Goal: Information Seeking & Learning: Learn about a topic

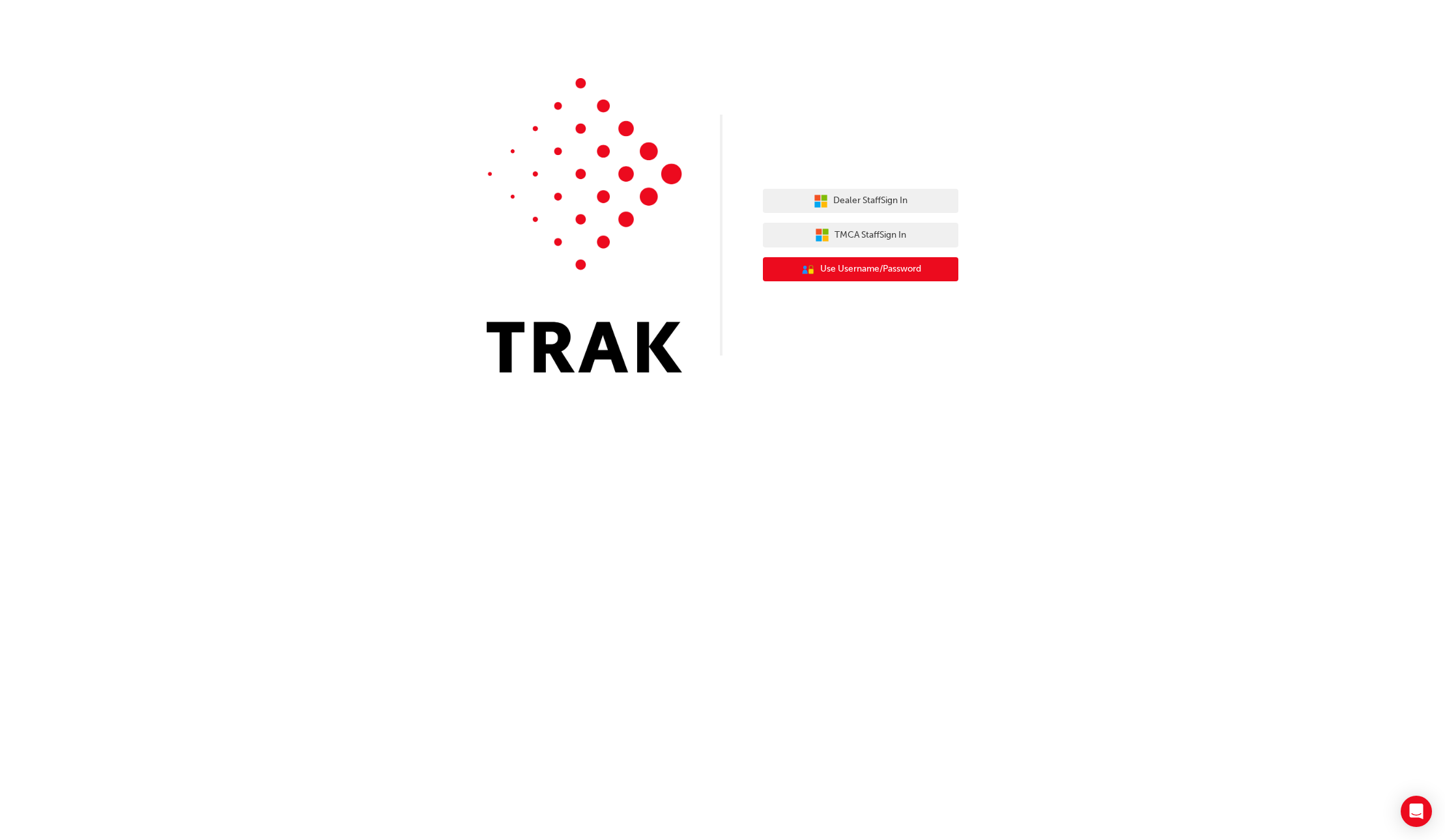
click at [862, 277] on button "User Authentication Icon - Blue Person, Gold Lock Use Username/Password" at bounding box center [860, 270] width 195 height 25
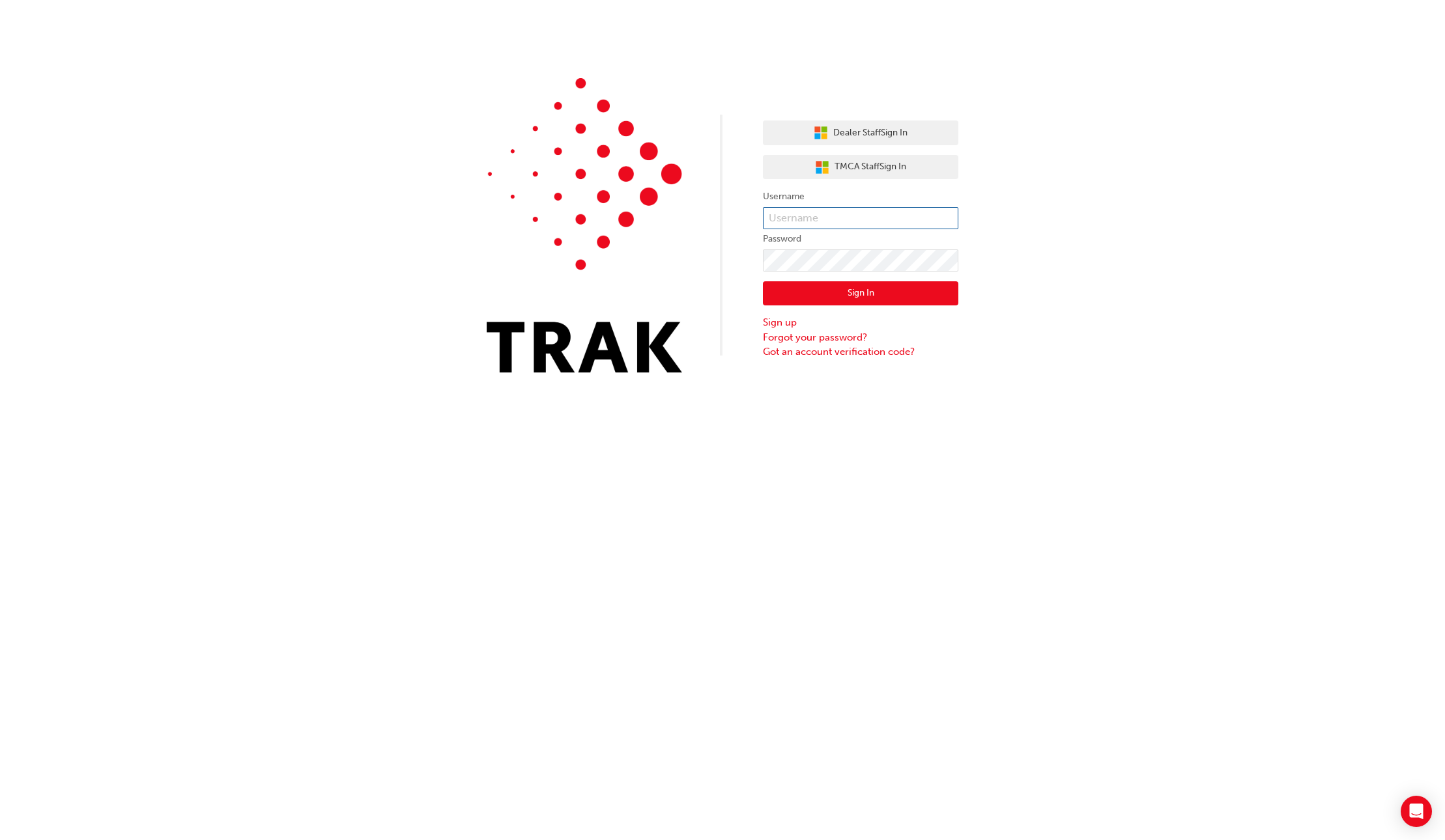
click at [801, 213] on input "text" at bounding box center [860, 218] width 195 height 22
type input "Matthew.Clarke1."
click at [905, 285] on button "Sign In" at bounding box center [860, 294] width 195 height 25
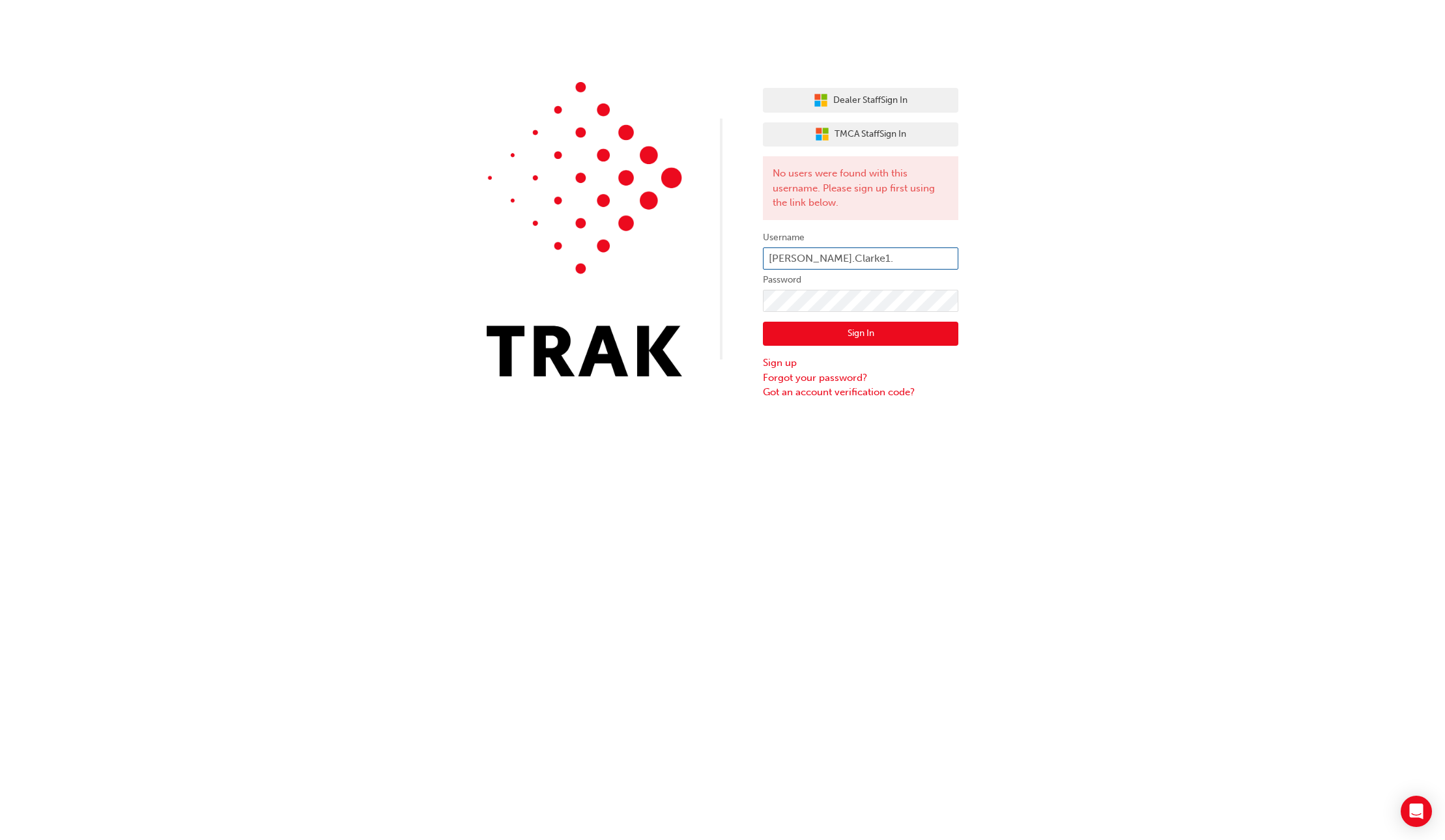
click at [860, 251] on input "Matthew.Clarke1." at bounding box center [860, 259] width 195 height 22
type input "Matthew.Clarke1"
click at [814, 337] on button "Sign In" at bounding box center [860, 334] width 195 height 25
click at [855, 254] on input "Matthew.Clarke1" at bounding box center [860, 259] width 195 height 22
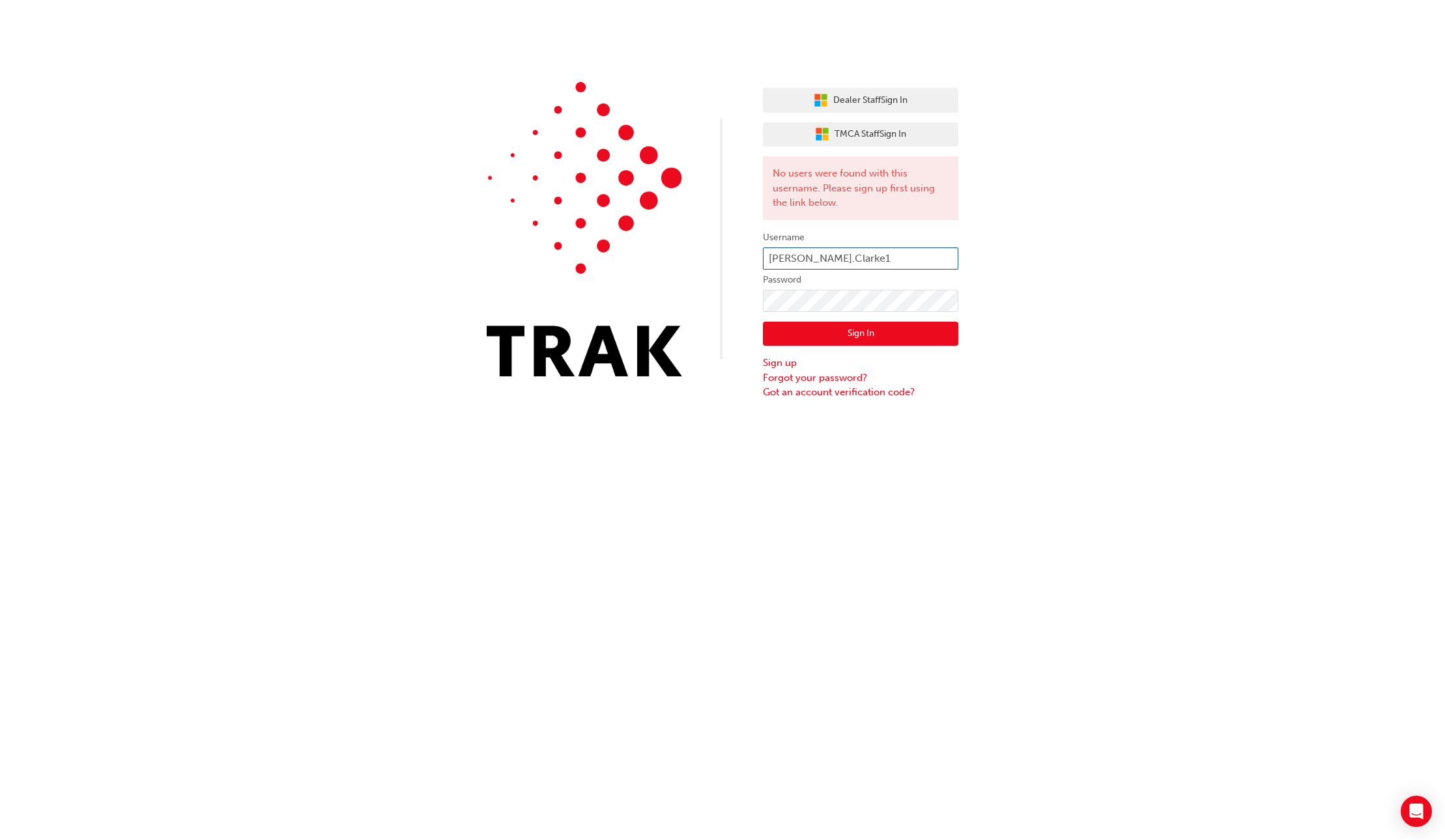
click at [855, 254] on input "Matthew.Clarke1" at bounding box center [860, 259] width 195 height 22
click at [869, 255] on input "Matthew.Clarke1" at bounding box center [860, 259] width 195 height 22
click at [848, 336] on button "Sign In" at bounding box center [860, 334] width 195 height 25
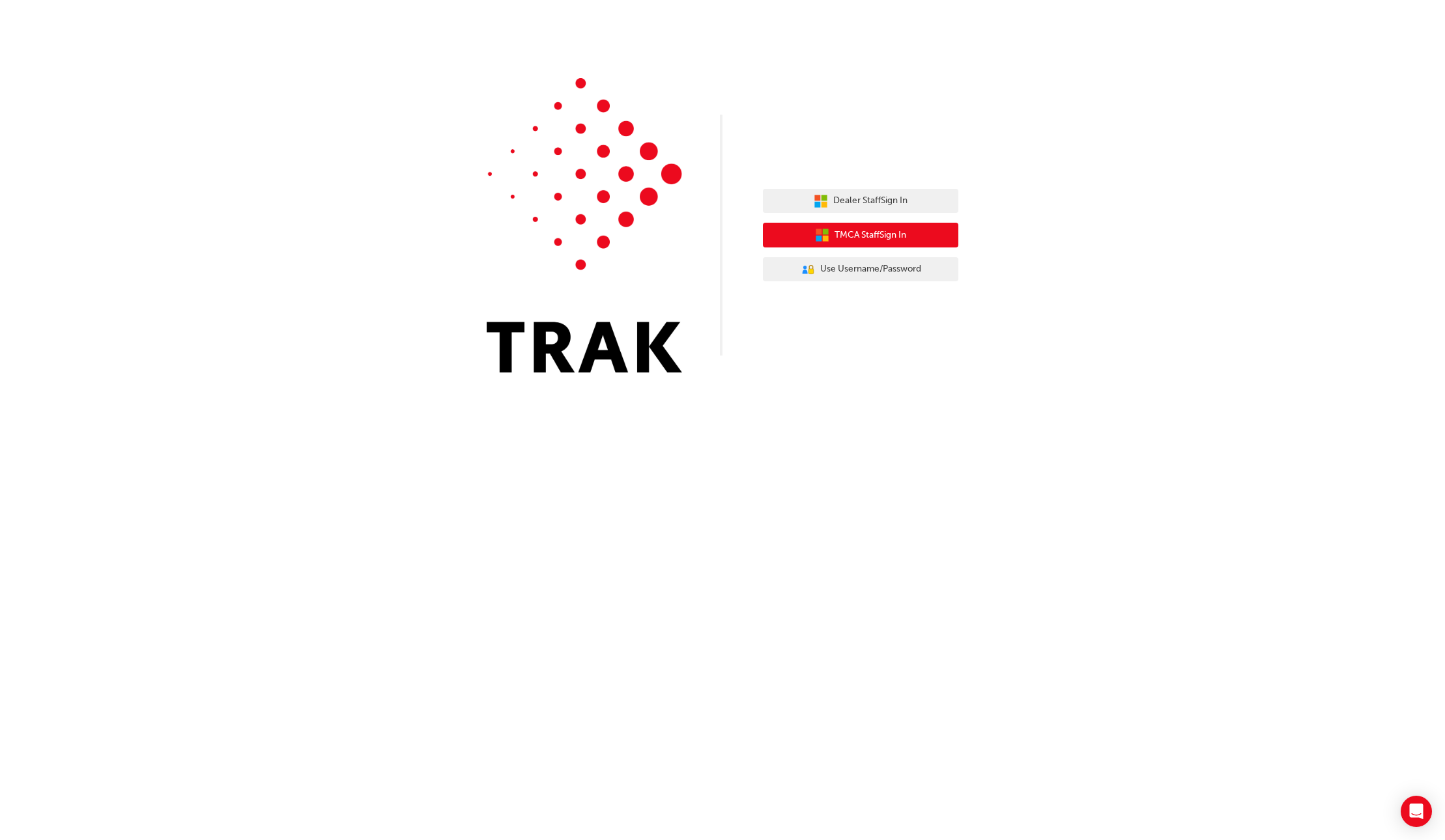
click at [827, 238] on icon "button" at bounding box center [822, 235] width 14 height 14
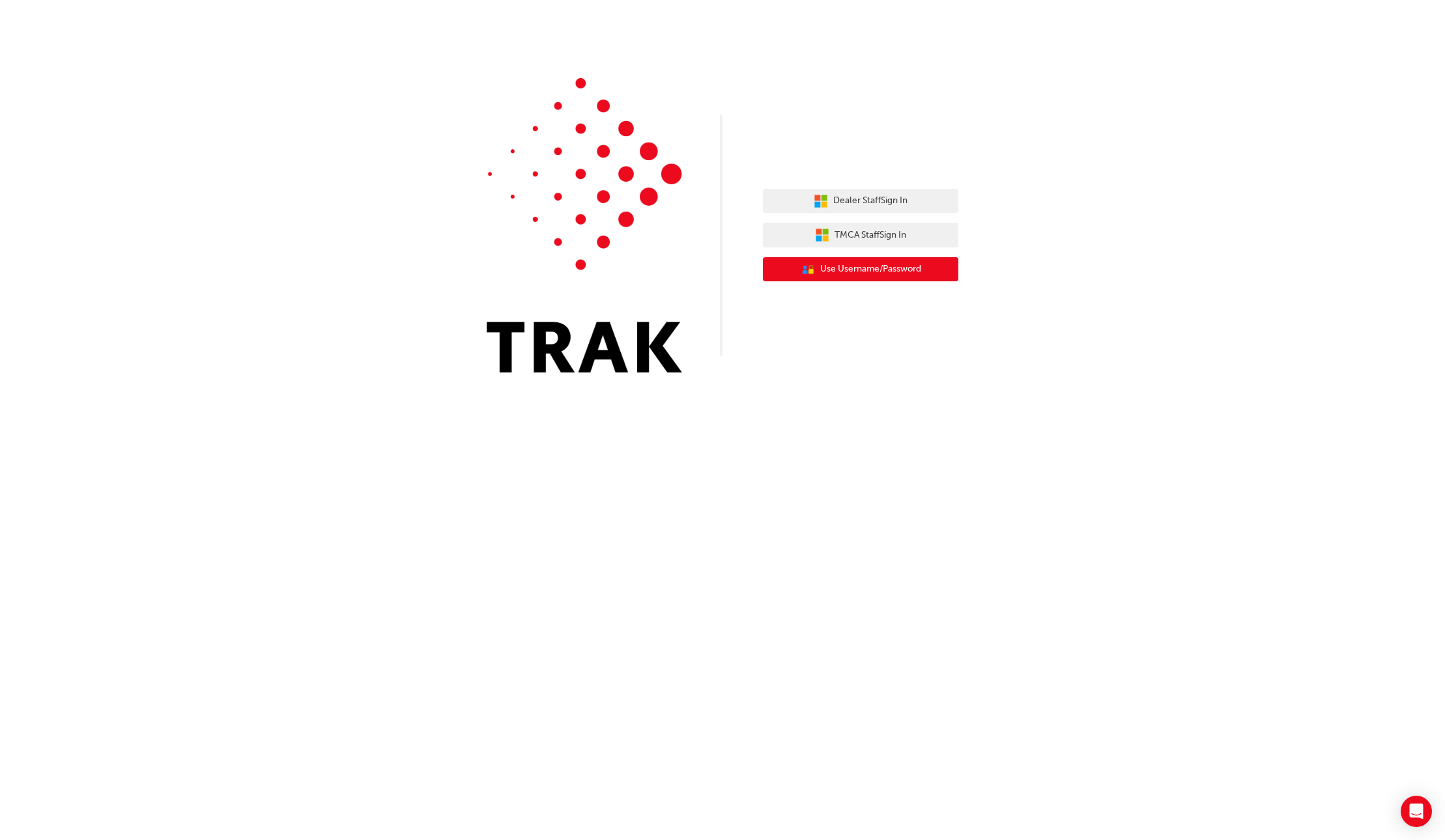
click at [845, 271] on span "Use Username/Password" at bounding box center [870, 269] width 101 height 15
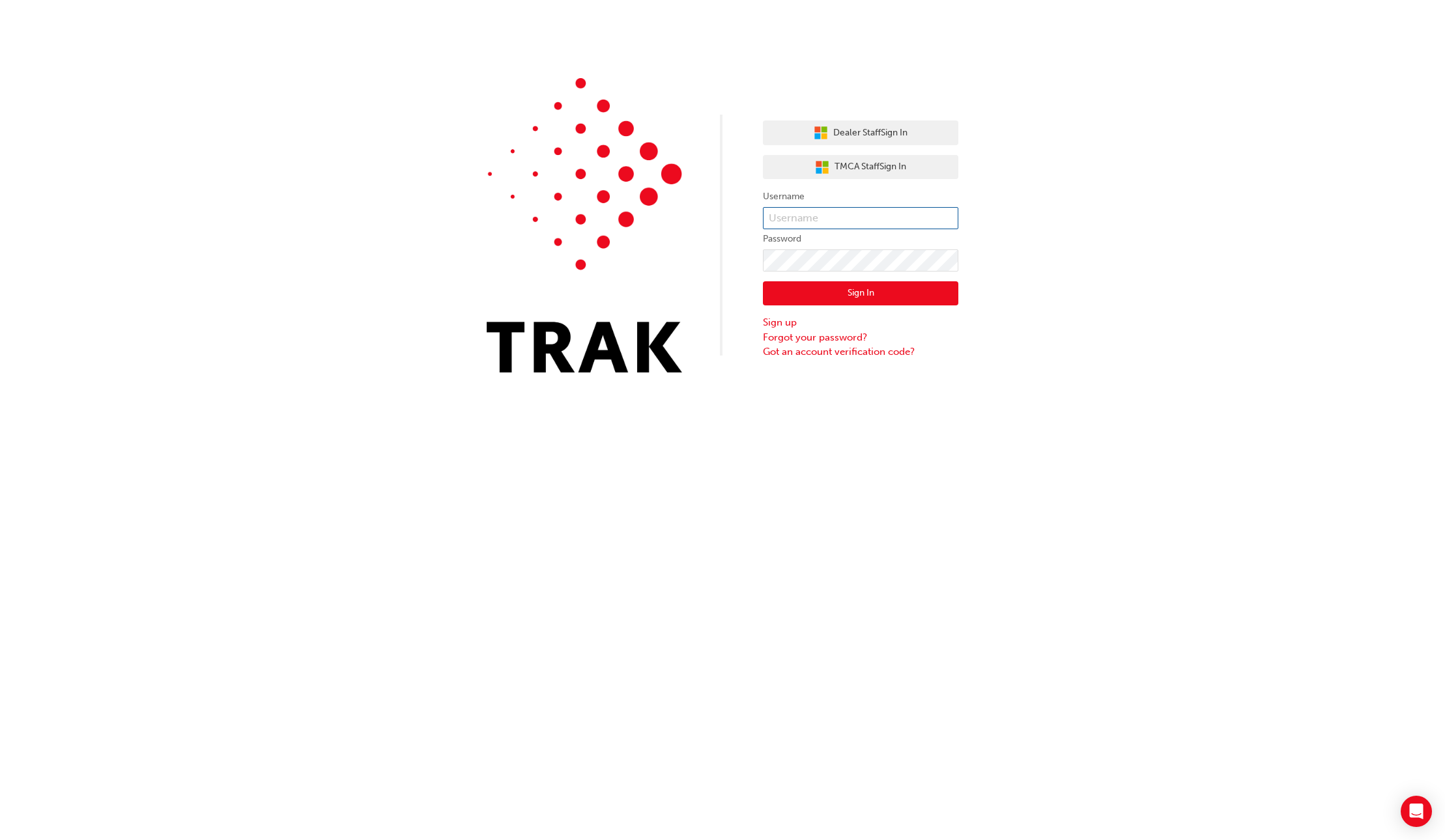
click at [817, 216] on input "text" at bounding box center [860, 218] width 195 height 22
type input "m"
type input "MatthewClarke1"
click at [879, 296] on button "Sign In" at bounding box center [860, 294] width 195 height 25
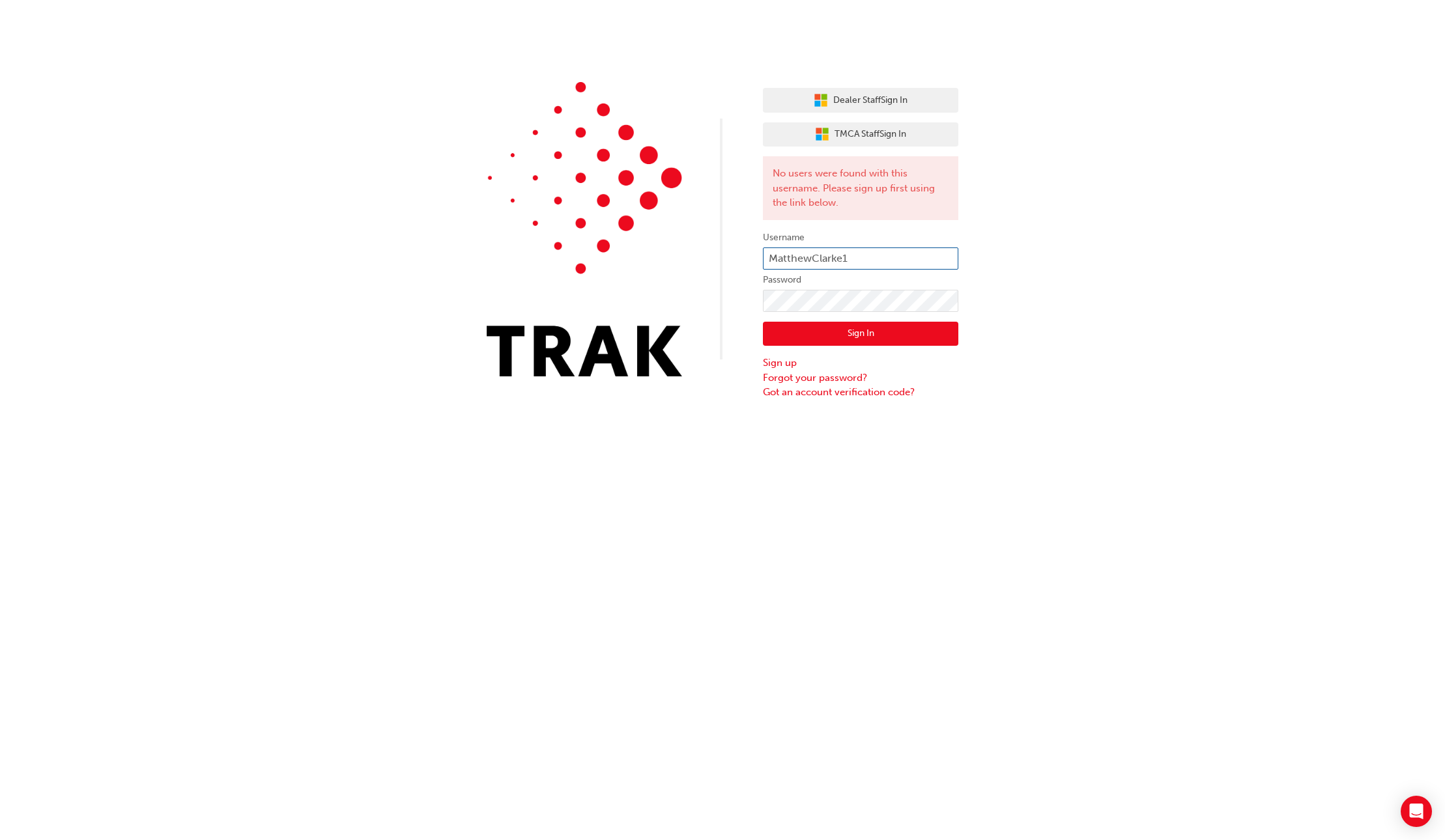
click at [810, 257] on input "MatthewClarke1" at bounding box center [860, 259] width 195 height 22
click at [855, 250] on input "Matthew.Clarke1" at bounding box center [860, 259] width 195 height 22
click at [859, 260] on input "Matthew.Clarke1" at bounding box center [860, 259] width 195 height 22
type input "Matthew.Clarke1."
drag, startPoint x: 830, startPoint y: 337, endPoint x: 838, endPoint y: 332, distance: 9.4
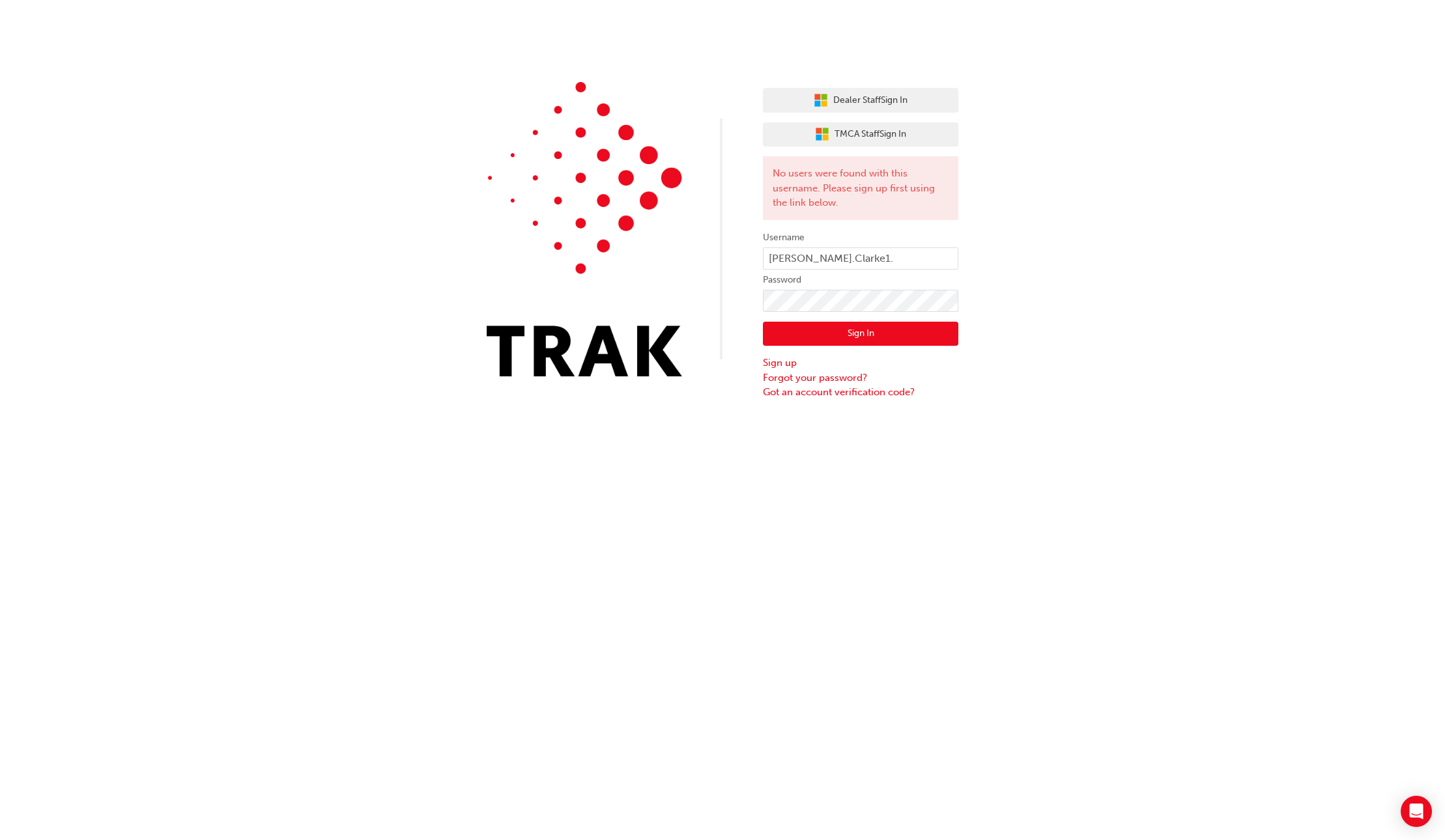
click at [830, 337] on button "Sign In" at bounding box center [860, 334] width 195 height 25
click at [856, 258] on input "Matthew.Clarke1." at bounding box center [860, 259] width 195 height 22
click at [771, 254] on input "Matthew.Clarke1." at bounding box center [860, 259] width 195 height 22
type input "matthew.clarke1."
click at [815, 327] on button "Sign In" at bounding box center [860, 334] width 195 height 25
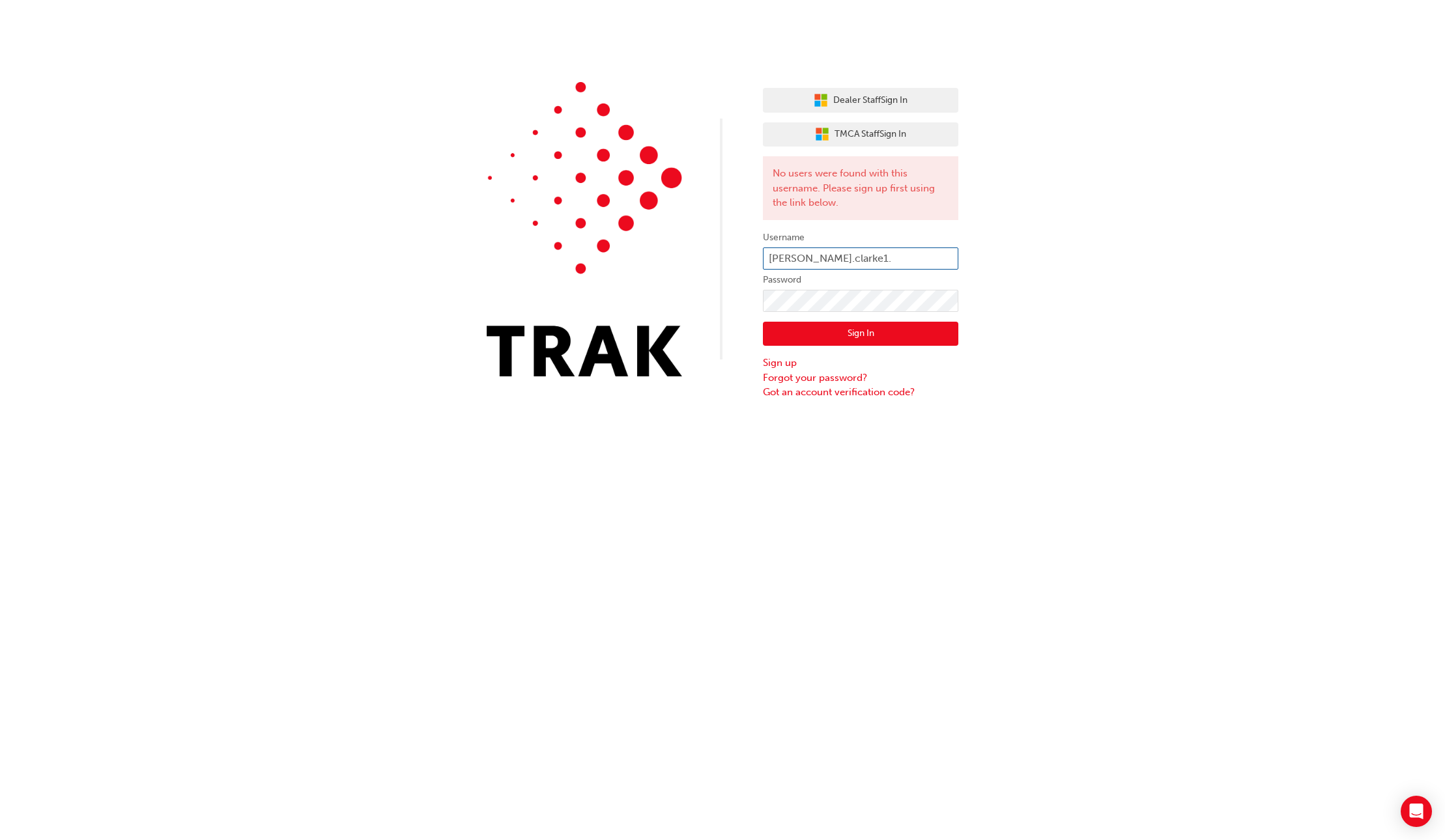
click at [825, 256] on input "matthew.clarke1." at bounding box center [860, 259] width 195 height 22
type input "[PERSON_NAME].Clarke1."
click at [817, 342] on button "Sign In" at bounding box center [860, 334] width 195 height 25
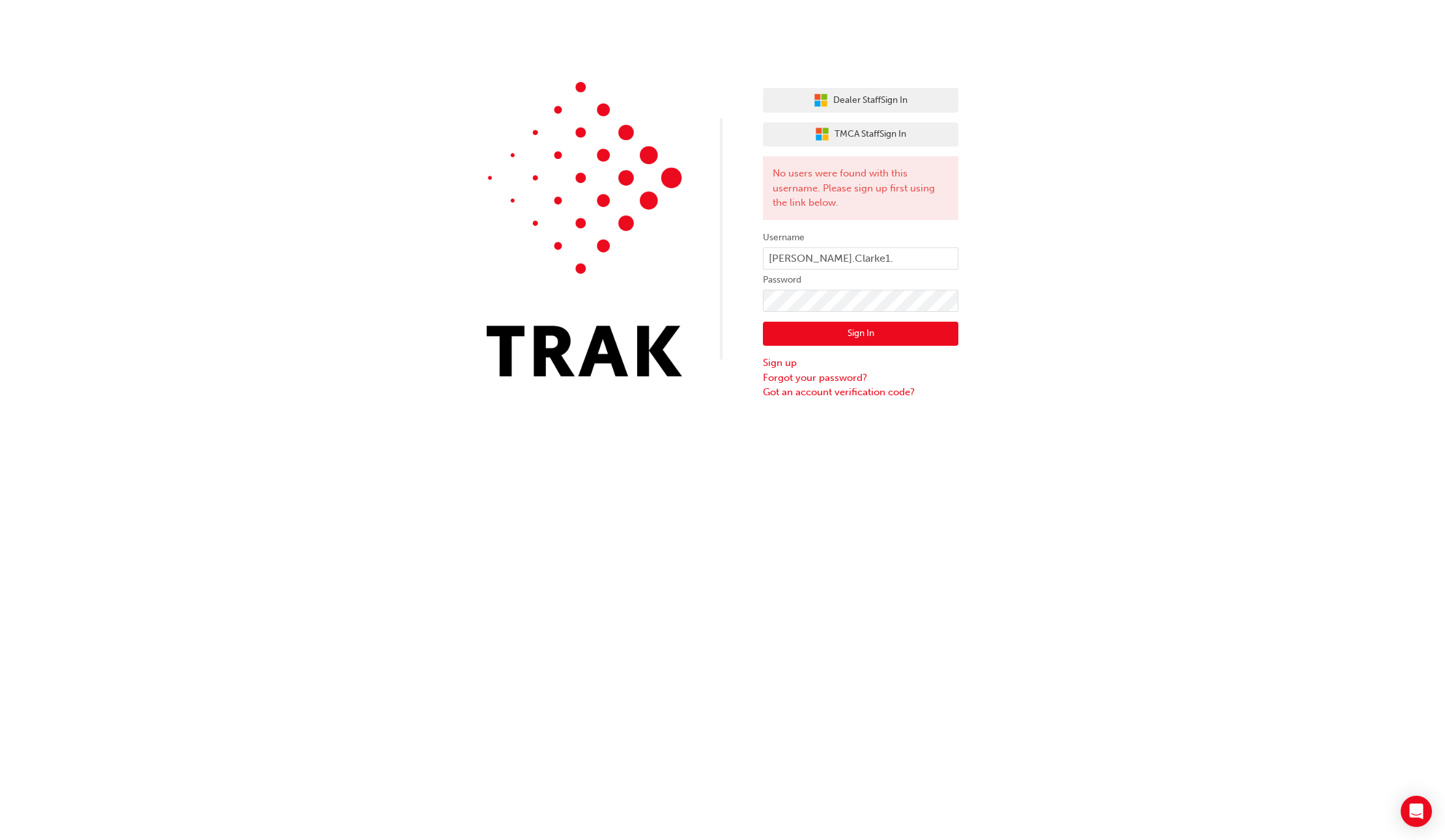
click at [888, 336] on button "Sign In" at bounding box center [860, 334] width 195 height 25
click at [812, 265] on input "[PERSON_NAME].Clarke1." at bounding box center [860, 259] width 195 height 22
type input "[PERSON_NAME].clarke1."
click at [851, 338] on button "Sign In" at bounding box center [860, 334] width 195 height 25
click at [850, 337] on button "Sign In" at bounding box center [860, 334] width 195 height 25
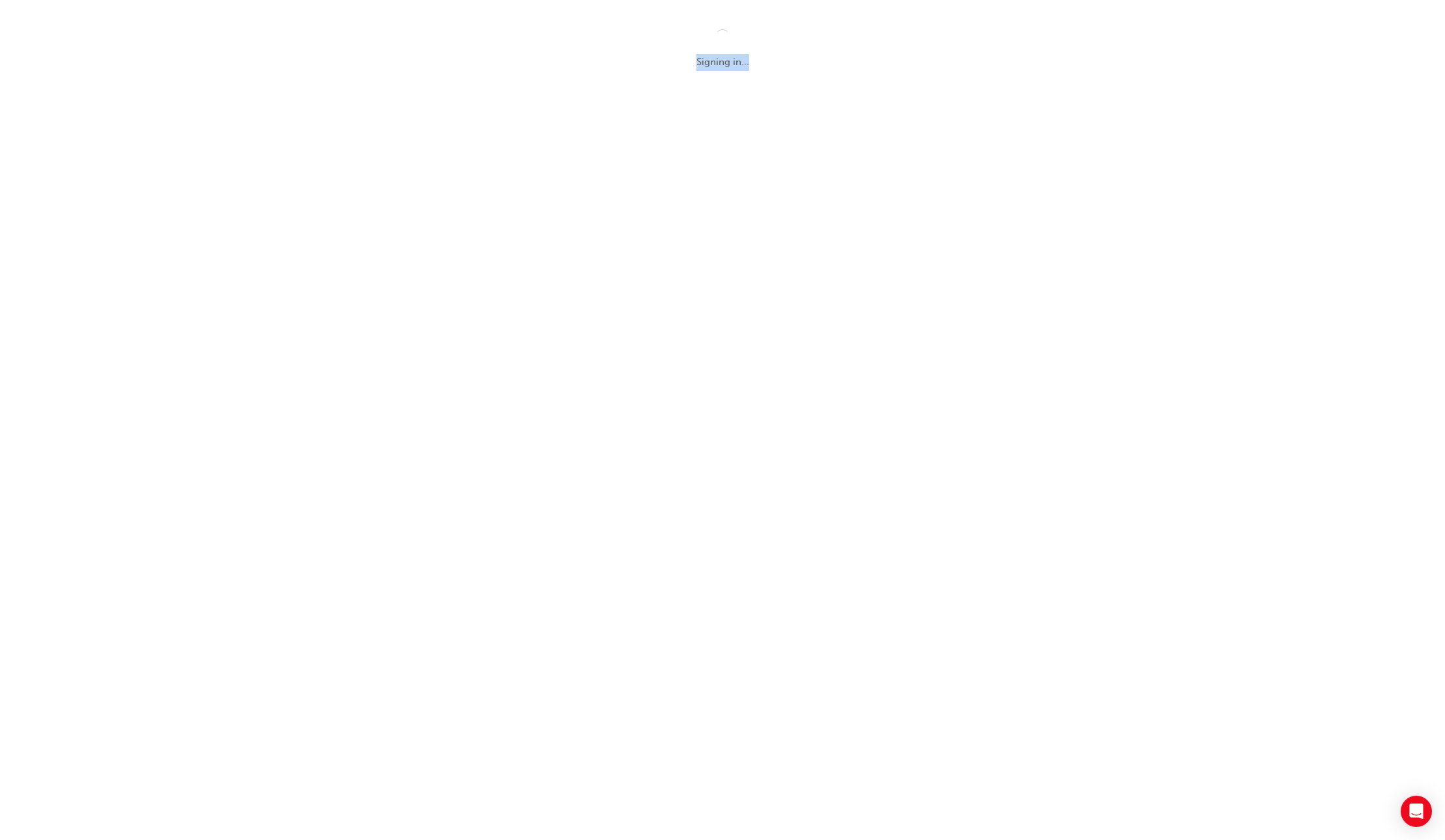
click at [850, 337] on div "Signing in..." at bounding box center [722, 420] width 1445 height 840
click at [851, 336] on div "Signing in..." at bounding box center [722, 420] width 1445 height 840
click at [850, 335] on div "Signing in..." at bounding box center [722, 420] width 1445 height 840
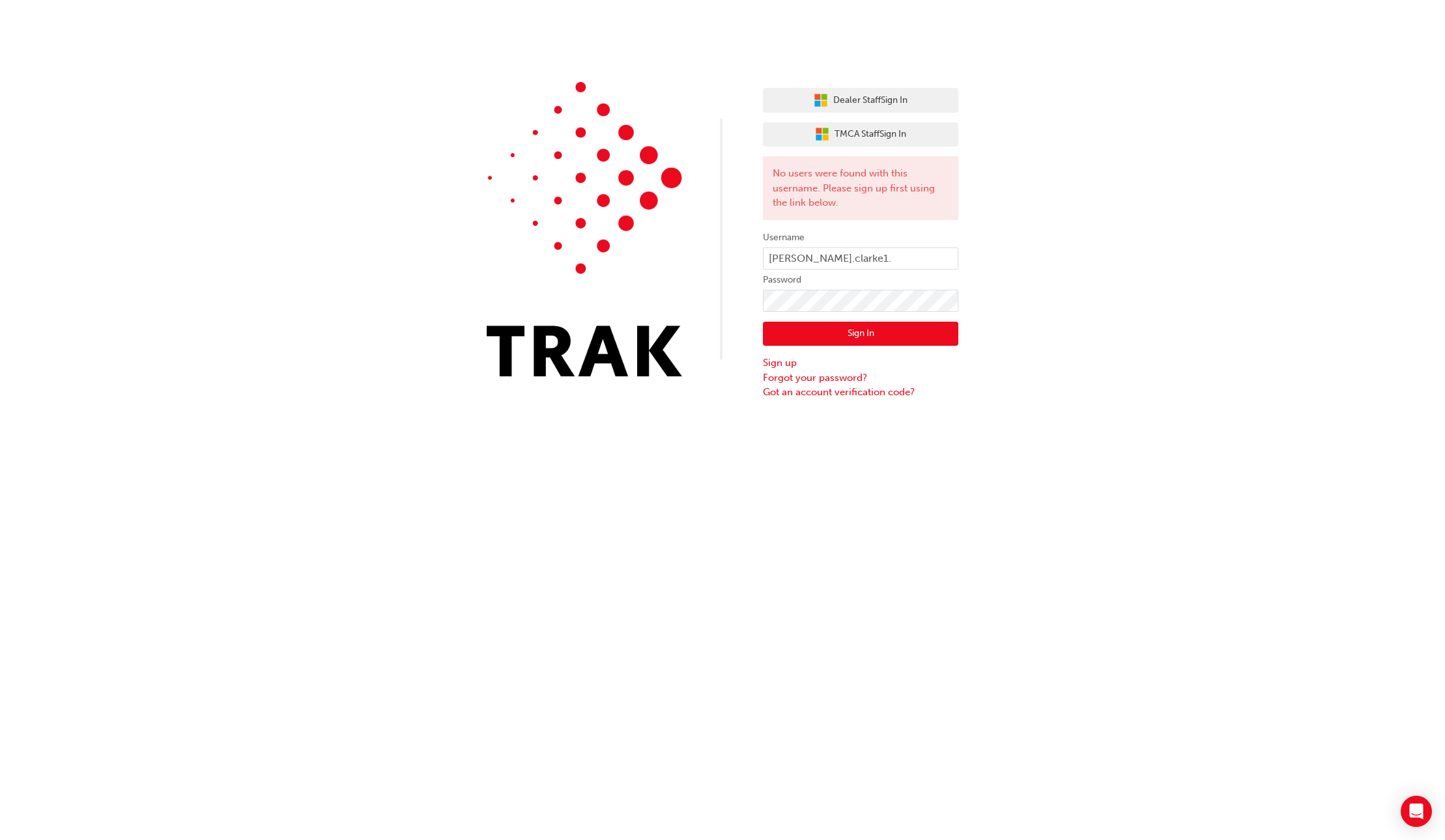
click at [850, 335] on button "Sign In" at bounding box center [860, 334] width 195 height 25
click at [1045, 302] on div "Dealer Staff Sign In TMCA Staff Sign In No users were found with this username.…" at bounding box center [722, 200] width 1445 height 400
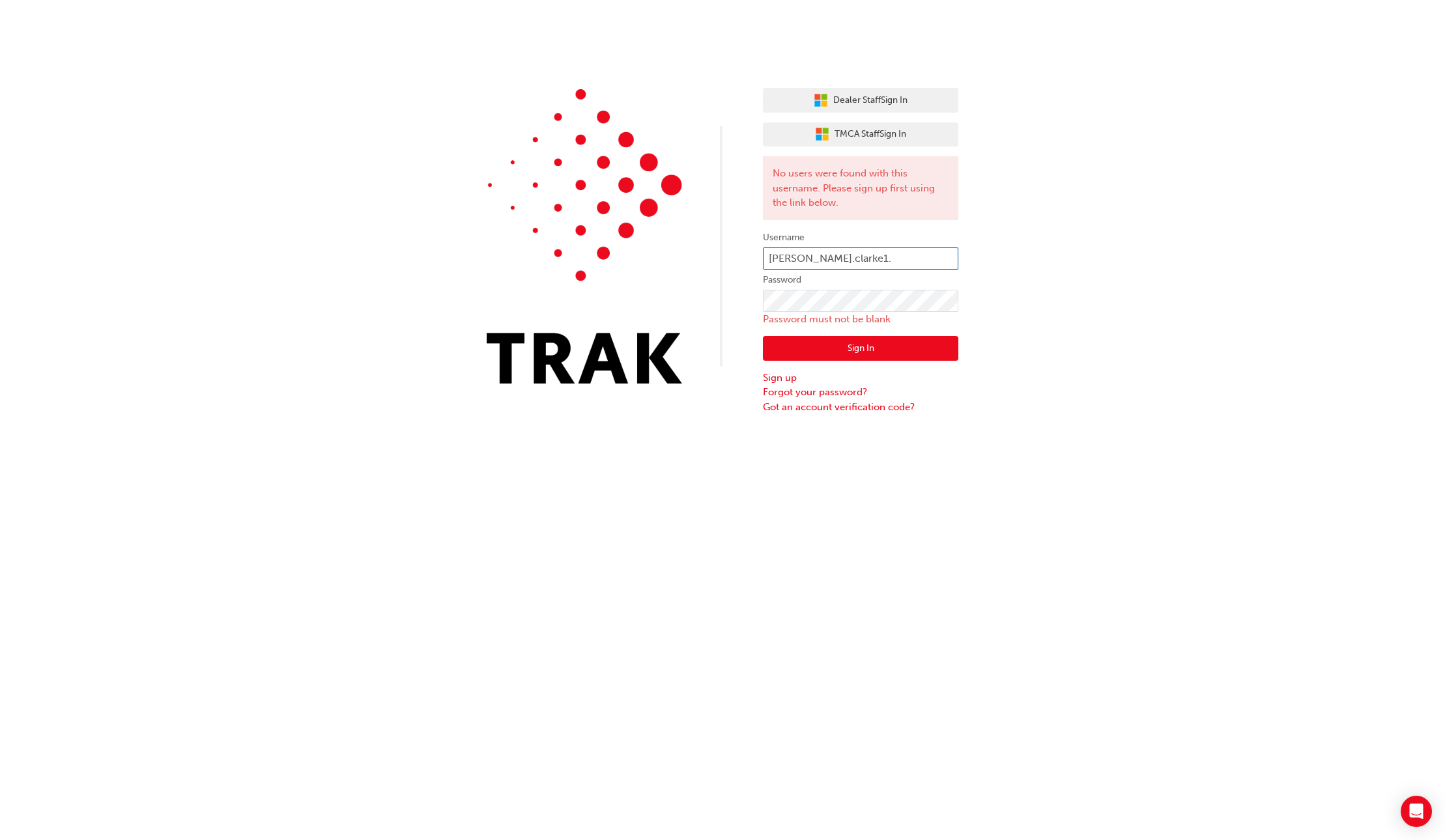
click at [857, 261] on input "[PERSON_NAME].clarke1." at bounding box center [860, 259] width 195 height 22
type input "m"
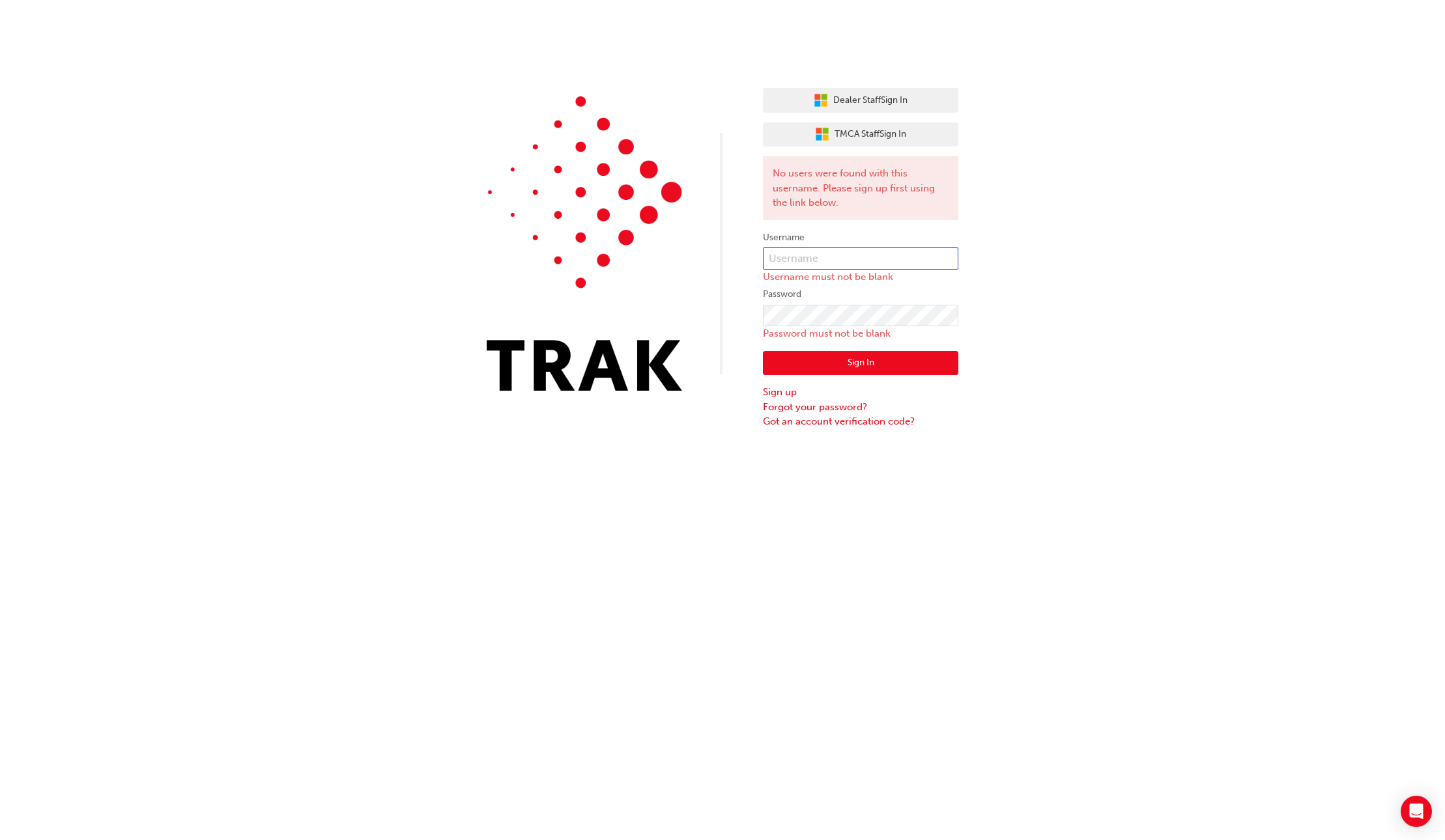
type input "m"
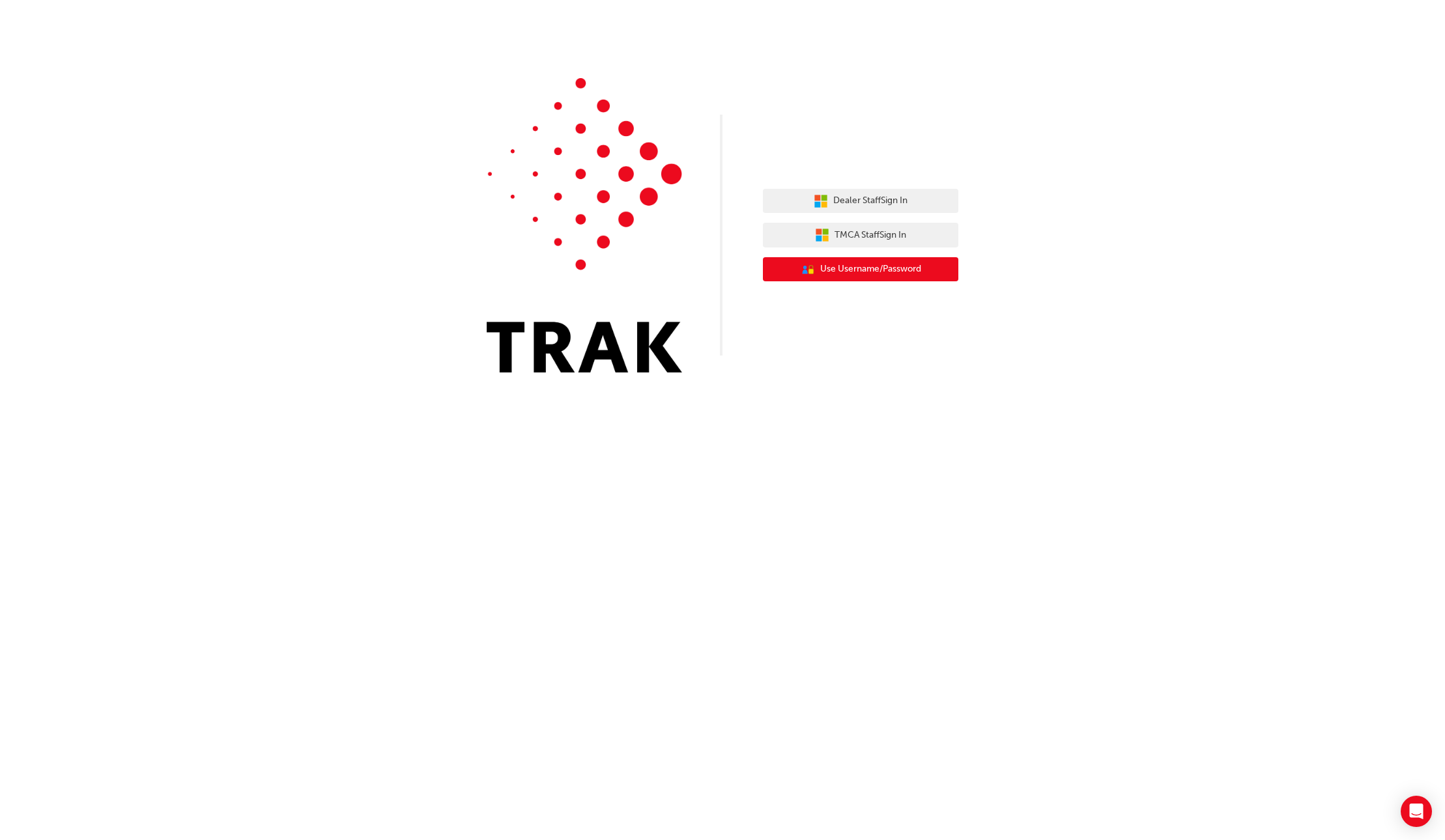
click at [857, 265] on span "Use Username/Password" at bounding box center [870, 269] width 101 height 15
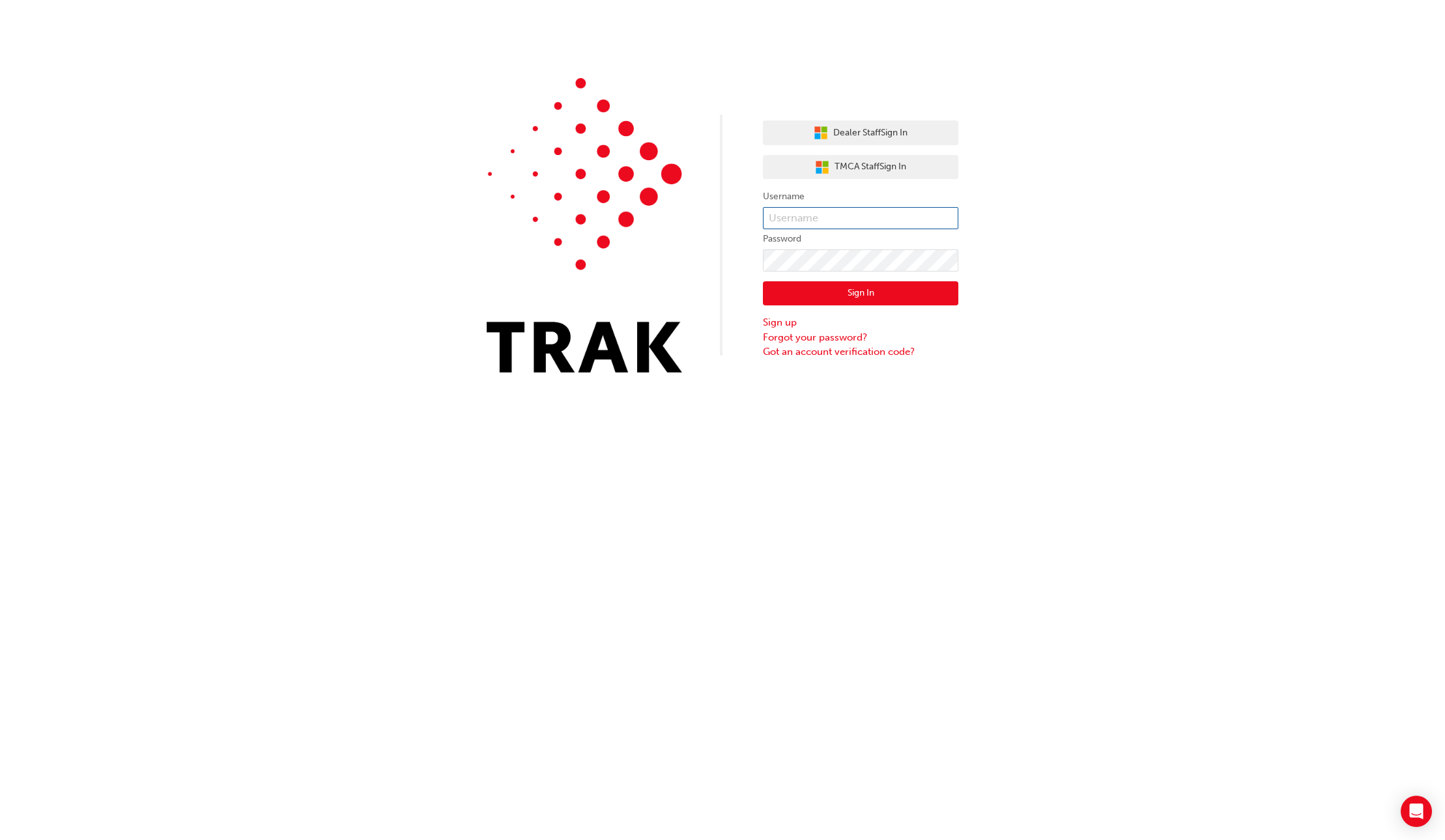
click at [822, 225] on input "text" at bounding box center [860, 218] width 195 height 22
click at [881, 225] on input "Matthew.Clarke1." at bounding box center [860, 218] width 195 height 22
type input "Matthew.Clarke1"
click at [867, 298] on button "Sign In" at bounding box center [860, 294] width 195 height 25
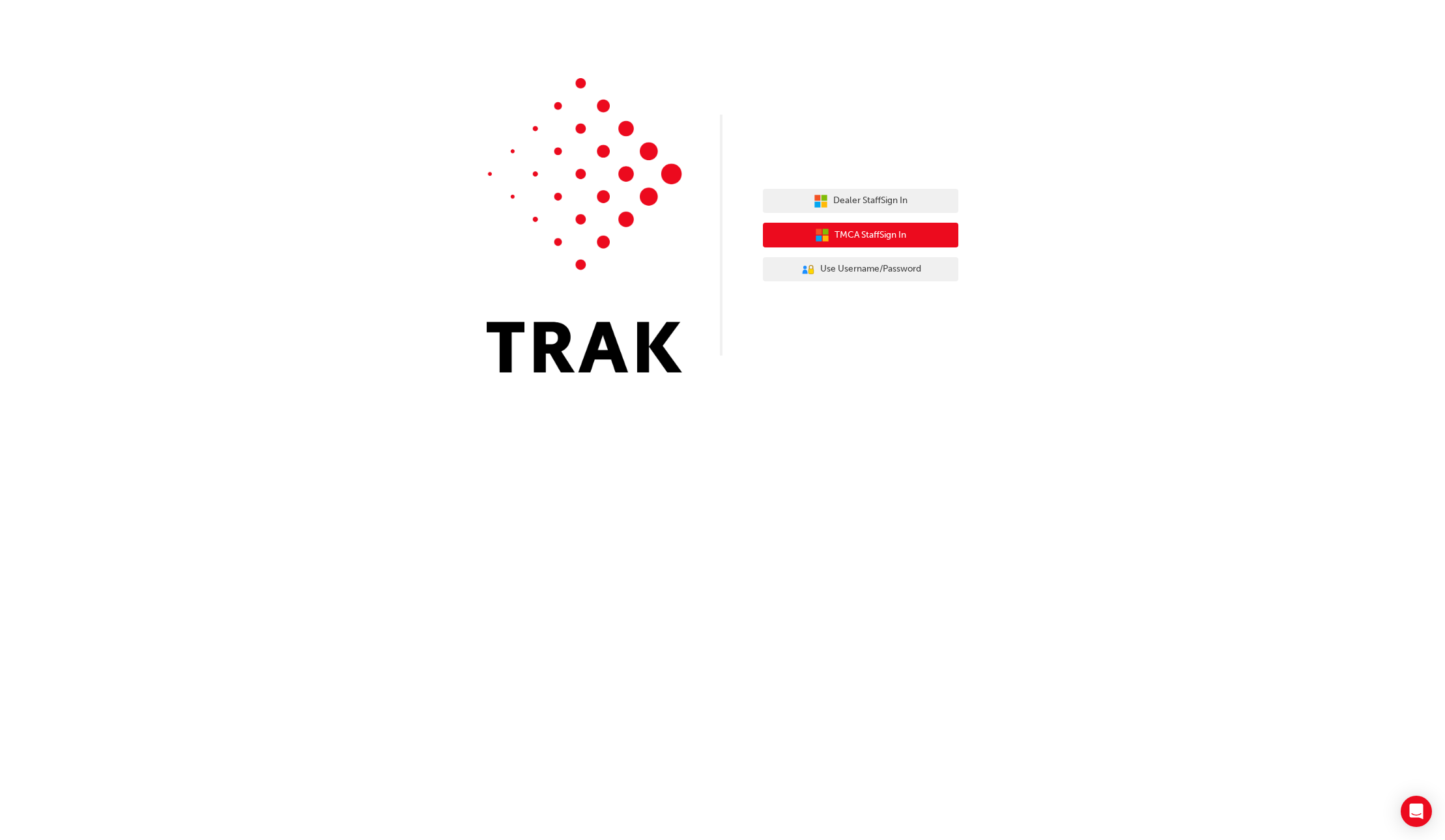
click at [861, 232] on span "TMCA Staff Sign In" at bounding box center [870, 235] width 72 height 15
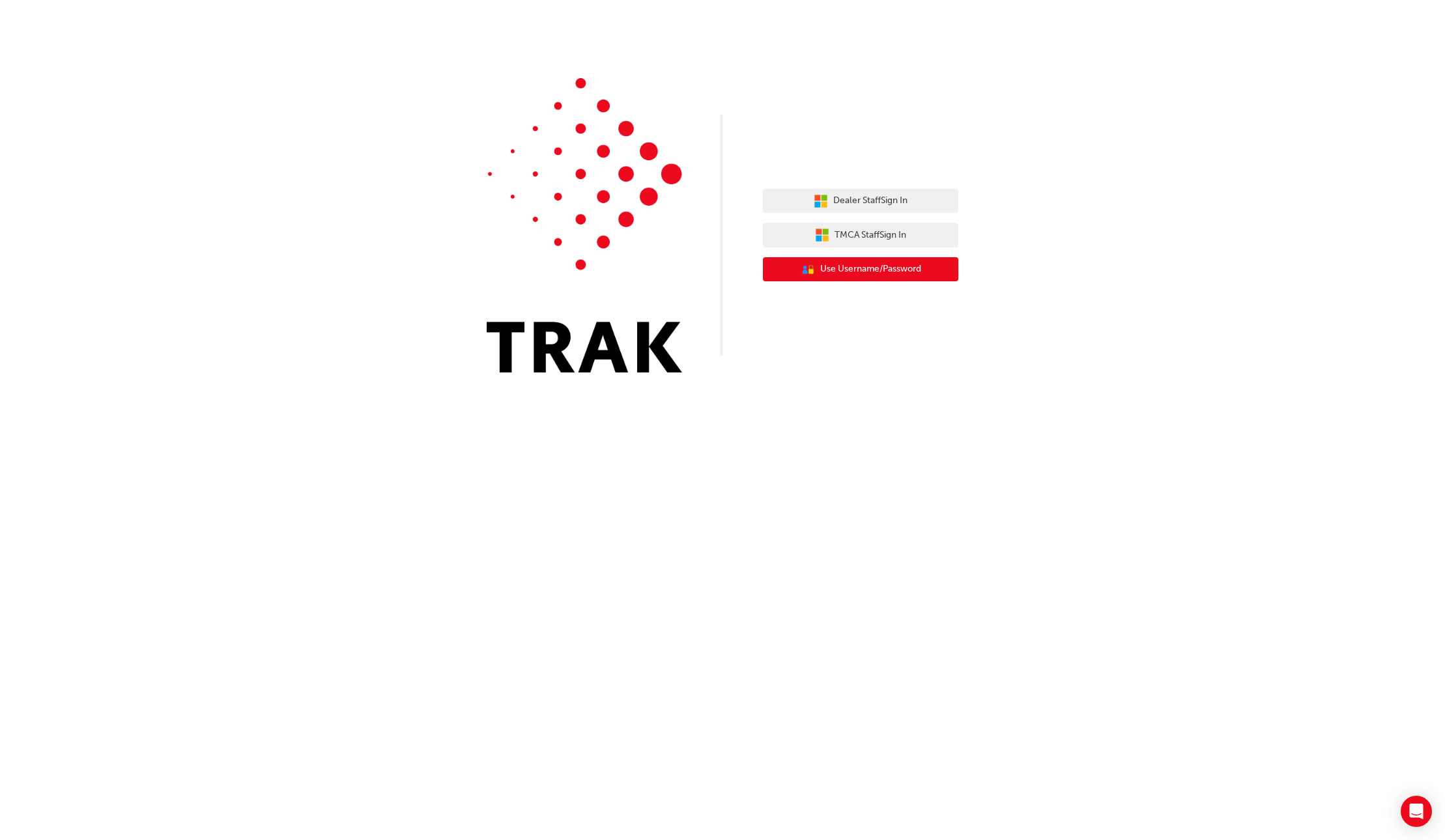
click at [805, 267] on icon "User Authentication Icon - Blue Person, Gold Lock" at bounding box center [807, 269] width 14 height 14
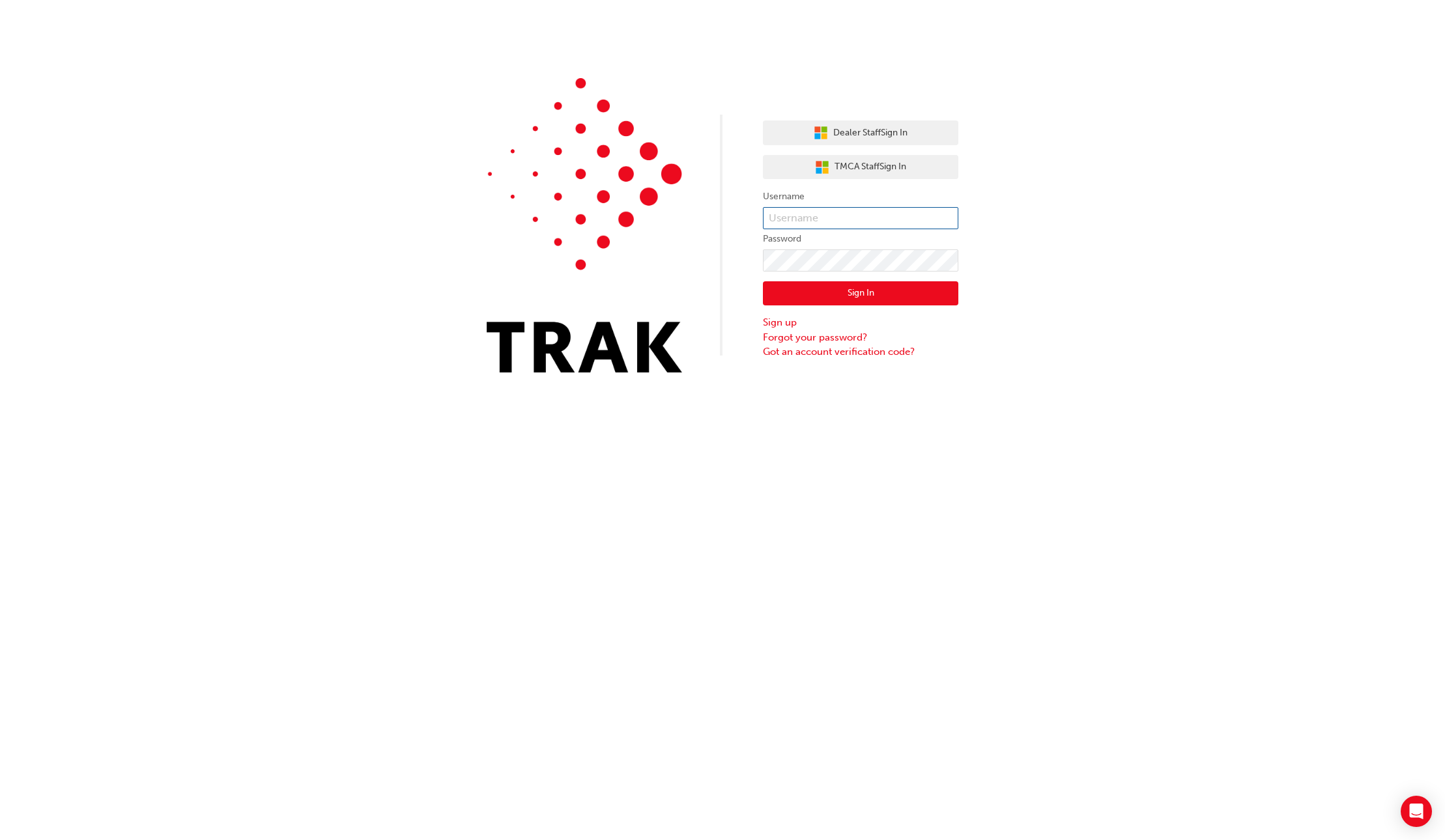
click at [786, 226] on input "text" at bounding box center [860, 218] width 195 height 22
type input "Matthew.Clarke1."
click at [849, 302] on button "Sign In" at bounding box center [860, 294] width 195 height 25
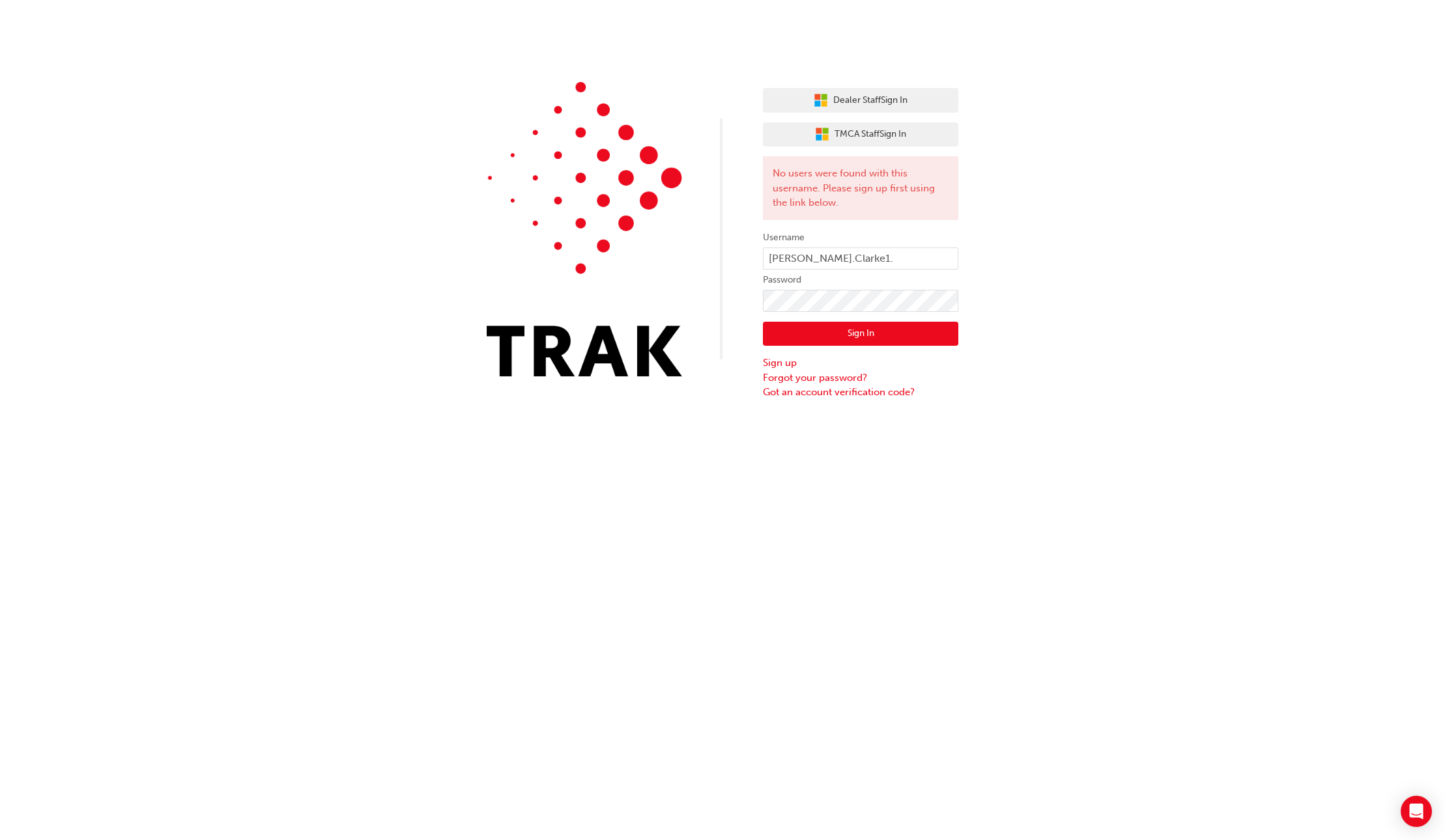
click at [851, 342] on button "Sign In" at bounding box center [860, 334] width 195 height 25
click at [851, 378] on link "Forgot your password?" at bounding box center [860, 378] width 195 height 15
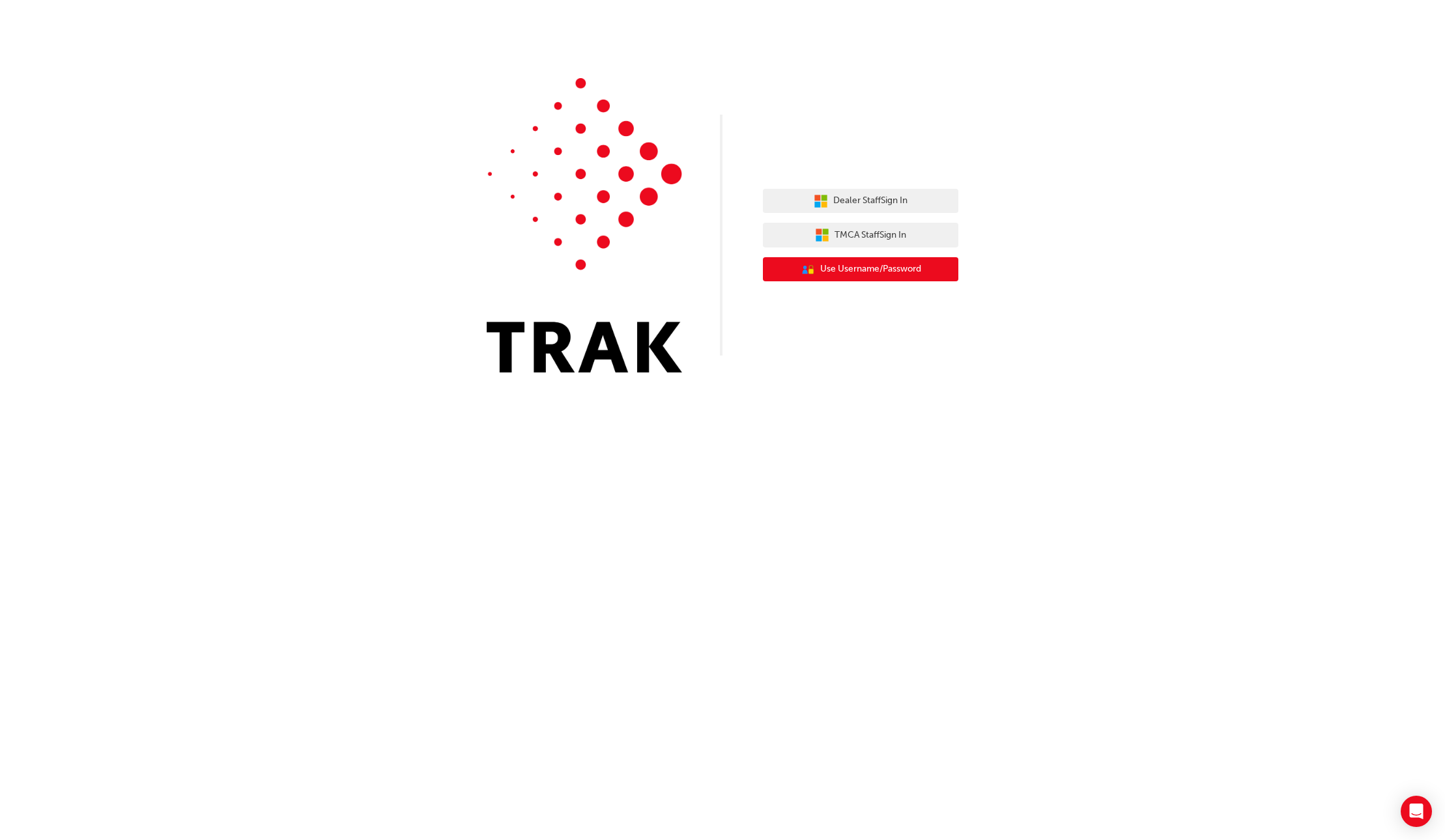
click at [850, 280] on div "Dealer Staff Sign In TMCA Staff Sign In User Authentication Icon - Blue Person,…" at bounding box center [860, 235] width 195 height 113
click at [850, 273] on span "Use Username/Password" at bounding box center [870, 269] width 101 height 15
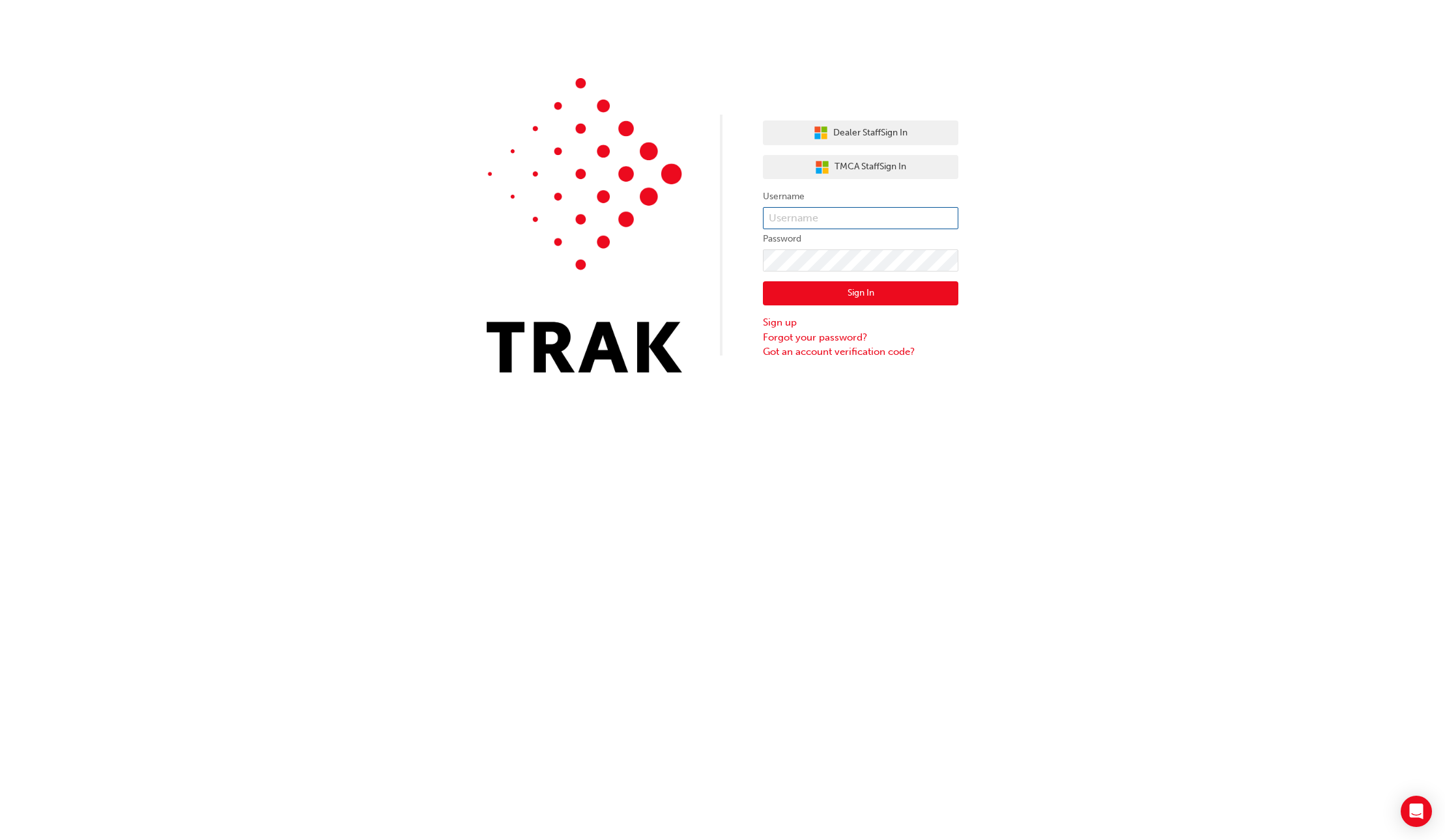
click at [826, 216] on input "text" at bounding box center [860, 218] width 195 height 22
click at [839, 226] on input "matthew.clarke1." at bounding box center [860, 218] width 195 height 22
click at [839, 223] on input "matthew.clarke1." at bounding box center [860, 218] width 195 height 22
click at [839, 223] on input "matthew.clarke1." at bounding box center [860, 218] width 195 height 22
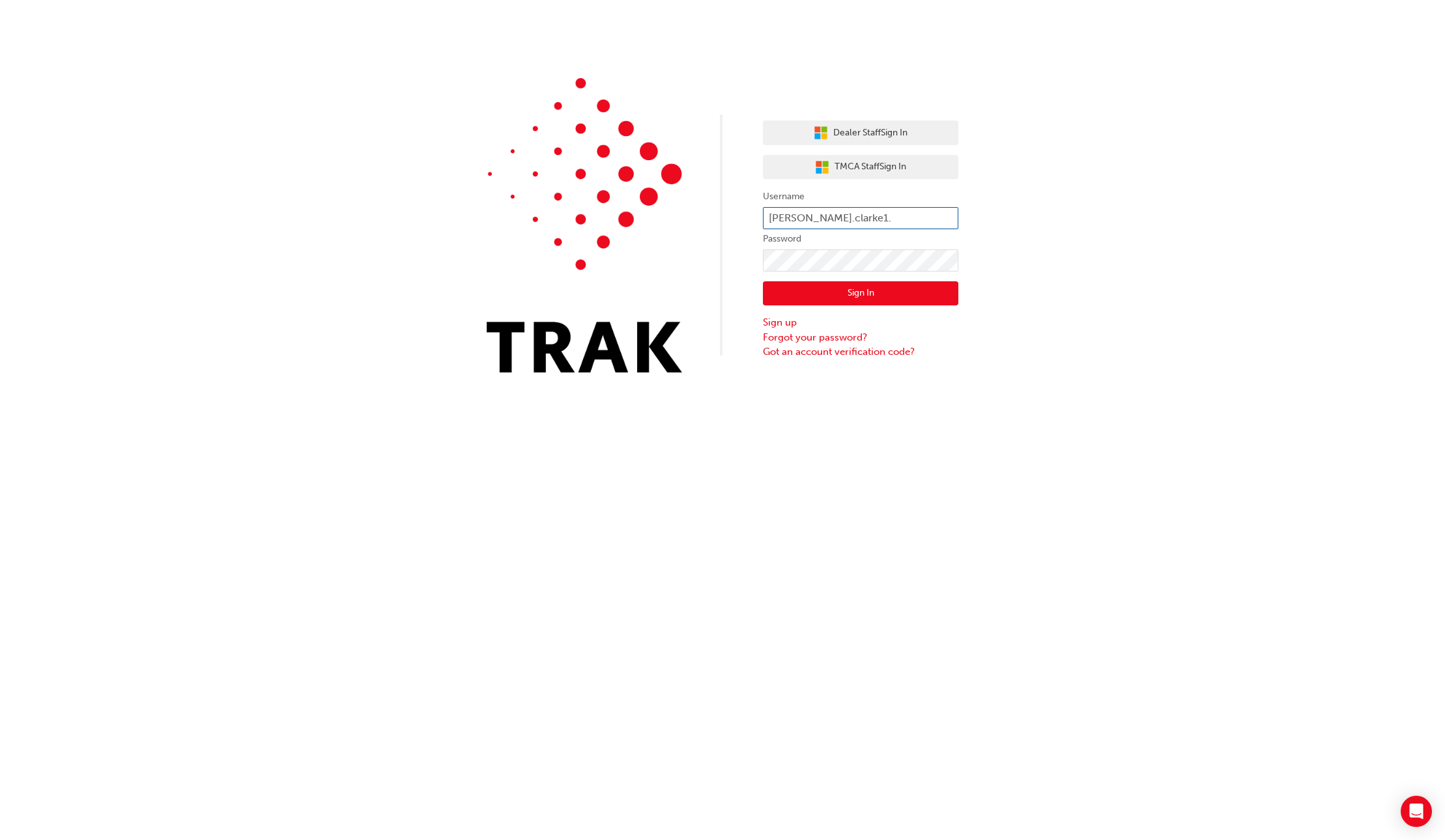
click at [839, 223] on input "matthew.clarke1." at bounding box center [860, 218] width 195 height 22
click at [839, 223] on input "matthew.clarke1." at bounding box center [860, 218] width 195 height 22
click at [763, 281] on button "Sign In" at bounding box center [860, 294] width 195 height 25
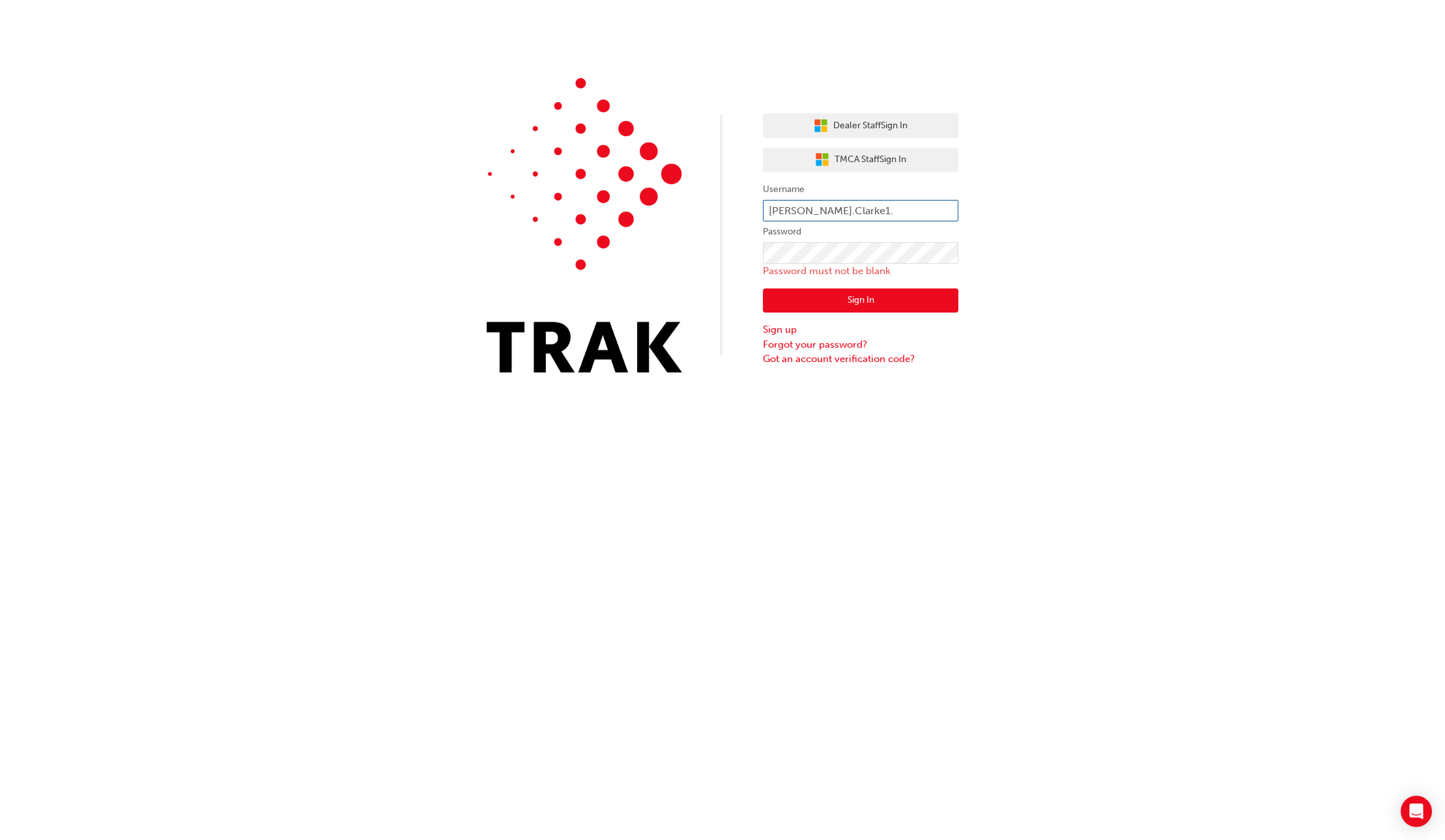
type input "Matthew.Clarke1."
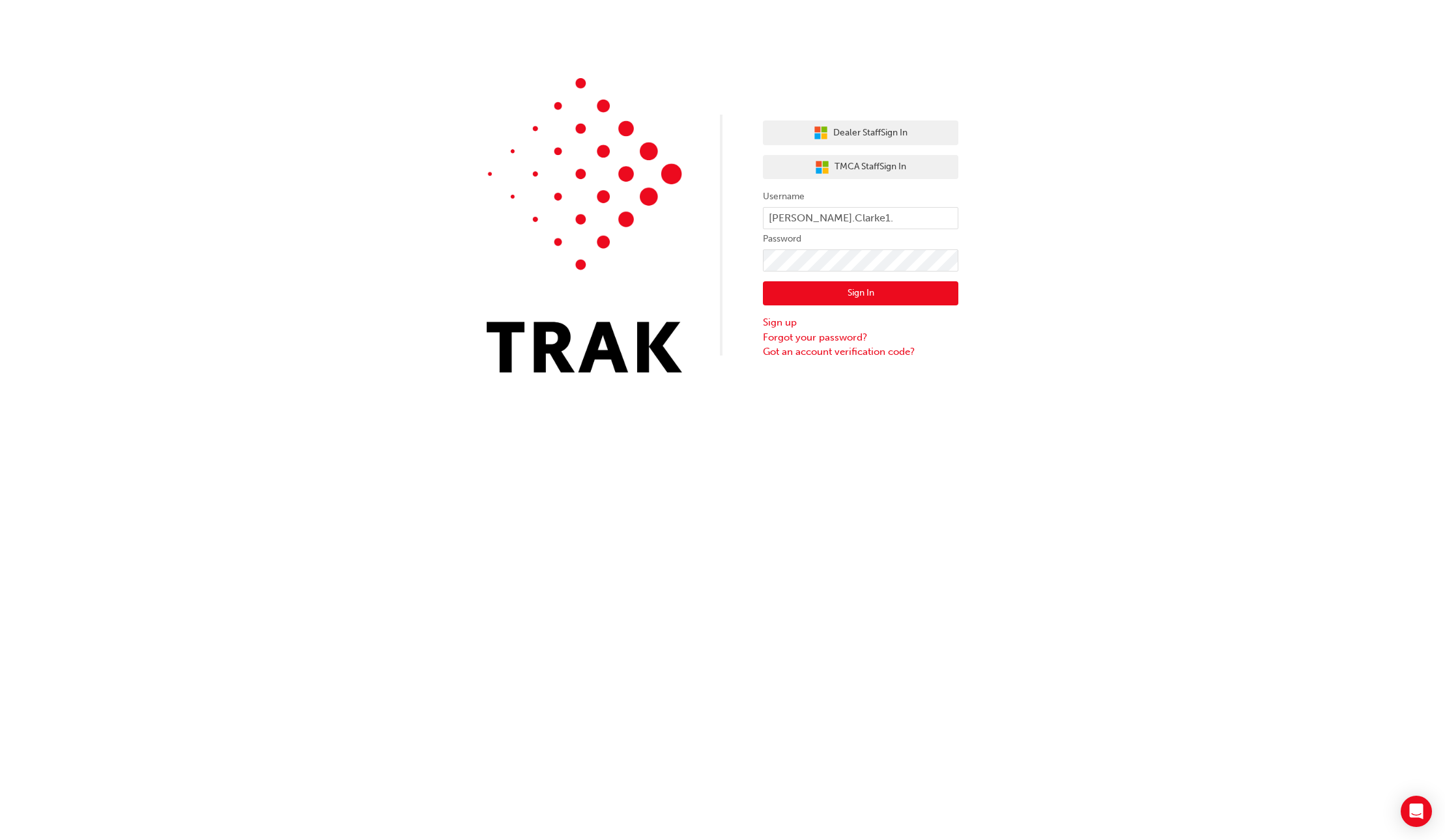
click at [824, 289] on button "Sign In" at bounding box center [860, 294] width 195 height 25
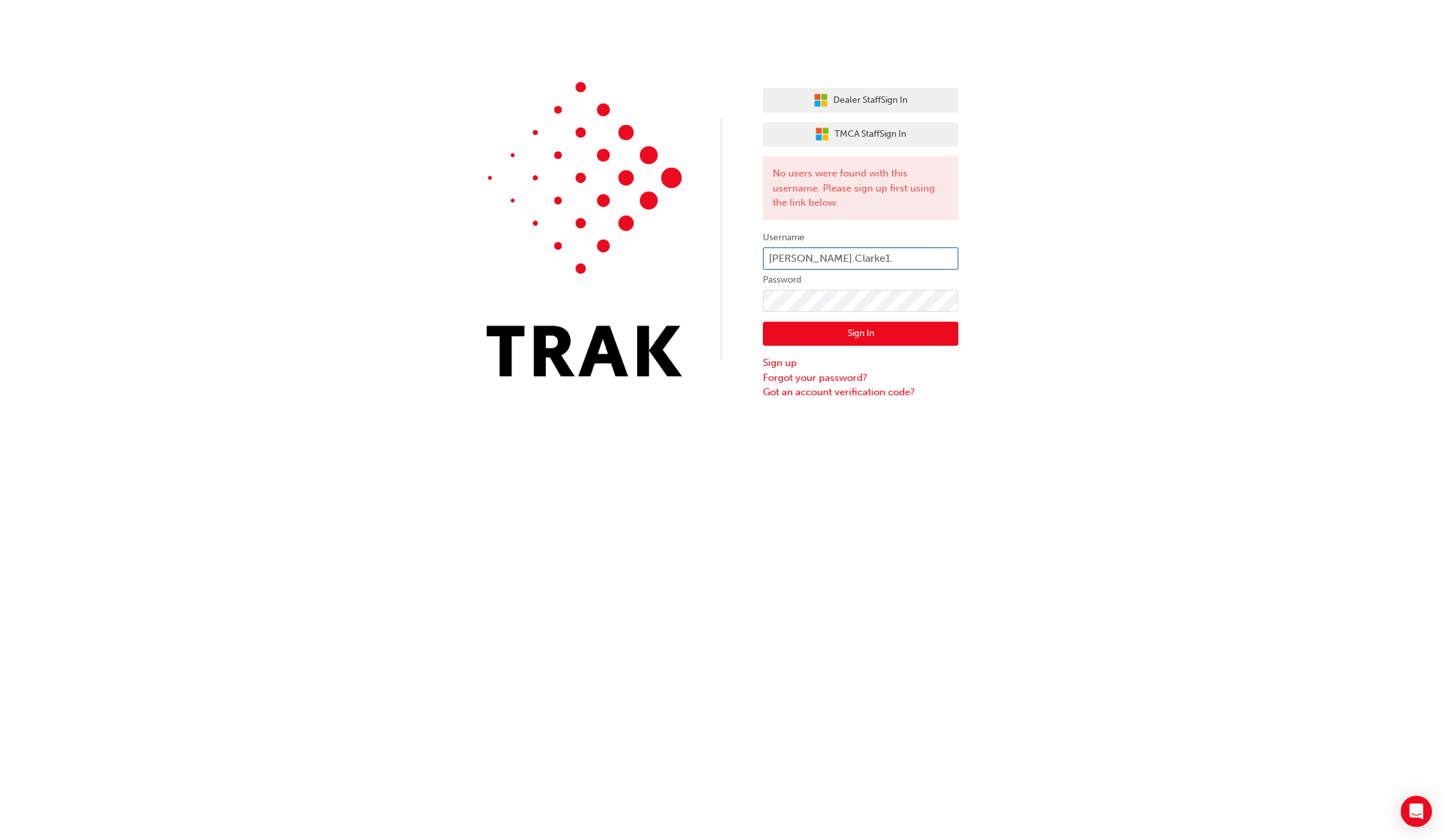
click at [814, 264] on input "Matthew.Clarke1." at bounding box center [860, 259] width 195 height 22
click at [803, 277] on label "Password" at bounding box center [860, 280] width 195 height 15
click at [807, 288] on form "Username Matthew.Clarke1. Password Sign In Sign up Forgot your password? Got an…" at bounding box center [860, 315] width 195 height 170
click at [812, 257] on input "Matthew.Clarke1." at bounding box center [860, 259] width 195 height 22
click at [864, 253] on input "MatthewClarke1." at bounding box center [860, 259] width 195 height 22
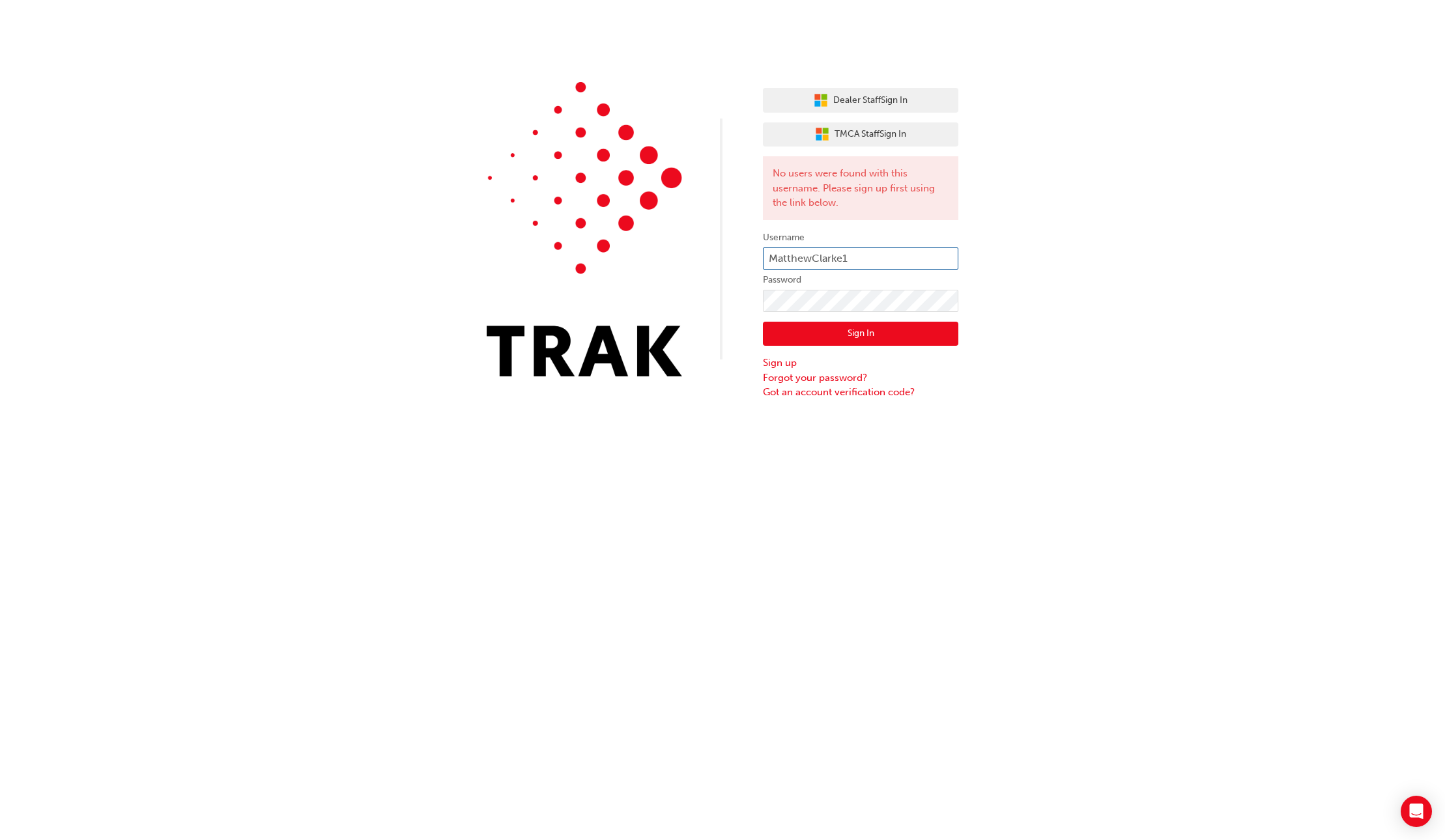
type input "MatthewClarke1"
click at [859, 330] on button "Sign In" at bounding box center [860, 334] width 195 height 25
click at [827, 338] on button "Sign In" at bounding box center [860, 334] width 195 height 25
click at [816, 257] on input "MatthewClarke1" at bounding box center [860, 259] width 195 height 22
click at [827, 255] on input "MatthewClarke1" at bounding box center [860, 259] width 195 height 22
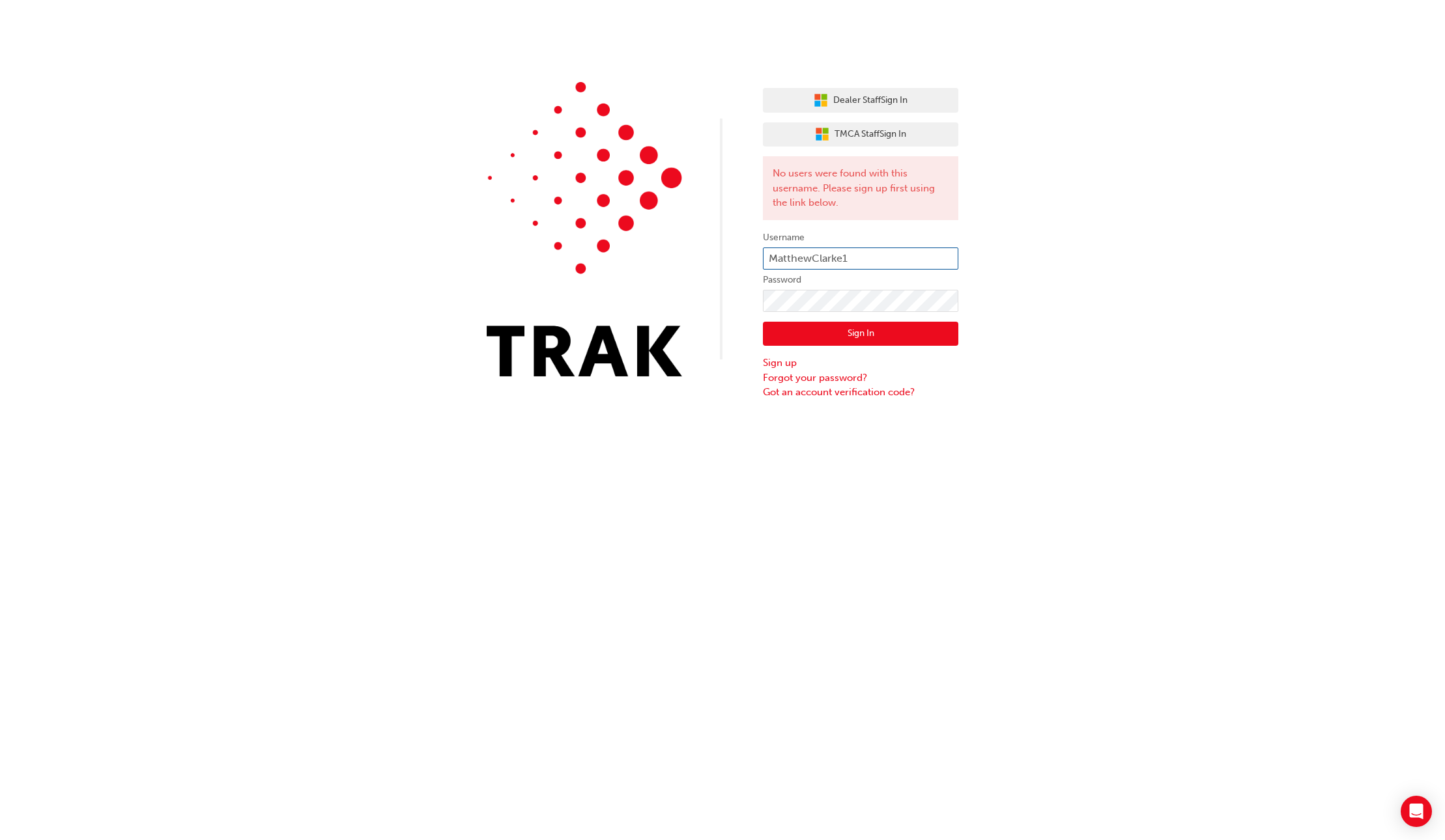
click at [827, 255] on input "MatthewClarke1" at bounding box center [860, 259] width 195 height 22
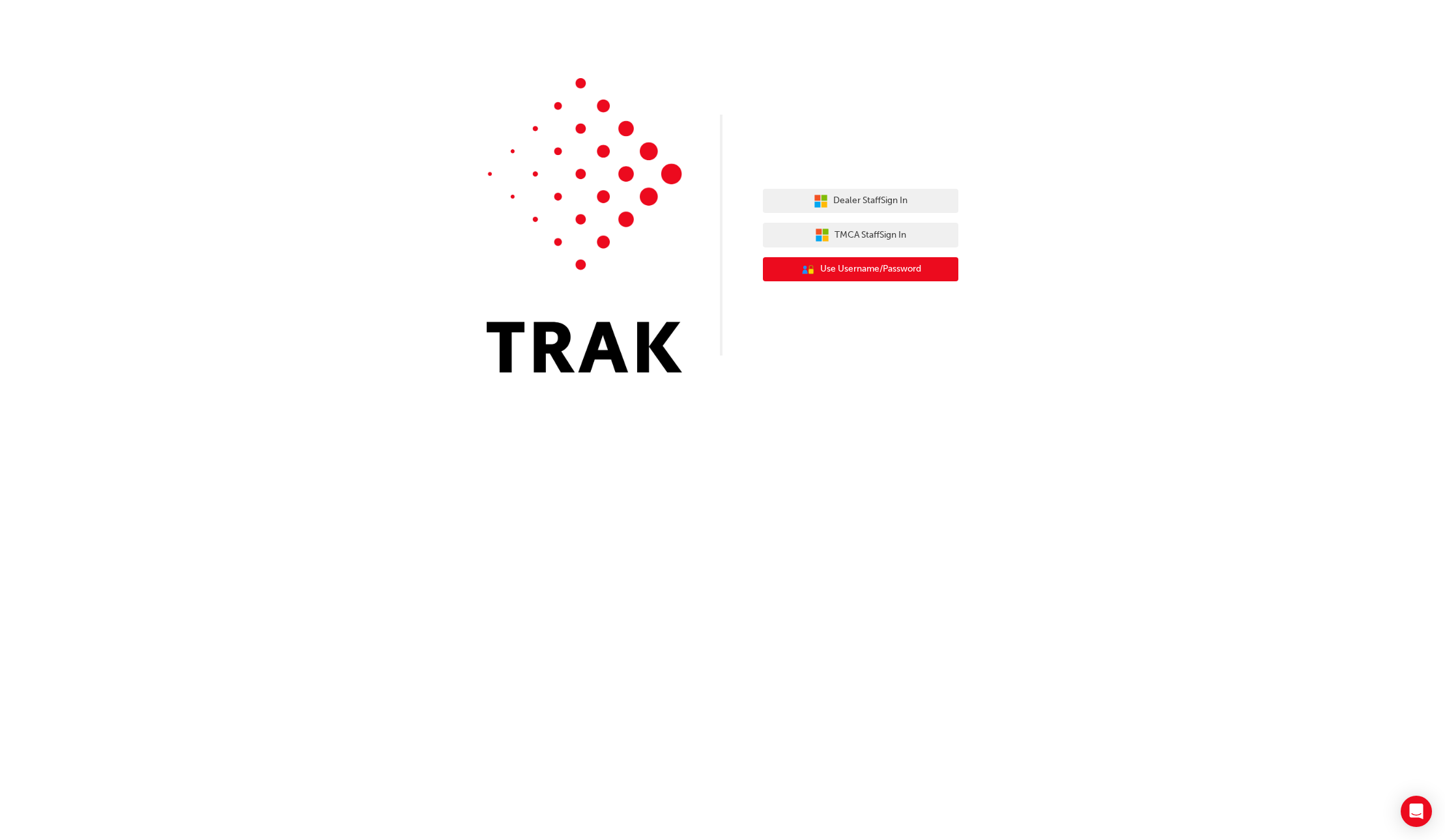
click at [787, 273] on button "User Authentication Icon - Blue Person, Gold Lock Use Username/Password" at bounding box center [860, 270] width 195 height 25
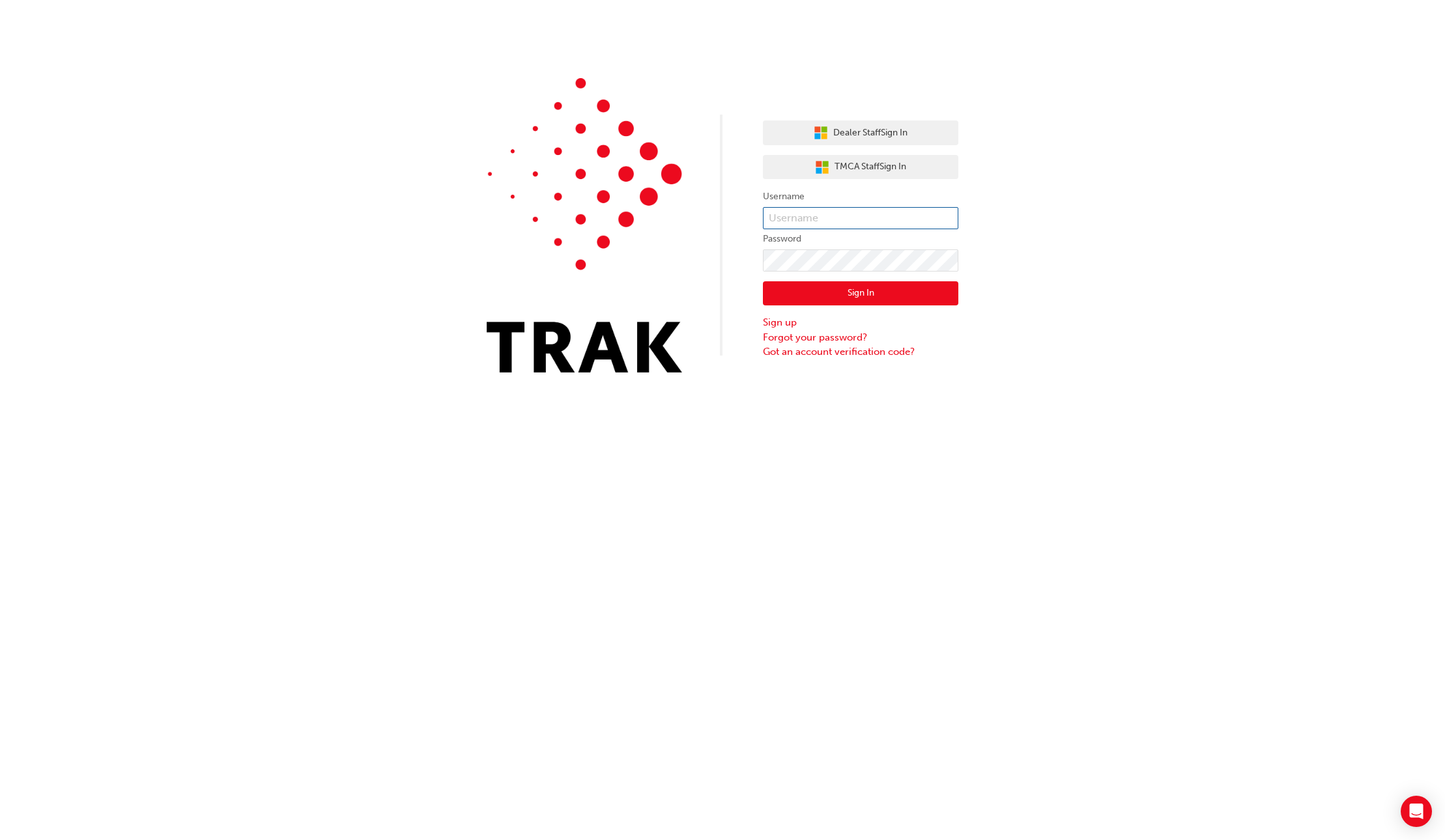
click at [780, 218] on input "text" at bounding box center [860, 218] width 195 height 22
click at [856, 219] on input "[PERSON_NAME].Clarke1" at bounding box center [860, 218] width 195 height 22
drag, startPoint x: 387, startPoint y: 268, endPoint x: 385, endPoint y: 259, distance: 9.2
click at [387, 268] on div "Dealer Staff Sign In TMCA Staff Sign In Username Matthew.Clarke1. Password Sign…" at bounding box center [722, 196] width 1445 height 392
click at [872, 226] on input "[PERSON_NAME].Clarke1." at bounding box center [860, 218] width 195 height 22
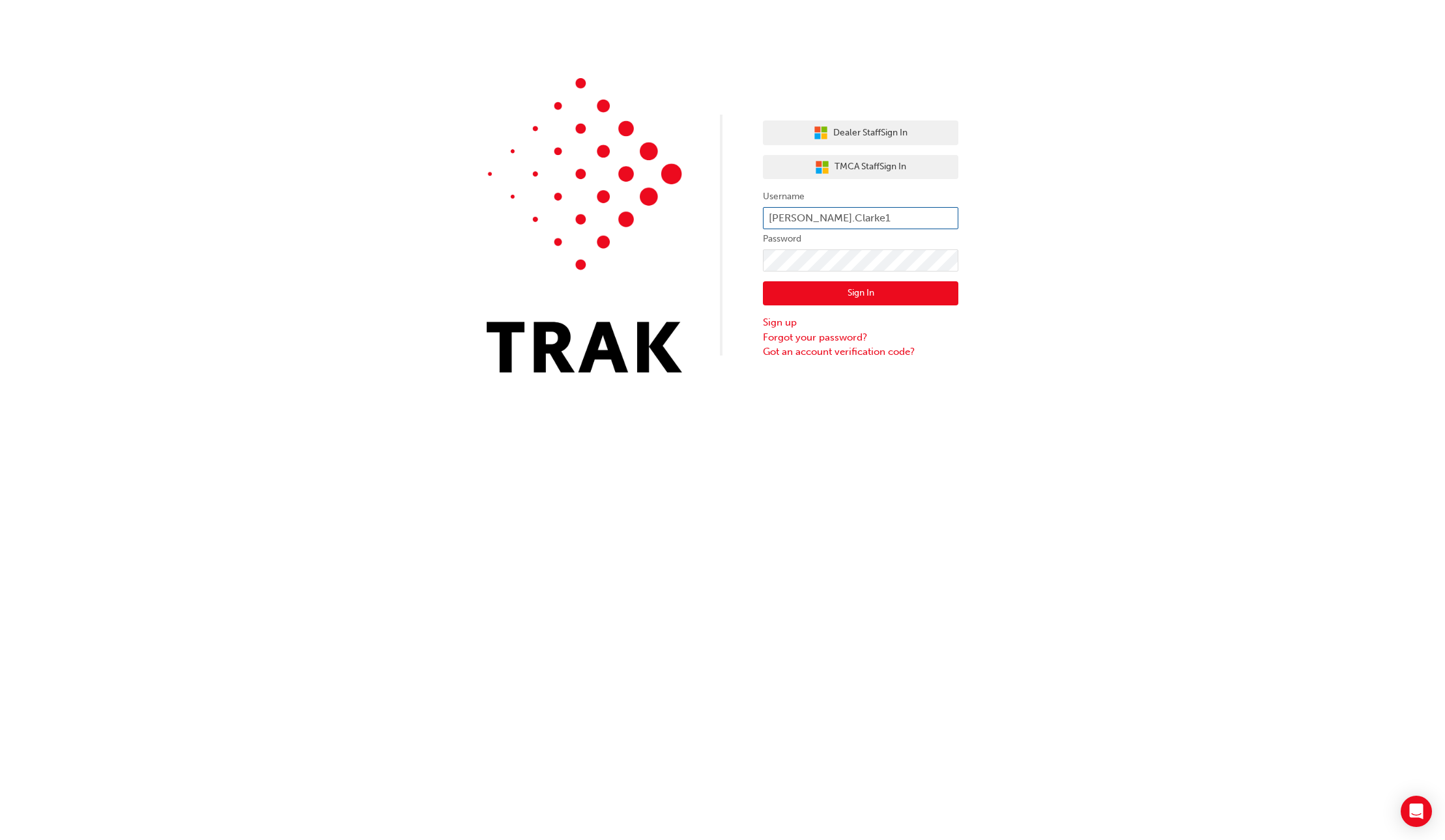
type input "[PERSON_NAME].Clarke1"
click at [817, 298] on button "Sign In" at bounding box center [860, 294] width 195 height 25
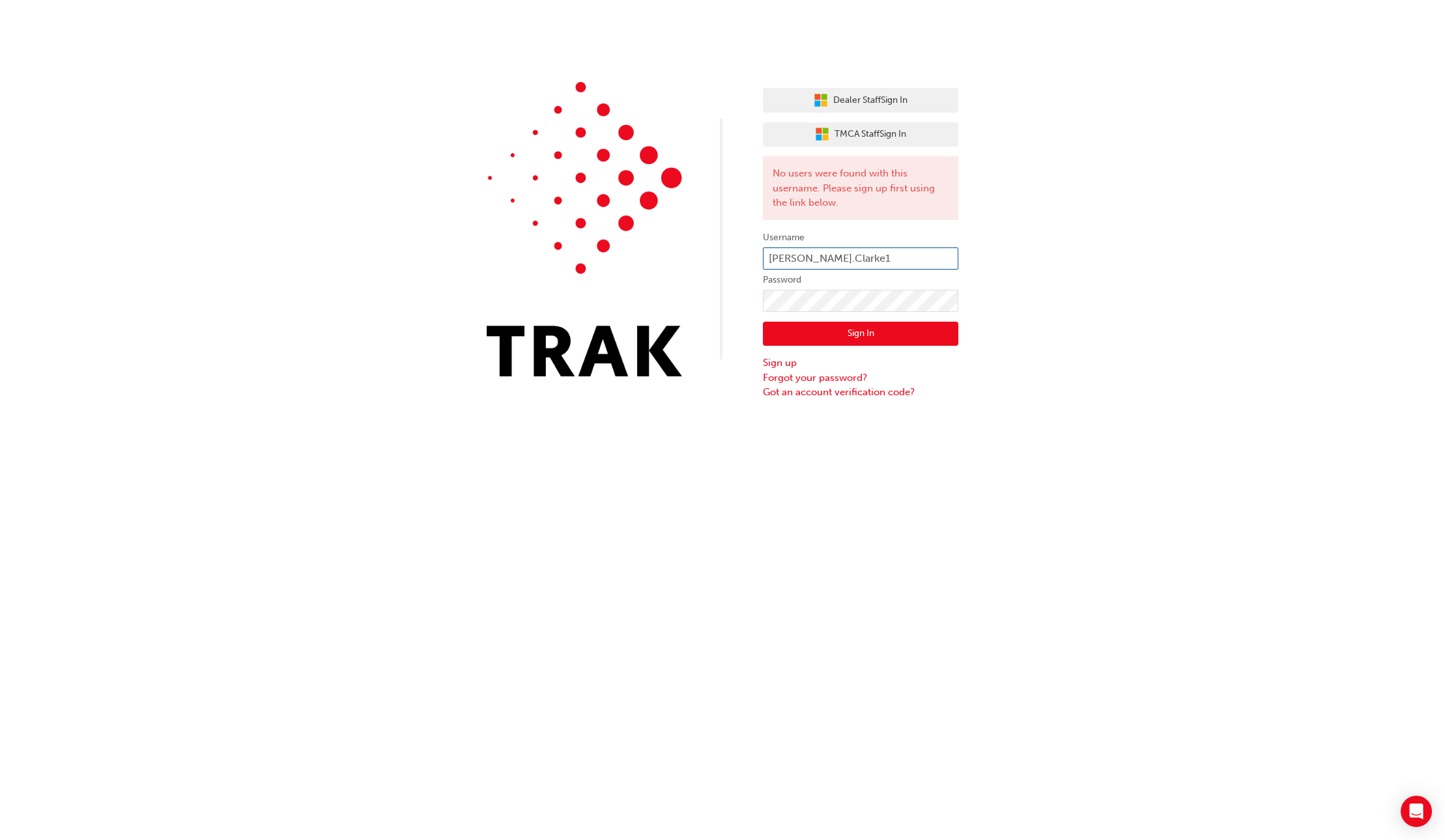
click at [868, 264] on input "[PERSON_NAME].Clarke1" at bounding box center [860, 259] width 195 height 22
type input "[PERSON_NAME].Clarke1."
click at [831, 337] on button "Sign In" at bounding box center [860, 334] width 195 height 25
click at [831, 336] on button "Sign In" at bounding box center [860, 334] width 195 height 25
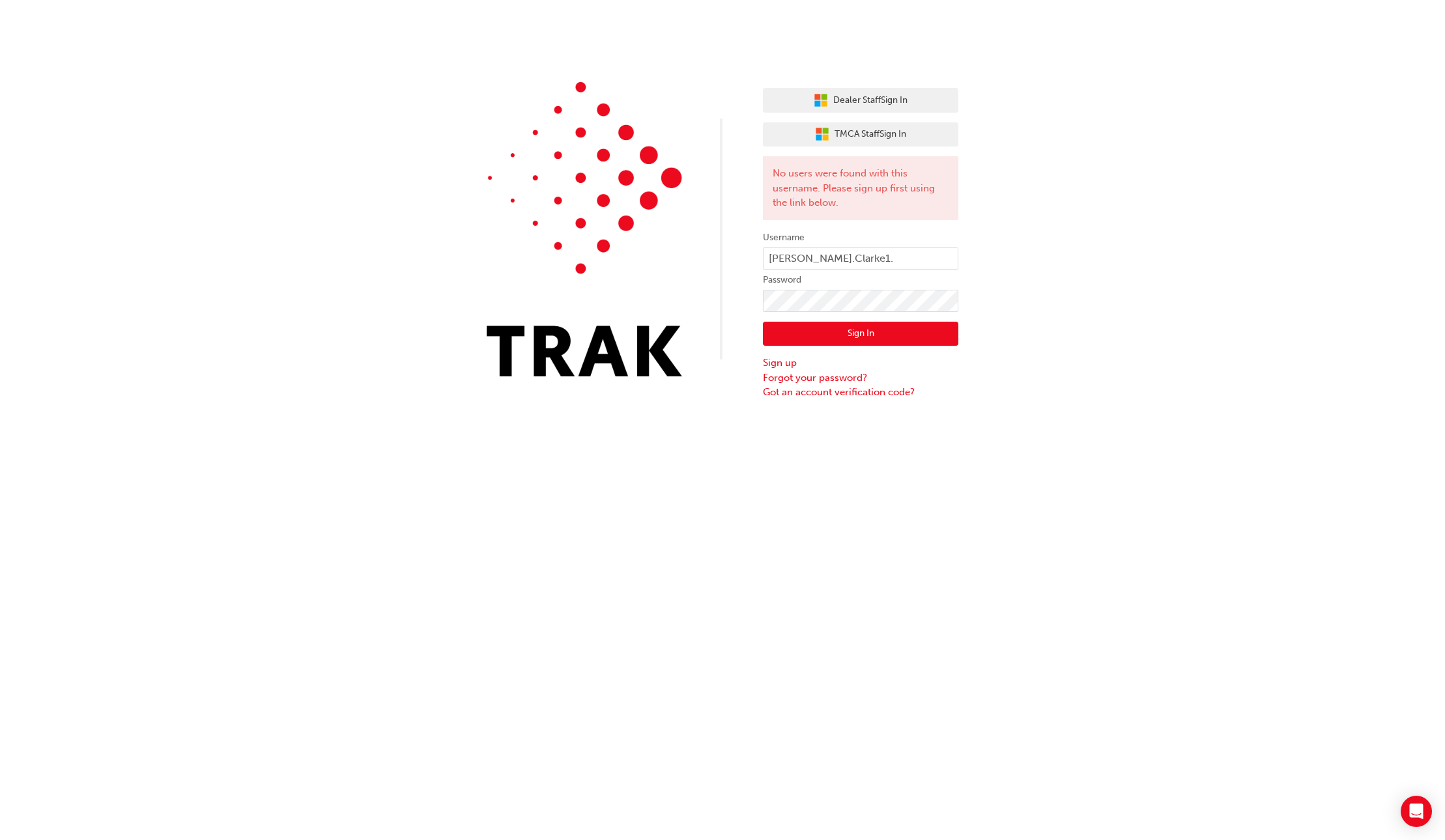
click at [831, 336] on button "Sign In" at bounding box center [860, 334] width 195 height 25
click at [808, 262] on input "[PERSON_NAME].Clarke1." at bounding box center [860, 259] width 195 height 22
click at [855, 256] on input "MatthewClarke1." at bounding box center [860, 259] width 195 height 22
type input "MatthewClarke1"
click at [845, 334] on button "Sign In" at bounding box center [860, 334] width 195 height 25
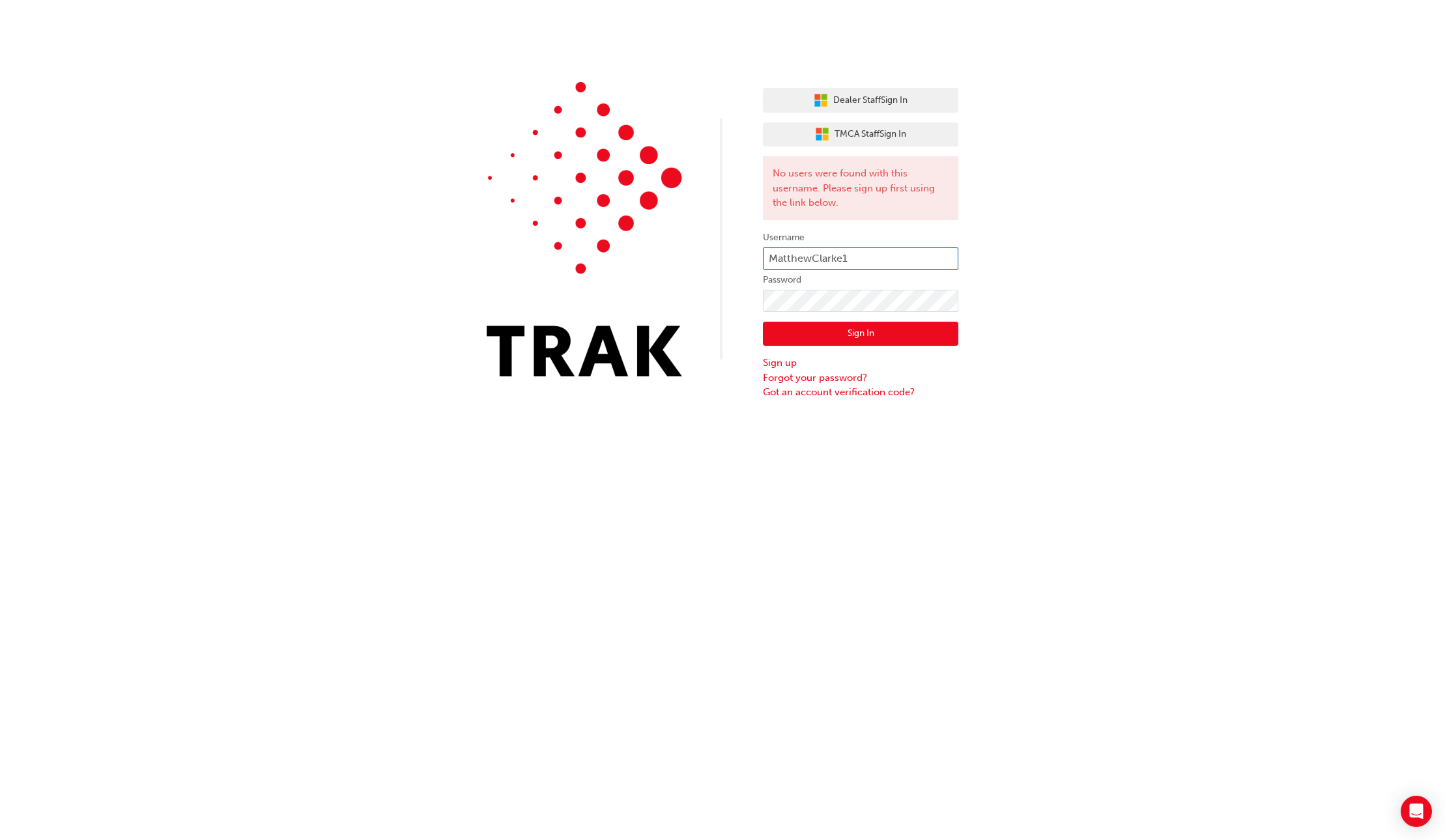
drag, startPoint x: 789, startPoint y: 260, endPoint x: 782, endPoint y: 260, distance: 7.0
click at [789, 260] on input "MatthewClarke1" at bounding box center [860, 259] width 195 height 22
type input "matthewclarke1"
click at [814, 339] on button "Sign In" at bounding box center [860, 334] width 195 height 25
click at [854, 263] on input "matthewclarke1" at bounding box center [860, 259] width 195 height 22
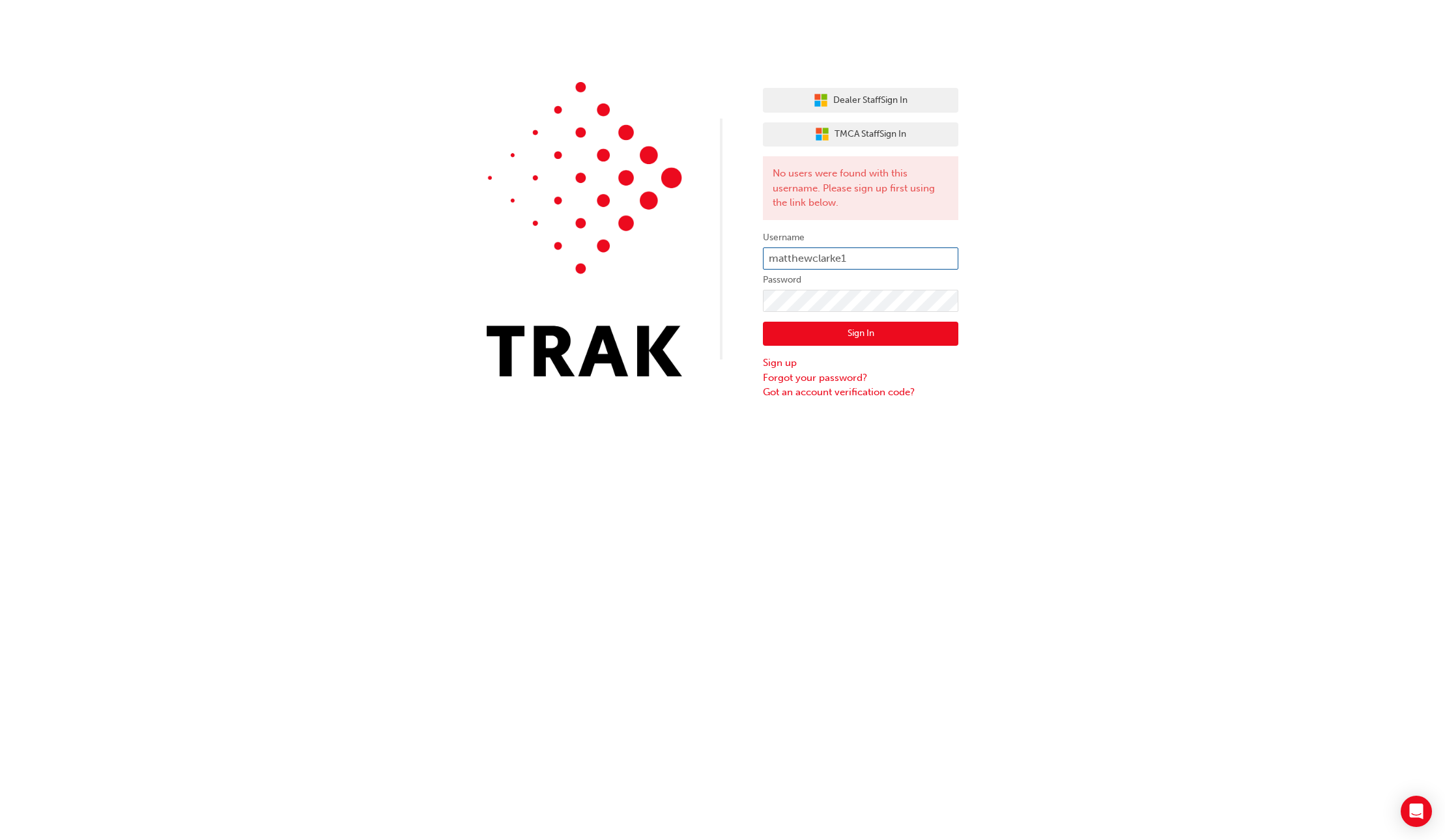
click at [856, 260] on input "matthewclarke1" at bounding box center [860, 259] width 195 height 22
type input "MatthewClarke"
click at [792, 339] on button "Sign In" at bounding box center [860, 334] width 195 height 25
click at [866, 272] on label "Password" at bounding box center [860, 280] width 195 height 15
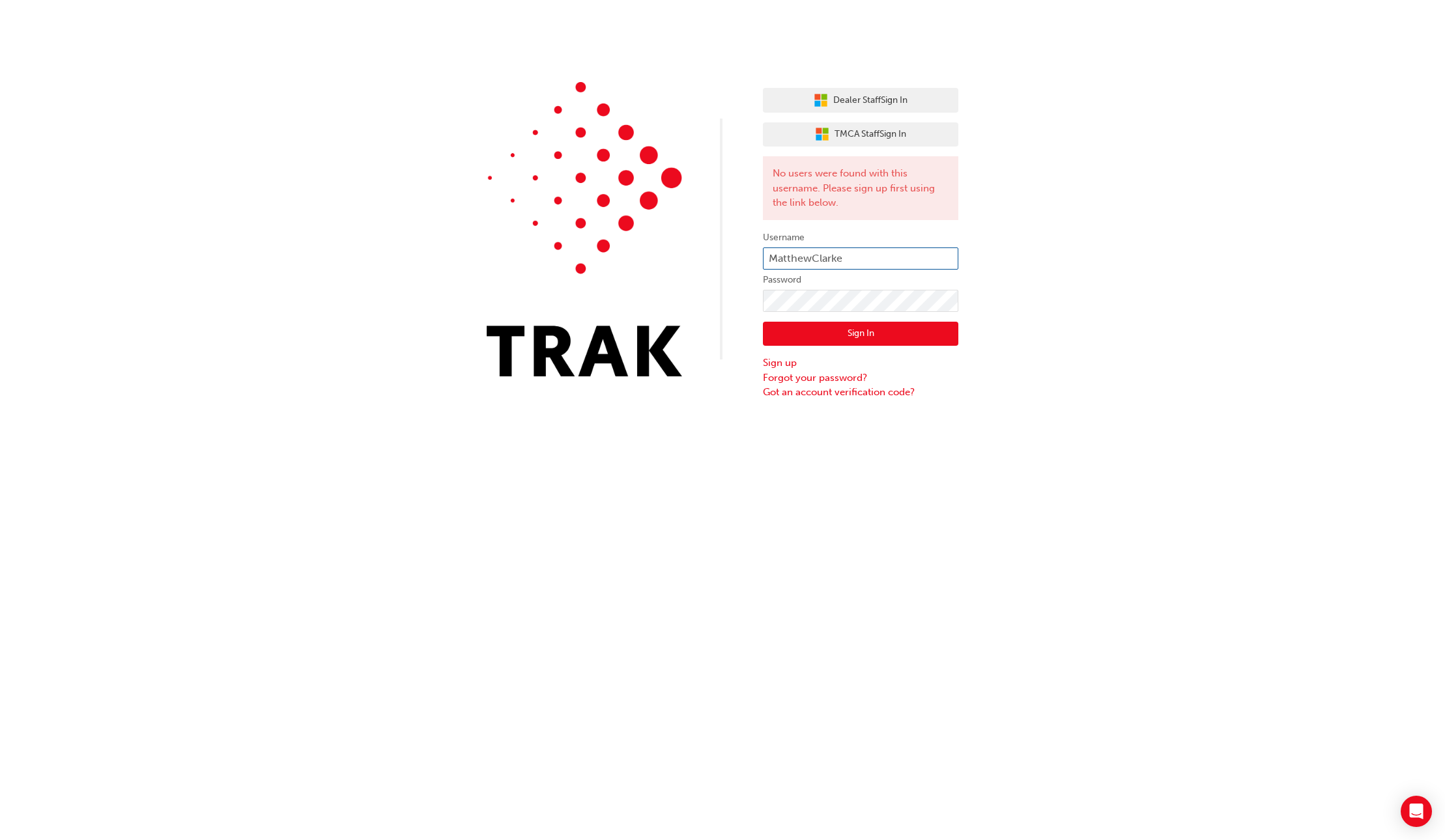
click at [864, 267] on input "MatthewClarke" at bounding box center [860, 259] width 195 height 22
type input "MatthewClarke1"
click at [784, 335] on button "Sign In" at bounding box center [860, 334] width 195 height 25
click at [813, 263] on input "MatthewClarke1" at bounding box center [860, 259] width 195 height 22
click at [869, 259] on input "Matthew..Clarke1" at bounding box center [860, 259] width 195 height 22
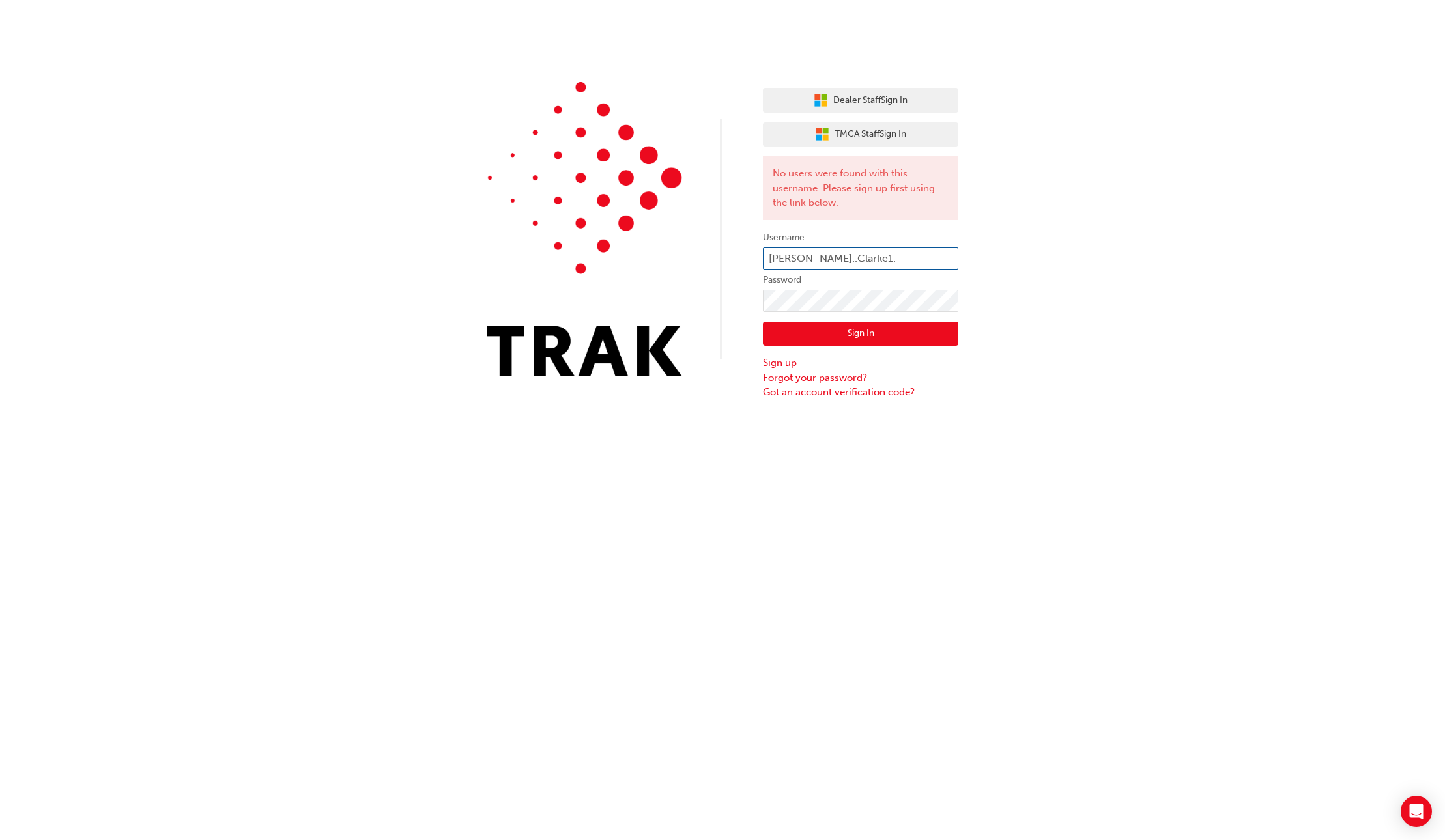
type input "Matthew..Clarke1."
click at [839, 337] on button "Sign In" at bounding box center [860, 334] width 195 height 25
click at [817, 265] on input "Matthew..Clarke1." at bounding box center [860, 259] width 195 height 22
type input "[PERSON_NAME].Clarke1."
click at [836, 336] on button "Sign In" at bounding box center [860, 334] width 195 height 25
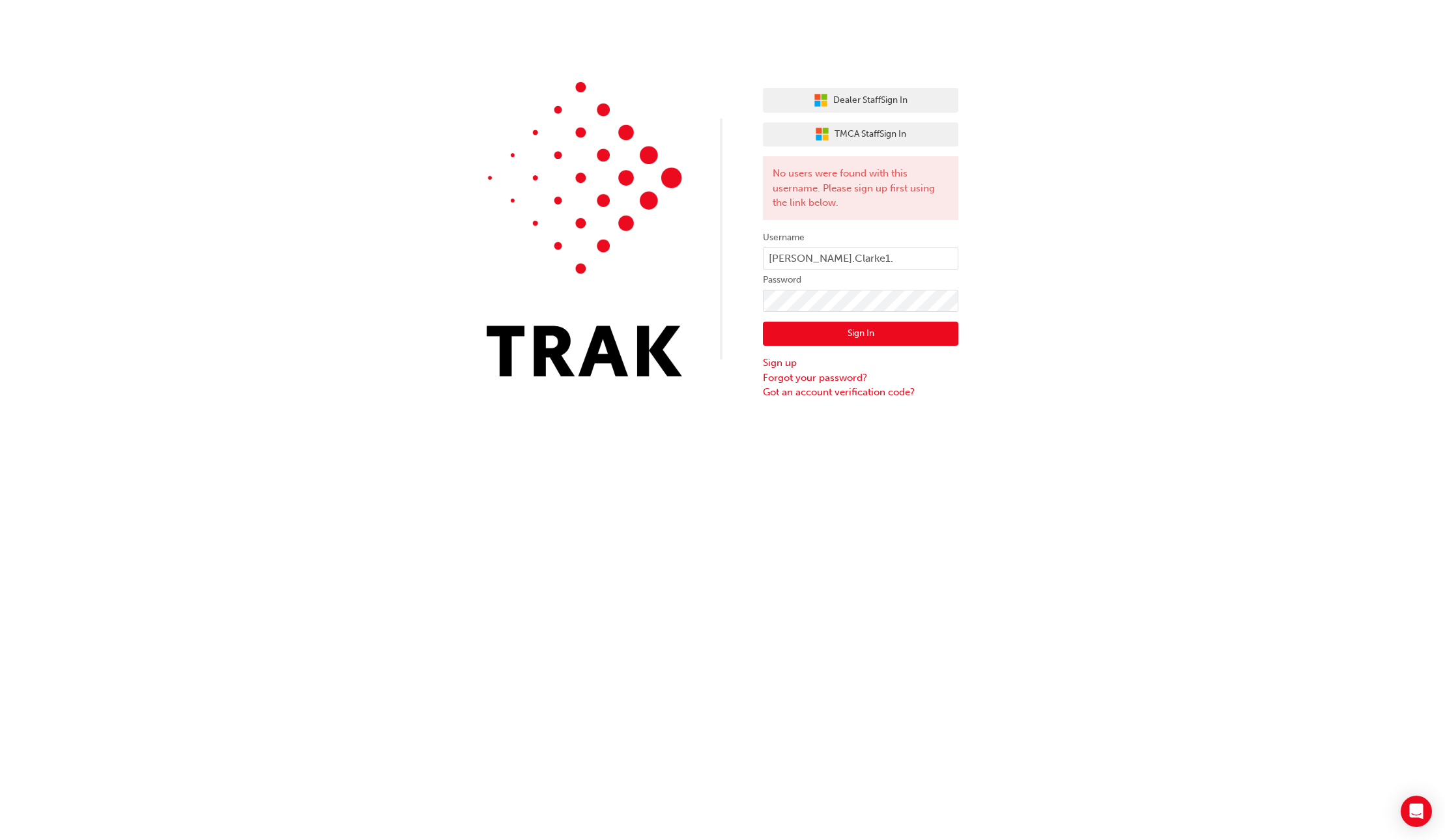
click at [836, 336] on button "Sign In" at bounding box center [860, 334] width 195 height 25
click at [836, 336] on button "Sign In" at bounding box center [860, 334] width 195 height 25
click at [803, 326] on button "Sign In" at bounding box center [860, 334] width 195 height 25
click at [866, 341] on button "Sign In" at bounding box center [860, 334] width 195 height 25
click at [882, 255] on input "Matthew.Clarke1." at bounding box center [860, 259] width 195 height 22
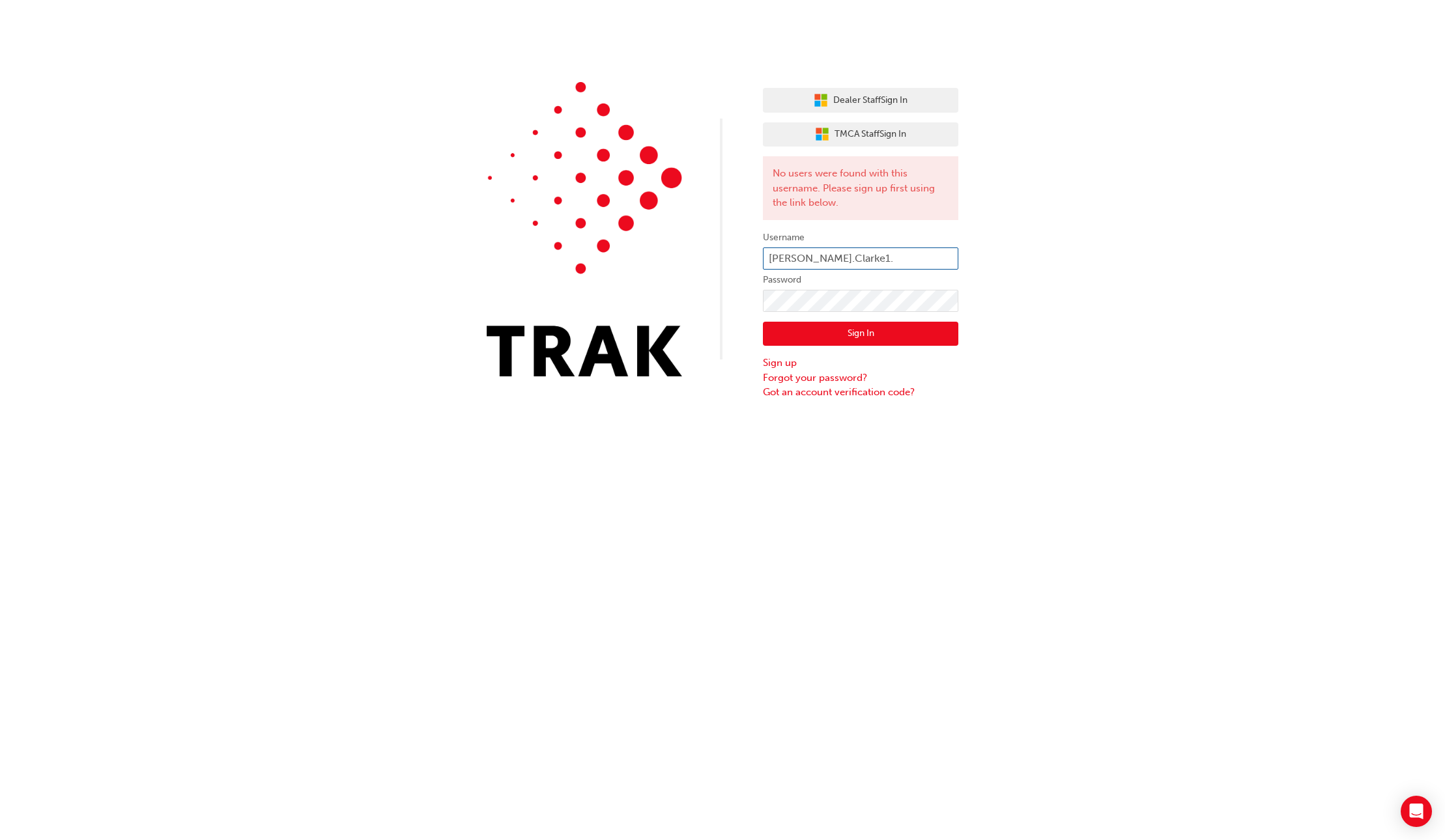
click at [882, 255] on input "Matthew.Clarke1." at bounding box center [860, 259] width 195 height 22
type input "matthew.clarke1."
click at [808, 287] on label "Password" at bounding box center [860, 280] width 195 height 15
click at [824, 342] on button "Sign In" at bounding box center [860, 334] width 195 height 25
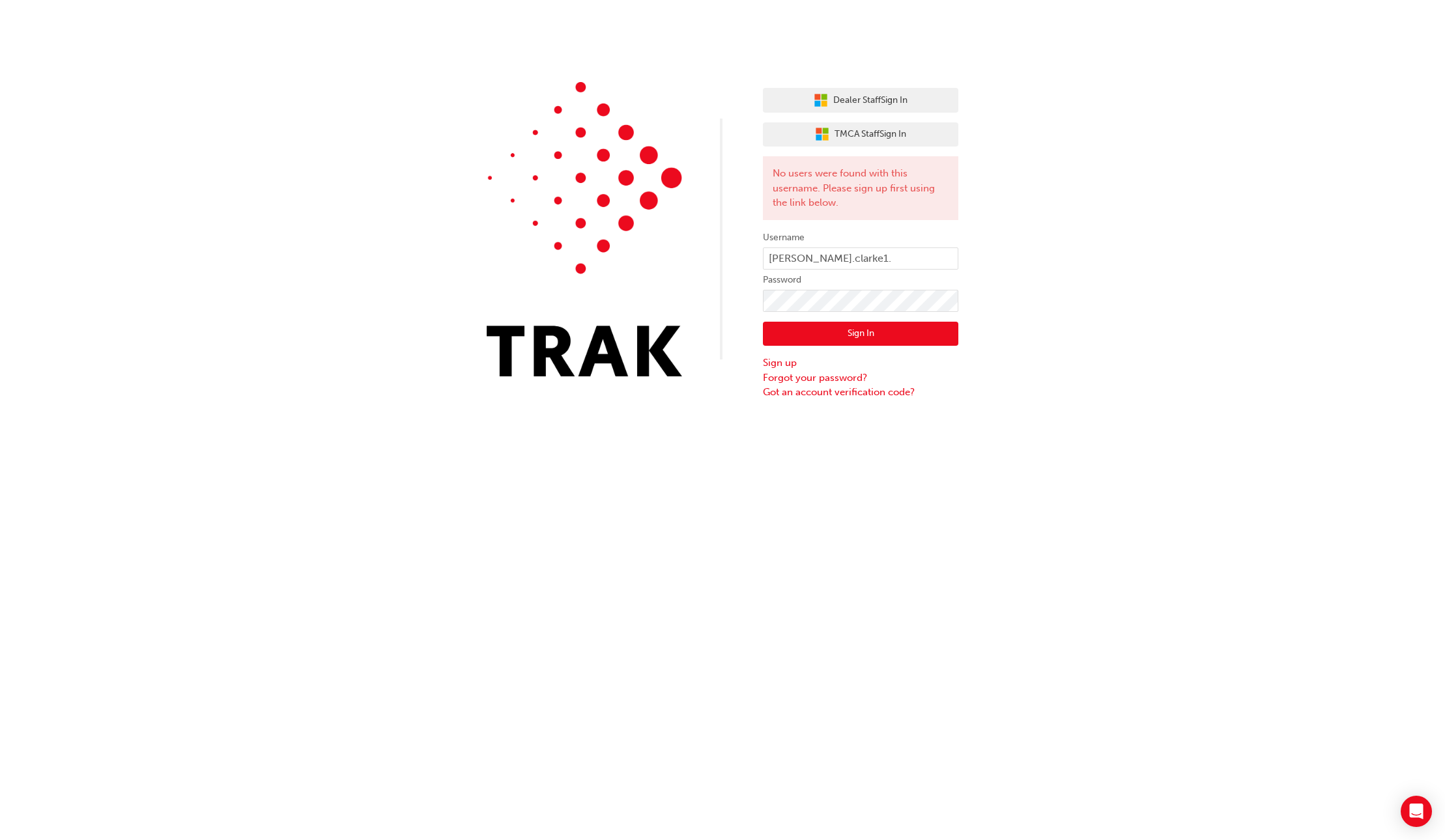
click at [824, 342] on button "Sign In" at bounding box center [860, 334] width 195 height 25
click at [780, 262] on input "matthew.clarke1." at bounding box center [860, 259] width 195 height 22
type input "Matthew.Clarke1."
click at [816, 338] on button "Sign In" at bounding box center [860, 334] width 195 height 25
click at [815, 337] on button "Sign In" at bounding box center [860, 334] width 195 height 25
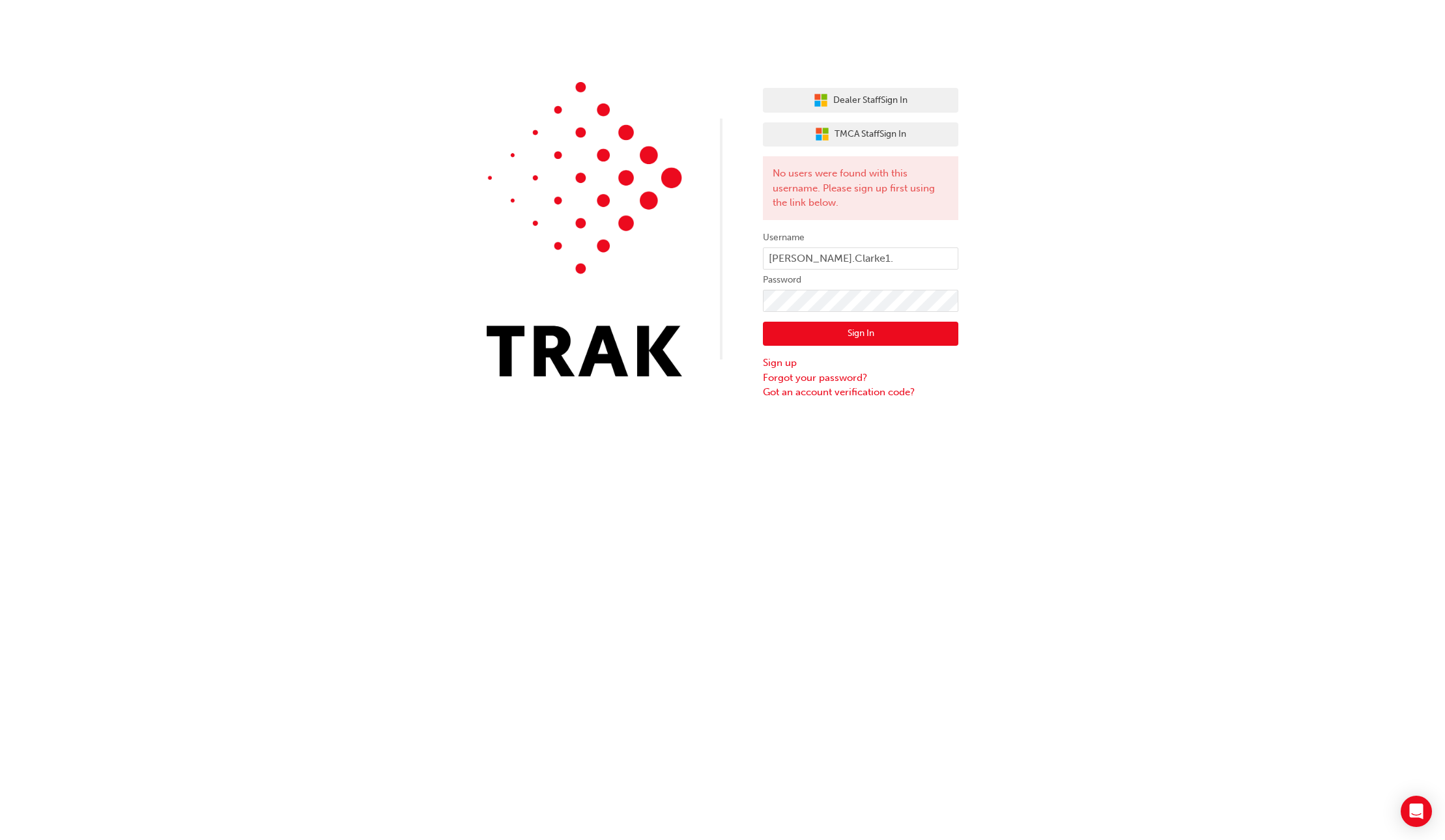
click at [815, 337] on button "Sign In" at bounding box center [860, 334] width 195 height 25
click at [806, 136] on button "TMCA Staff Sign In" at bounding box center [860, 135] width 195 height 25
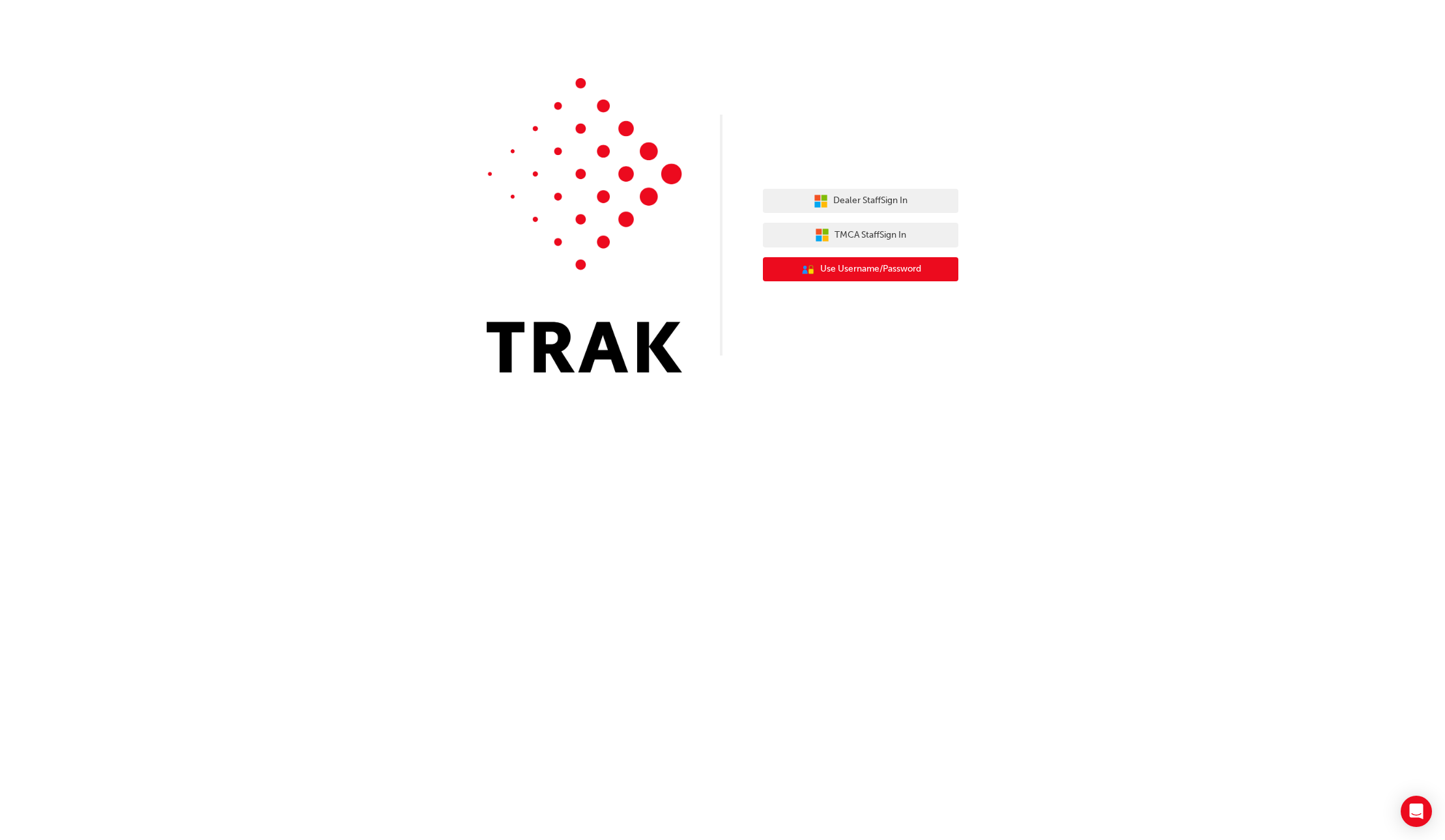
click at [884, 261] on button "User Authentication Icon - Blue Person, Gold Lock Use Username/Password" at bounding box center [860, 270] width 195 height 25
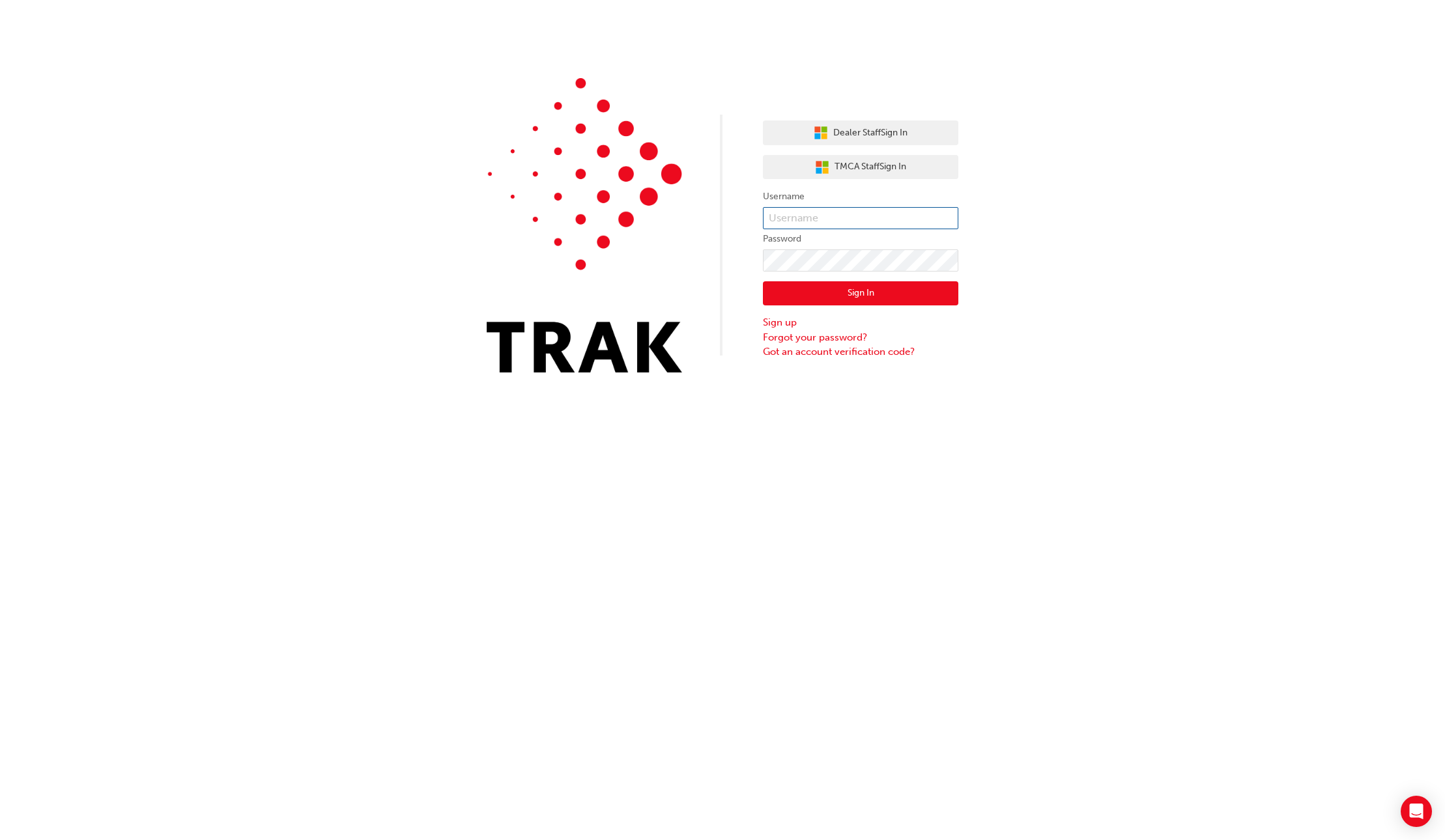
click at [825, 218] on input "text" at bounding box center [860, 218] width 195 height 22
click at [892, 222] on input "[PERSON_NAME].Clarke1." at bounding box center [860, 218] width 195 height 22
type input "[PERSON_NAME].Clarke1"
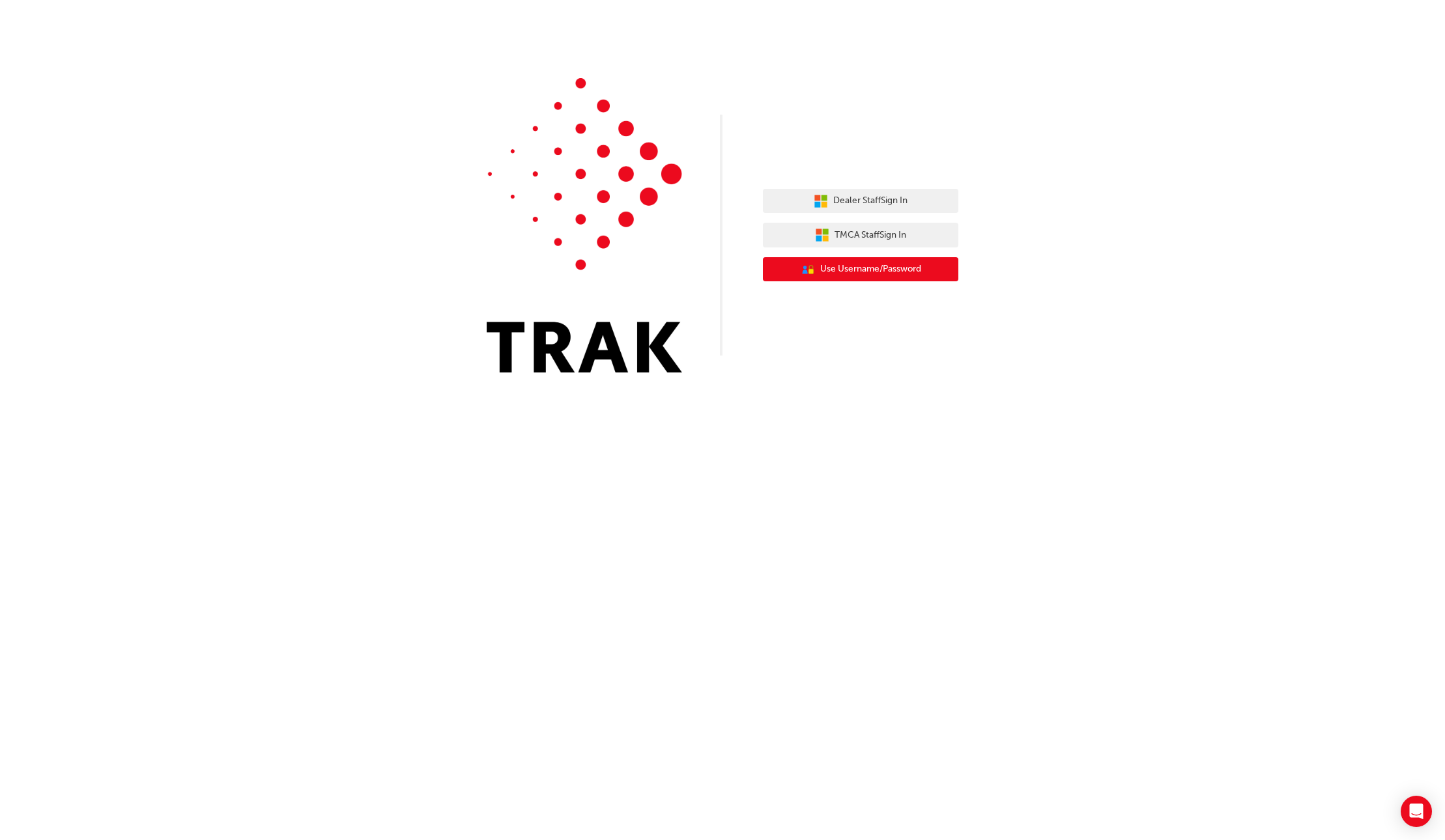
click at [851, 273] on span "Use Username/Password" at bounding box center [870, 269] width 101 height 15
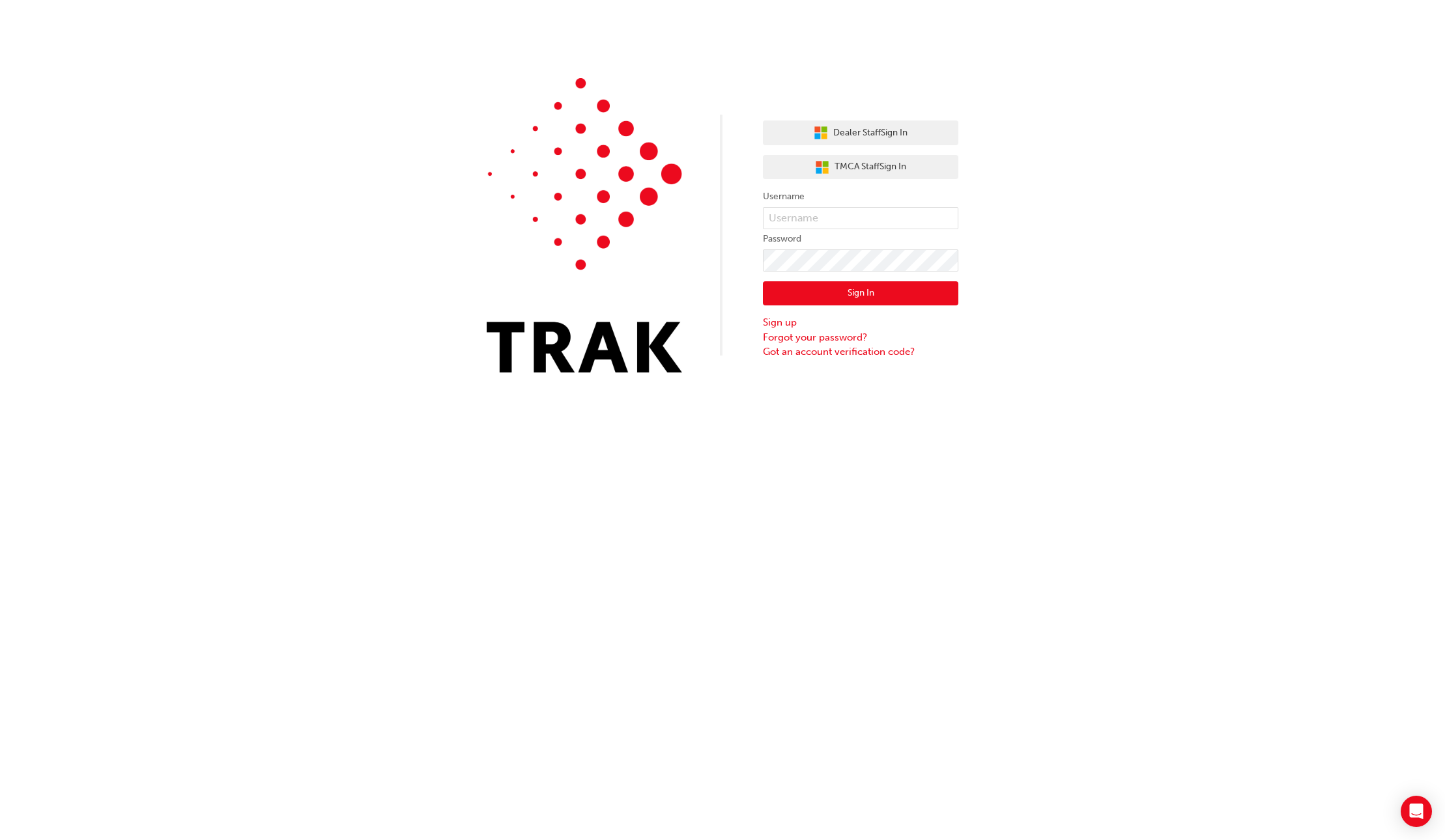
click at [799, 206] on form "Username Password Sign In Sign up Forgot your password? Got an account verifica…" at bounding box center [860, 274] width 195 height 170
click at [802, 212] on input "text" at bounding box center [860, 218] width 195 height 22
click at [836, 208] on input "text" at bounding box center [860, 218] width 195 height 22
click at [859, 222] on input "MatthewClarke1" at bounding box center [860, 218] width 195 height 22
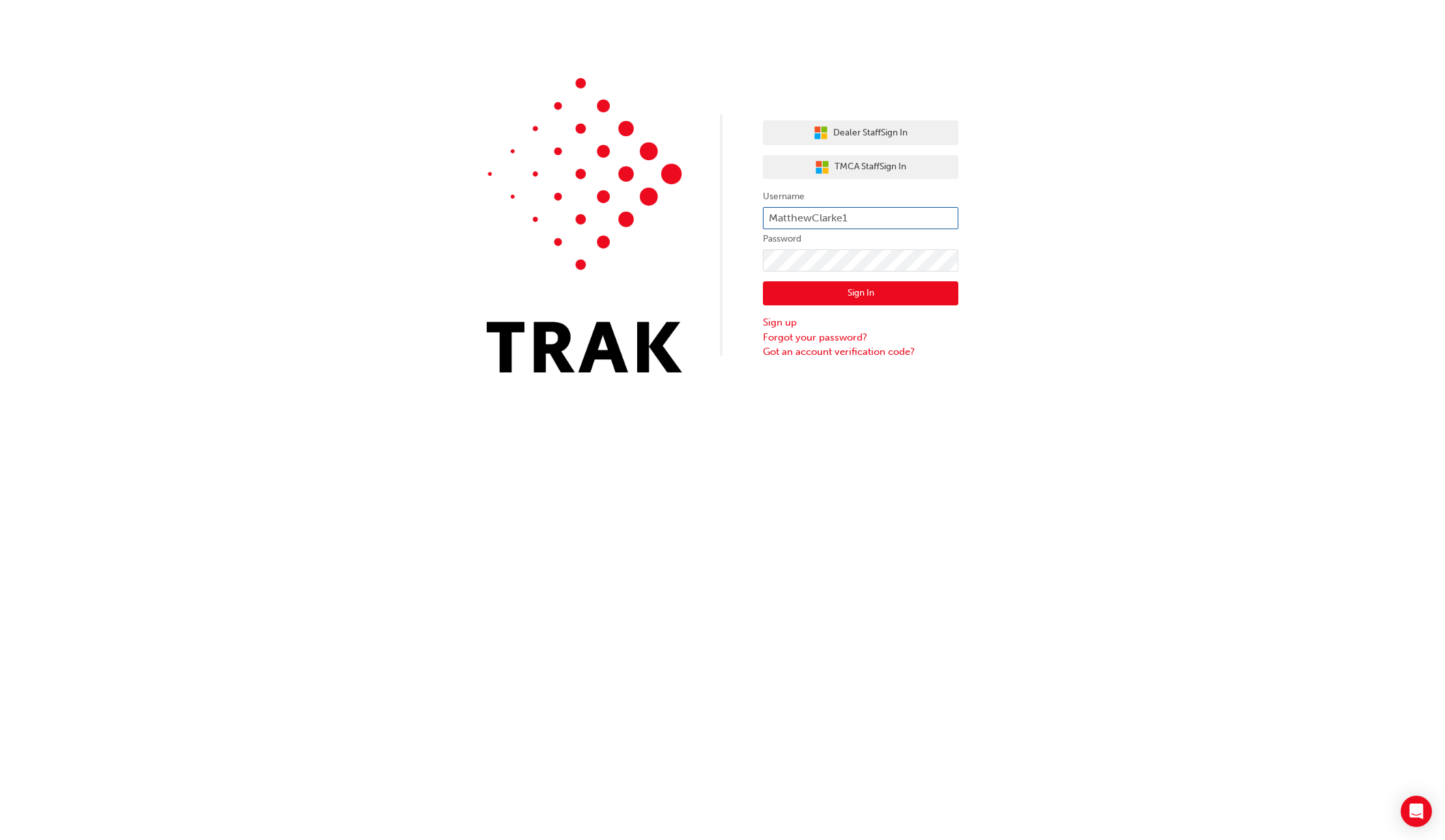
type input "\"
paste input "[PERSON_NAME].Clarke1."
type input "[PERSON_NAME].Clarke1."
click at [813, 292] on button "Sign In" at bounding box center [860, 294] width 195 height 25
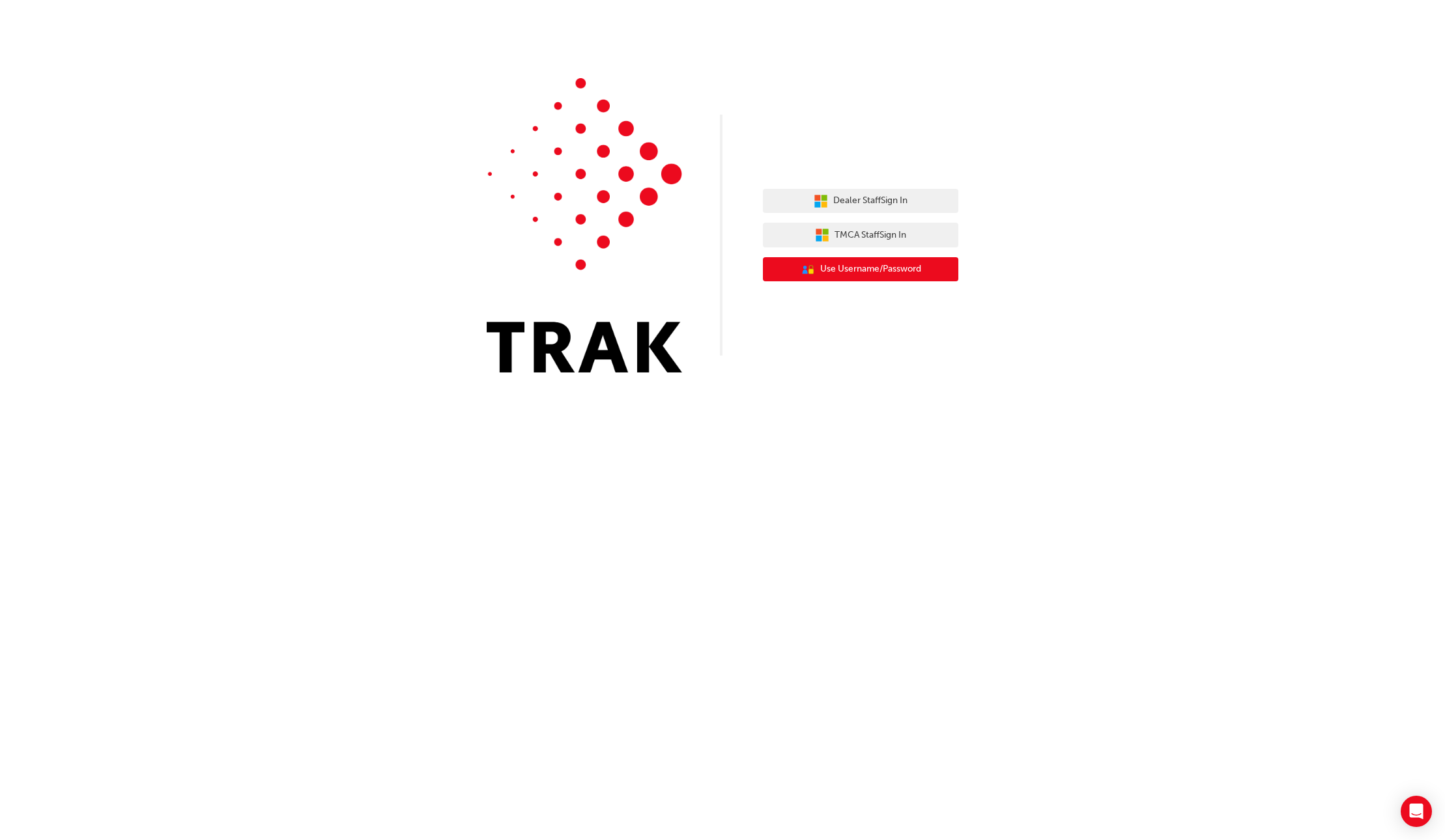
click at [805, 277] on button "User Authentication Icon - Blue Person, Gold Lock Use Username/Password" at bounding box center [860, 270] width 195 height 25
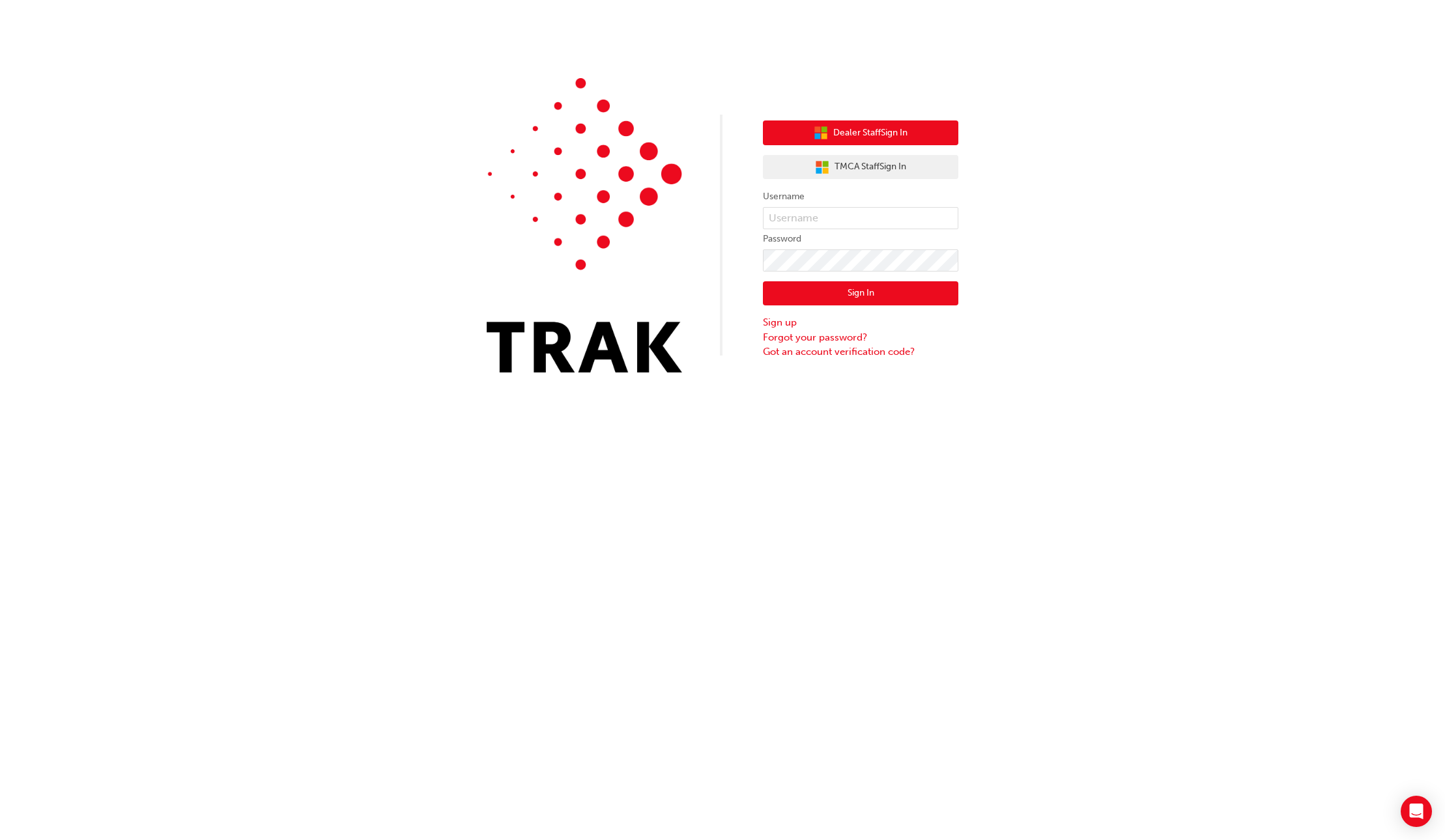
click at [814, 131] on icon "button" at bounding box center [817, 130] width 6 height 6
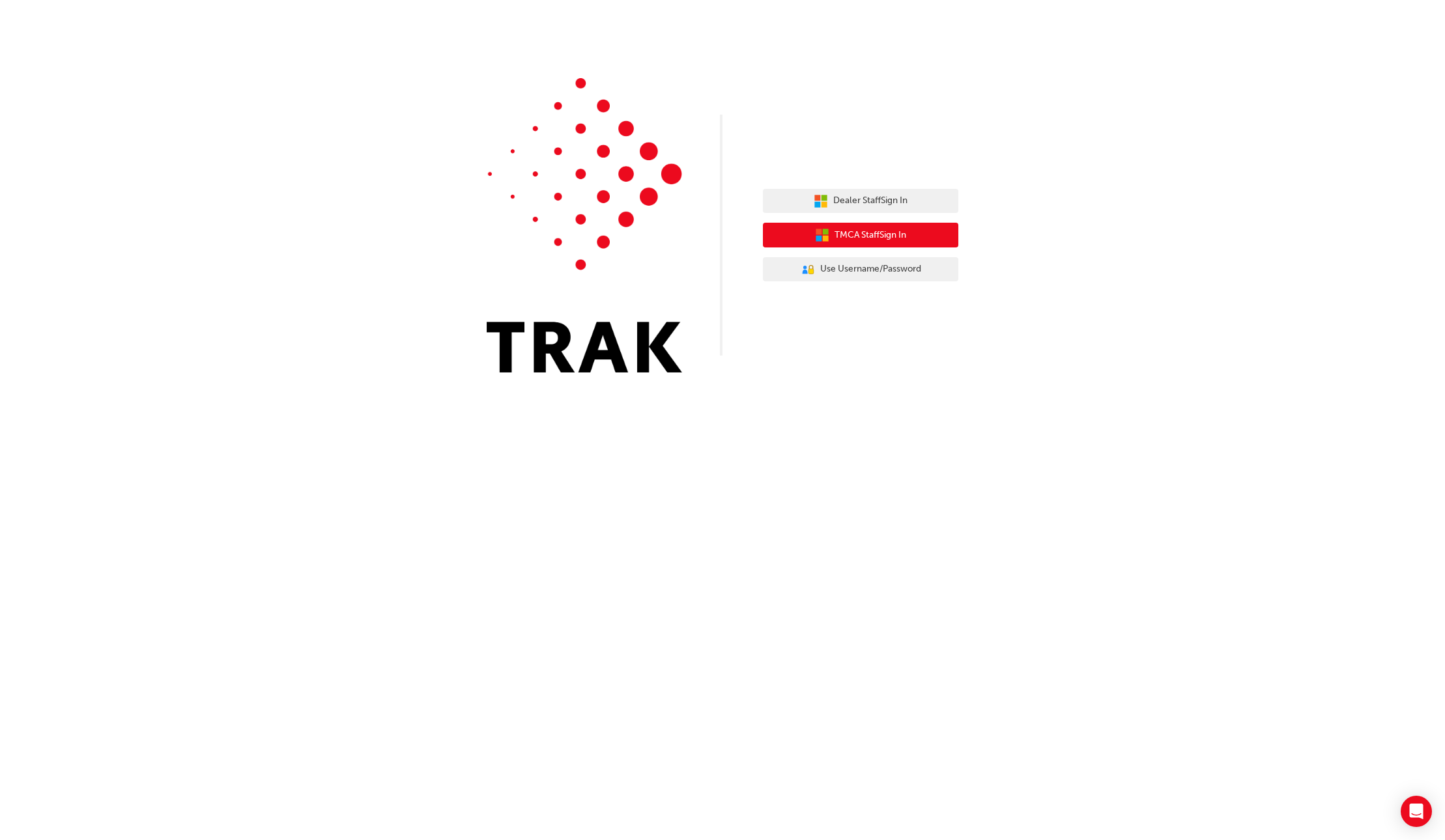
click at [861, 232] on span "TMCA Staff Sign In" at bounding box center [870, 235] width 72 height 15
click at [839, 201] on span "Dealer Staff Sign In" at bounding box center [870, 201] width 74 height 15
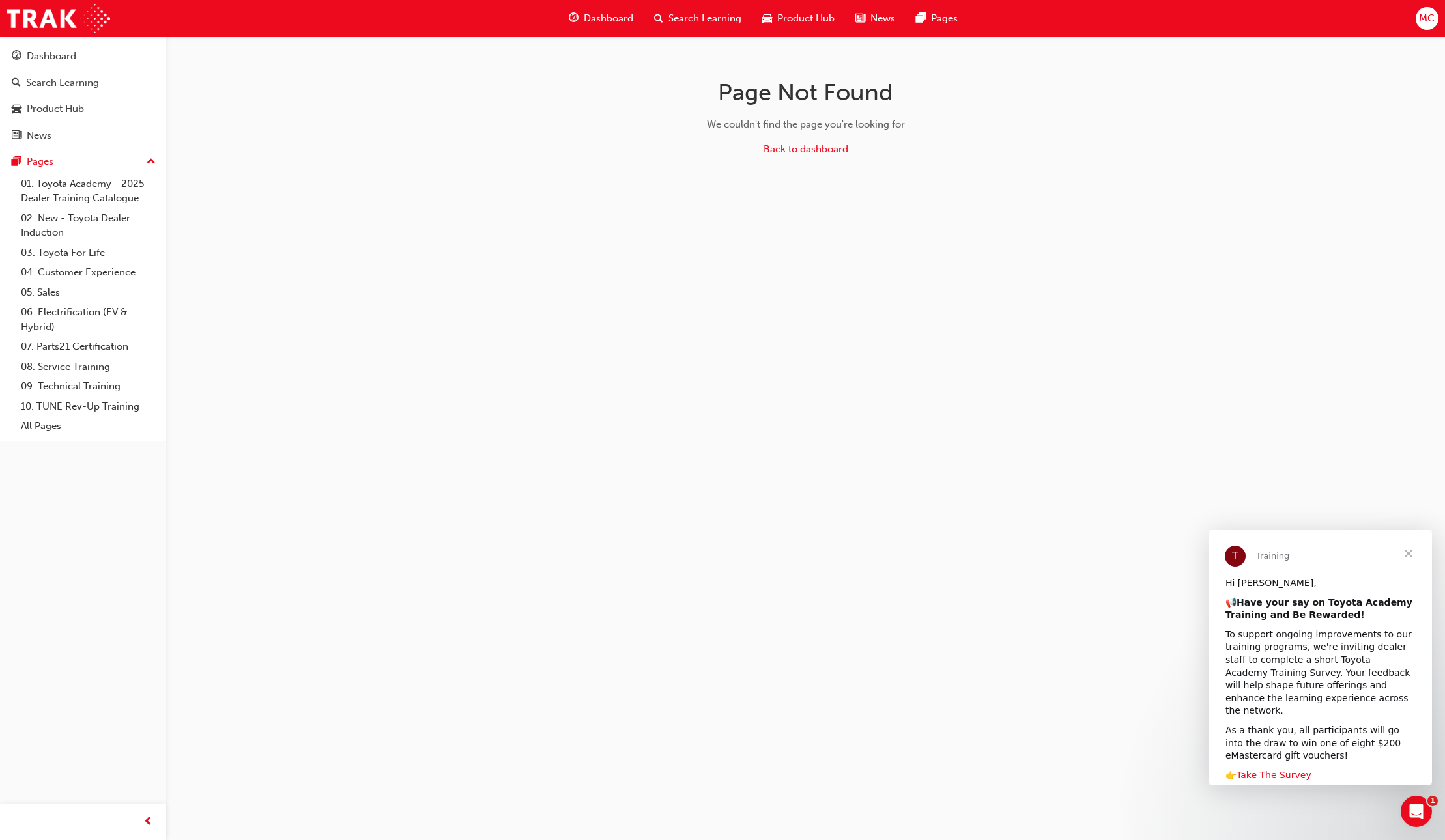
click at [1401, 554] on span "Close" at bounding box center [1408, 554] width 47 height 47
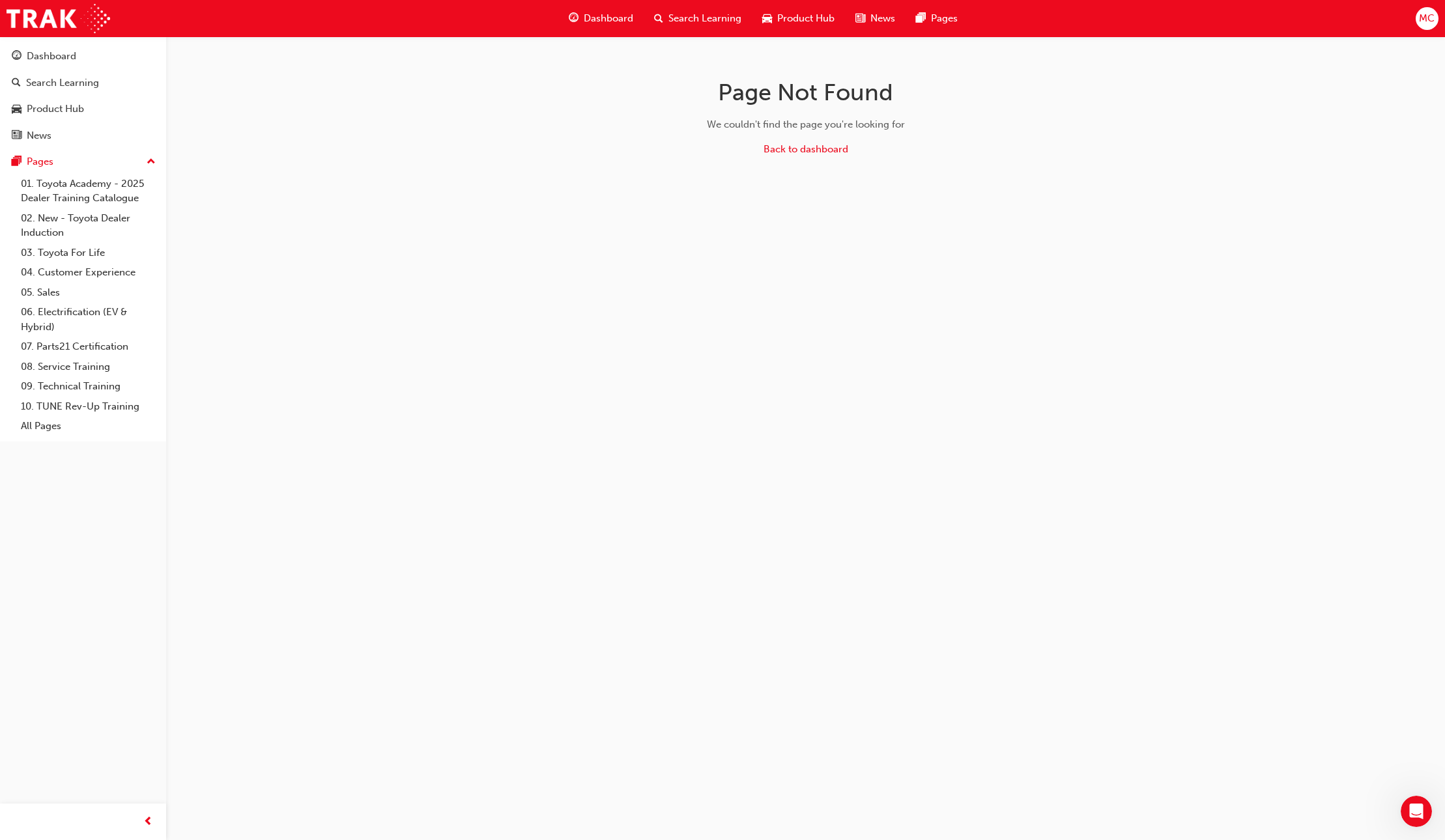
click at [597, 19] on span "Dashboard" at bounding box center [608, 18] width 49 height 15
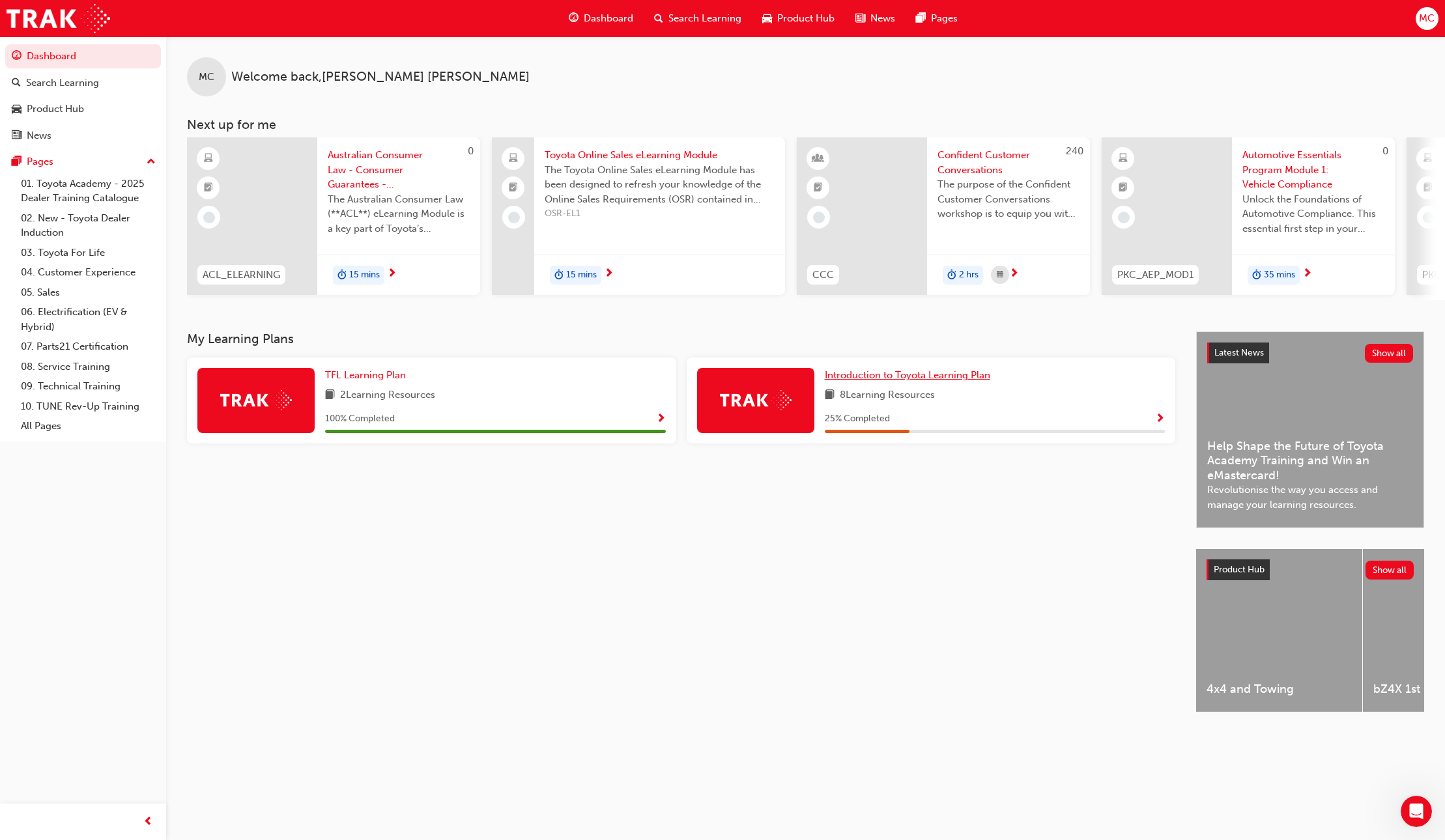
click at [876, 381] on span "Introduction to Toyota Learning Plan" at bounding box center [907, 375] width 165 height 12
click at [80, 205] on link "01. Toyota Academy - 2025 Dealer Training Catalogue" at bounding box center [88, 191] width 145 height 35
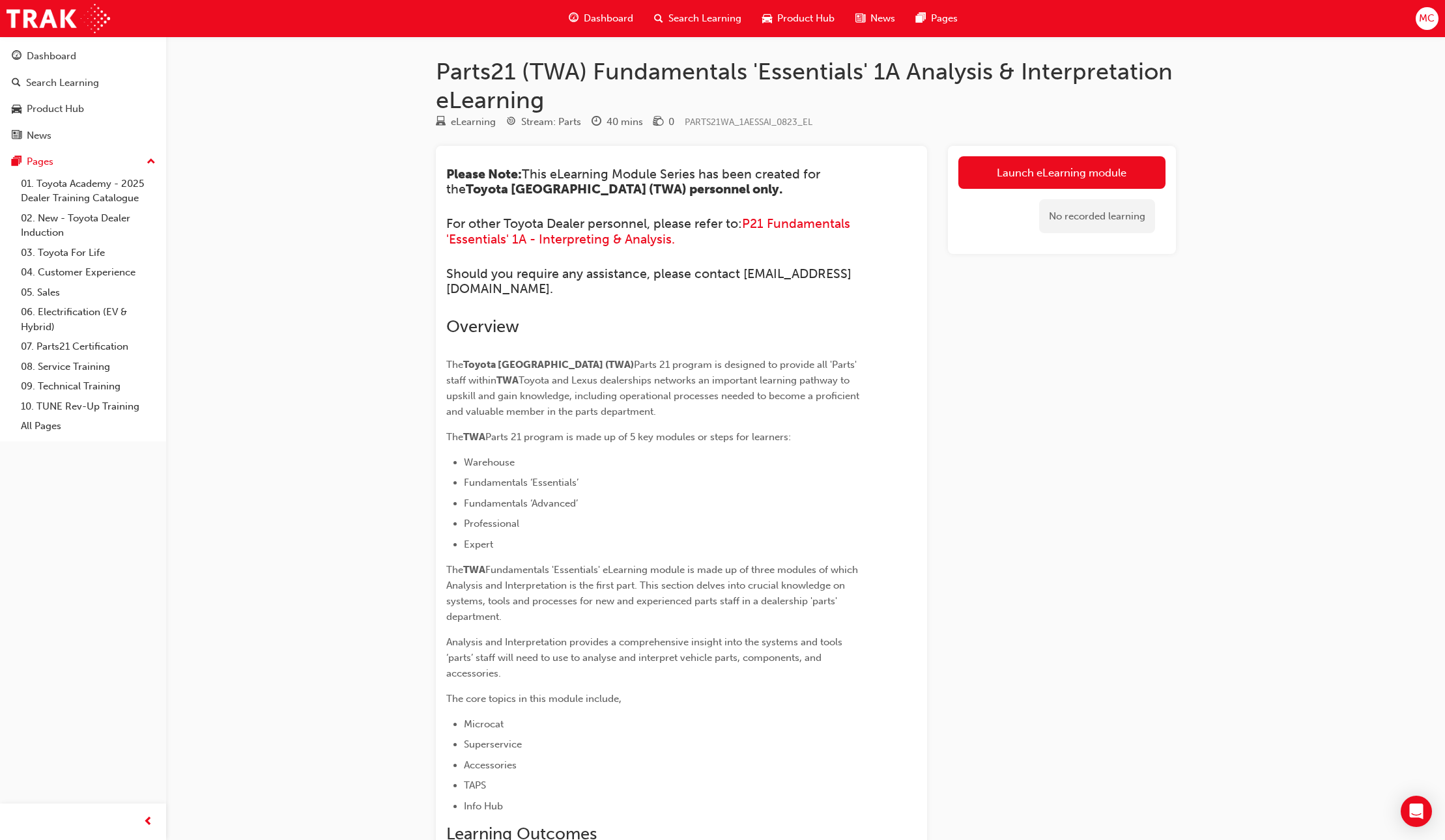
click at [1124, 224] on div "No recorded learning" at bounding box center [1096, 216] width 116 height 35
click at [46, 18] on img at bounding box center [58, 18] width 103 height 29
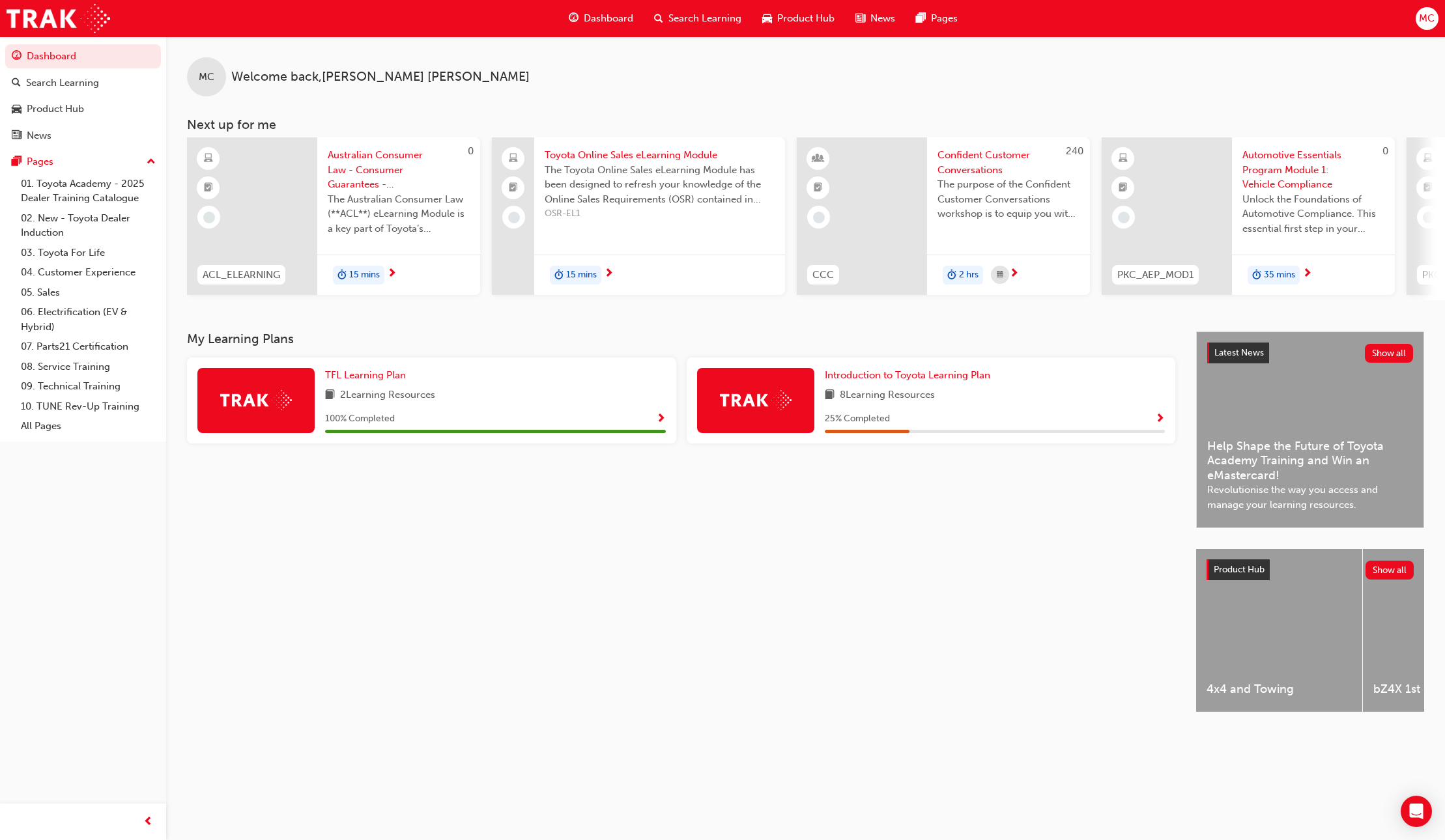
click at [256, 403] on img at bounding box center [255, 400] width 72 height 20
drag, startPoint x: 408, startPoint y: 406, endPoint x: 399, endPoint y: 404, distance: 9.2
click at [408, 403] on span "2 Learning Resources" at bounding box center [387, 395] width 95 height 16
click at [390, 403] on span "2 Learning Resources" at bounding box center [387, 395] width 95 height 16
click at [49, 431] on link "All Pages" at bounding box center [88, 426] width 145 height 20
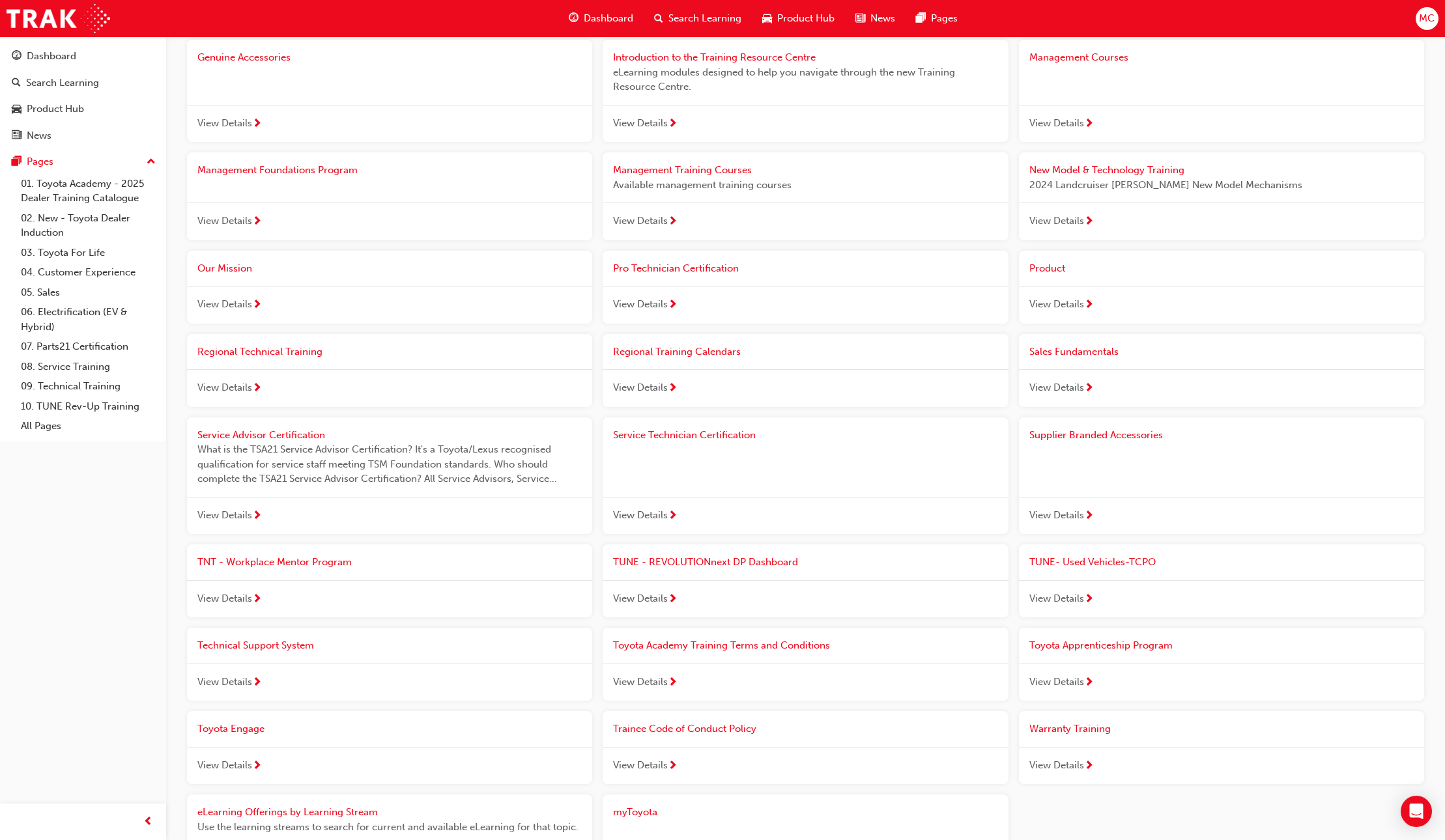
scroll to position [1032, 0]
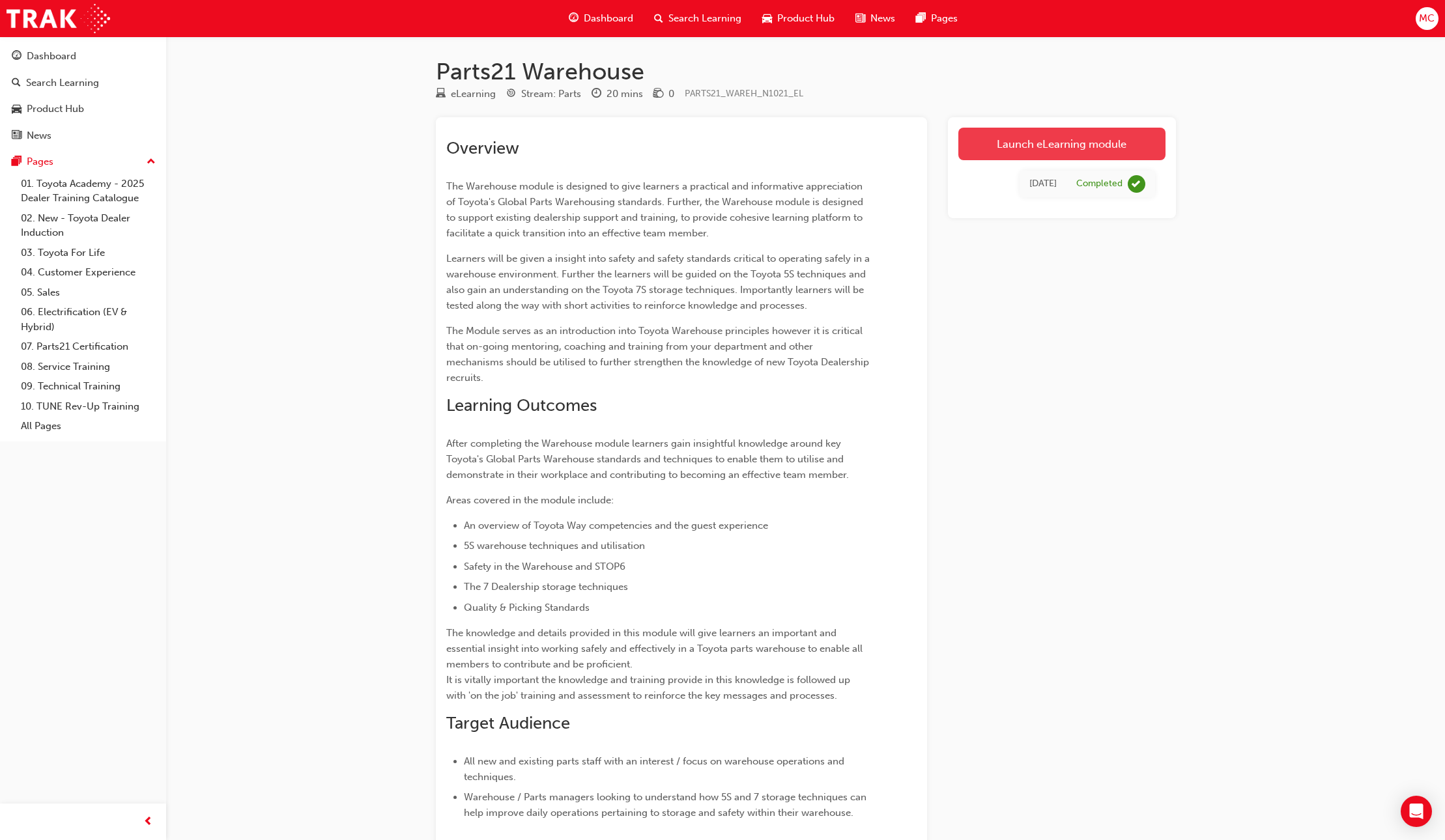
click at [994, 136] on link "Launch eLearning module" at bounding box center [1061, 144] width 207 height 32
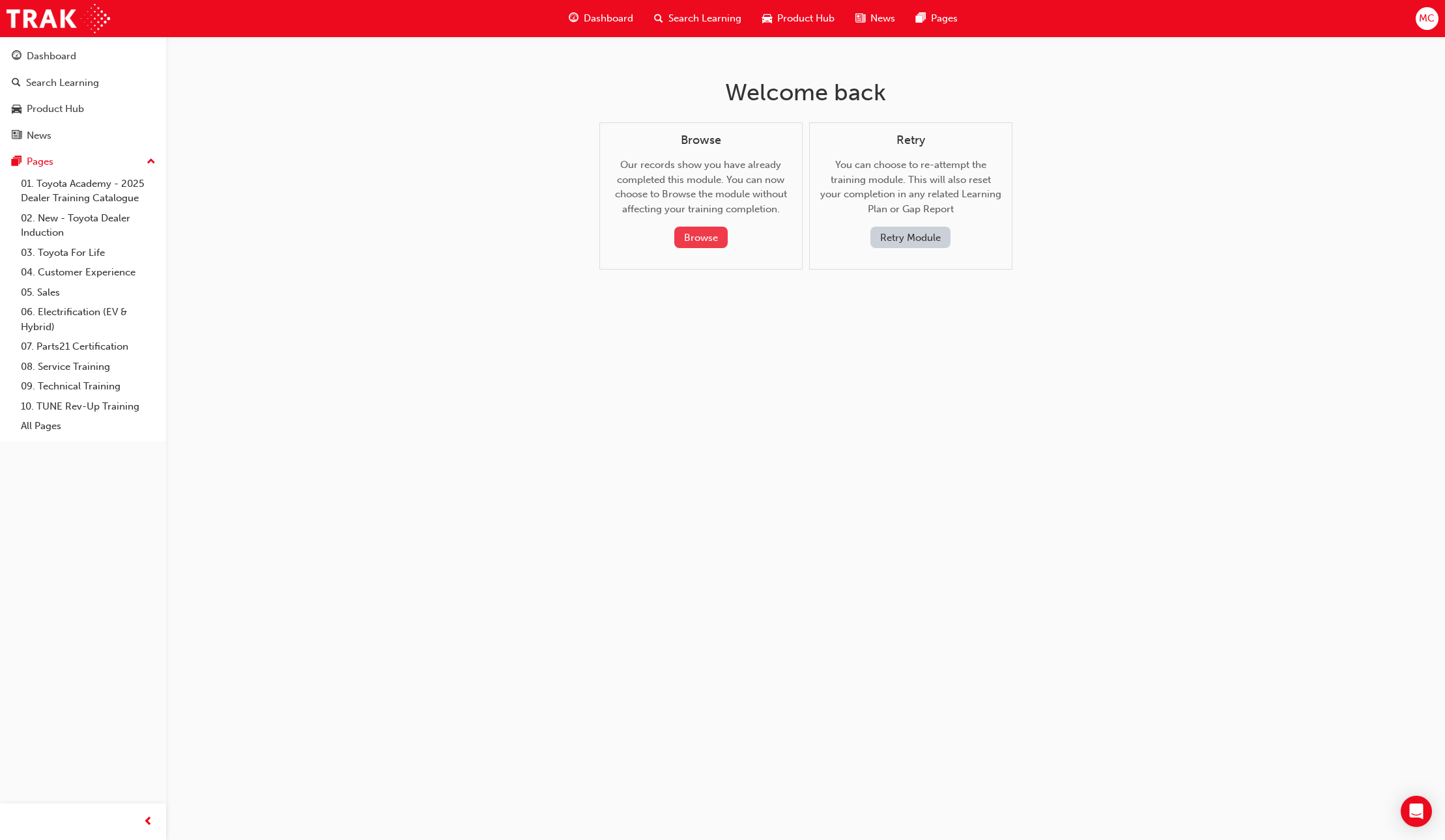
click at [696, 236] on button "Browse" at bounding box center [701, 237] width 53 height 21
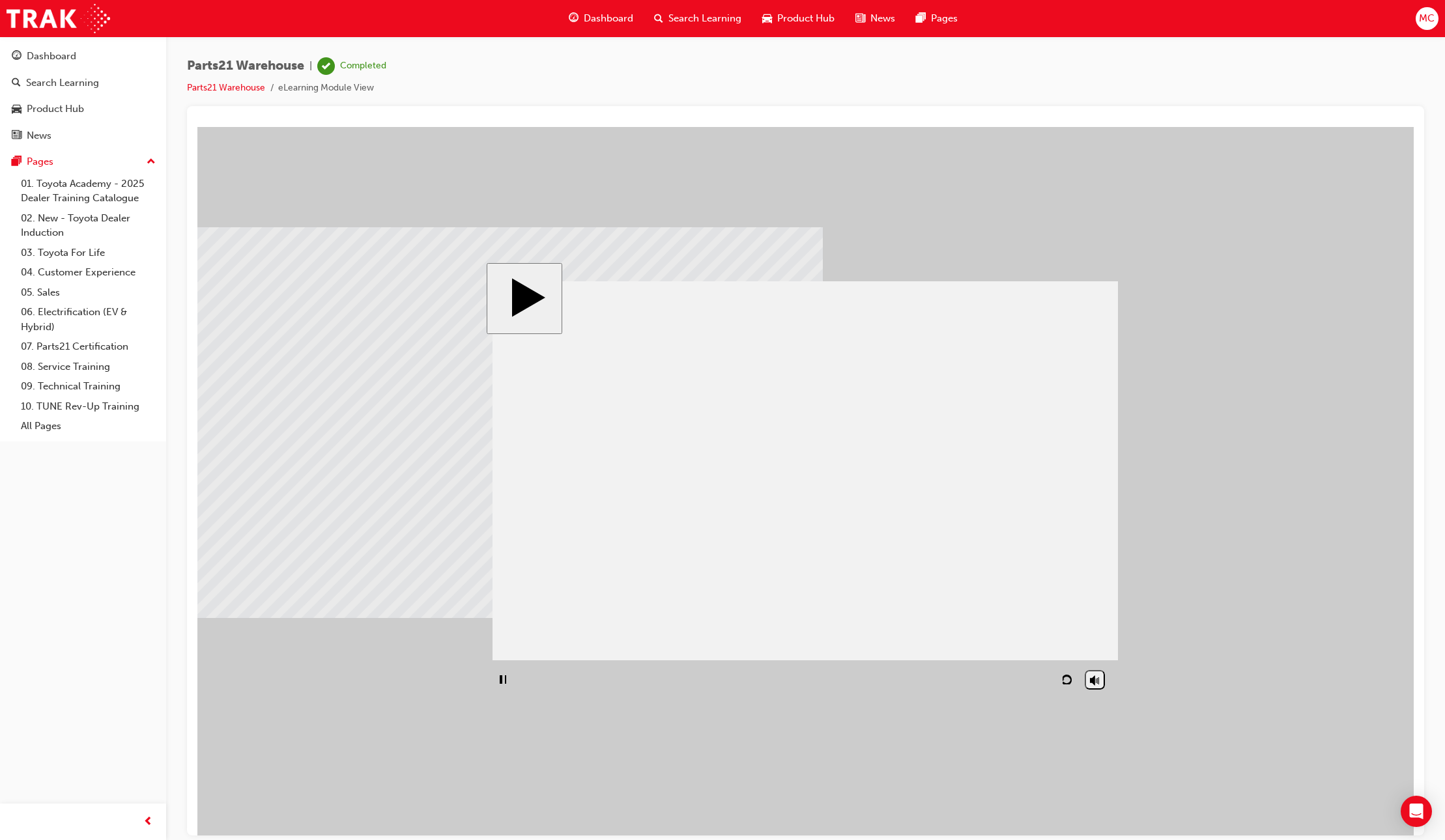
click at [1072, 678] on icon "replay" at bounding box center [1066, 678] width 11 height 10
drag, startPoint x: 990, startPoint y: 686, endPoint x: 1002, endPoint y: 682, distance: 12.6
click at [1003, 682] on div "playback controls" at bounding box center [786, 679] width 586 height 30
drag, startPoint x: 1001, startPoint y: 681, endPoint x: 960, endPoint y: 687, distance: 41.4
click at [1016, 679] on div "playback controls" at bounding box center [786, 679] width 586 height 30
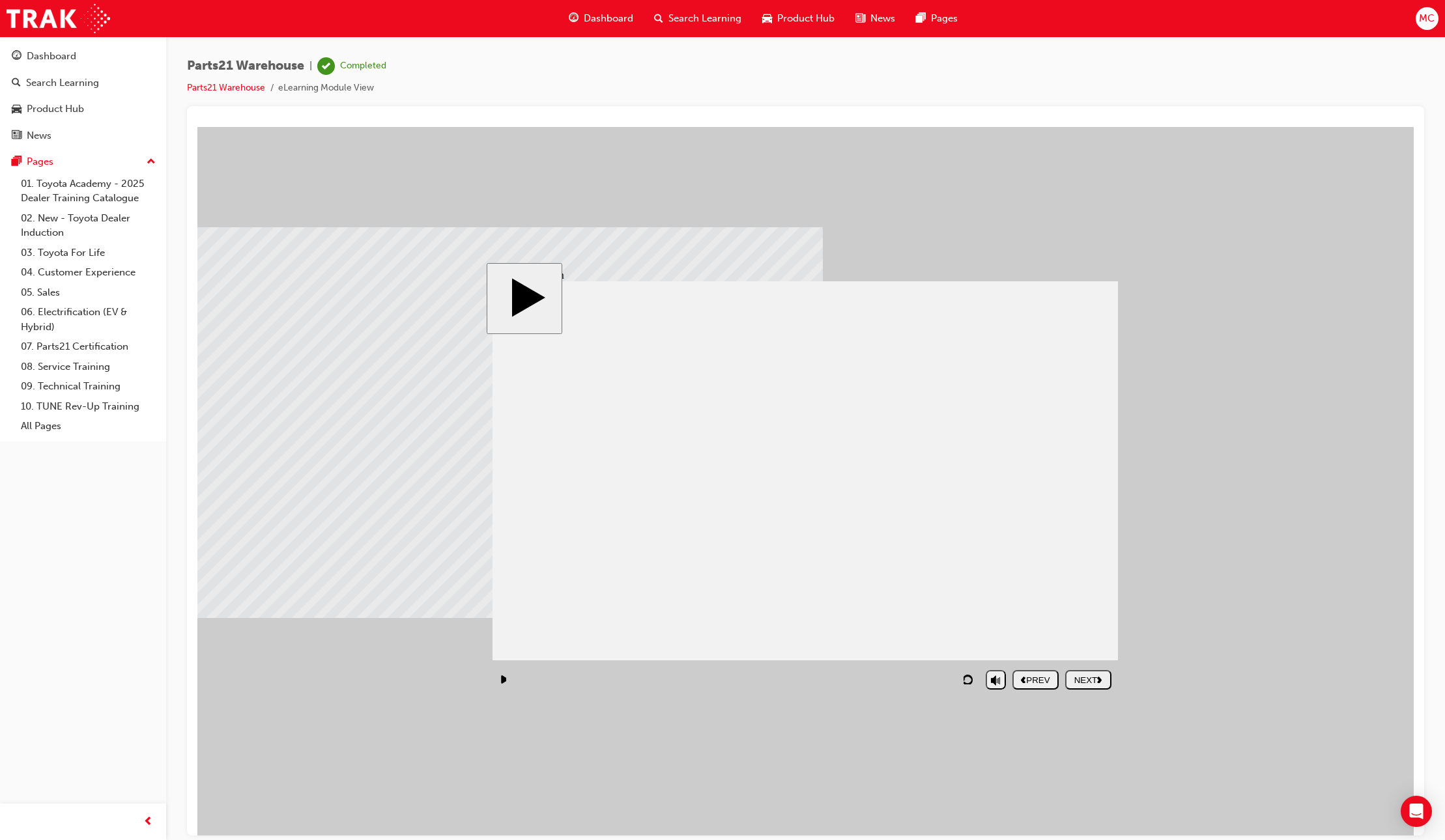
click at [1084, 684] on div "NEXT" at bounding box center [1088, 679] width 36 height 10
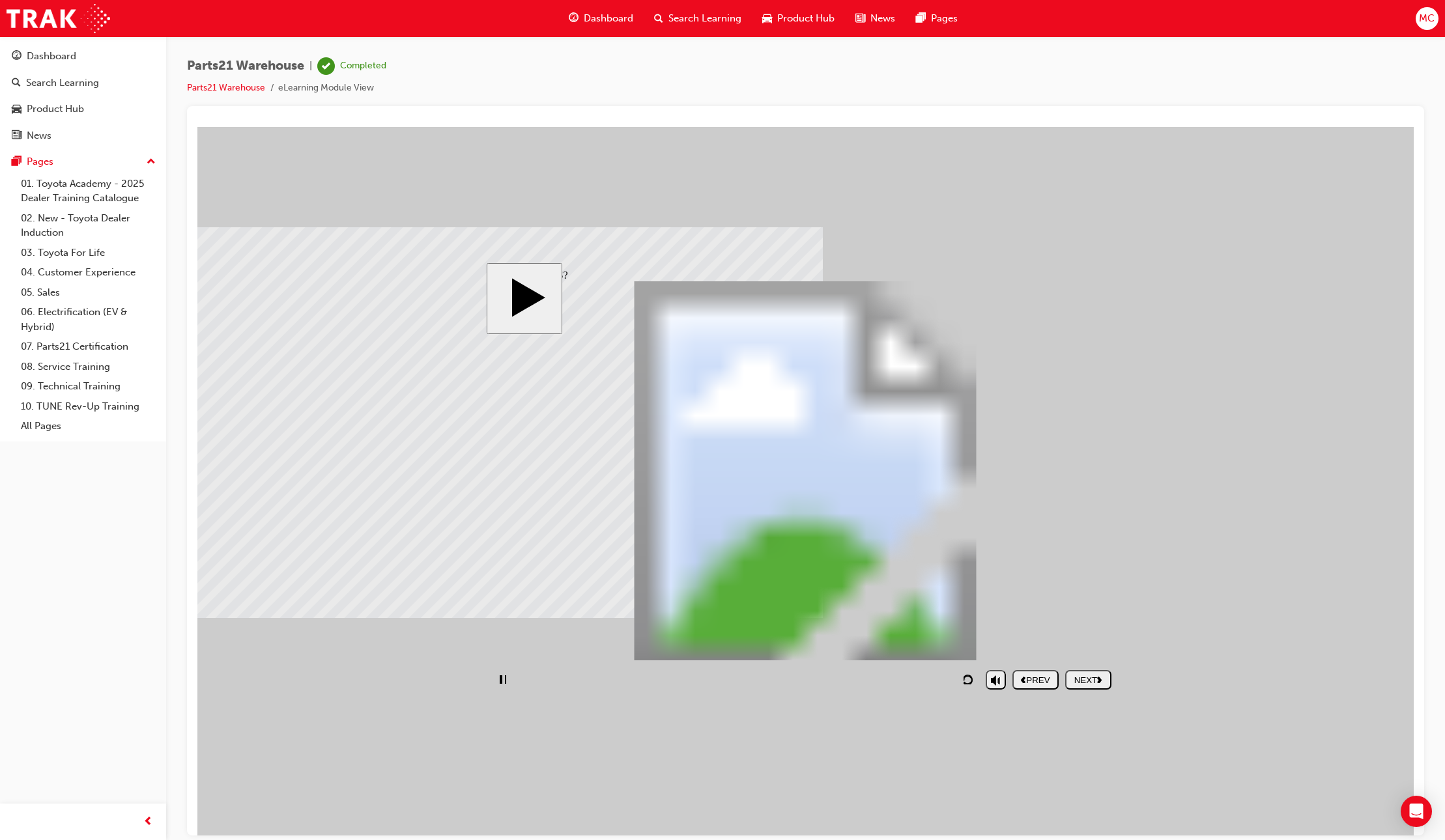
click at [1033, 678] on div "PREV" at bounding box center [1035, 679] width 36 height 10
click at [1032, 680] on div "PREV" at bounding box center [1035, 679] width 36 height 10
click at [1033, 680] on div "PREV" at bounding box center [1035, 679] width 36 height 10
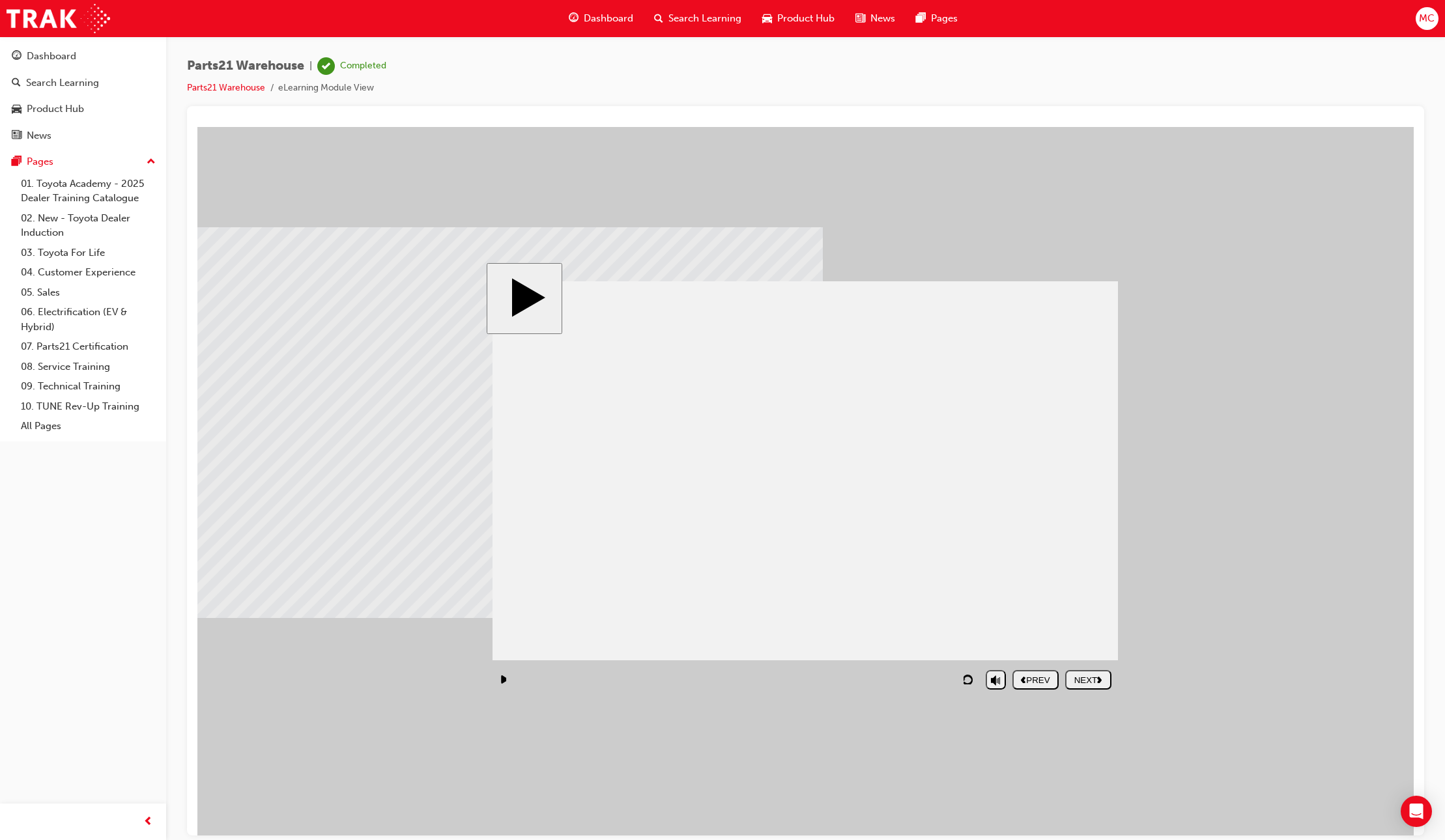
click at [1089, 684] on div "NEXT" at bounding box center [1088, 679] width 36 height 10
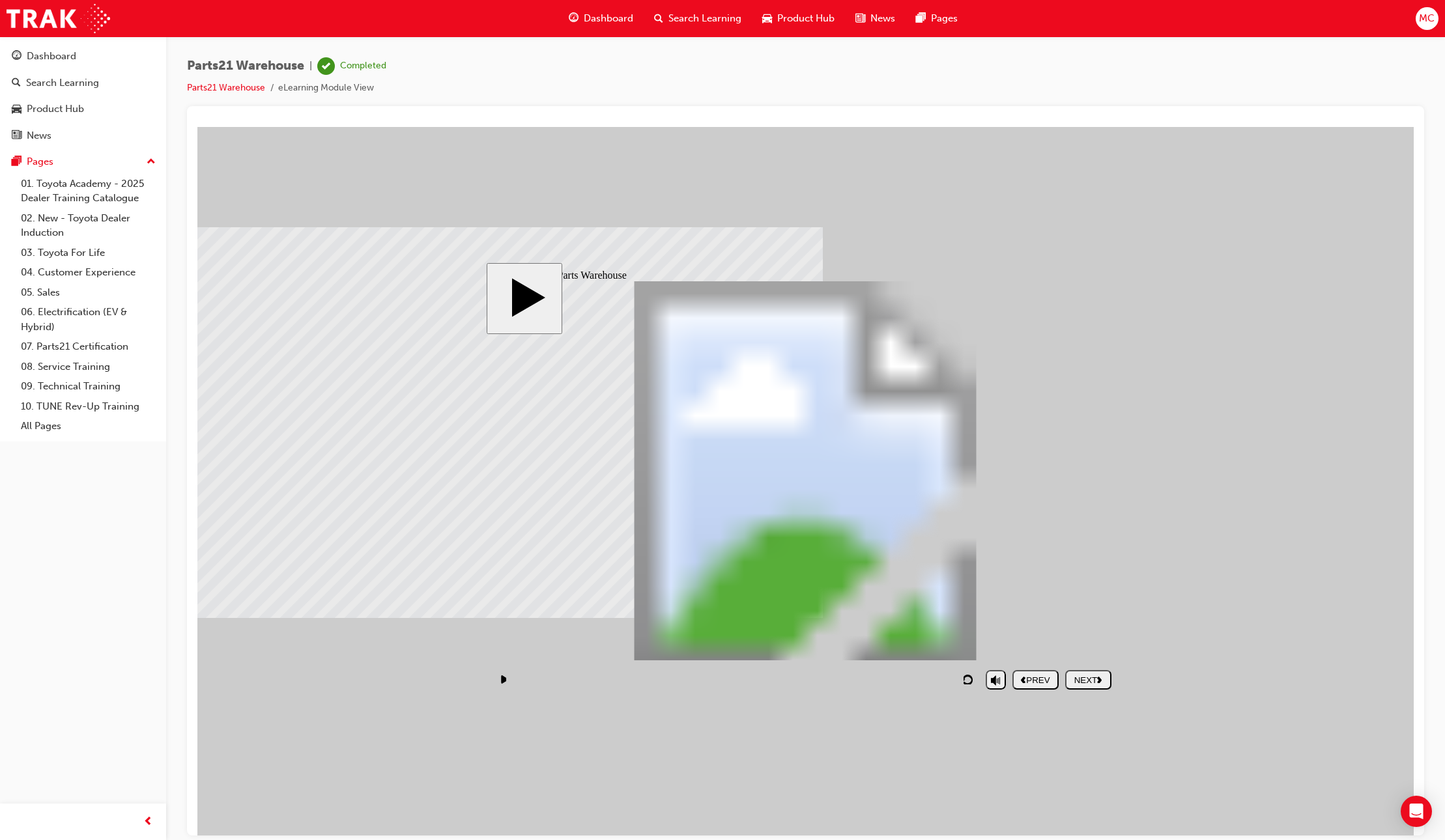
click at [1075, 676] on div "NEXT" at bounding box center [1088, 679] width 36 height 10
click at [1100, 680] on polygon "next" at bounding box center [1099, 679] width 4 height 7
click at [1032, 679] on div "PREV" at bounding box center [1035, 679] width 36 height 10
click at [1095, 679] on div "NEXT" at bounding box center [1088, 679] width 36 height 10
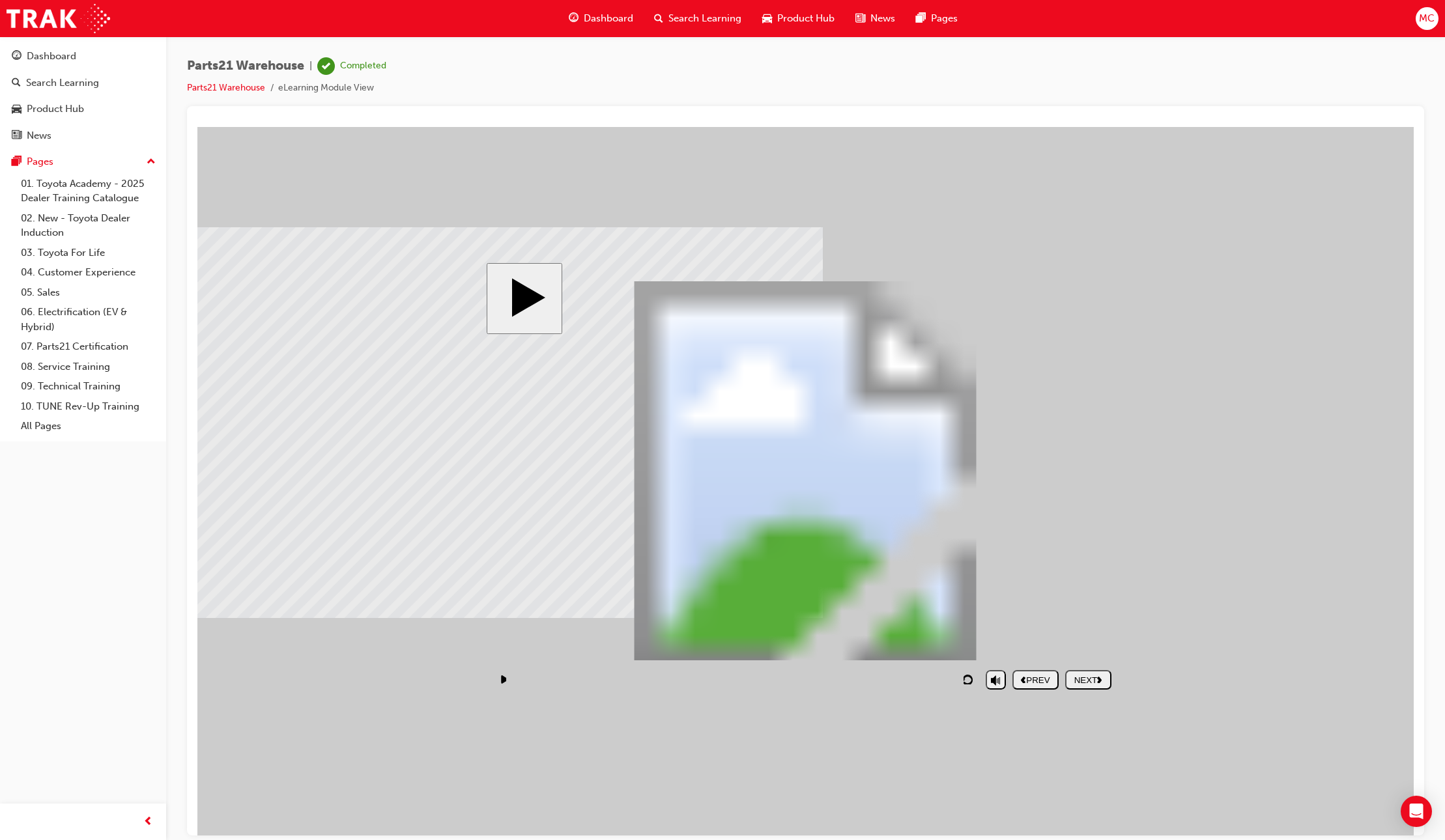
click at [1083, 680] on div "NEXT" at bounding box center [1088, 679] width 36 height 10
drag, startPoint x: 1050, startPoint y: 681, endPoint x: 1033, endPoint y: 687, distance: 18.0
click at [1050, 681] on div "PREV" at bounding box center [1035, 679] width 36 height 10
drag, startPoint x: 985, startPoint y: 517, endPoint x: 973, endPoint y: 515, distance: 12.2
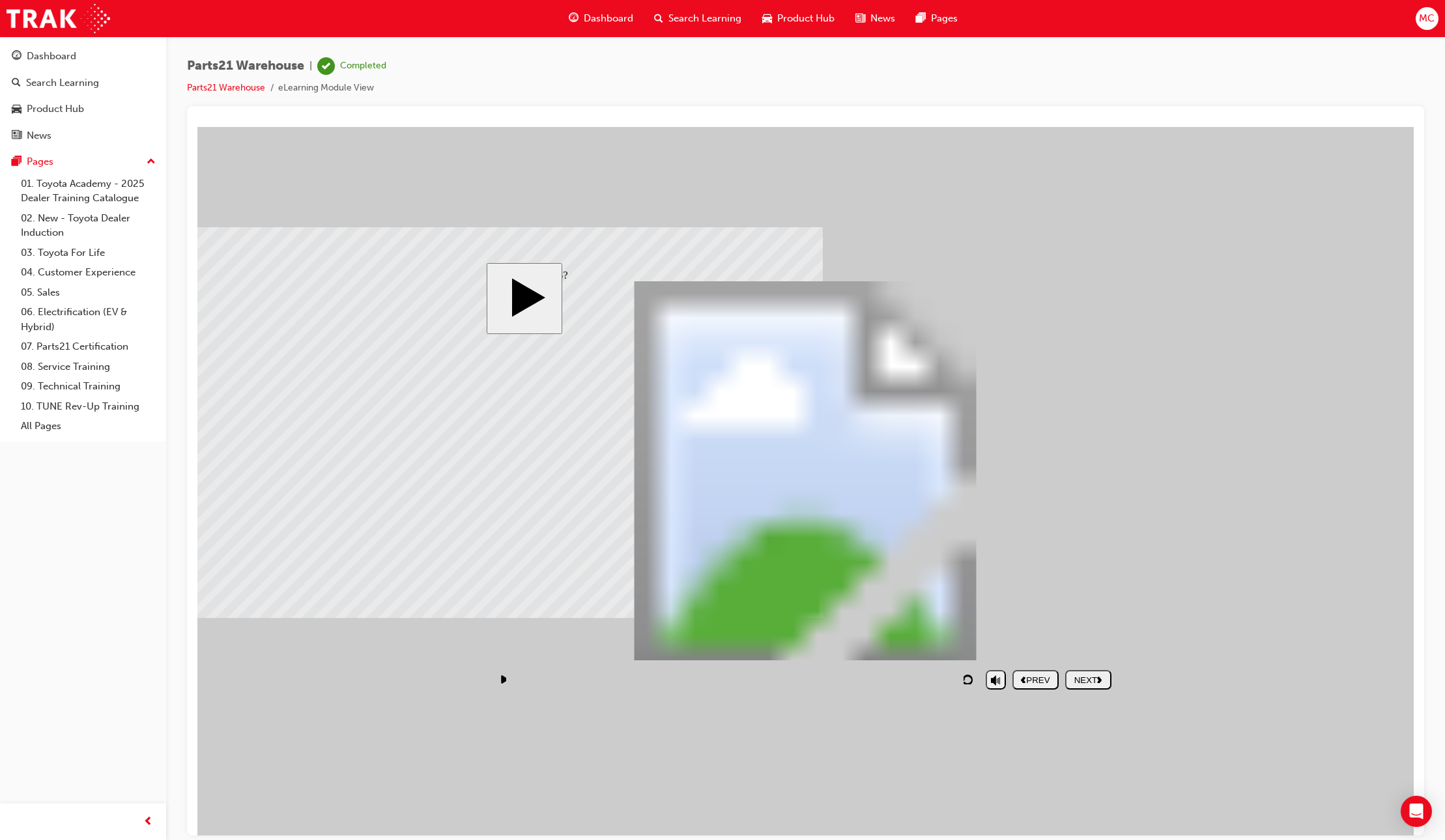
click at [1102, 682] on icon "next" at bounding box center [1099, 679] width 5 height 7
click at [1106, 682] on div "NEXT" at bounding box center [1088, 679] width 36 height 10
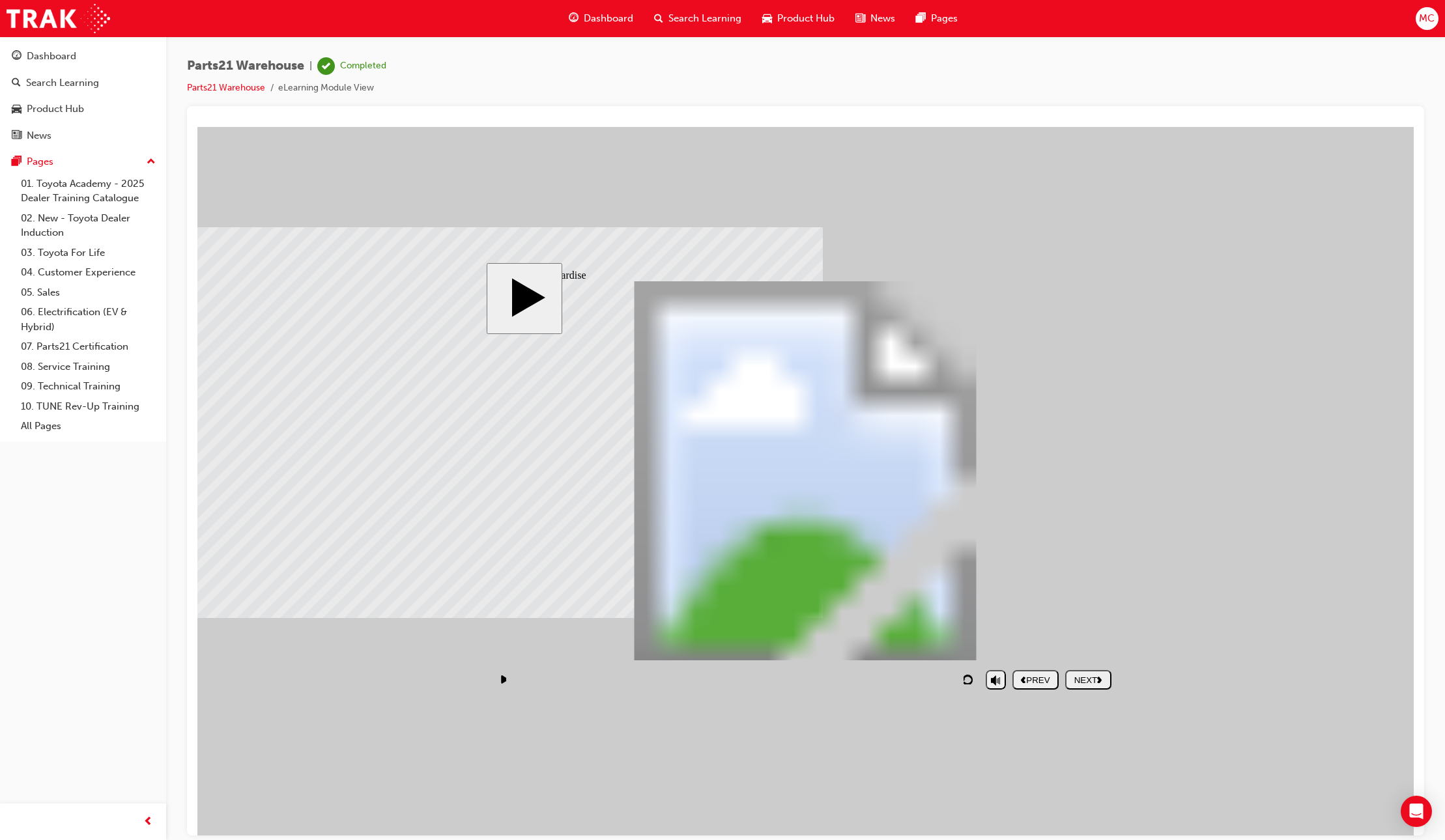
click at [1087, 680] on div "NEXT" at bounding box center [1088, 679] width 36 height 10
click at [1083, 681] on div "NEXT" at bounding box center [1088, 679] width 36 height 10
click at [1083, 683] on div "NEXT" at bounding box center [1088, 679] width 36 height 10
click at [1089, 681] on div "NEXT" at bounding box center [1088, 679] width 36 height 10
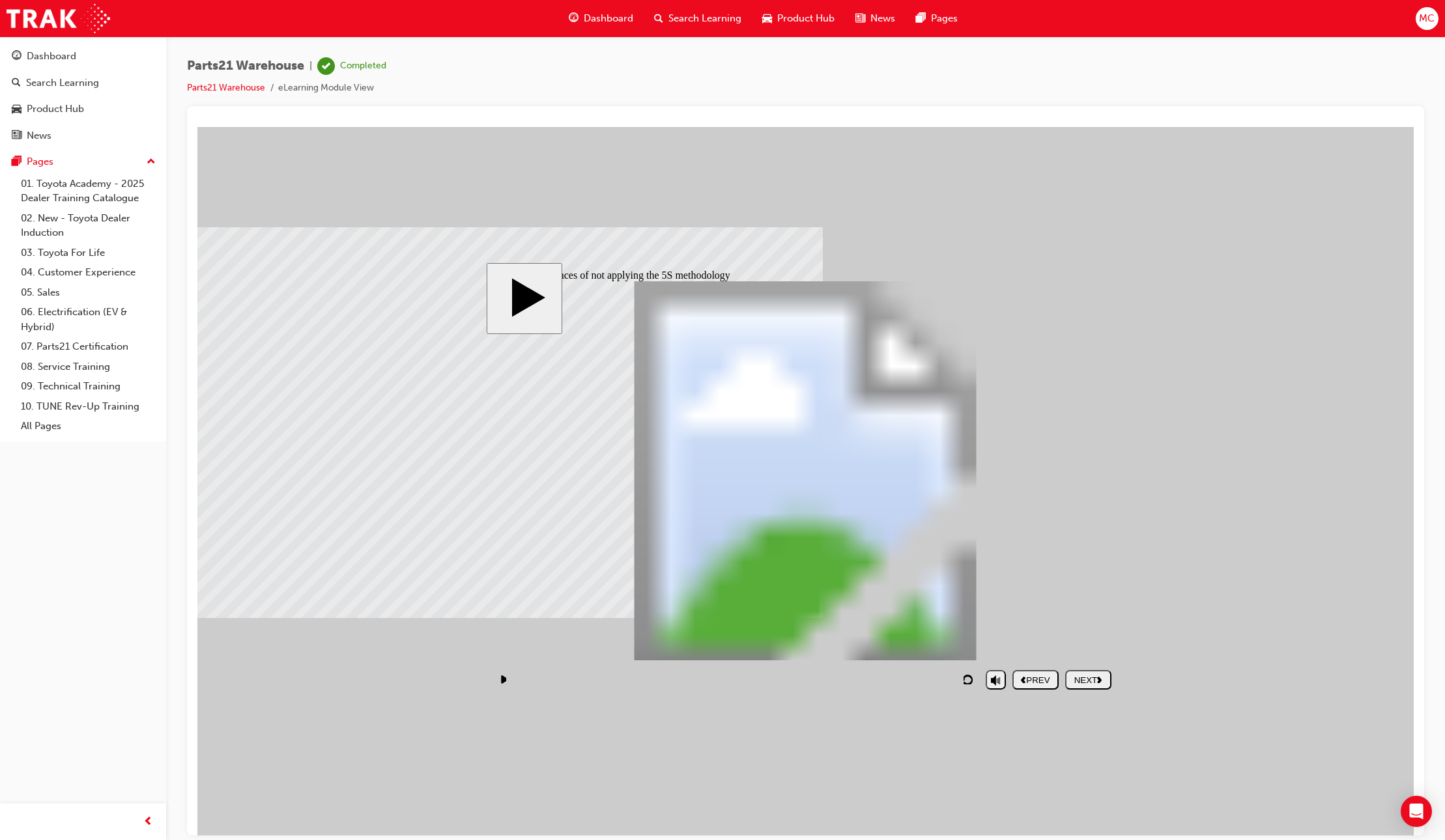
click at [1095, 678] on div "NEXT" at bounding box center [1088, 679] width 36 height 10
drag, startPoint x: 1087, startPoint y: 664, endPoint x: 1087, endPoint y: 676, distance: 12.0
click at [1087, 664] on div "slide: Consequences of Poor 5S PARTS21 Warehouse (Safety) PARTS21 Warehouse Rec…" at bounding box center [805, 481] width 638 height 437
click at [1088, 678] on div "NEXT" at bounding box center [1088, 679] width 36 height 10
click at [1092, 678] on div "NEXT" at bounding box center [1088, 679] width 36 height 10
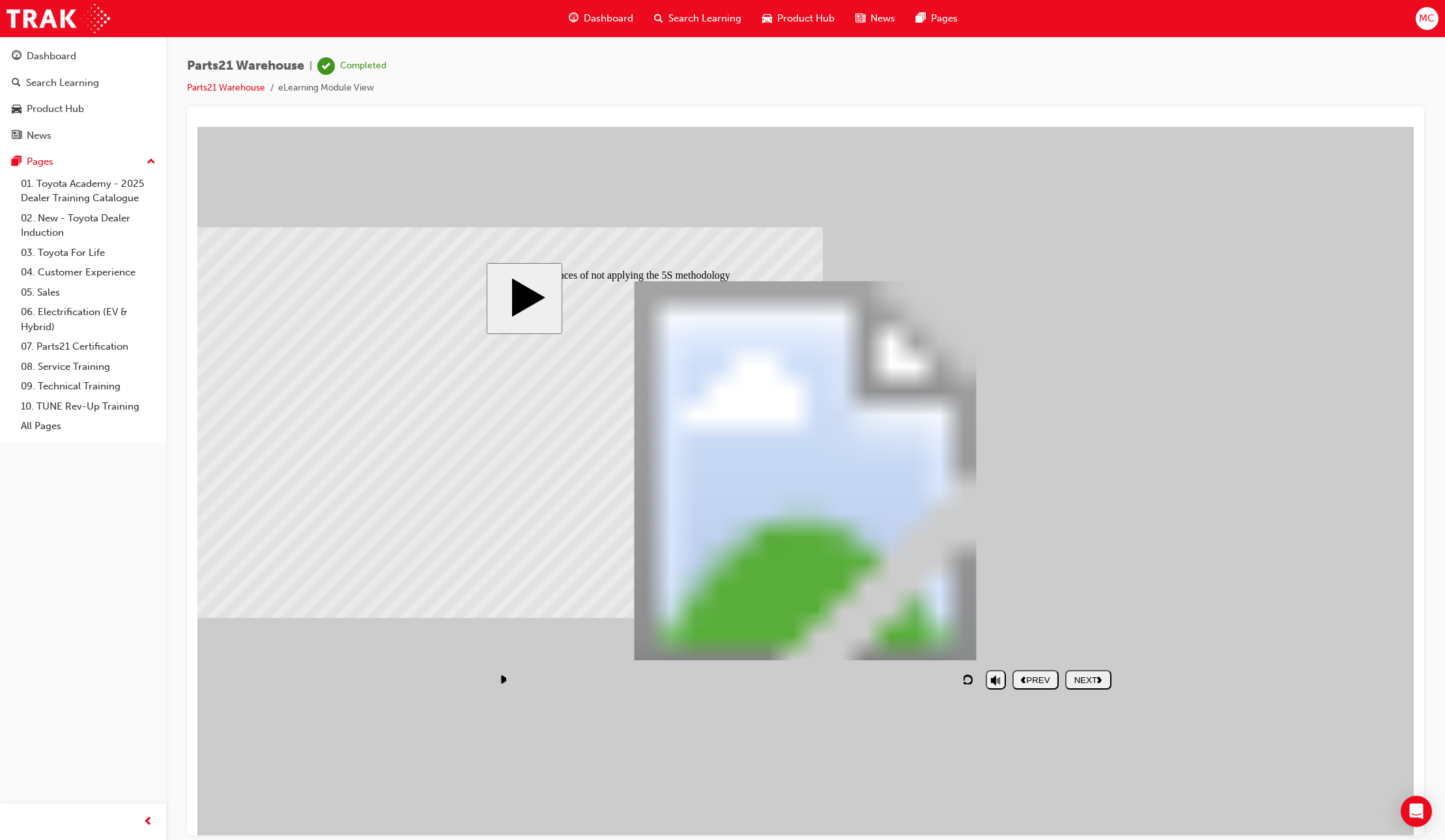
click at [1081, 678] on div "NEXT" at bounding box center [1088, 679] width 36 height 10
click at [1085, 680] on div "NEXT" at bounding box center [1088, 679] width 36 height 10
click at [1083, 679] on div "NEXT" at bounding box center [1088, 679] width 36 height 10
click at [1082, 682] on div "NEXT" at bounding box center [1088, 679] width 36 height 10
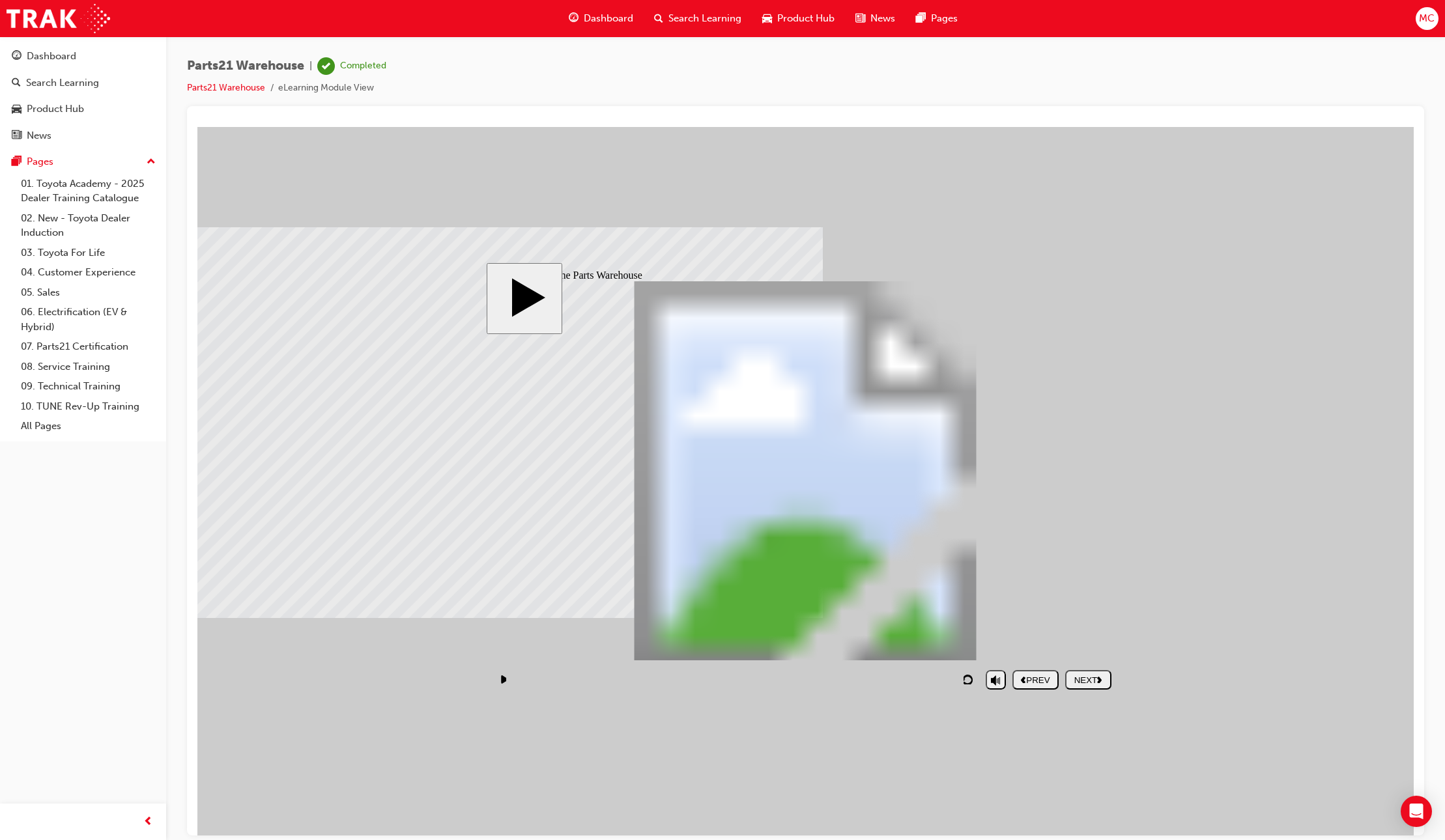
click at [1095, 682] on div "NEXT" at bounding box center [1088, 679] width 36 height 10
click at [1095, 684] on div "NEXT" at bounding box center [1088, 679] width 36 height 10
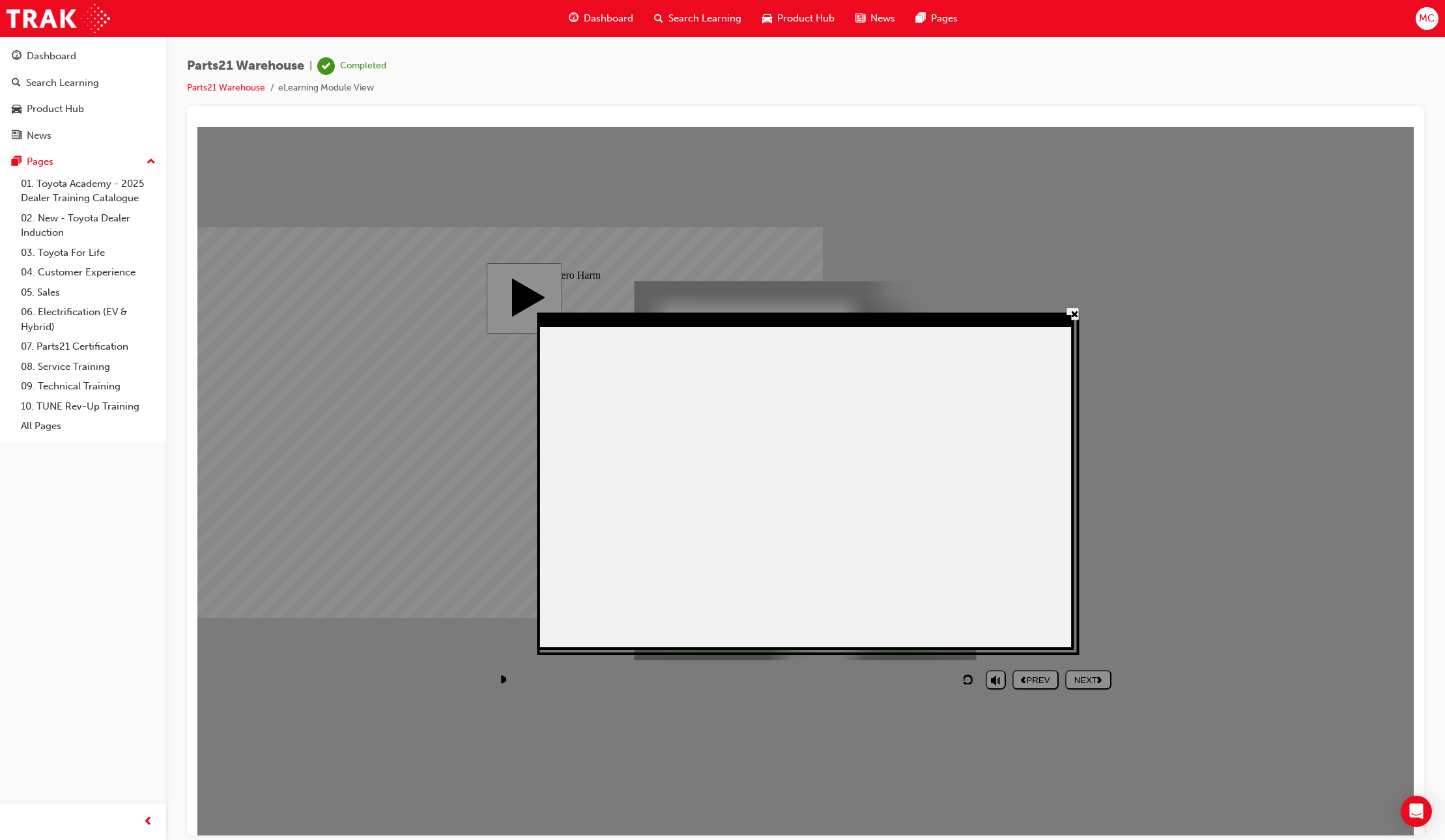
click at [1074, 313] on icon "Close" at bounding box center [1075, 313] width 6 height 6
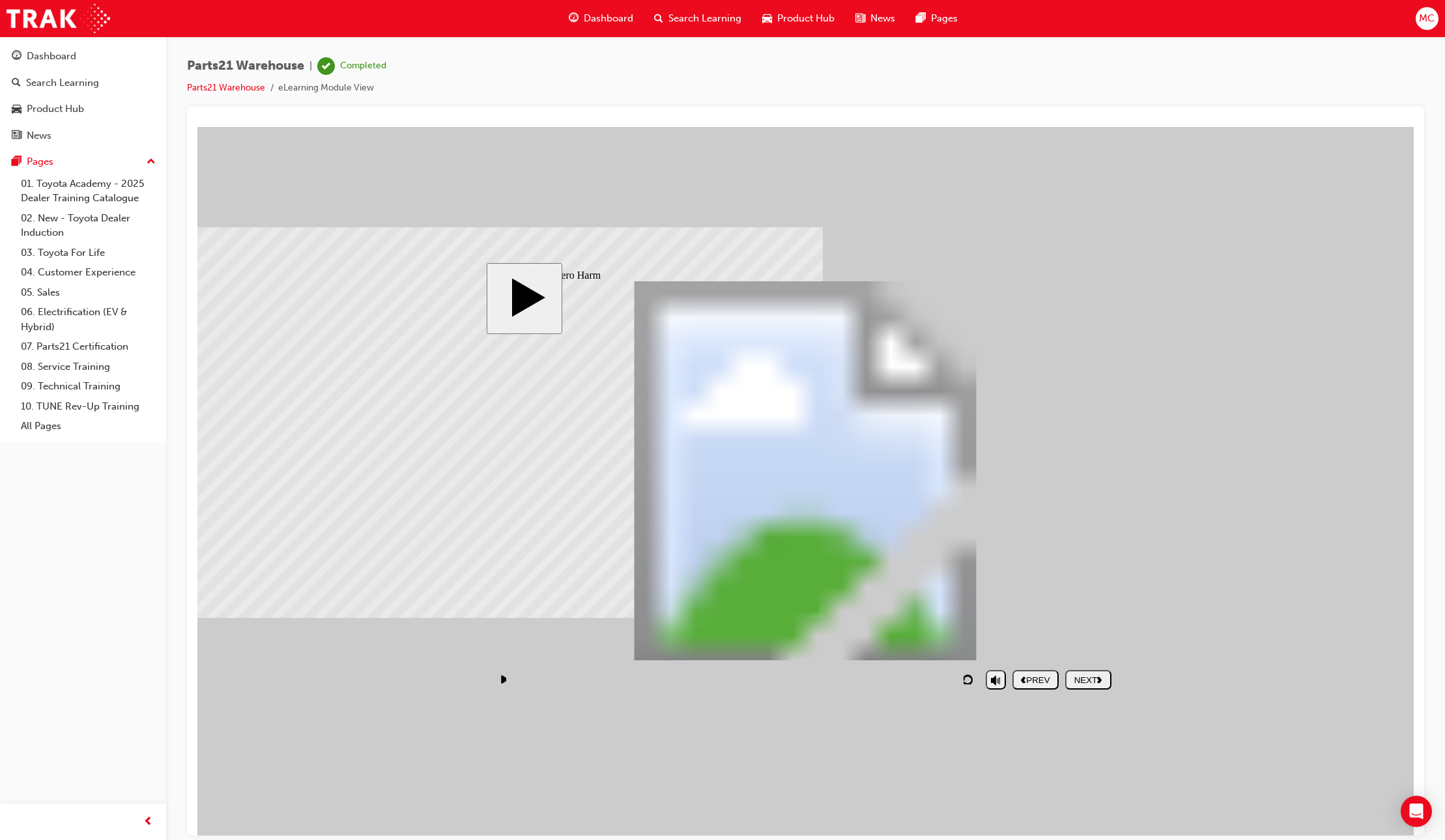
click at [1081, 678] on div "NEXT" at bounding box center [1088, 679] width 36 height 10
click at [1031, 677] on div "PREV" at bounding box center [1035, 679] width 36 height 10
click at [1030, 677] on div "PREV" at bounding box center [1035, 679] width 36 height 10
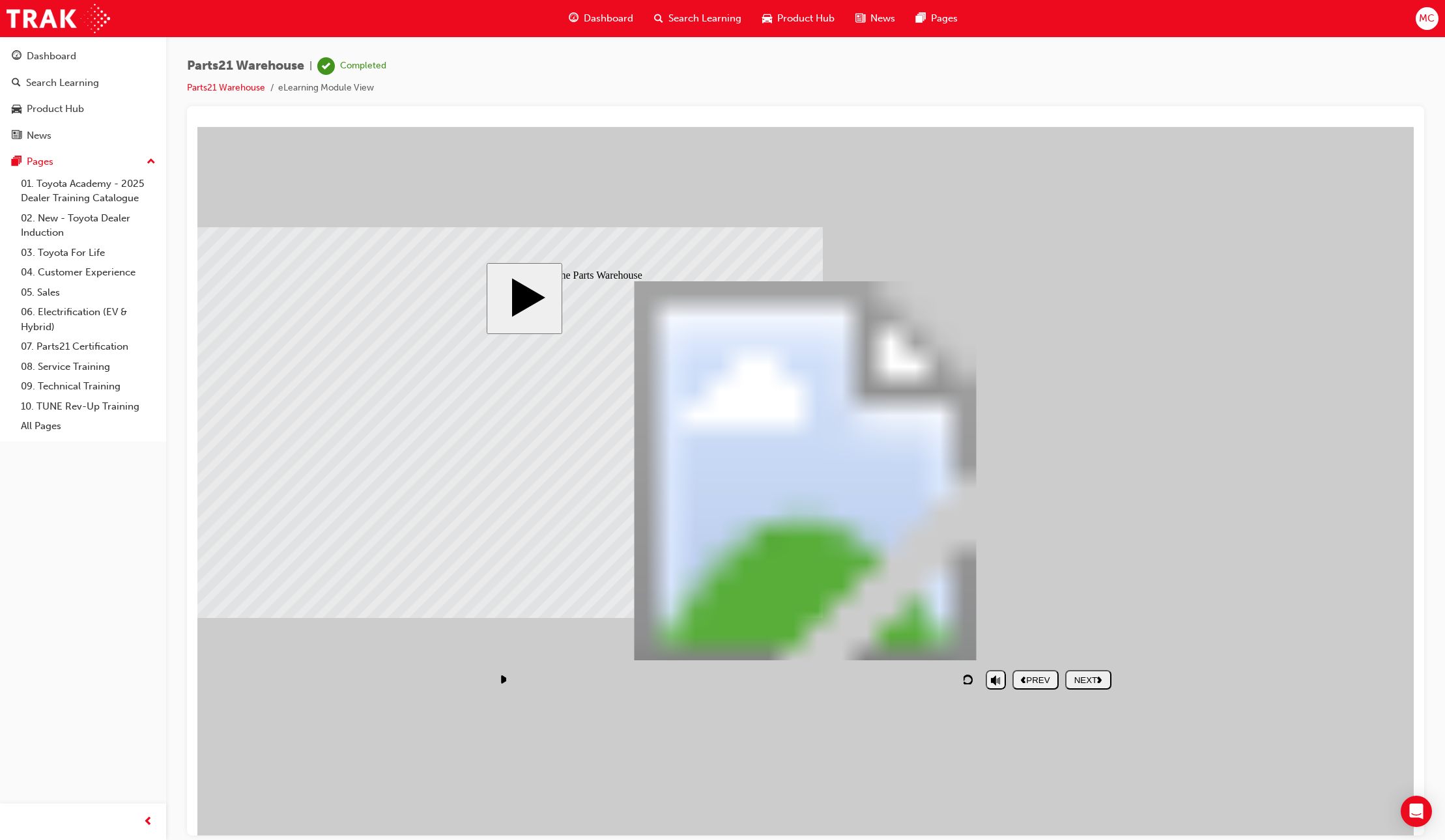
click at [1030, 677] on div "PREV" at bounding box center [1035, 679] width 36 height 10
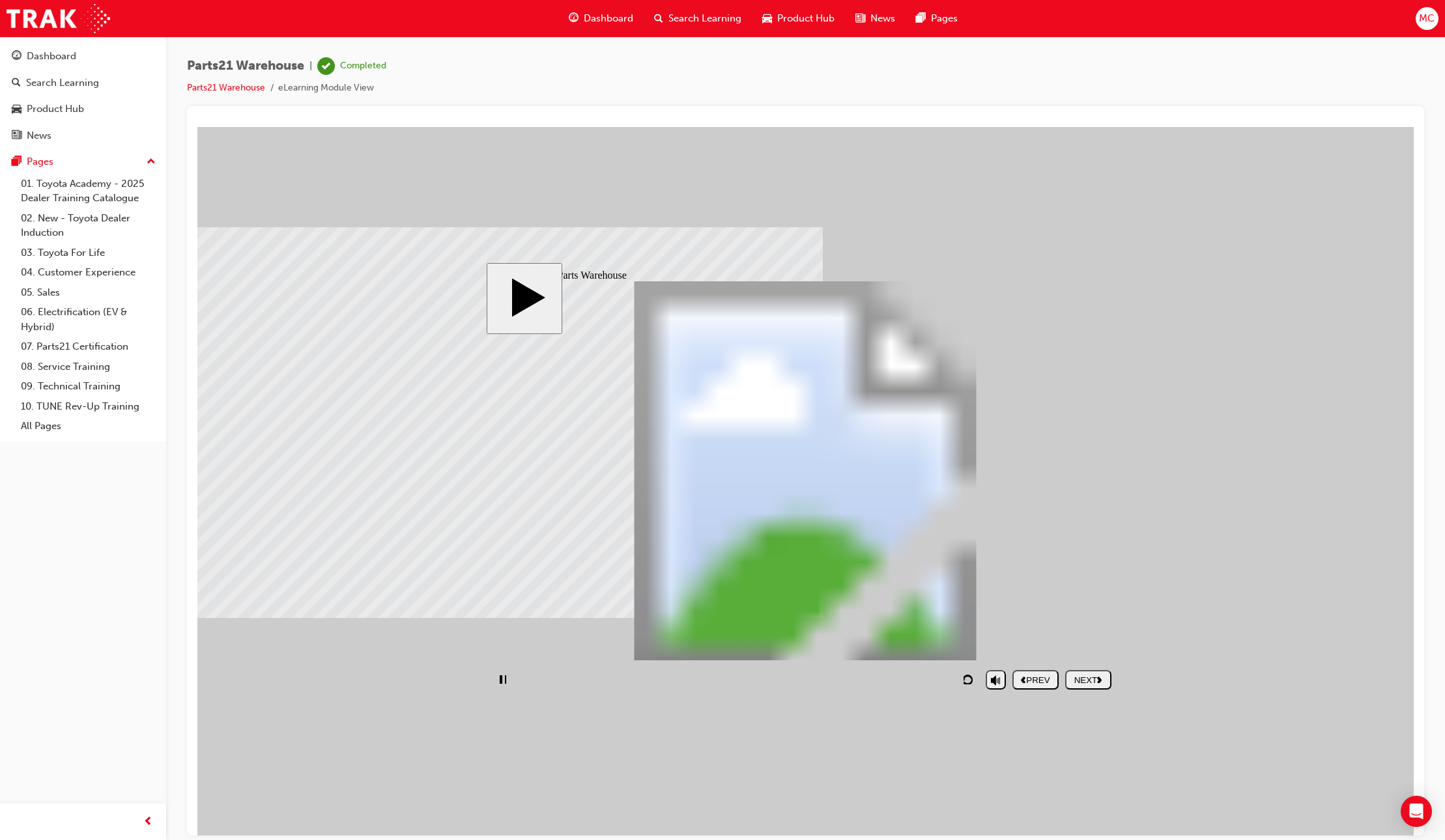
click at [1079, 678] on div "NEXT" at bounding box center [1088, 679] width 36 height 10
click at [1080, 678] on div "NEXT" at bounding box center [1088, 679] width 36 height 10
click at [1081, 678] on div "NEXT" at bounding box center [1088, 679] width 36 height 10
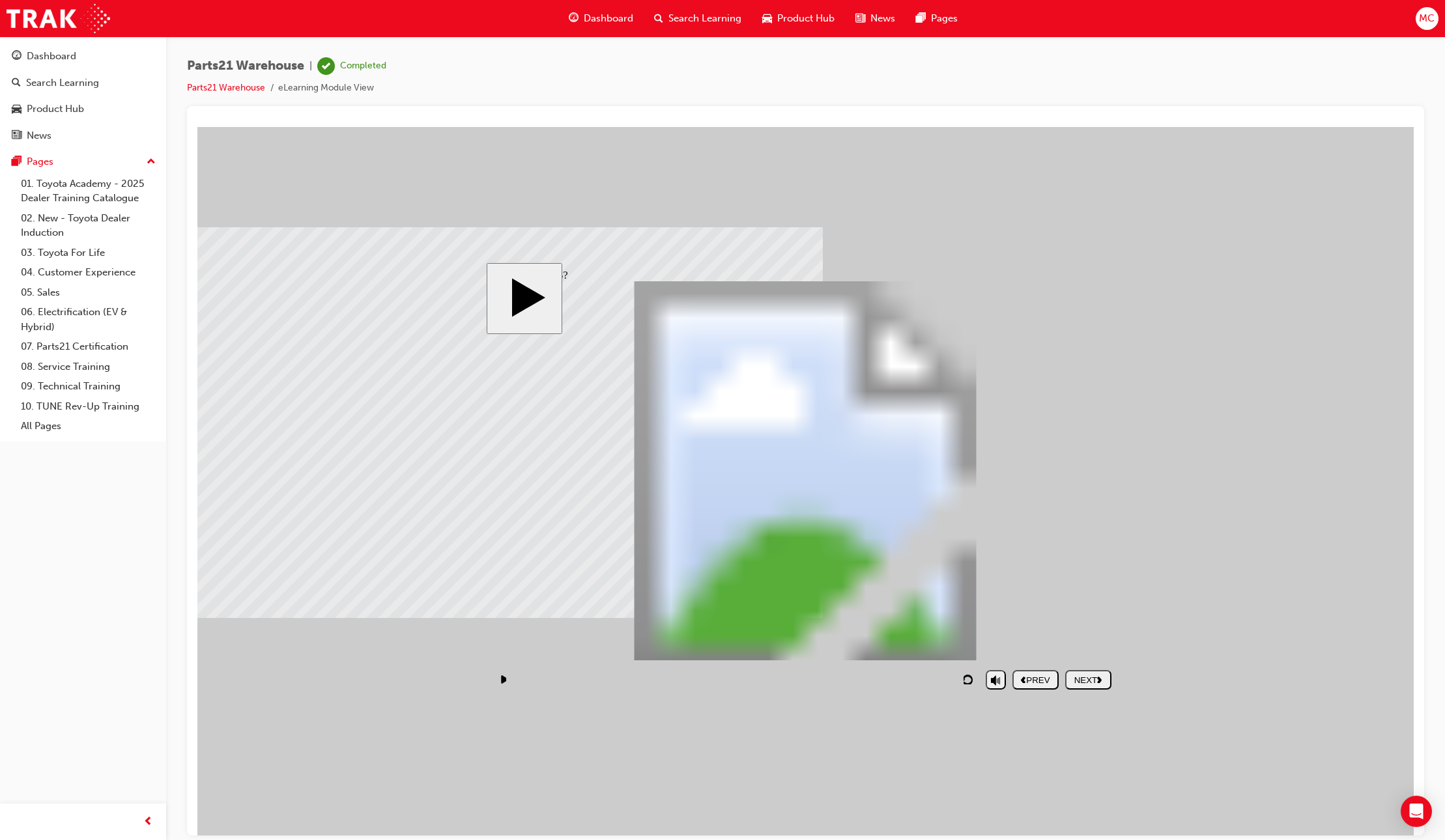
click at [1082, 677] on div "NEXT" at bounding box center [1088, 679] width 36 height 10
click at [1083, 677] on div "NEXT" at bounding box center [1088, 679] width 36 height 10
click at [1083, 676] on div "NEXT" at bounding box center [1088, 679] width 36 height 10
drag, startPoint x: 1083, startPoint y: 676, endPoint x: 1086, endPoint y: 662, distance: 14.3
click at [1083, 676] on div "NEXT" at bounding box center [1088, 679] width 36 height 10
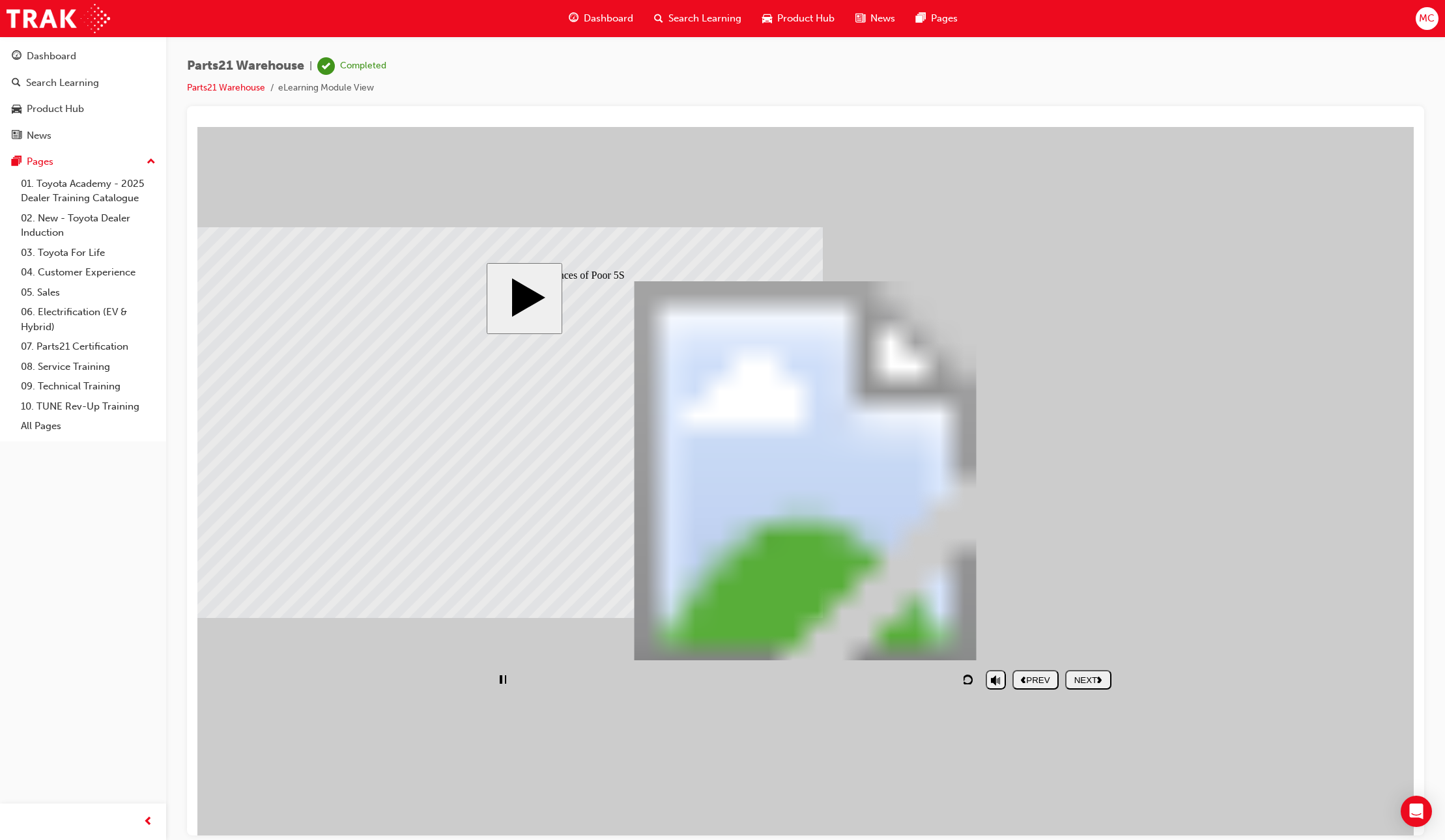
click at [1025, 681] on polygon "previous" at bounding box center [1023, 679] width 4 height 7
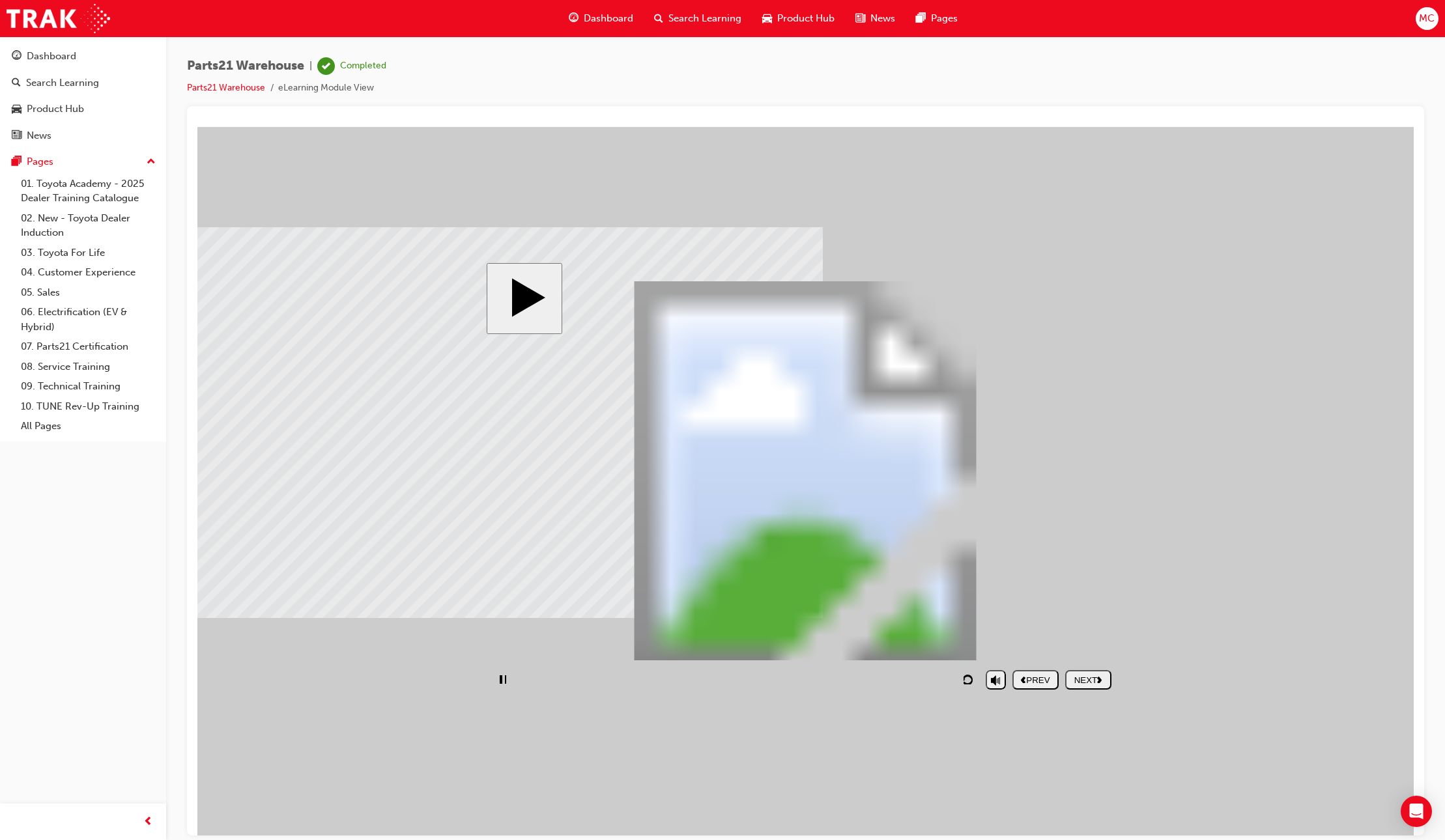
click at [1039, 676] on div "PREV" at bounding box center [1035, 679] width 36 height 10
drag, startPoint x: 974, startPoint y: 634, endPoint x: 628, endPoint y: 384, distance: 426.9
drag, startPoint x: 846, startPoint y: 637, endPoint x: 1039, endPoint y: 482, distance: 247.5
drag, startPoint x: 930, startPoint y: 591, endPoint x: 653, endPoint y: 525, distance: 284.8
drag, startPoint x: 755, startPoint y: 576, endPoint x: 609, endPoint y: 426, distance: 209.3
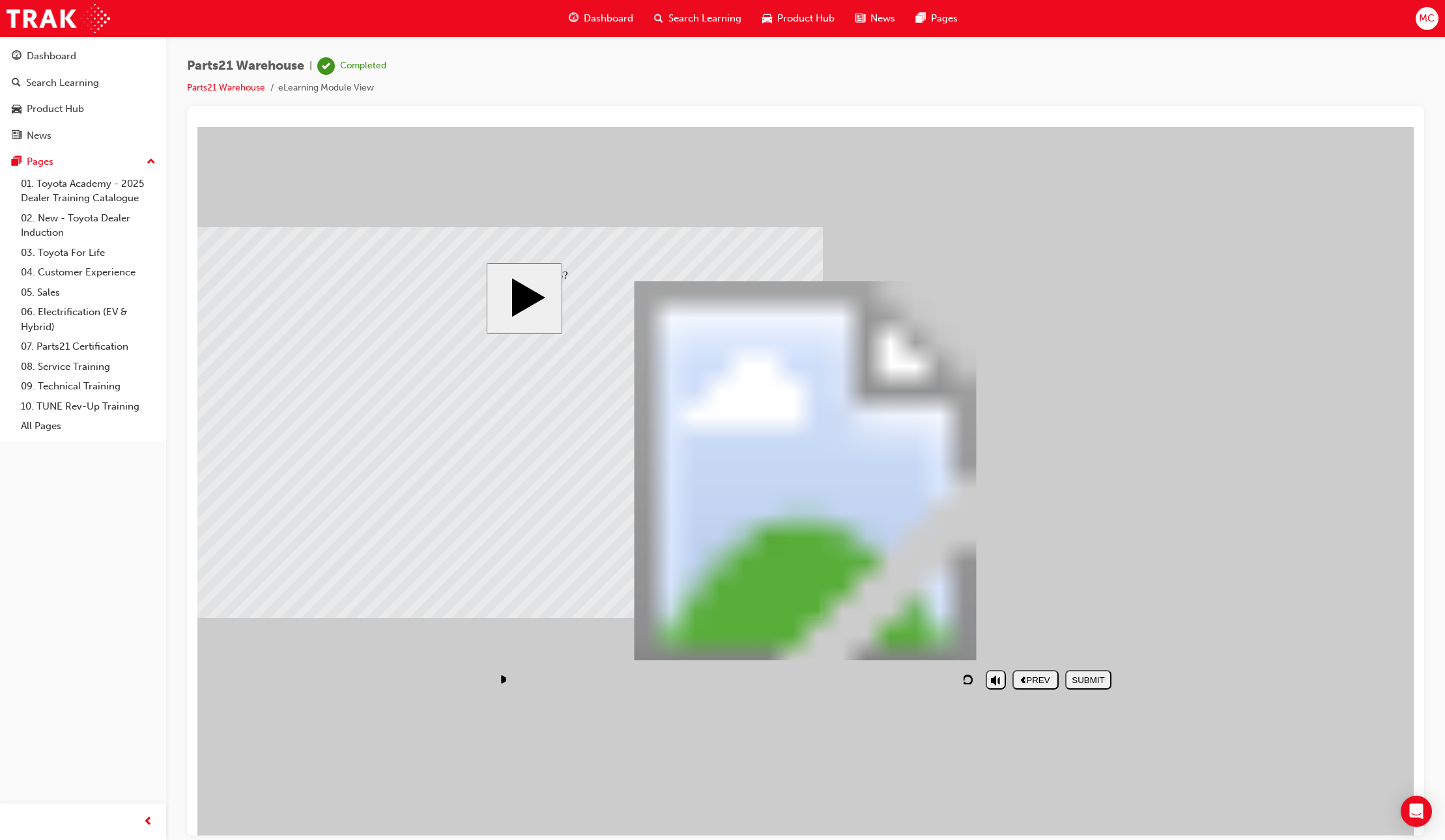
drag, startPoint x: 1033, startPoint y: 577, endPoint x: 1022, endPoint y: 401, distance: 176.3
click at [1090, 682] on div "SUBMIT" at bounding box center [1088, 679] width 36 height 10
click at [880, 678] on div "playback controls" at bounding box center [736, 679] width 487 height 30
click at [1079, 676] on div "NEXT" at bounding box center [1088, 679] width 36 height 10
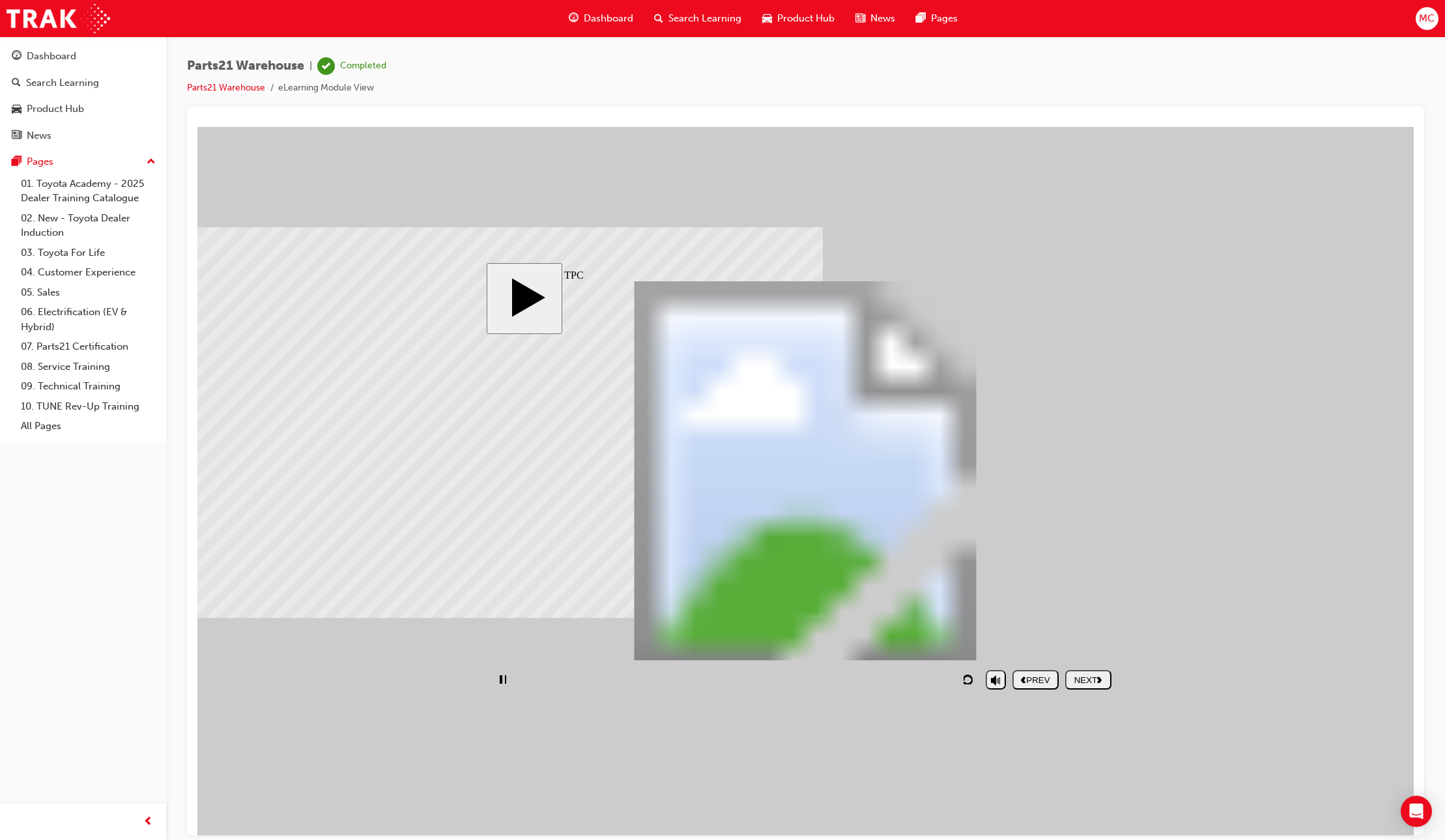
click at [1092, 684] on div "NEXT" at bounding box center [1088, 679] width 36 height 10
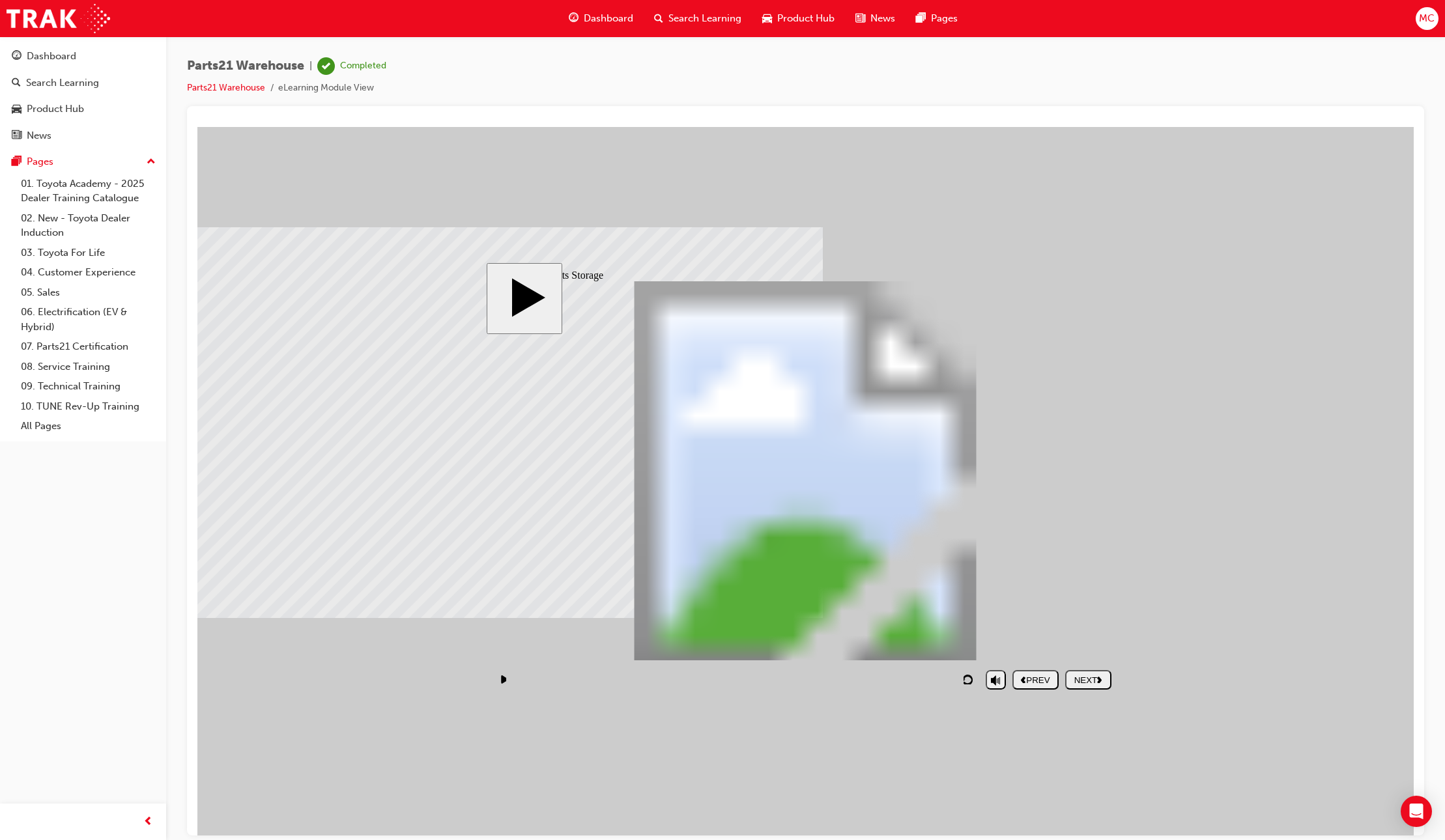
click at [1078, 684] on div "NEXT" at bounding box center [1088, 679] width 36 height 10
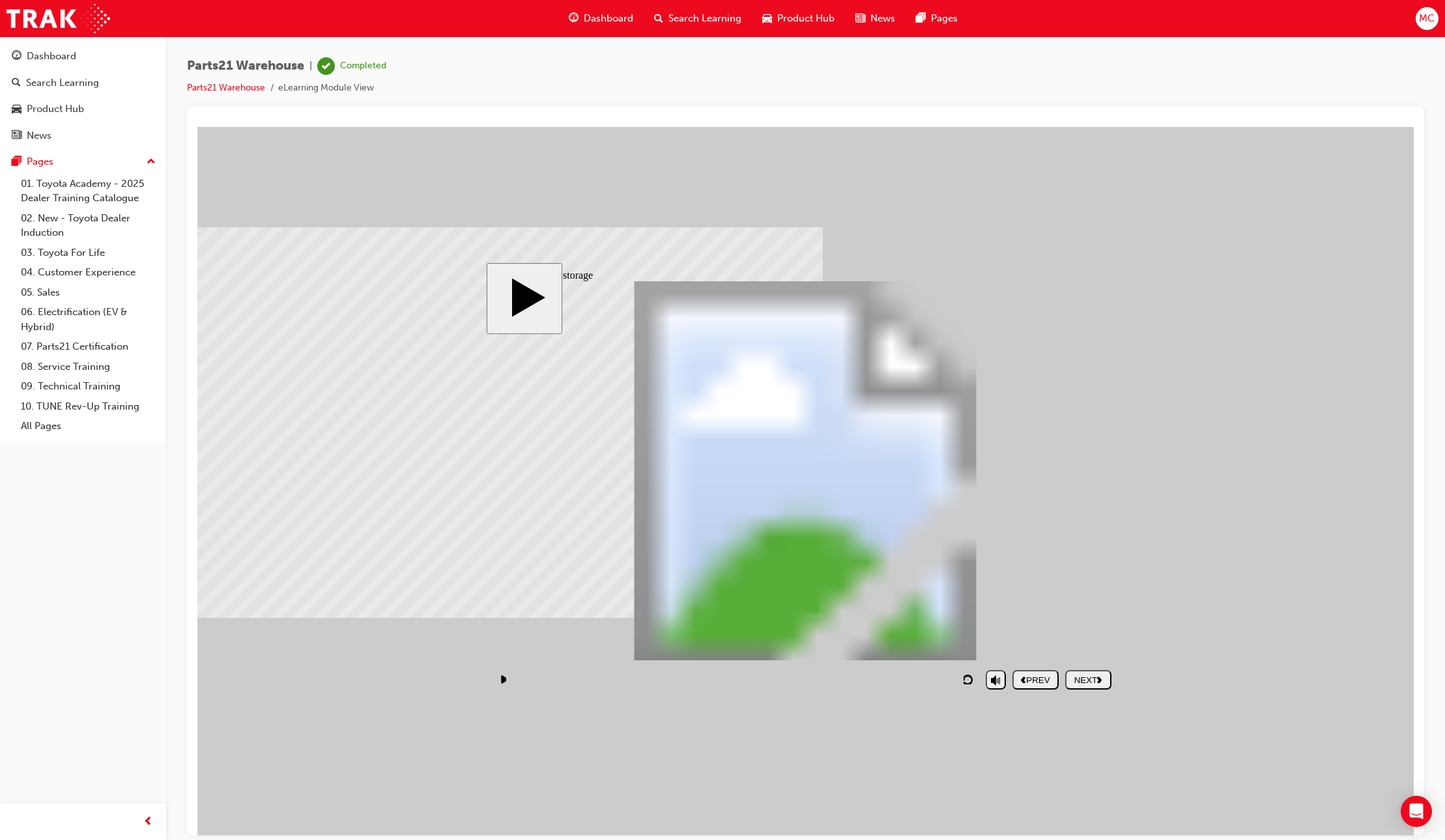
click at [1094, 681] on div "NEXT" at bounding box center [1088, 679] width 36 height 10
click at [1094, 684] on div "NEXT" at bounding box center [1088, 679] width 36 height 10
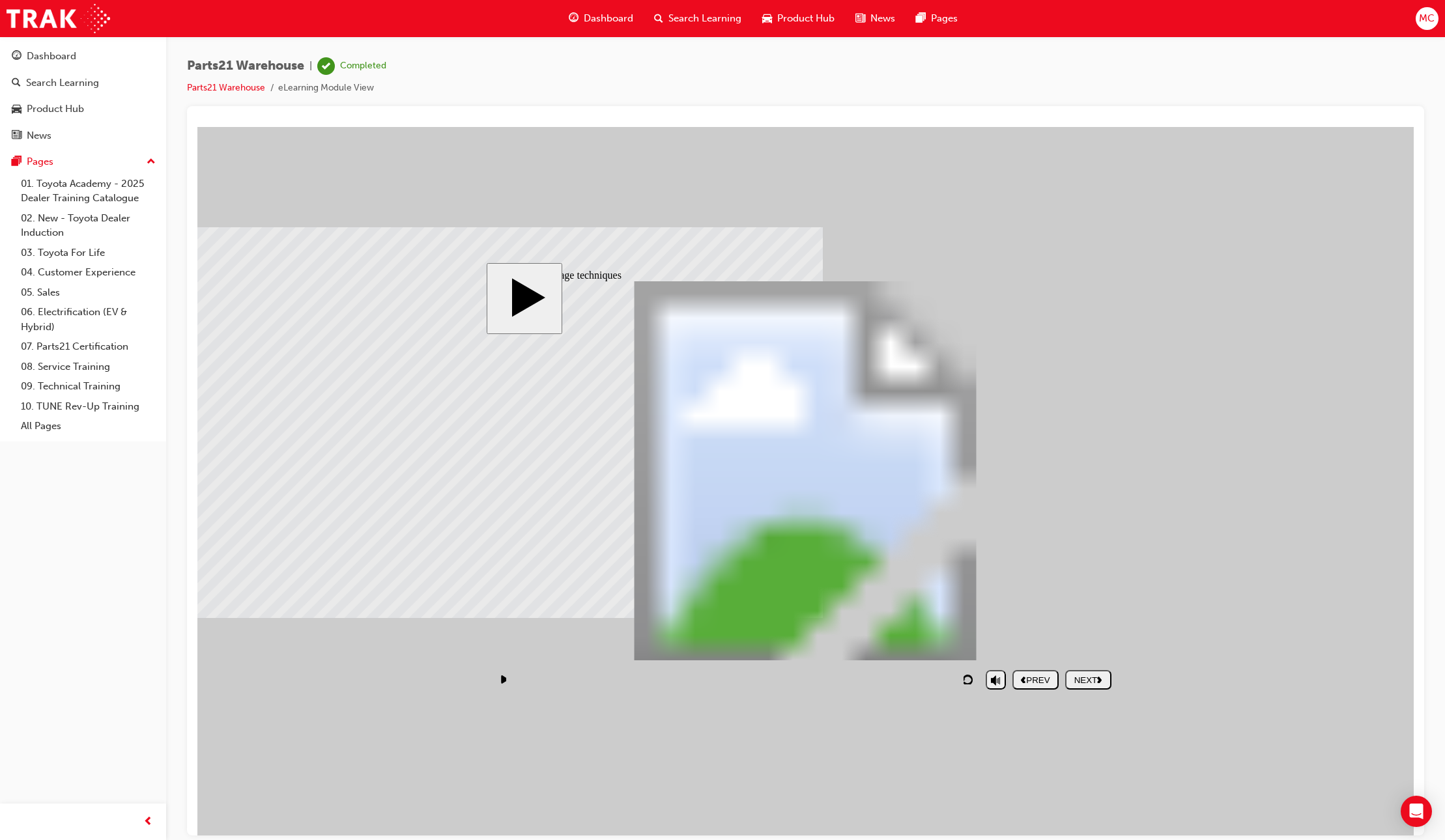
click at [1090, 682] on div "NEXT" at bounding box center [1088, 679] width 36 height 10
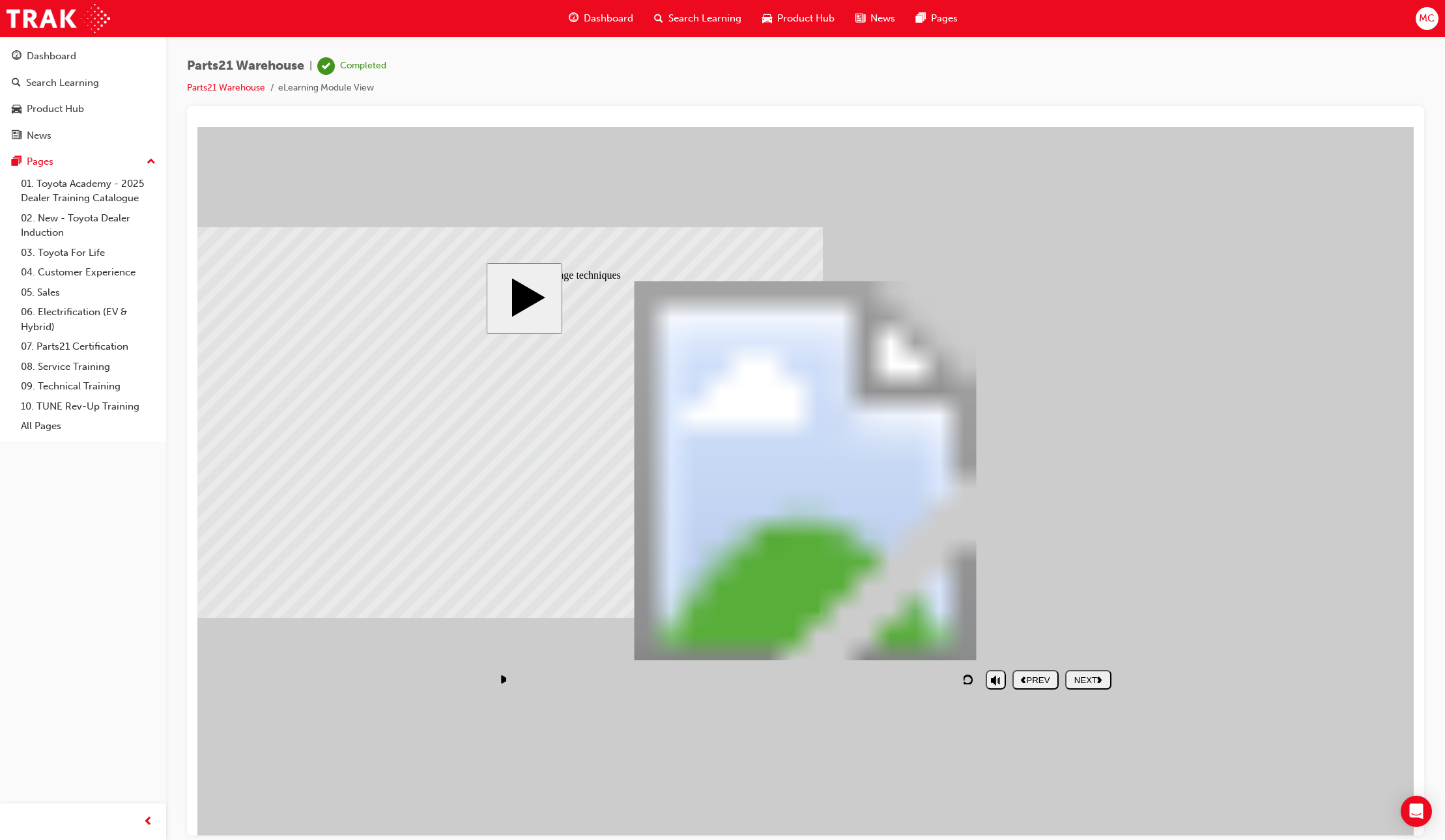
click at [1096, 680] on div "NEXT" at bounding box center [1088, 679] width 36 height 10
click at [1085, 677] on div "NEXT" at bounding box center [1088, 679] width 36 height 10
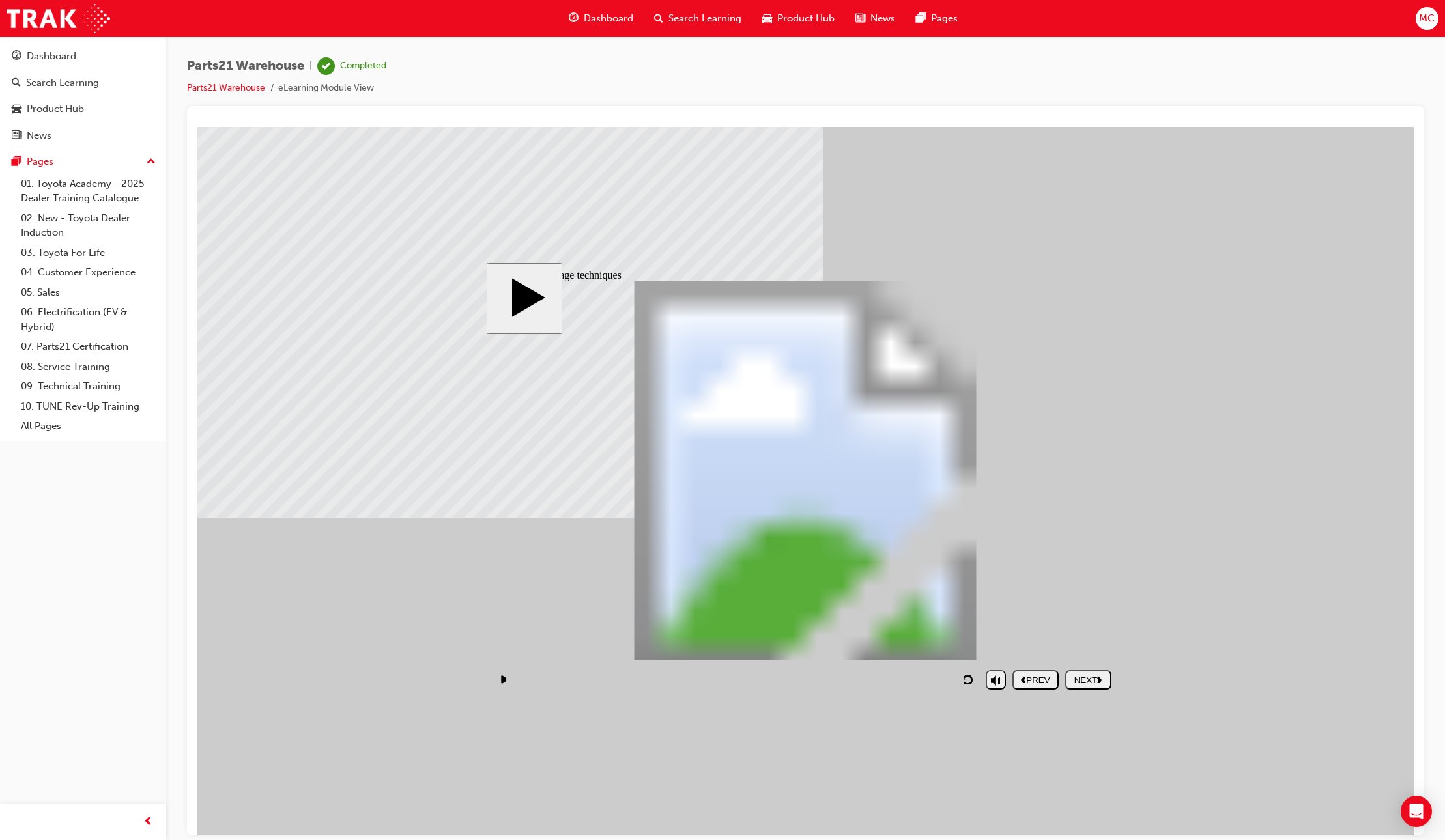
type input "255"
click at [1087, 687] on button "NEXT" at bounding box center [1088, 679] width 46 height 19
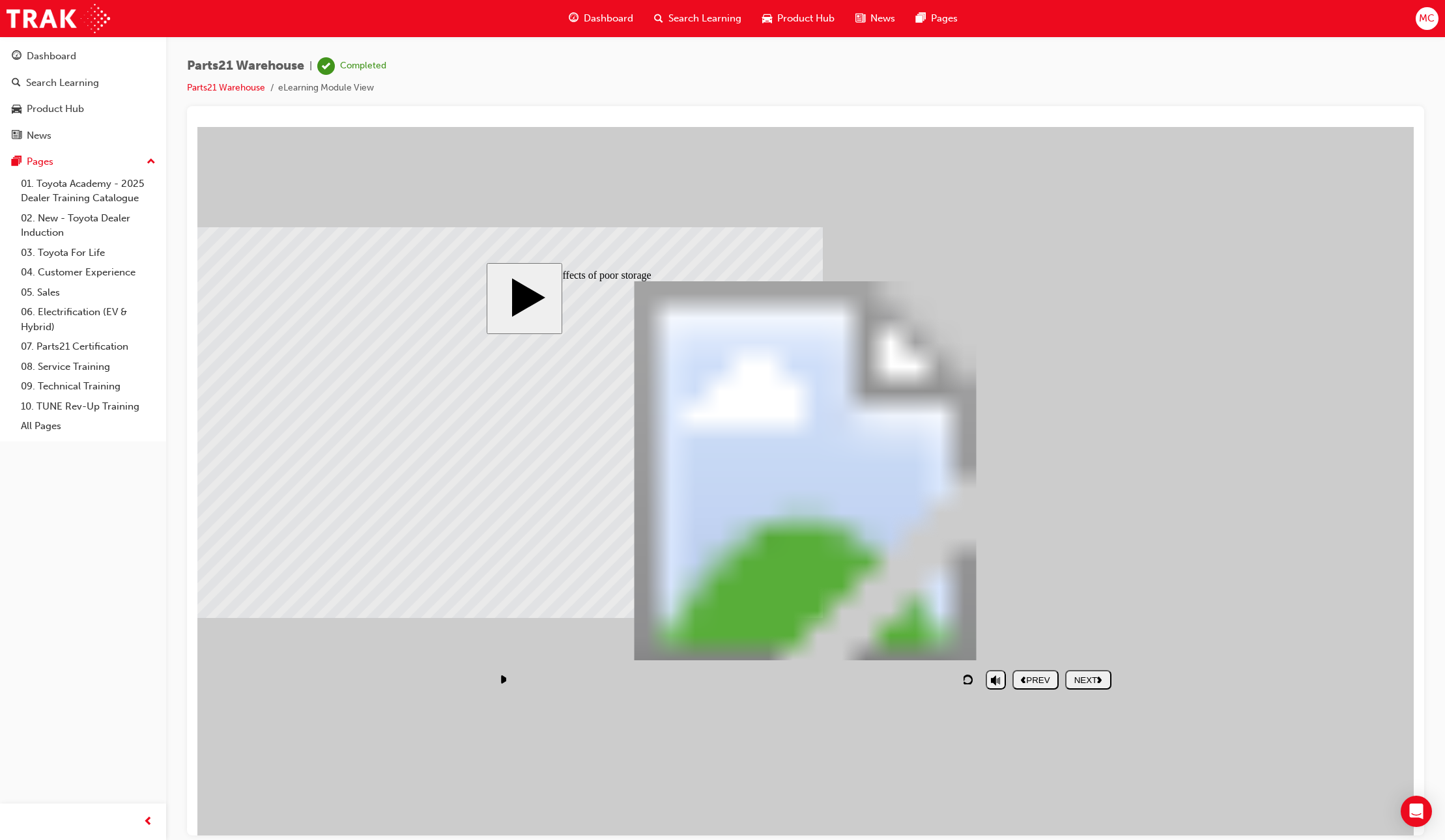
click at [1083, 680] on div "NEXT" at bounding box center [1088, 679] width 36 height 10
click at [578, 451] on div "Rectangle 1 PARTS21 Warehouse (Storage techniques) Rectangle 2 PARTS21 Warehous…" at bounding box center [805, 476] width 626 height 391
click at [879, 454] on div "Rectangle 1 Rectangle 1 Rectangle 1 Rectangle 1 PARTS21 Warehouse (Storage tech…" at bounding box center [805, 476] width 626 height 391
click at [1095, 686] on button "NEXT" at bounding box center [1088, 679] width 46 height 19
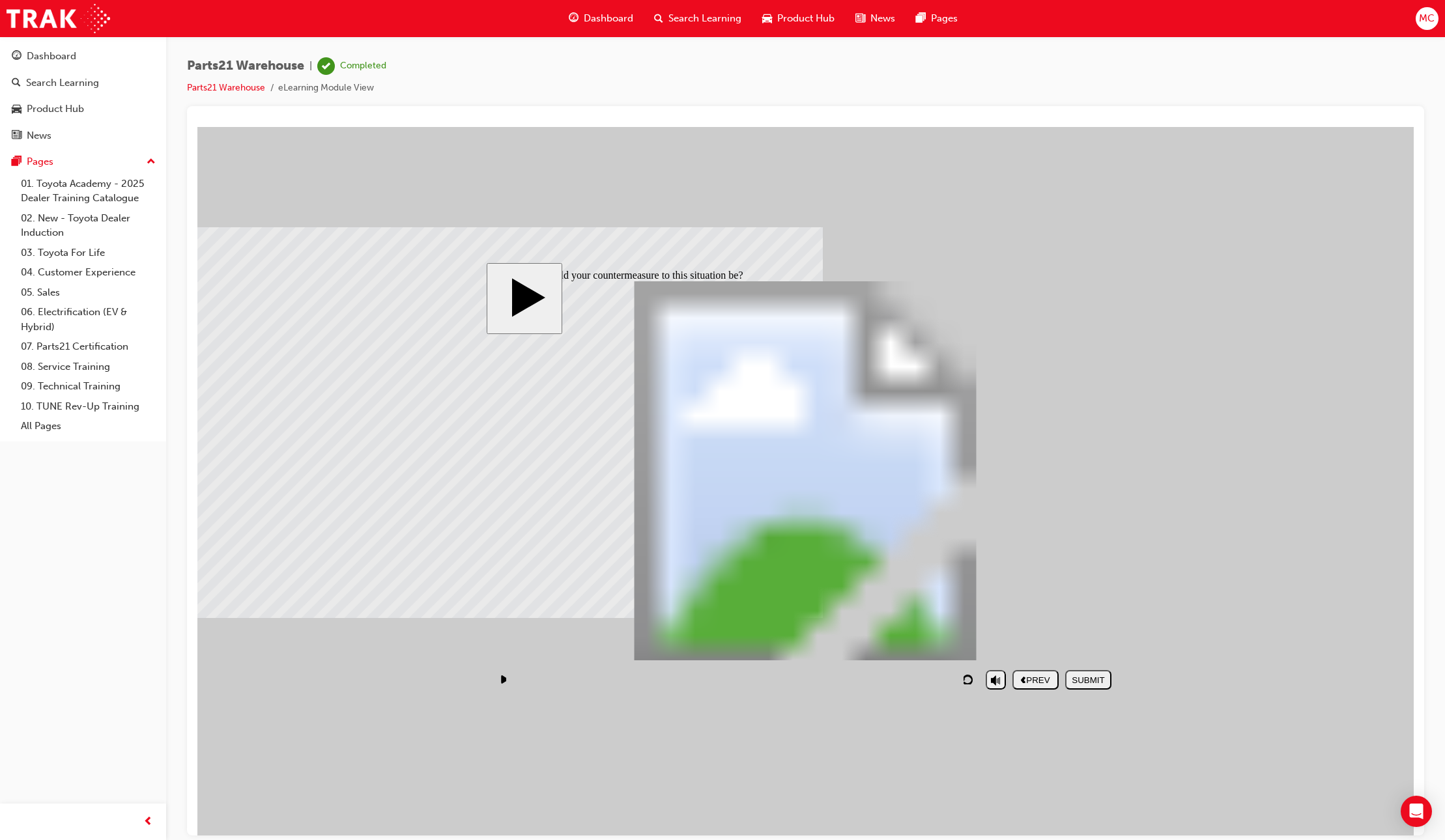
checkbox input "true"
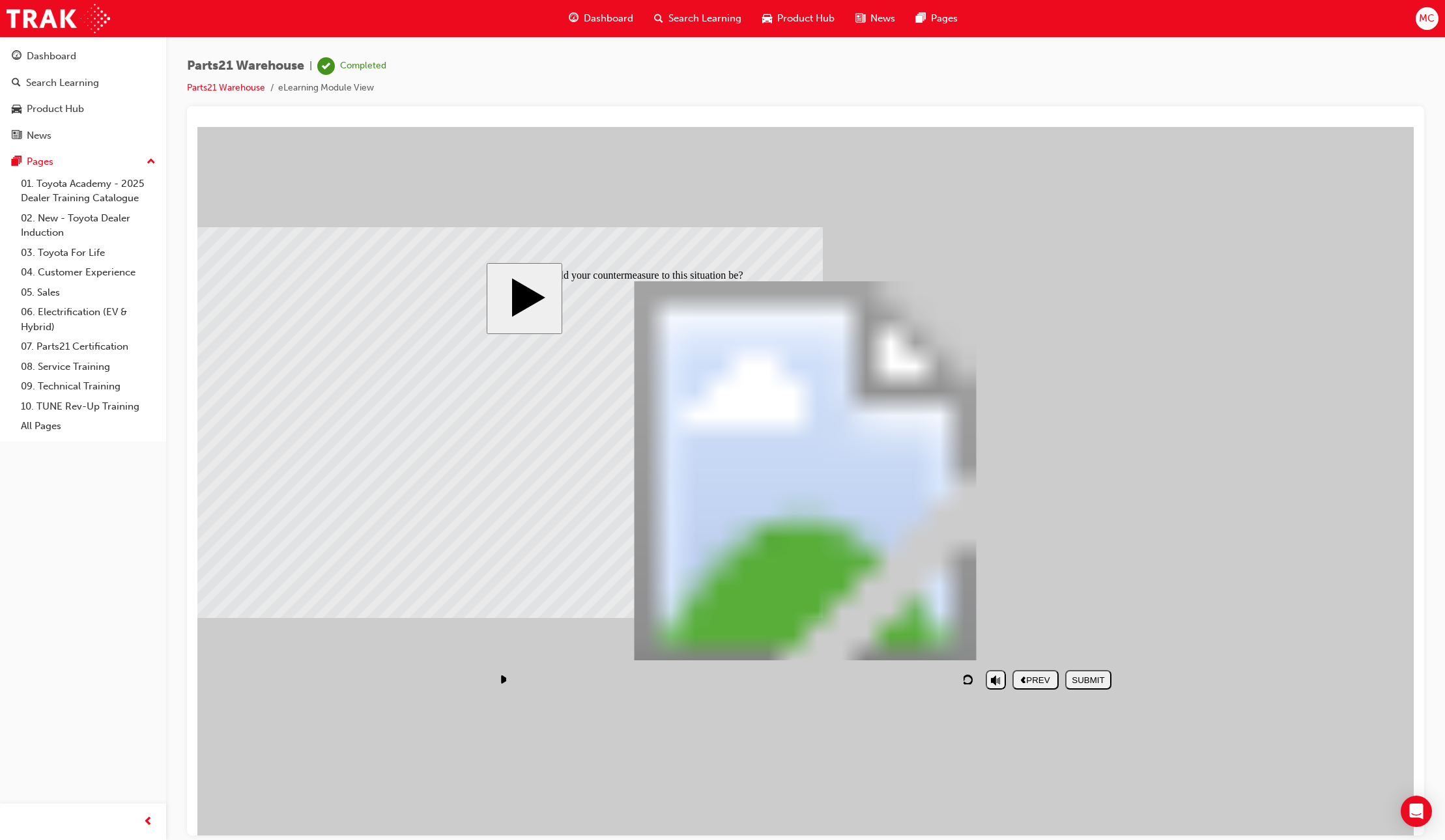
checkbox input "true"
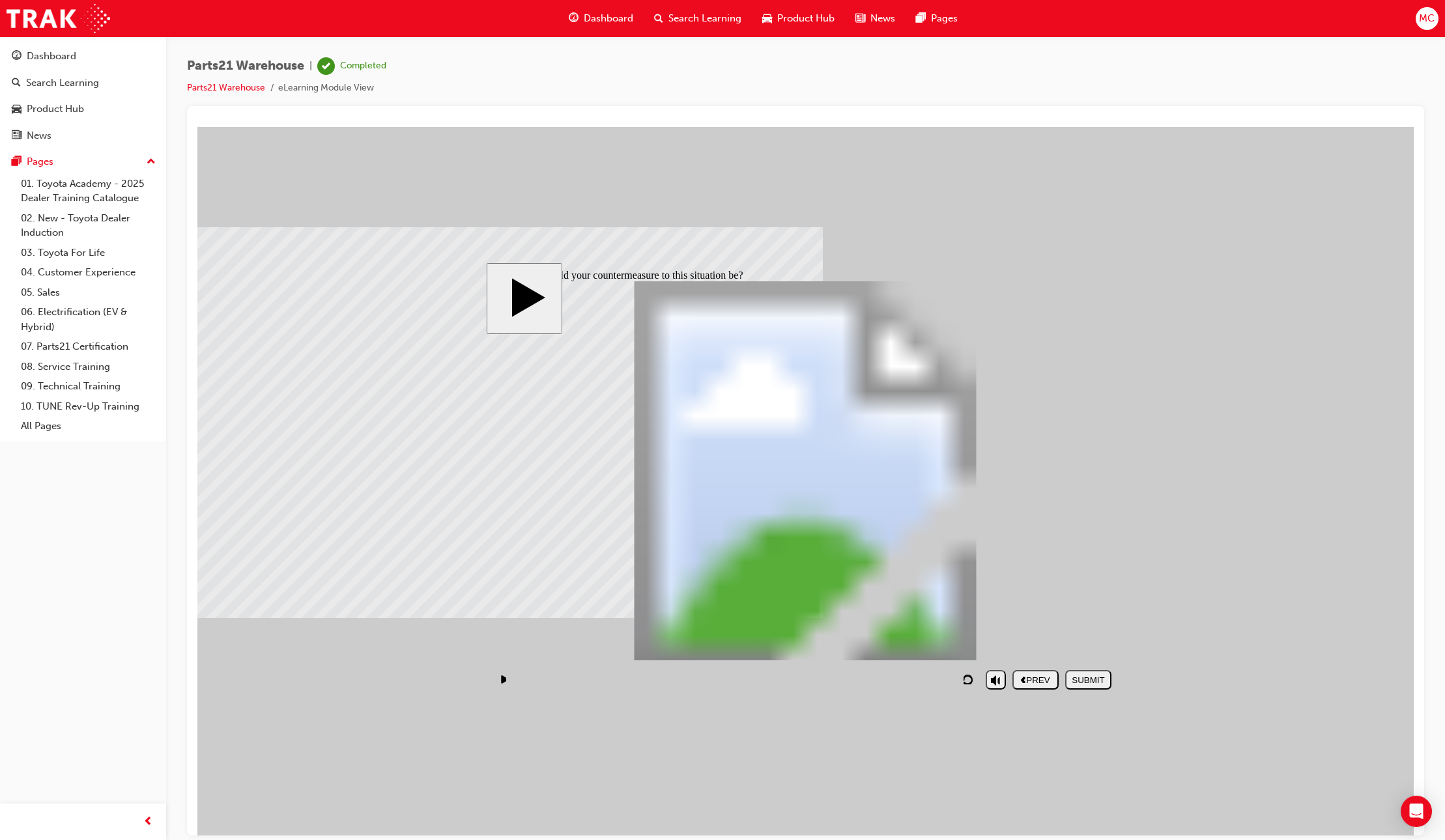
click at [1087, 681] on div "SUBMIT" at bounding box center [1088, 679] width 36 height 10
checkbox input "false"
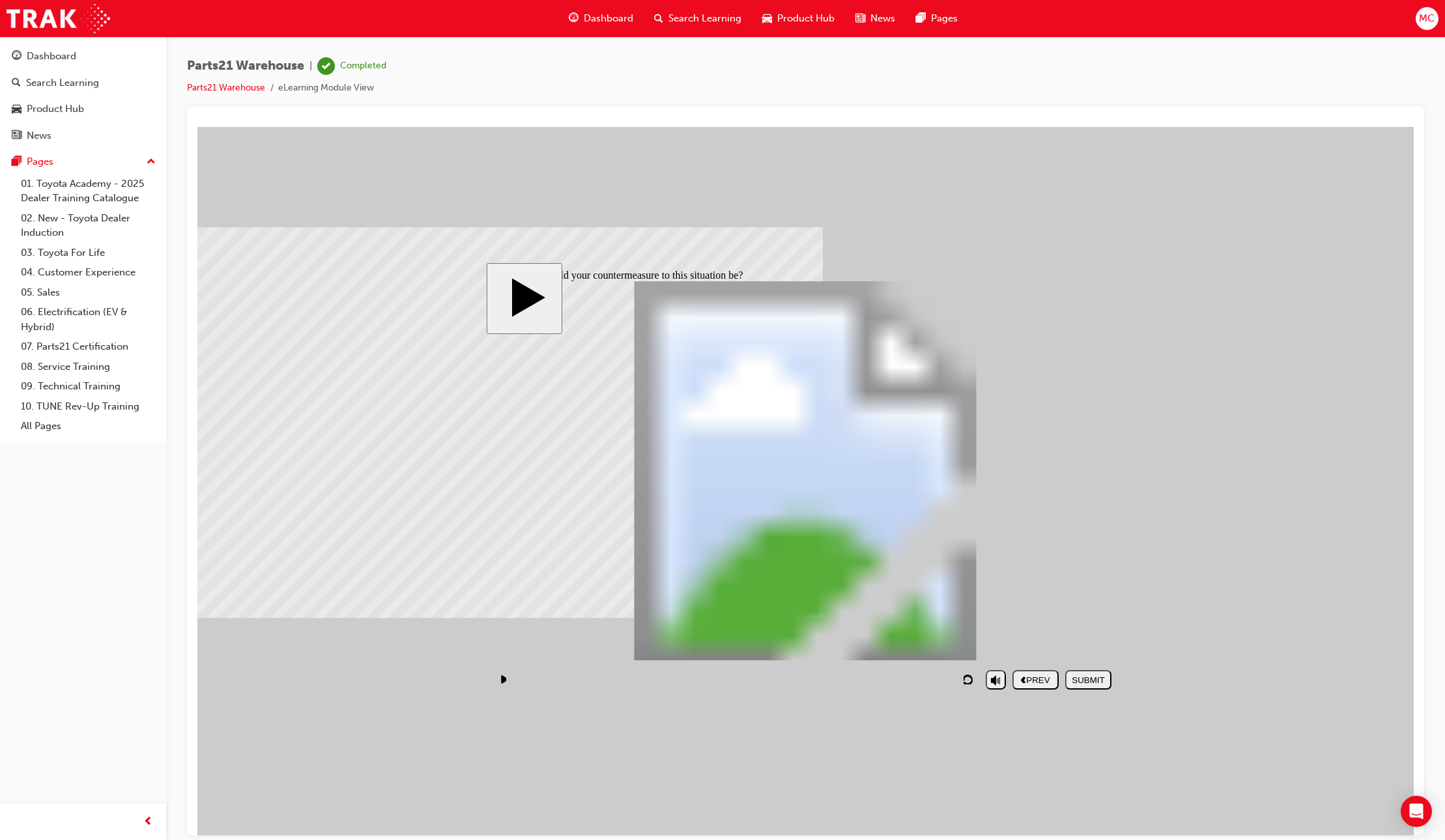
checkbox input "false"
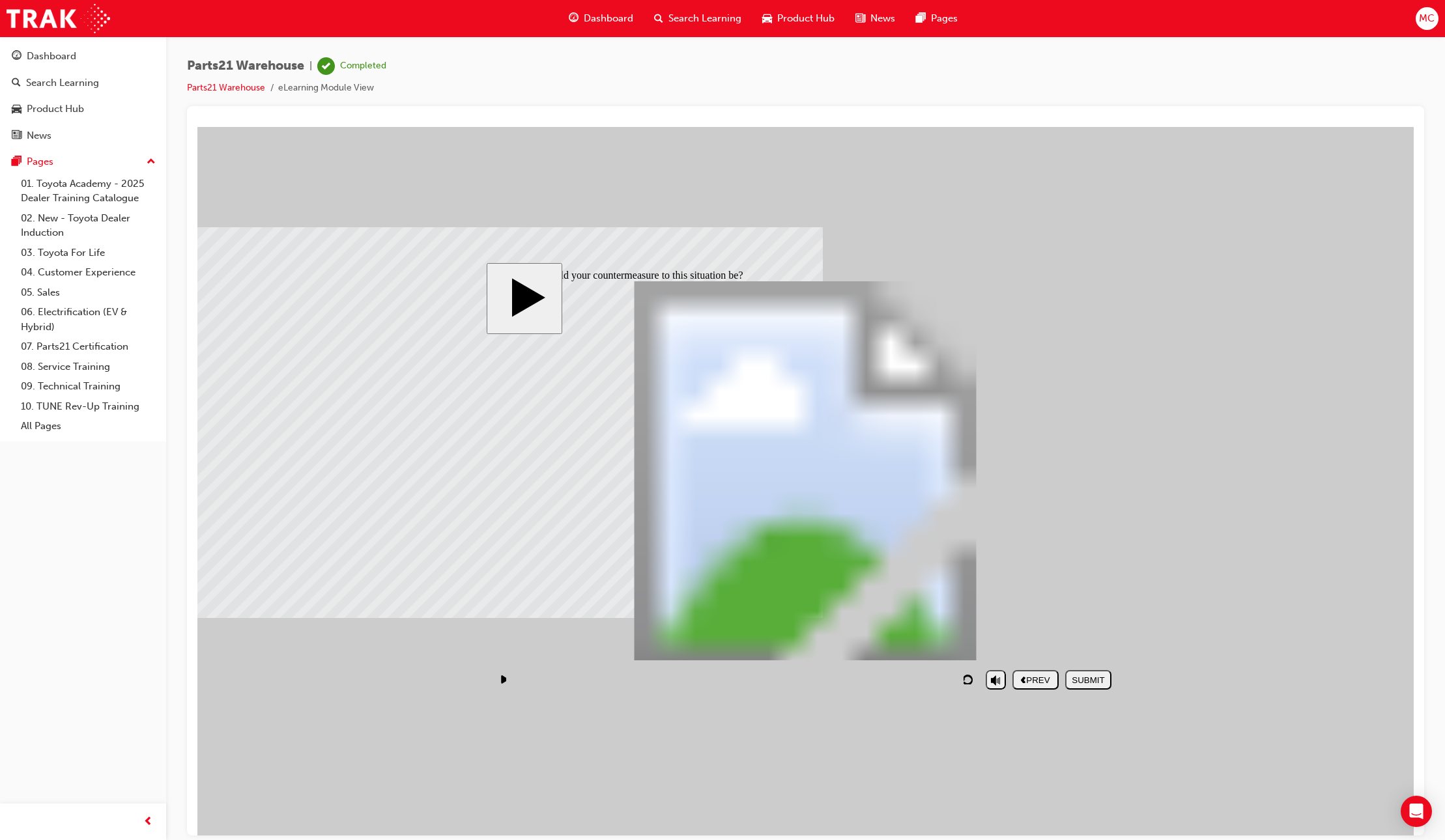
checkbox input "true"
drag, startPoint x: 811, startPoint y: 466, endPoint x: 811, endPoint y: 473, distance: 7.0
checkbox input "false"
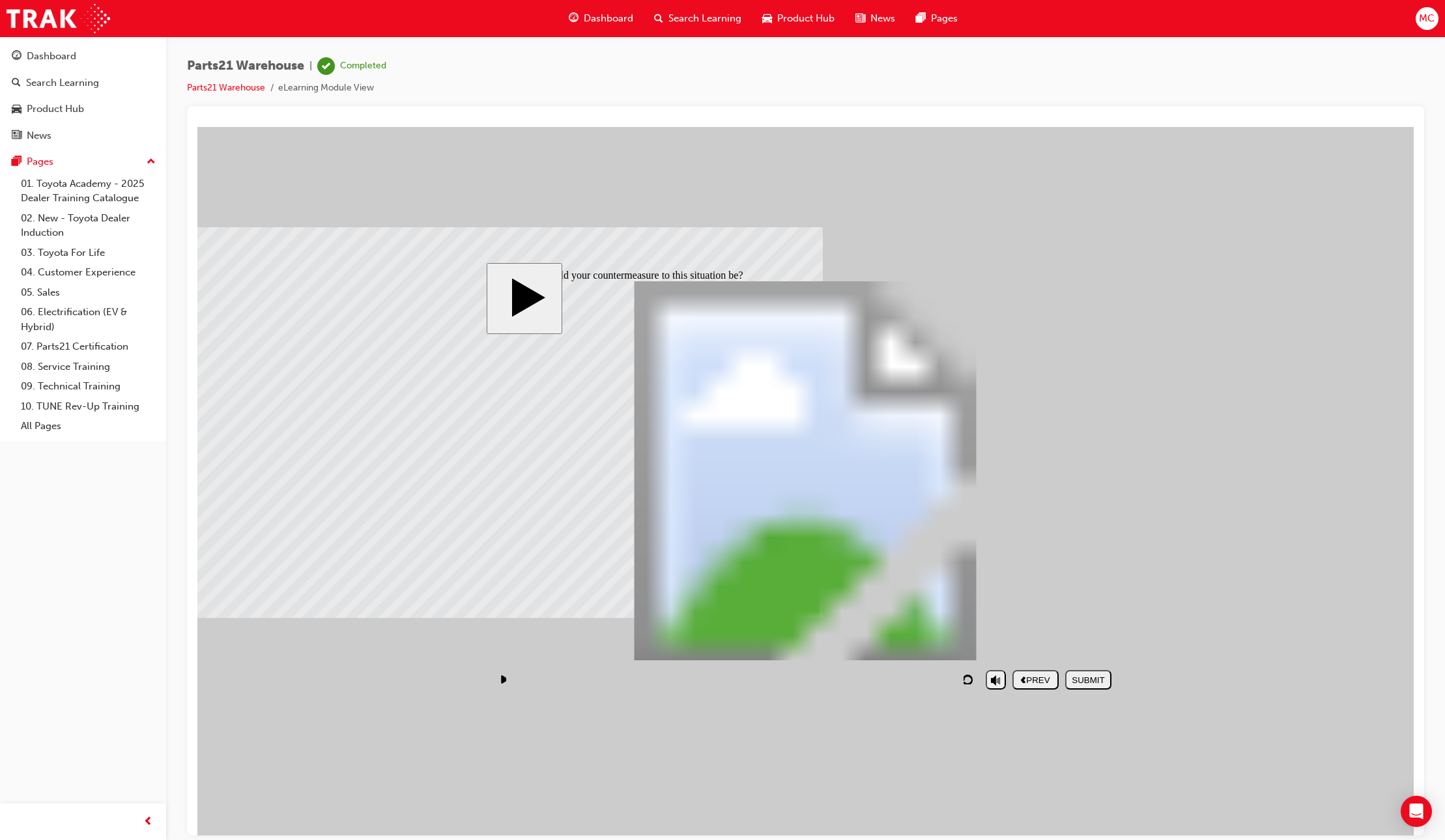
checkbox input "true"
click at [1076, 676] on div "SUBMIT" at bounding box center [1088, 679] width 36 height 10
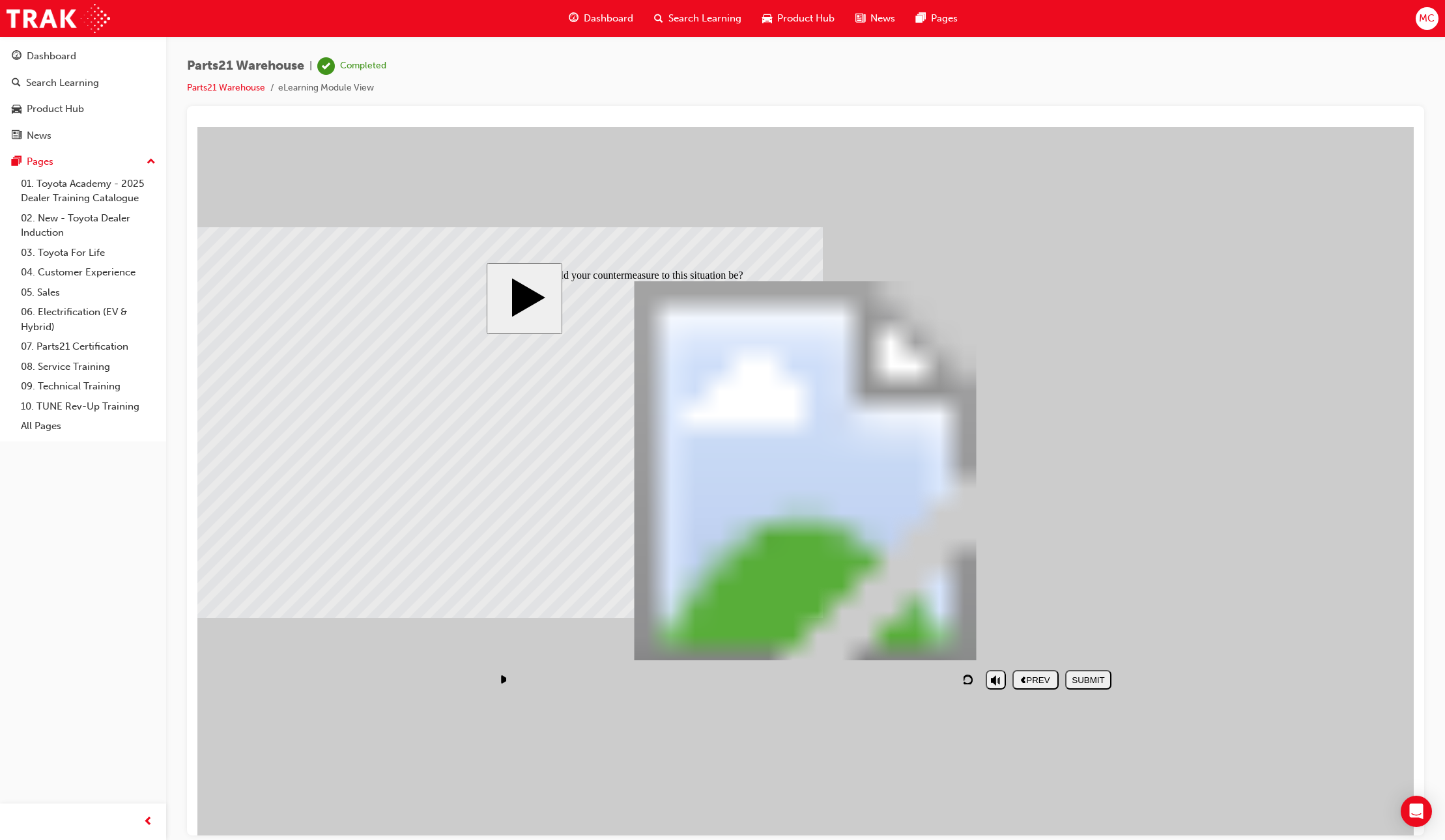
click at [1037, 684] on div "PREV" at bounding box center [1035, 679] width 36 height 10
checkbox input "true"
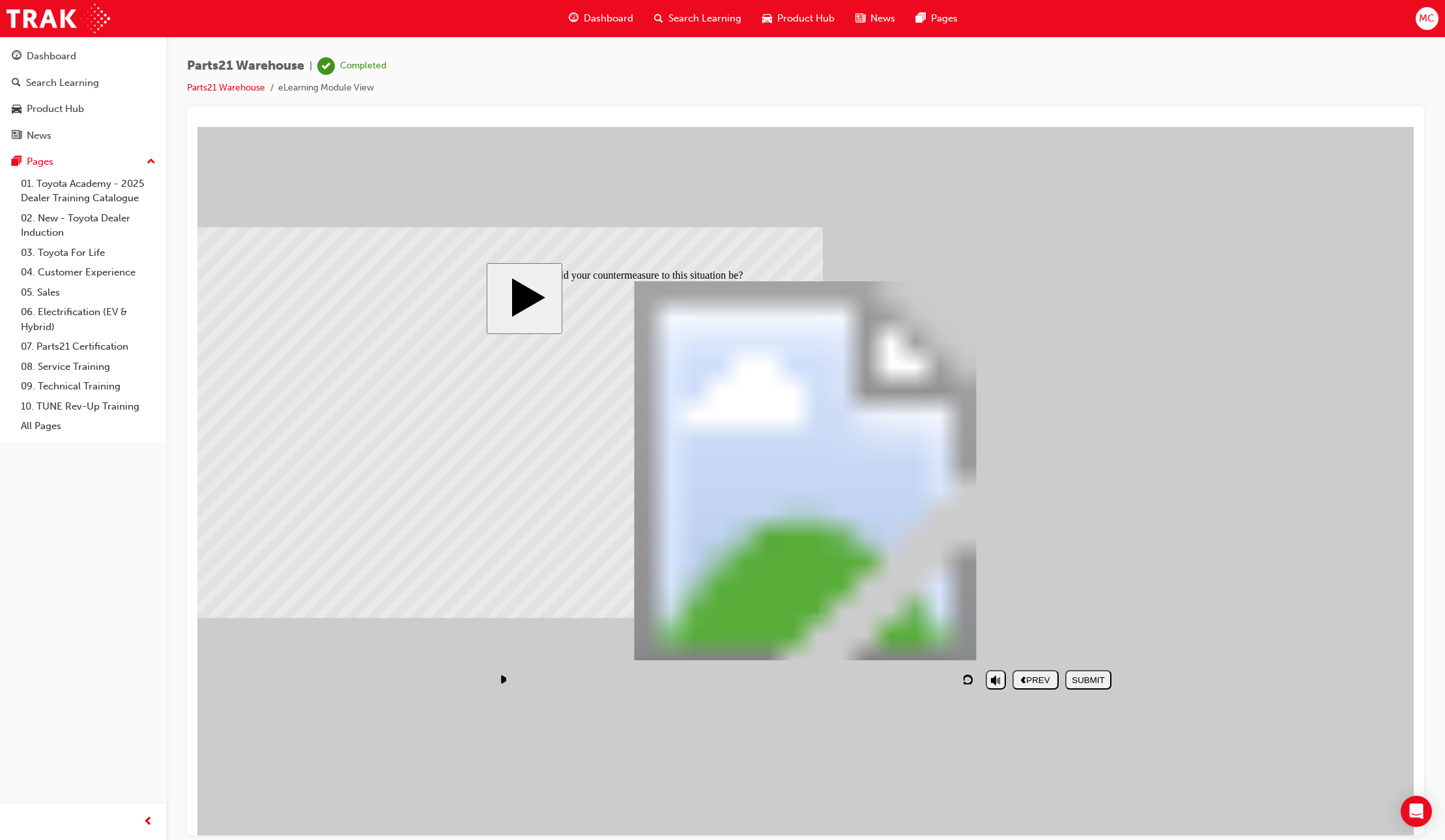
checkbox input "true"
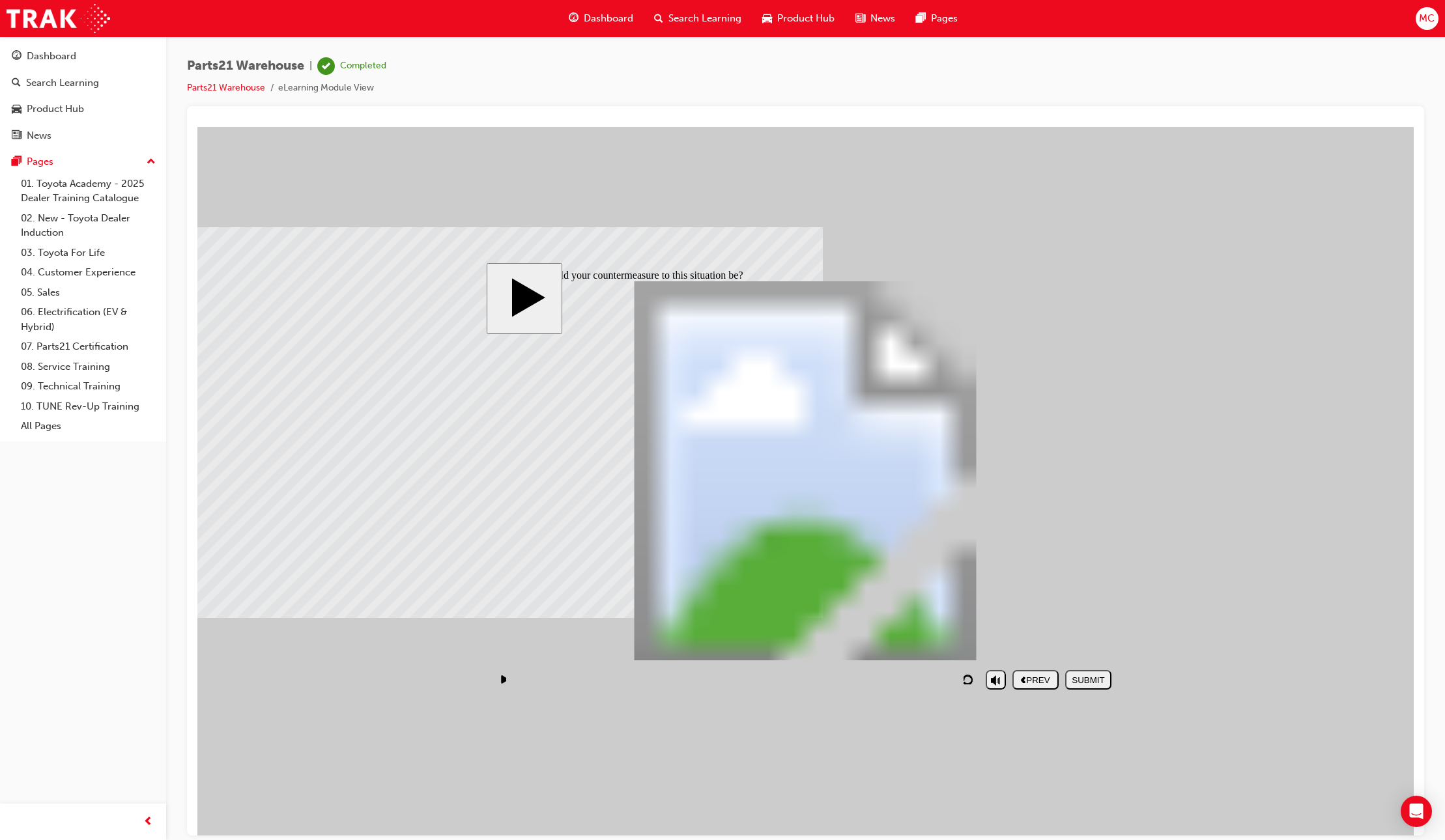
checkbox input "false"
click at [1092, 684] on button "SUBMIT" at bounding box center [1088, 679] width 46 height 19
checkbox input "false"
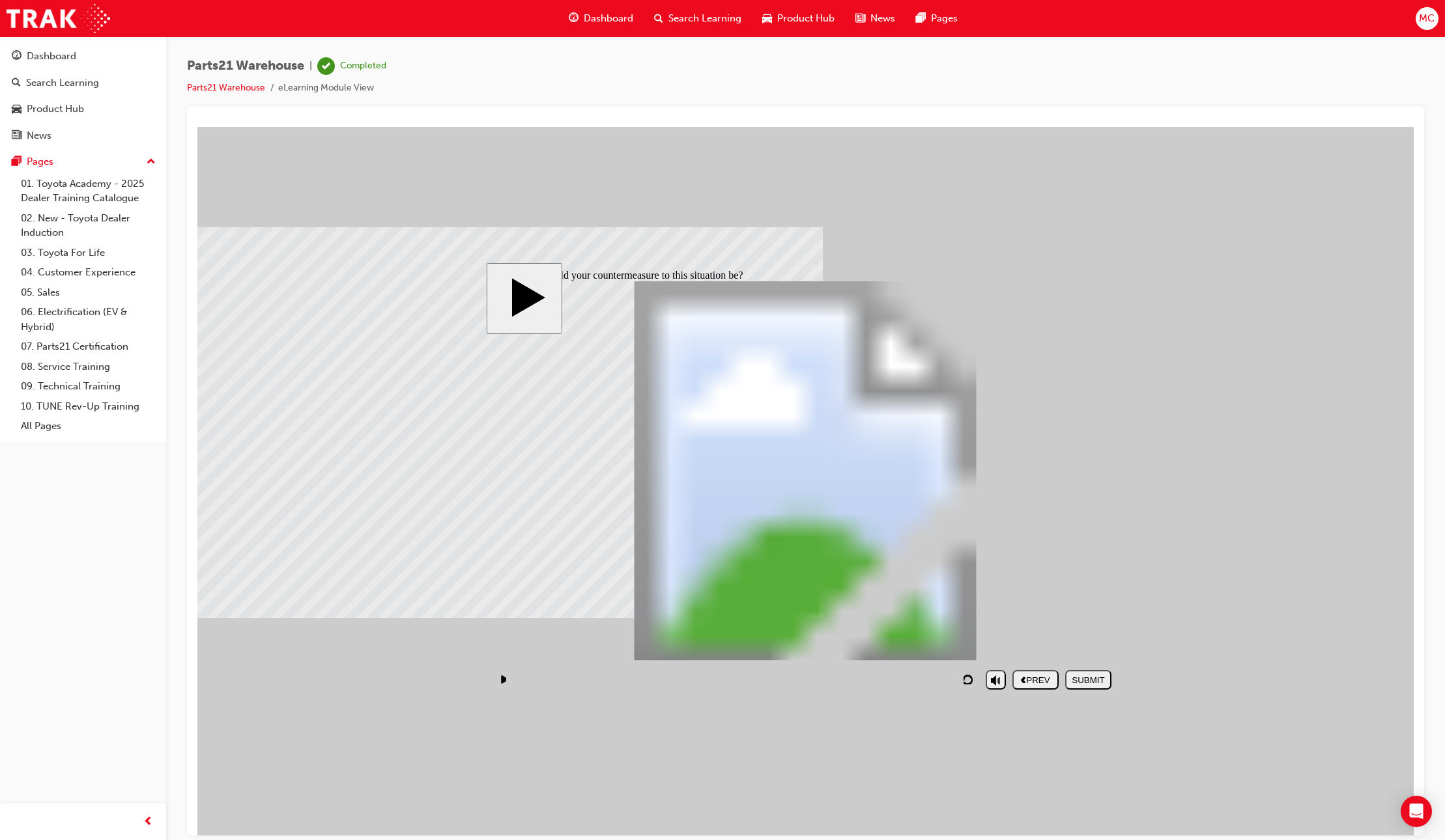
checkbox input "false"
checkbox input "true"
drag, startPoint x: 810, startPoint y: 395, endPoint x: 811, endPoint y: 409, distance: 14.0
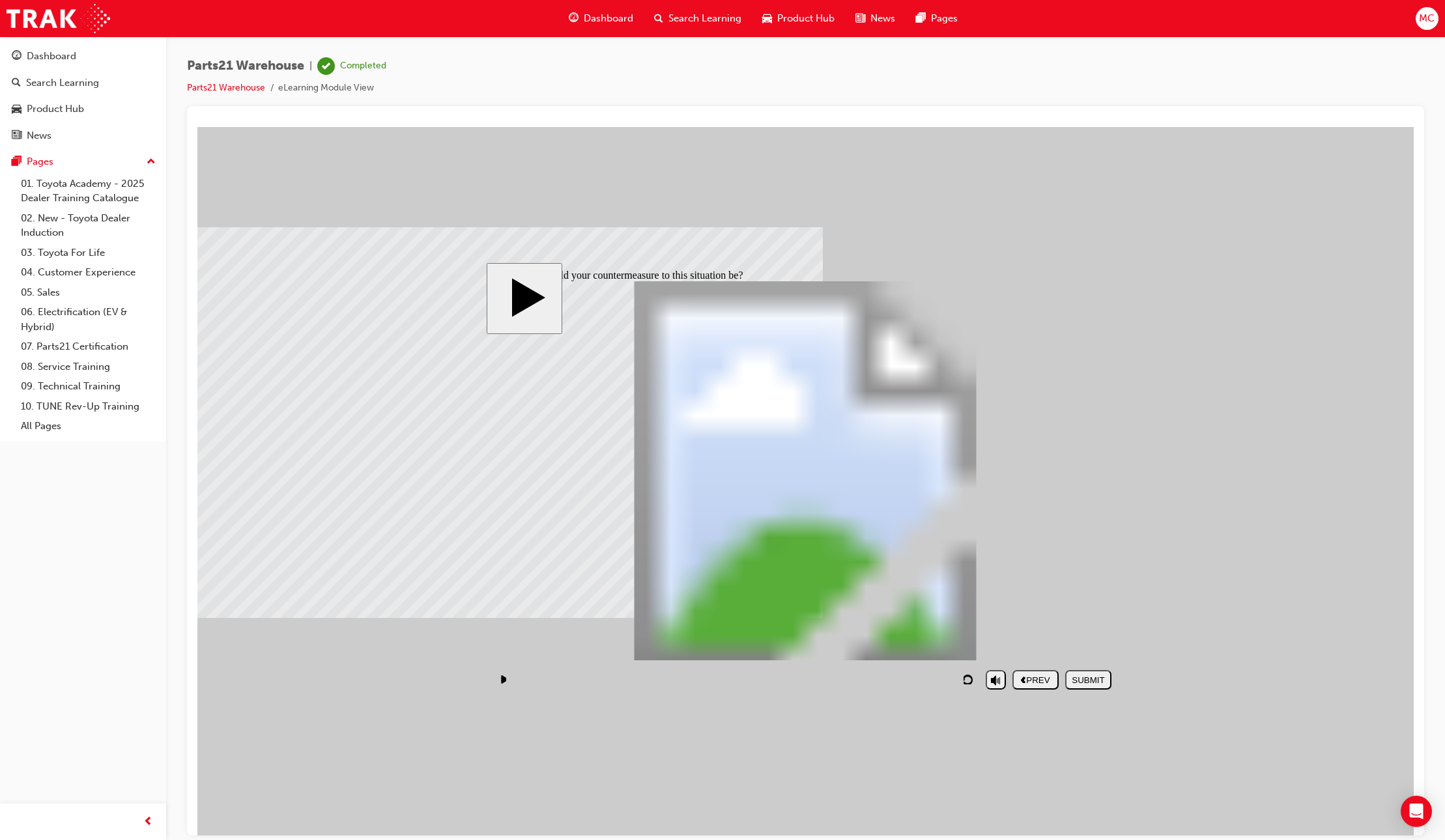
checkbox input "true"
checkbox input "false"
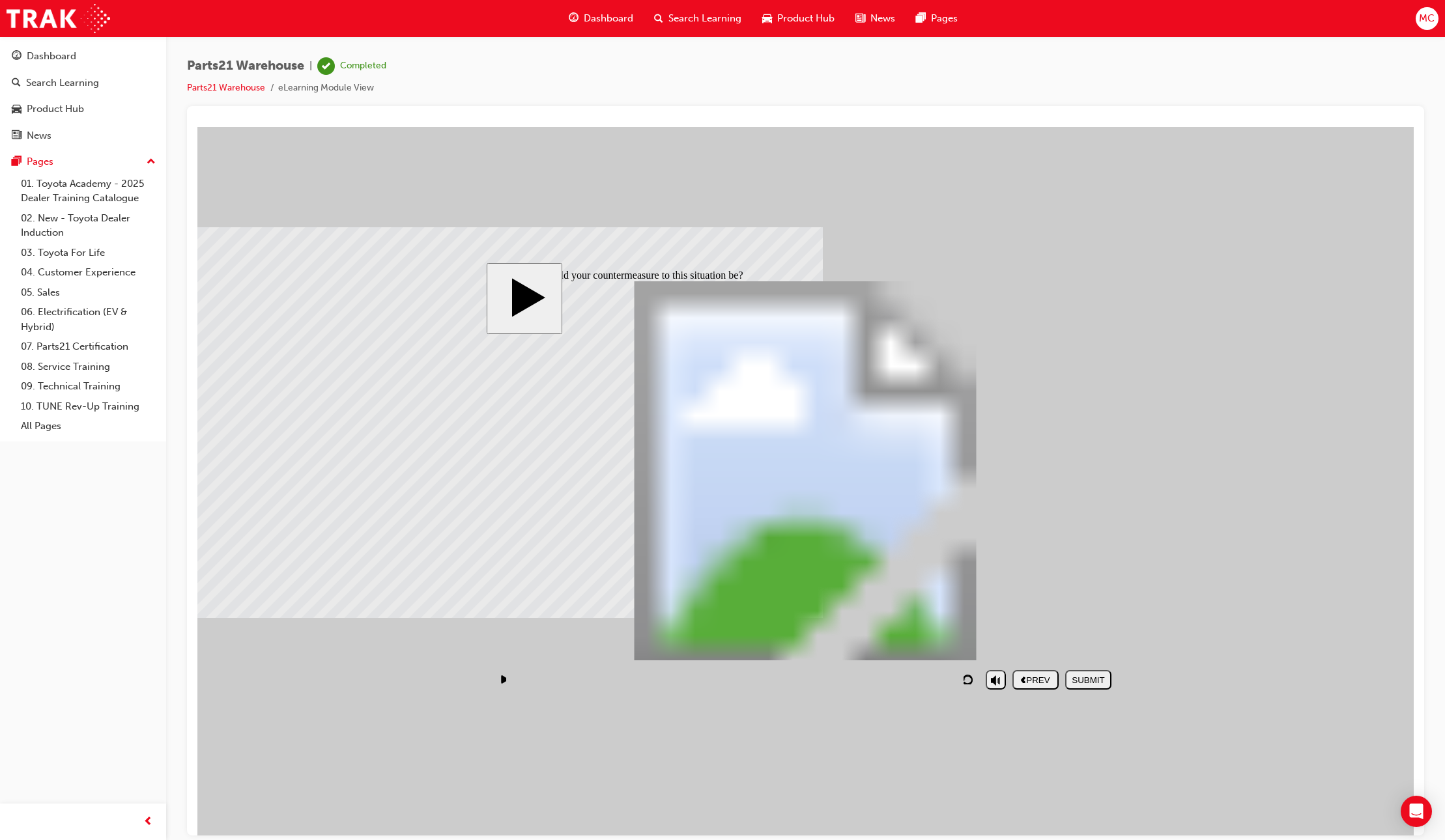
checkbox input "false"
click at [1103, 681] on div "SUBMIT" at bounding box center [1088, 679] width 36 height 10
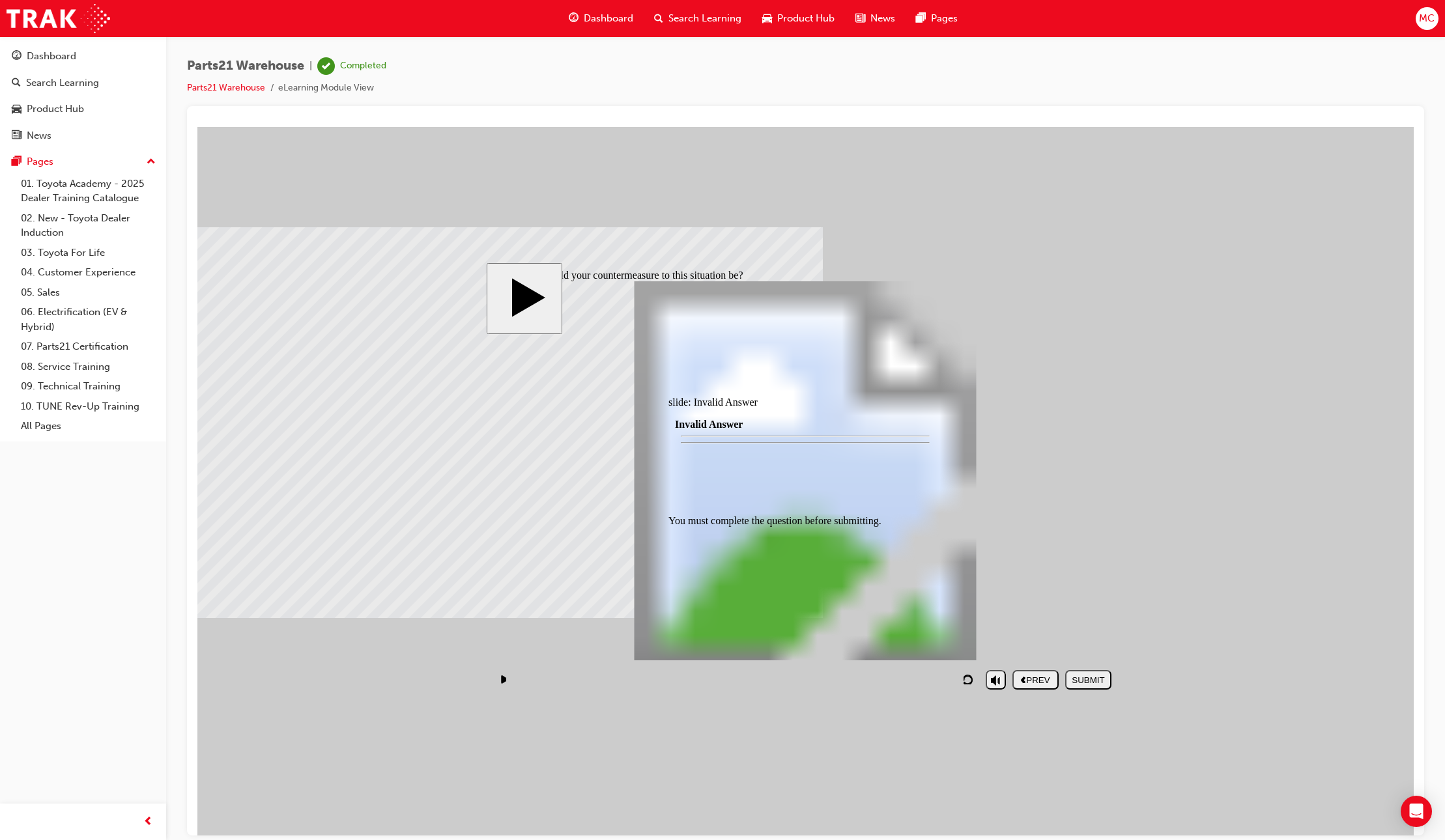
click at [784, 590] on div at bounding box center [805, 590] width 274 height 0
checkbox input "true"
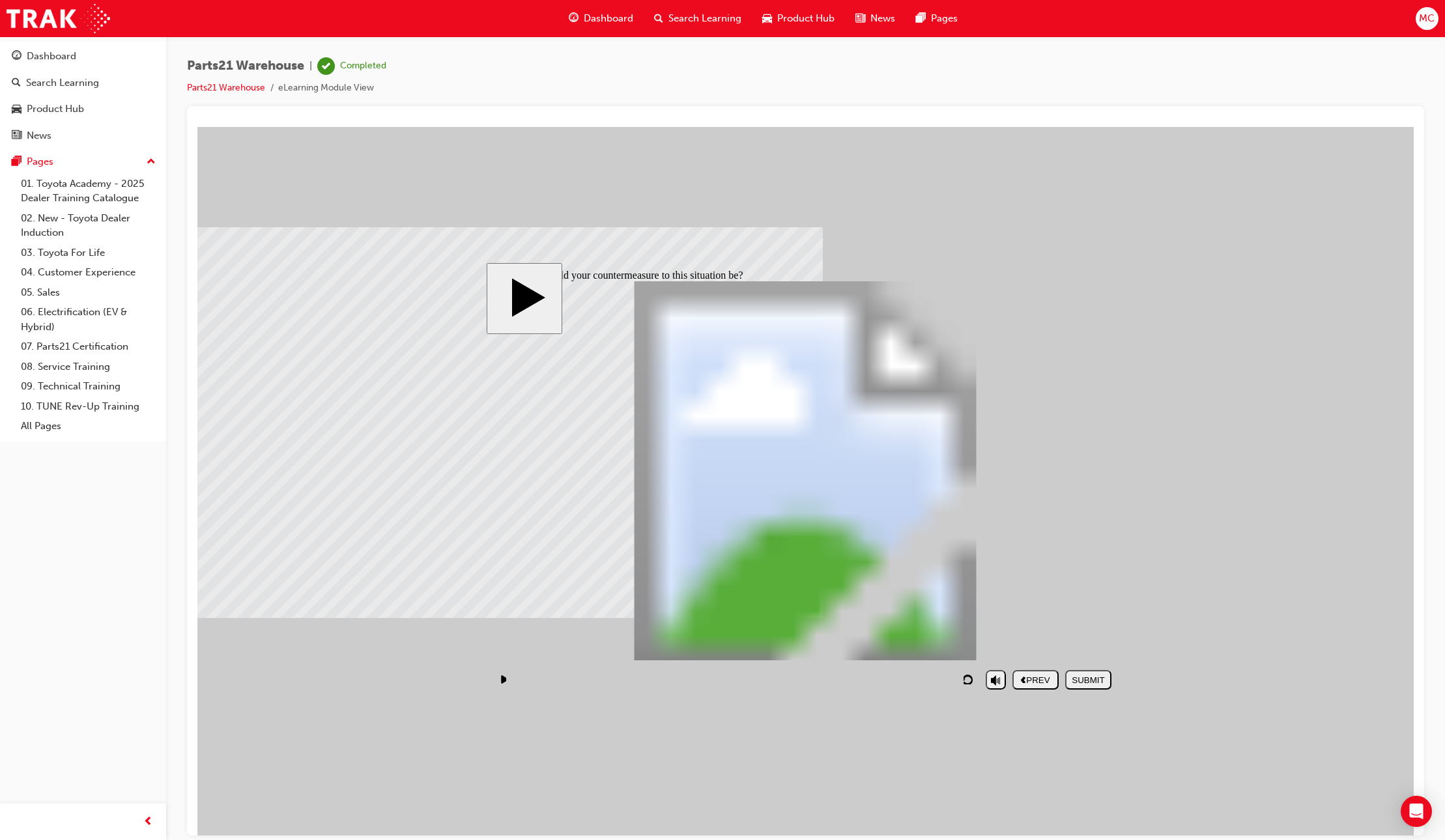
checkbox input "true"
click at [1096, 675] on div "SUBMIT" at bounding box center [1088, 679] width 36 height 10
click at [1095, 678] on div "NEXT" at bounding box center [1088, 679] width 36 height 10
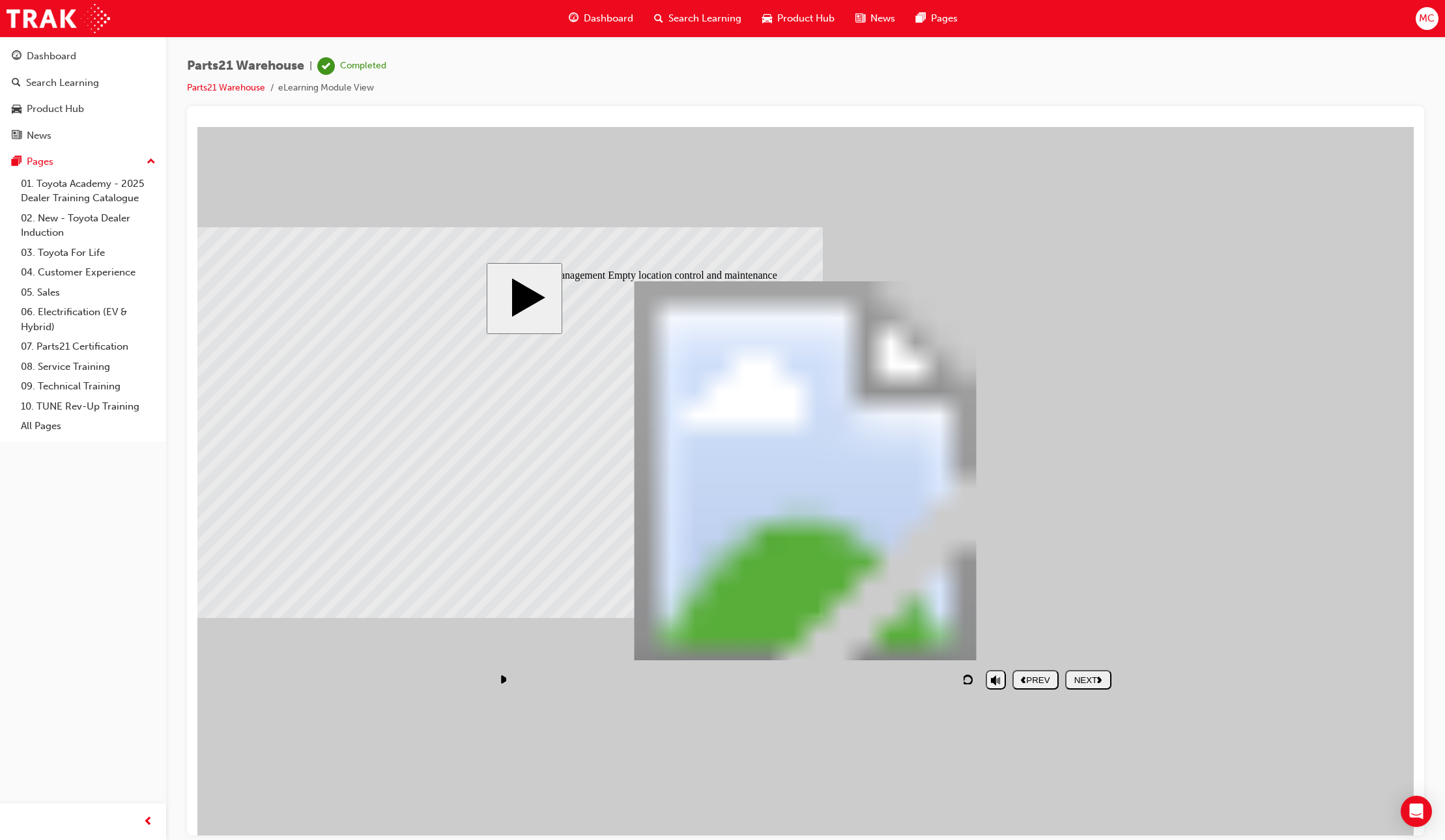
click at [1100, 672] on button "NEXT" at bounding box center [1088, 679] width 46 height 19
click at [1082, 679] on div "NEXT" at bounding box center [1088, 679] width 36 height 10
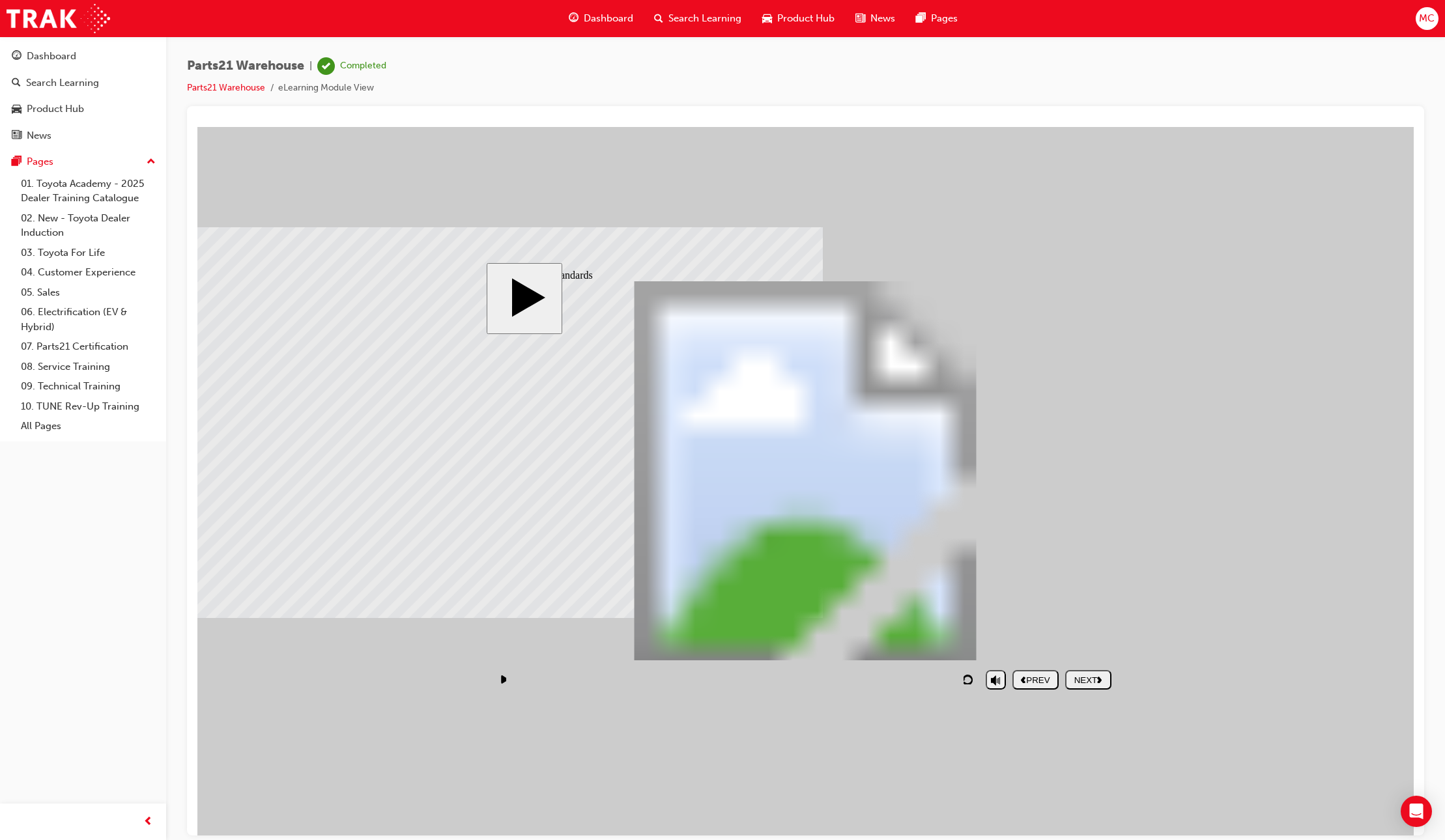
click at [1075, 682] on div "NEXT" at bounding box center [1088, 679] width 36 height 10
click at [1097, 678] on div "NEXT" at bounding box center [1088, 679] width 36 height 10
drag, startPoint x: 1076, startPoint y: 521, endPoint x: 918, endPoint y: 518, distance: 158.0
drag, startPoint x: 1025, startPoint y: 442, endPoint x: 999, endPoint y: 440, distance: 26.1
drag, startPoint x: 912, startPoint y: 437, endPoint x: 1081, endPoint y: 431, distance: 169.1
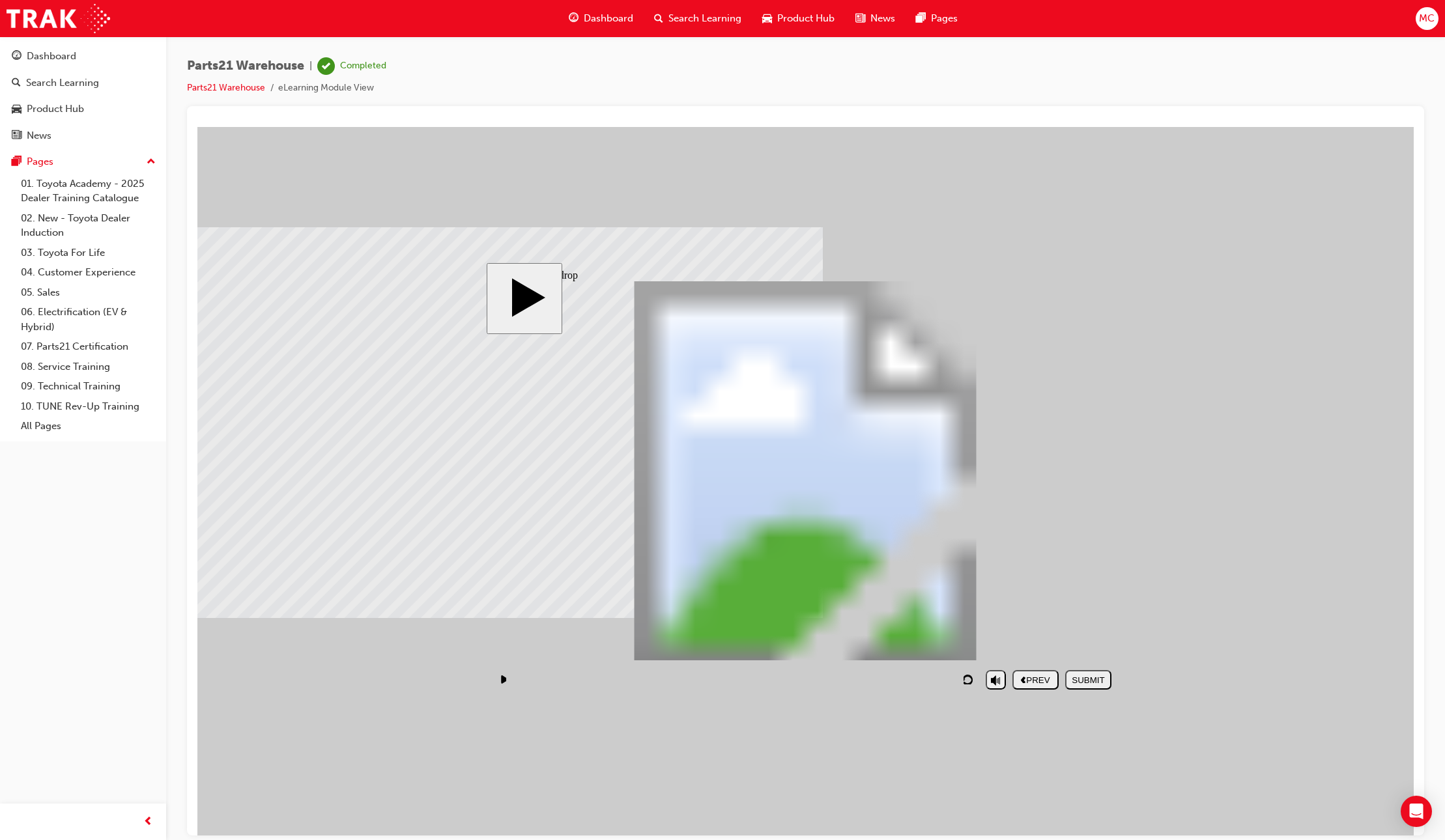
drag, startPoint x: 942, startPoint y: 538, endPoint x: 1083, endPoint y: 530, distance: 141.2
drag, startPoint x: 1034, startPoint y: 576, endPoint x: 884, endPoint y: 424, distance: 213.6
drag, startPoint x: 1025, startPoint y: 437, endPoint x: 859, endPoint y: 574, distance: 215.2
click at [1084, 684] on div "SUBMIT" at bounding box center [1088, 679] width 36 height 10
drag, startPoint x: 1047, startPoint y: 431, endPoint x: 900, endPoint y: 582, distance: 210.7
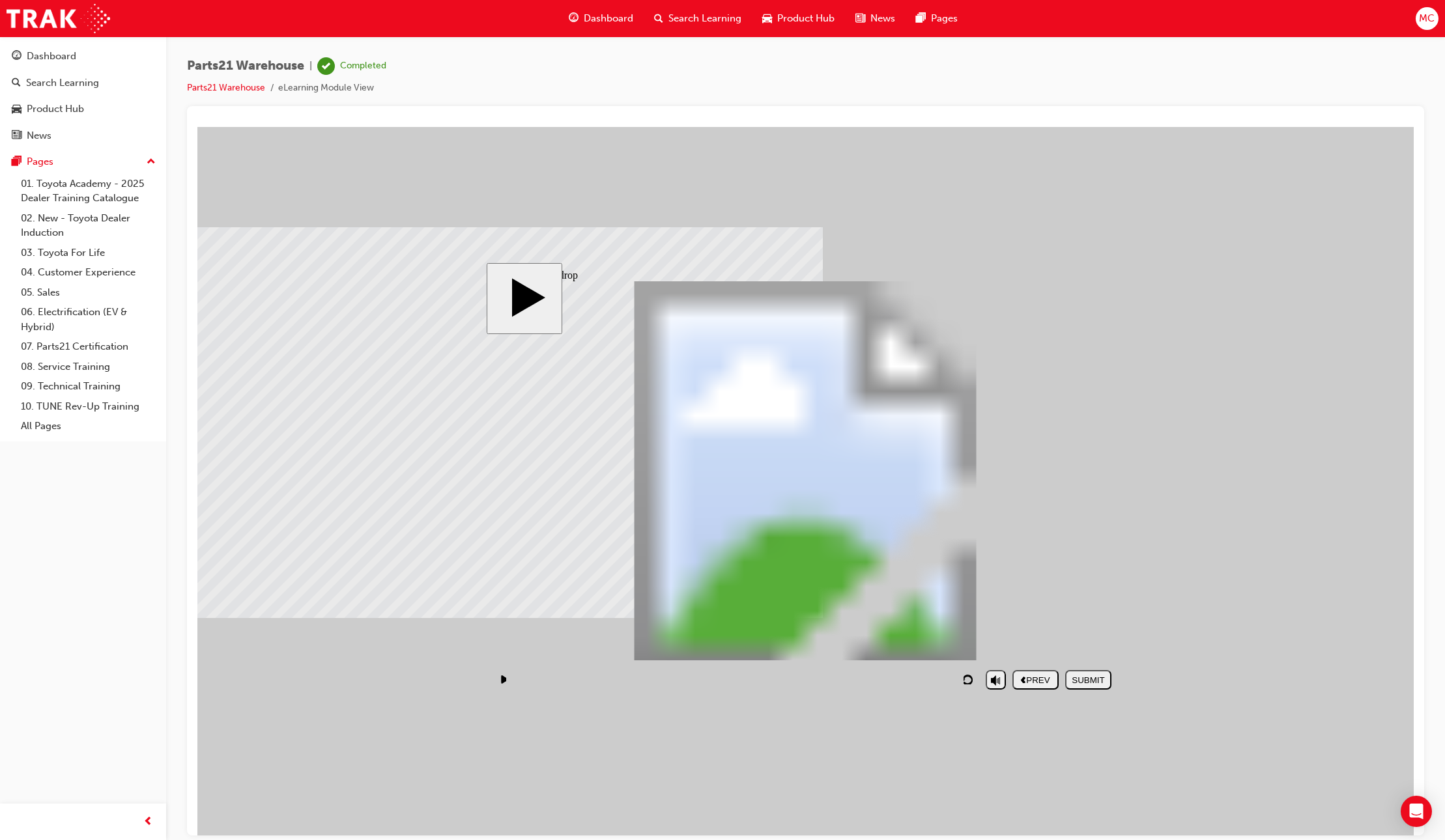
drag, startPoint x: 1061, startPoint y: 548, endPoint x: 905, endPoint y: 416, distance: 204.4
click at [1083, 678] on div "SUBMIT" at bounding box center [1088, 679] width 36 height 10
drag, startPoint x: 1023, startPoint y: 404, endPoint x: 866, endPoint y: 536, distance: 205.1
drag, startPoint x: 1008, startPoint y: 530, endPoint x: 836, endPoint y: 398, distance: 216.8
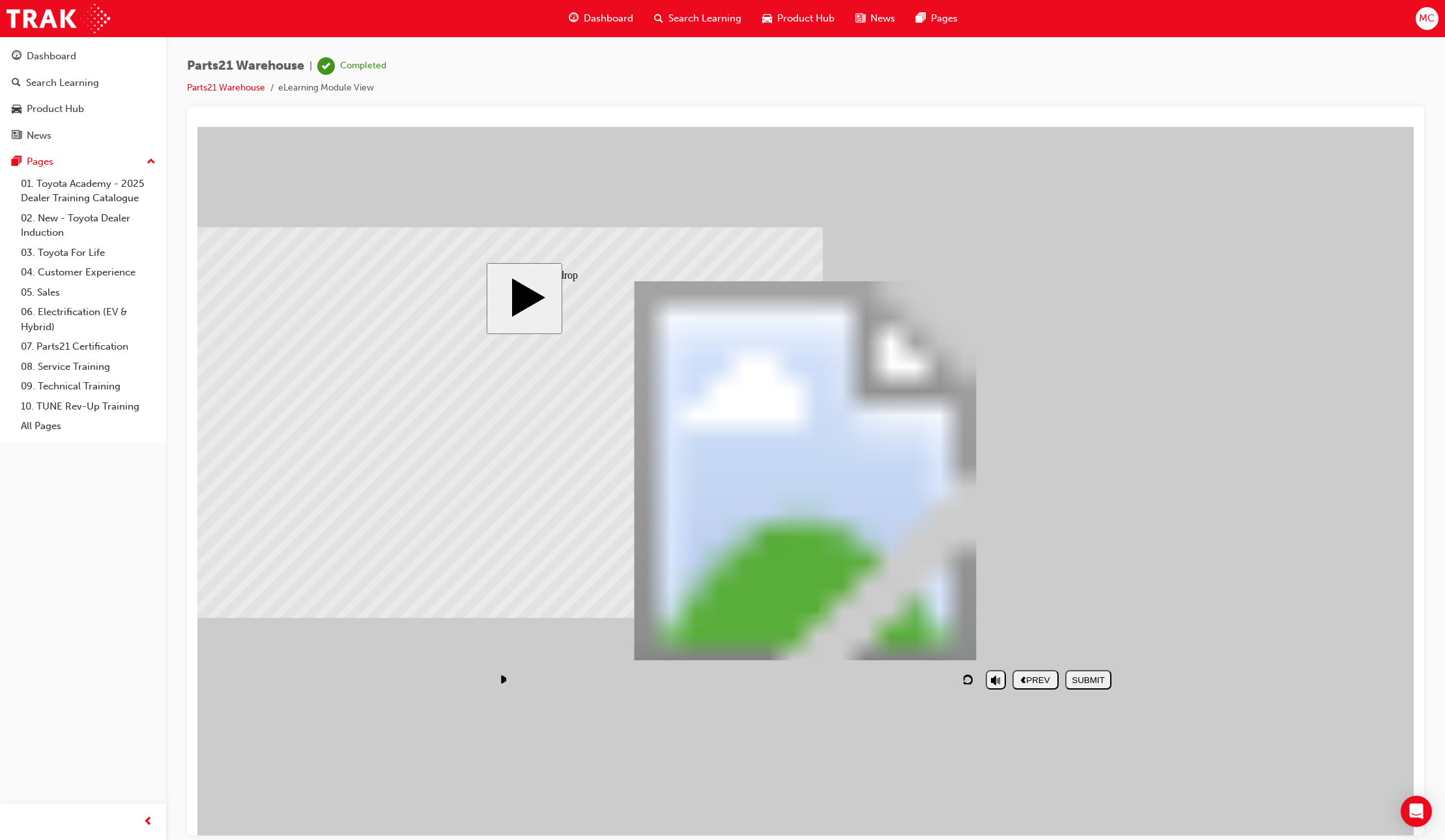
click at [1073, 684] on div "SUBMIT" at bounding box center [1088, 679] width 36 height 10
drag, startPoint x: 1026, startPoint y: 396, endPoint x: 896, endPoint y: 523, distance: 181.7
drag, startPoint x: 1001, startPoint y: 536, endPoint x: 849, endPoint y: 400, distance: 204.0
click at [1092, 678] on div "SUBMIT" at bounding box center [1088, 679] width 36 height 10
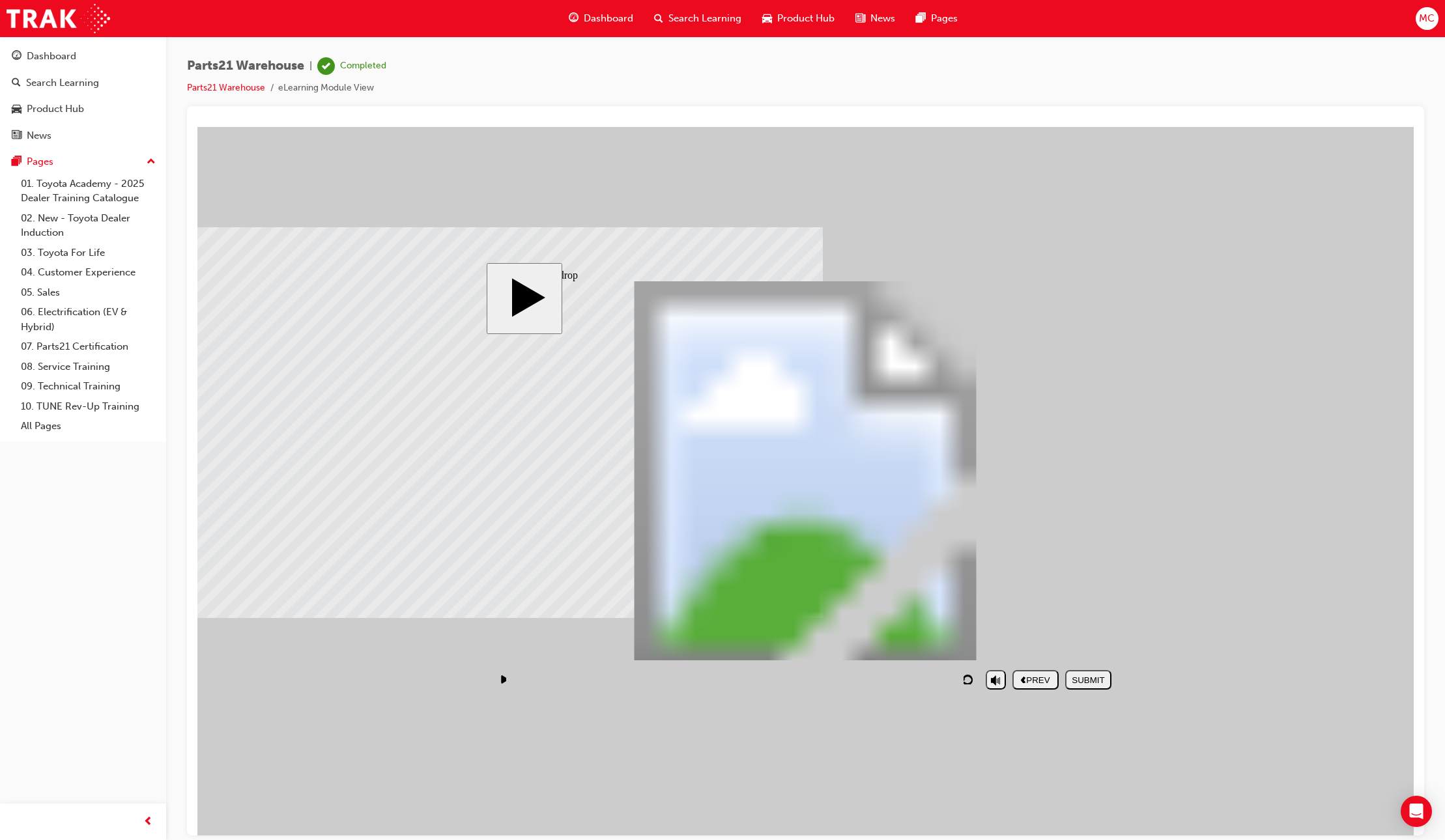
click at [1090, 687] on button "NEXT" at bounding box center [1088, 679] width 46 height 19
drag, startPoint x: 1013, startPoint y: 592, endPoint x: 857, endPoint y: 520, distance: 171.8
drag, startPoint x: 847, startPoint y: 594, endPoint x: 999, endPoint y: 518, distance: 169.9
drag, startPoint x: 758, startPoint y: 611, endPoint x: 609, endPoint y: 539, distance: 165.5
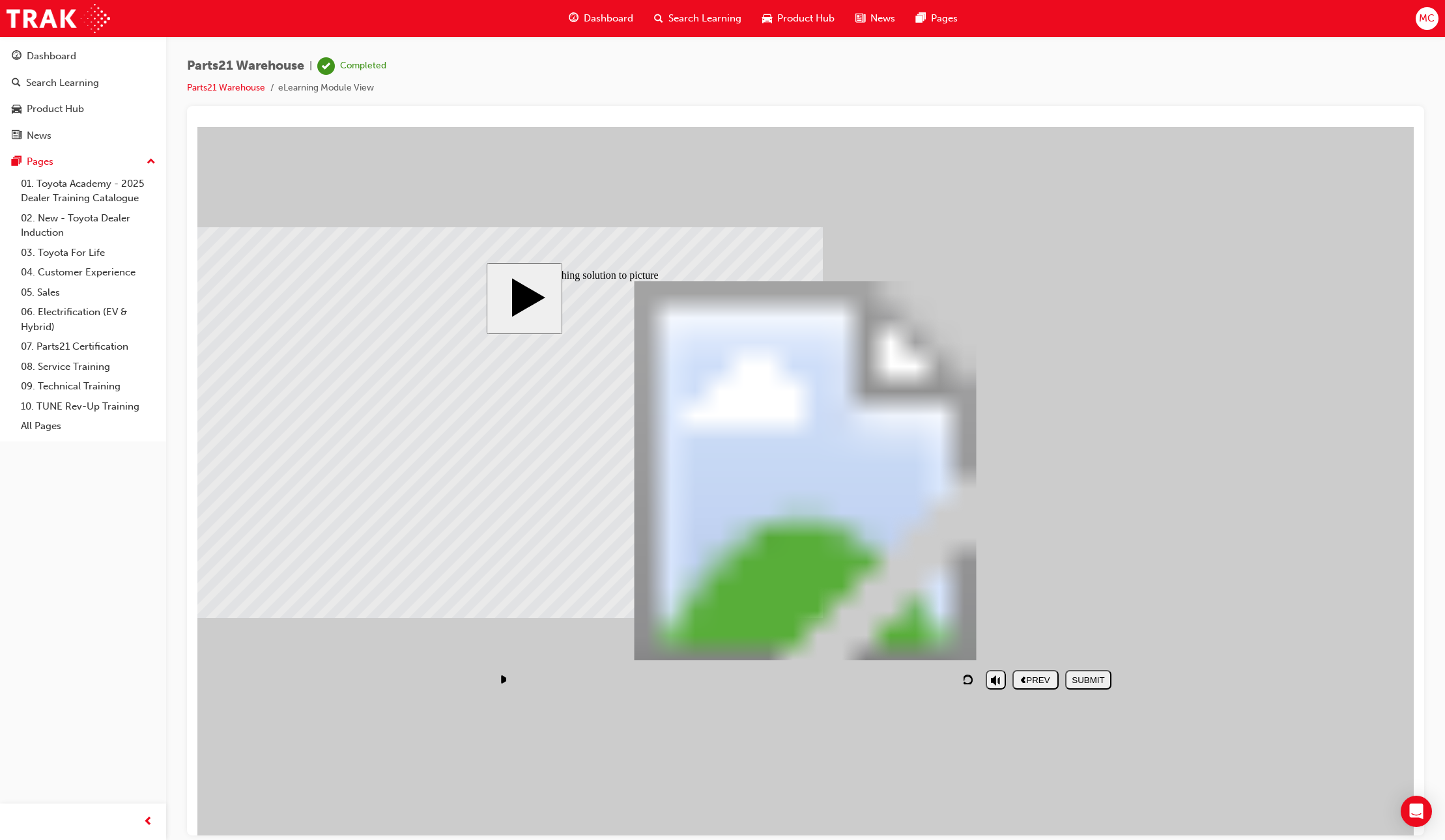
drag, startPoint x: 591, startPoint y: 594, endPoint x: 744, endPoint y: 511, distance: 174.1
click at [1089, 684] on div "SUBMIT" at bounding box center [1088, 679] width 36 height 10
click at [1094, 681] on div "NEXT" at bounding box center [1088, 679] width 36 height 10
click at [1092, 681] on div "NEXT" at bounding box center [1088, 679] width 36 height 10
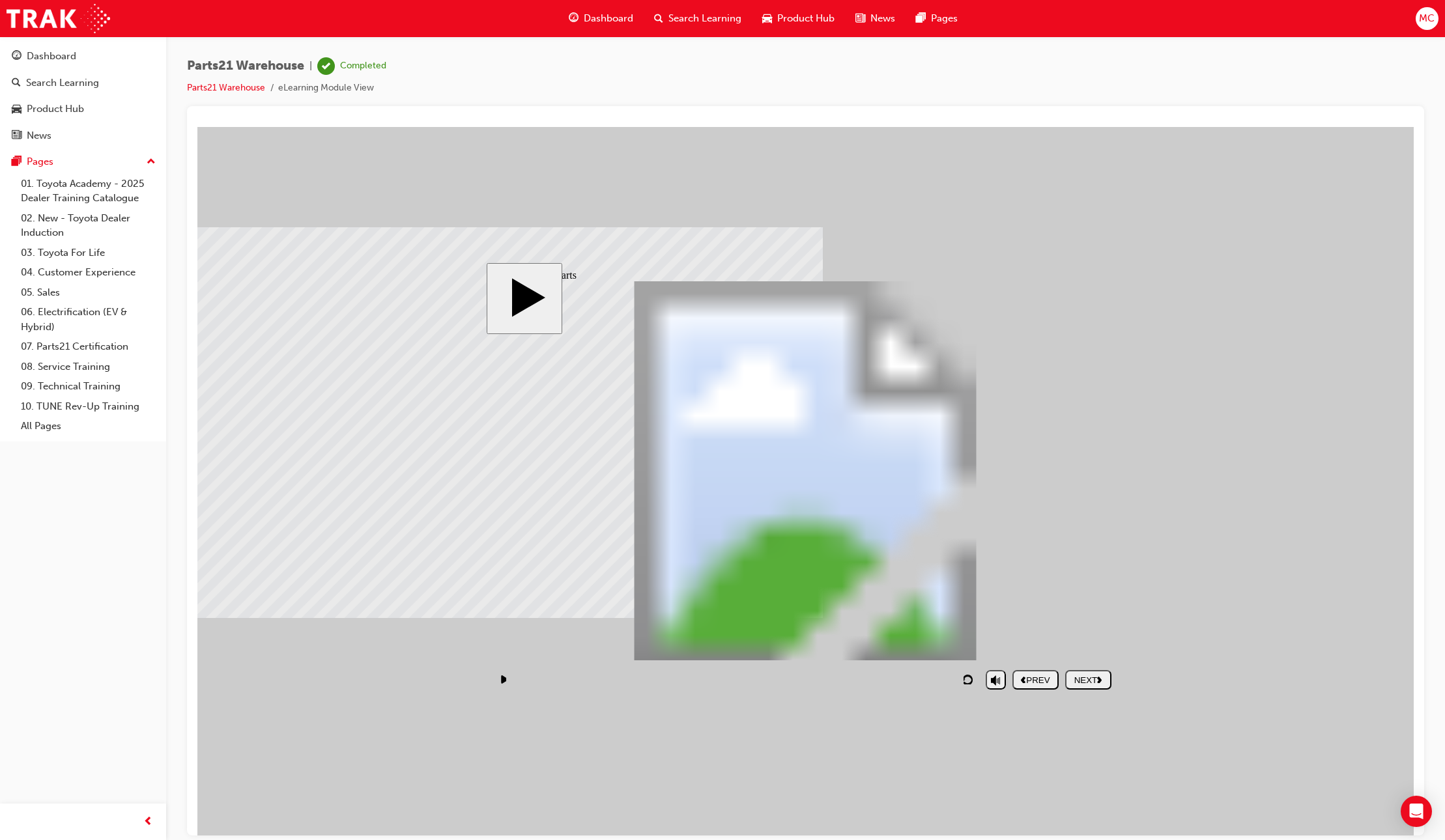
click at [1092, 679] on div "NEXT" at bounding box center [1088, 679] width 36 height 10
click at [1098, 683] on div "NEXT" at bounding box center [1088, 679] width 36 height 10
click at [1098, 673] on button "NEXT" at bounding box center [1088, 679] width 46 height 19
click at [1082, 676] on div "NEXT" at bounding box center [1088, 679] width 36 height 10
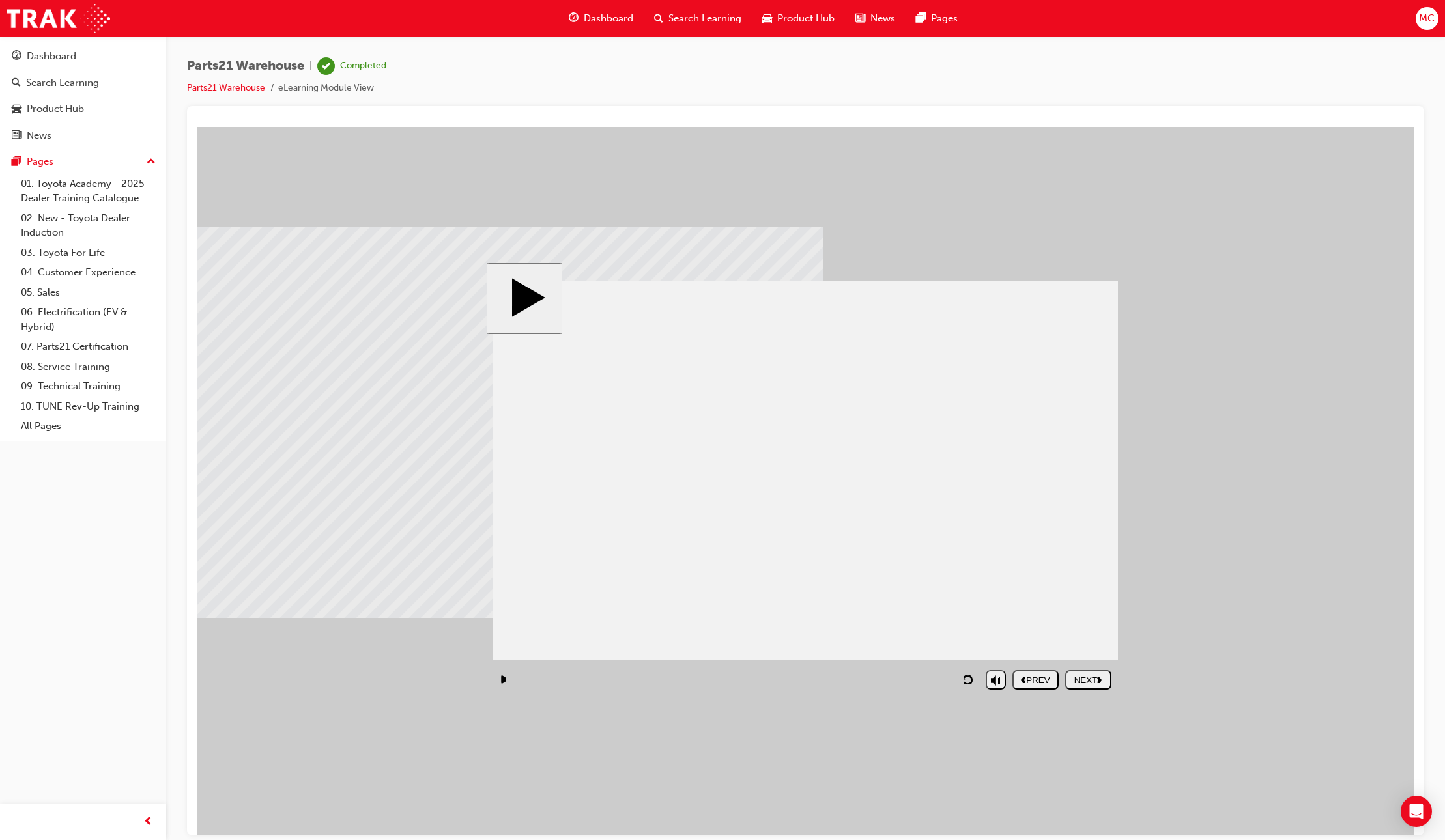
click at [1093, 680] on div "NEXT" at bounding box center [1088, 679] width 36 height 10
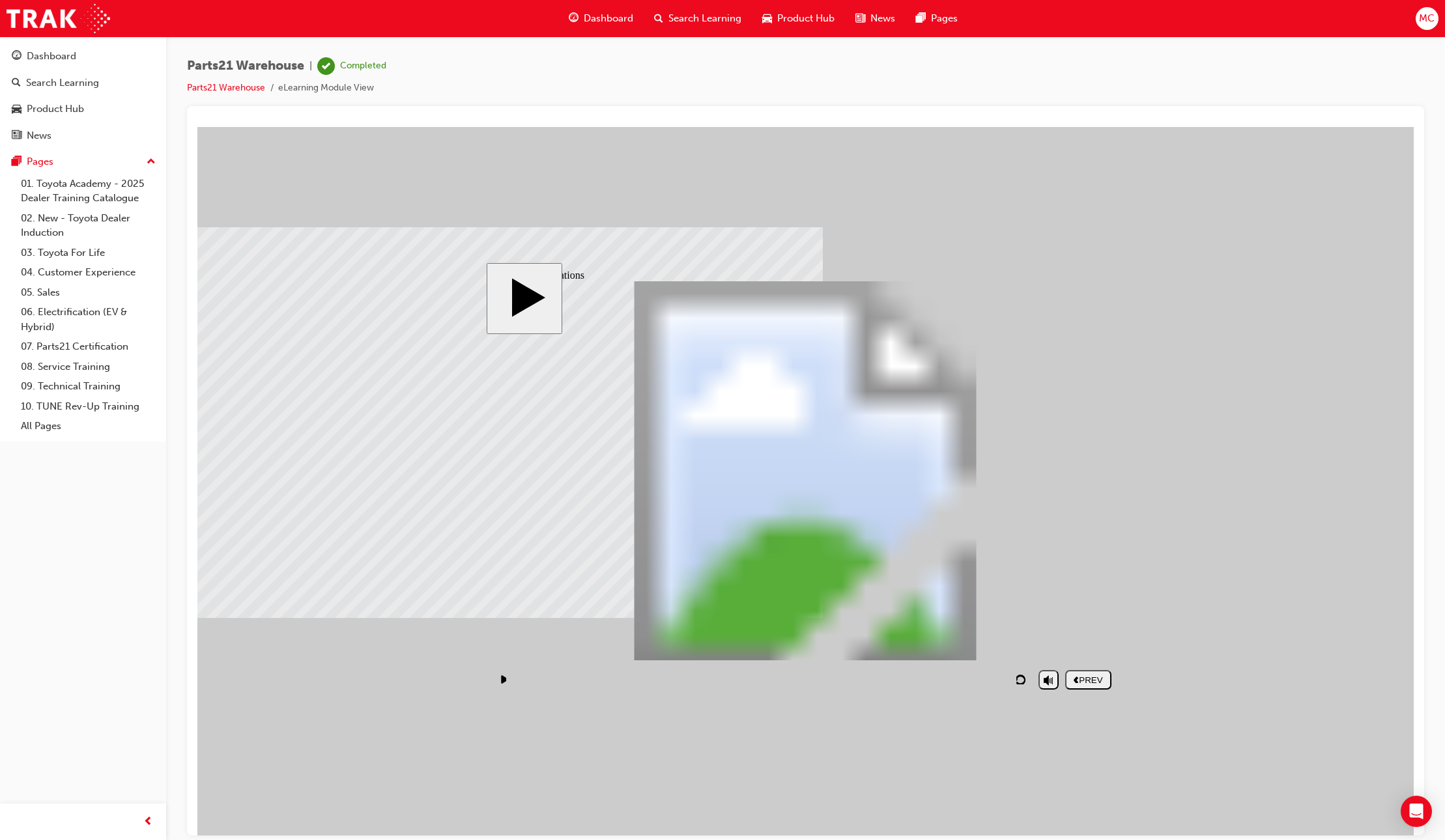
drag, startPoint x: 609, startPoint y: 513, endPoint x: 542, endPoint y: 524, distance: 67.9
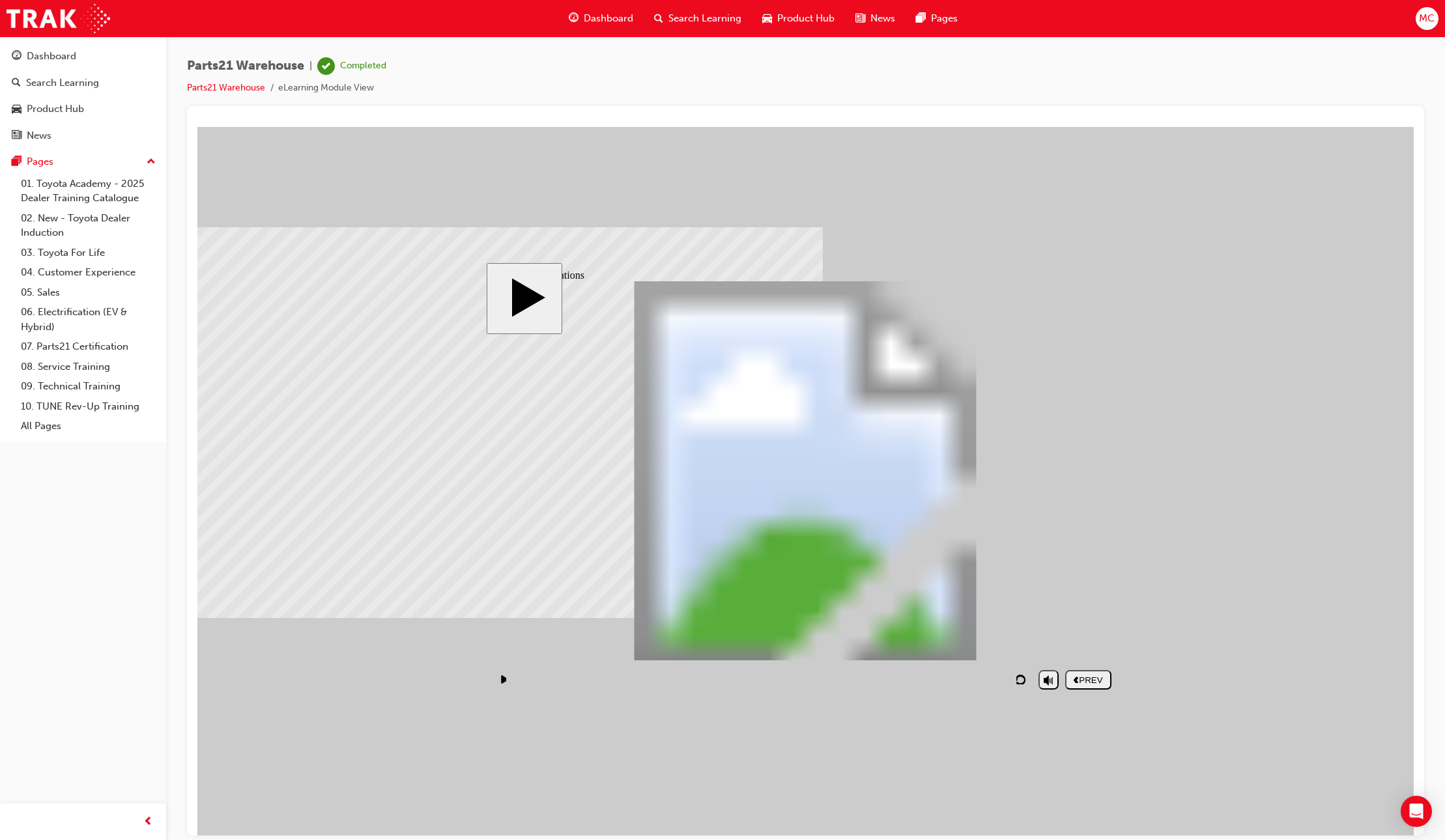
click at [625, 7] on div "Dashboard" at bounding box center [601, 18] width 86 height 27
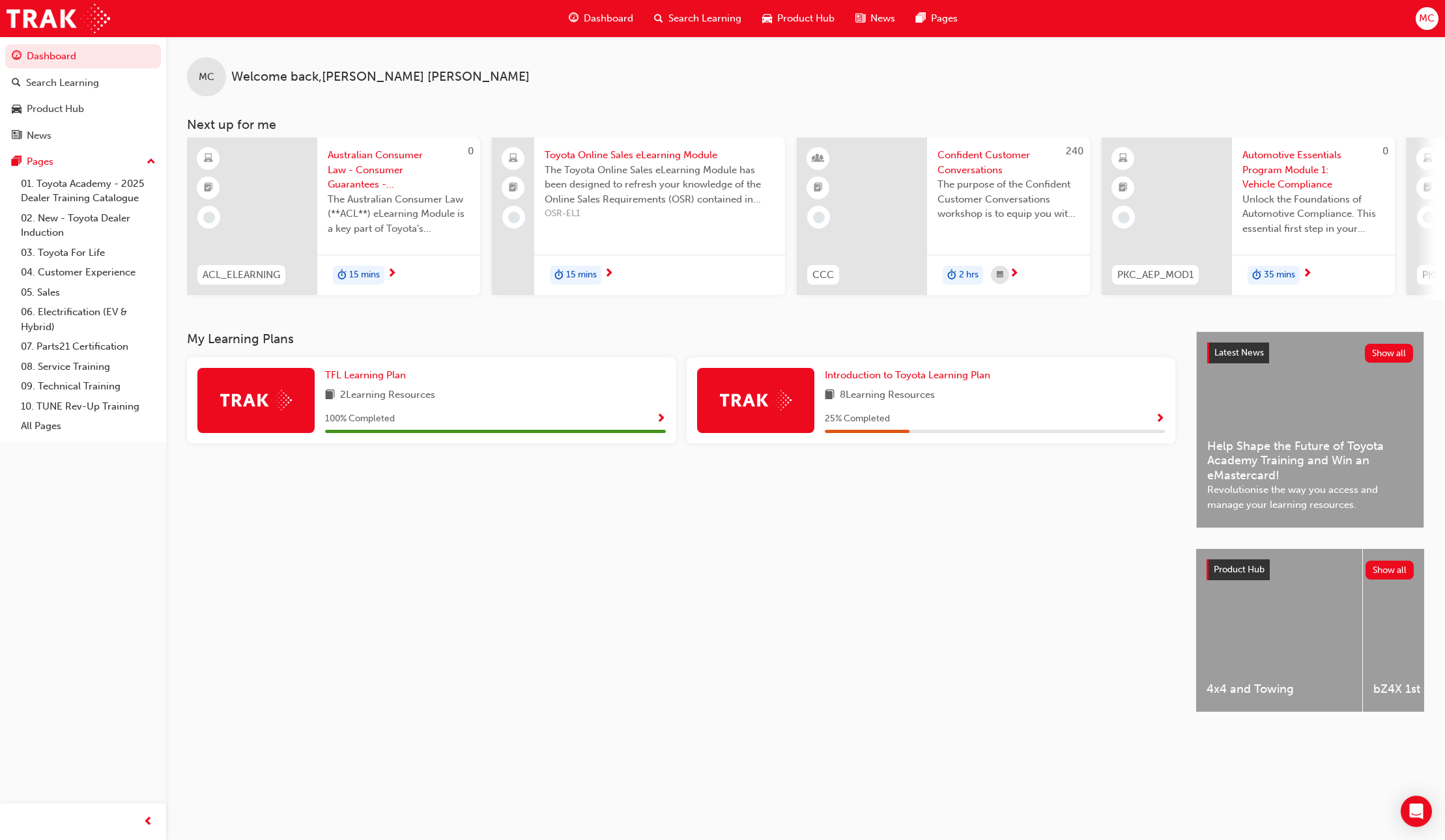
click at [232, 403] on img at bounding box center [255, 400] width 72 height 20
click at [381, 424] on span "100 % Completed" at bounding box center [360, 419] width 69 height 15
click at [386, 403] on span "2 Learning Resources" at bounding box center [387, 395] width 95 height 16
click at [386, 394] on span "2 Learning Resources" at bounding box center [387, 395] width 95 height 16
click at [661, 423] on span "Show Progress" at bounding box center [660, 420] width 10 height 12
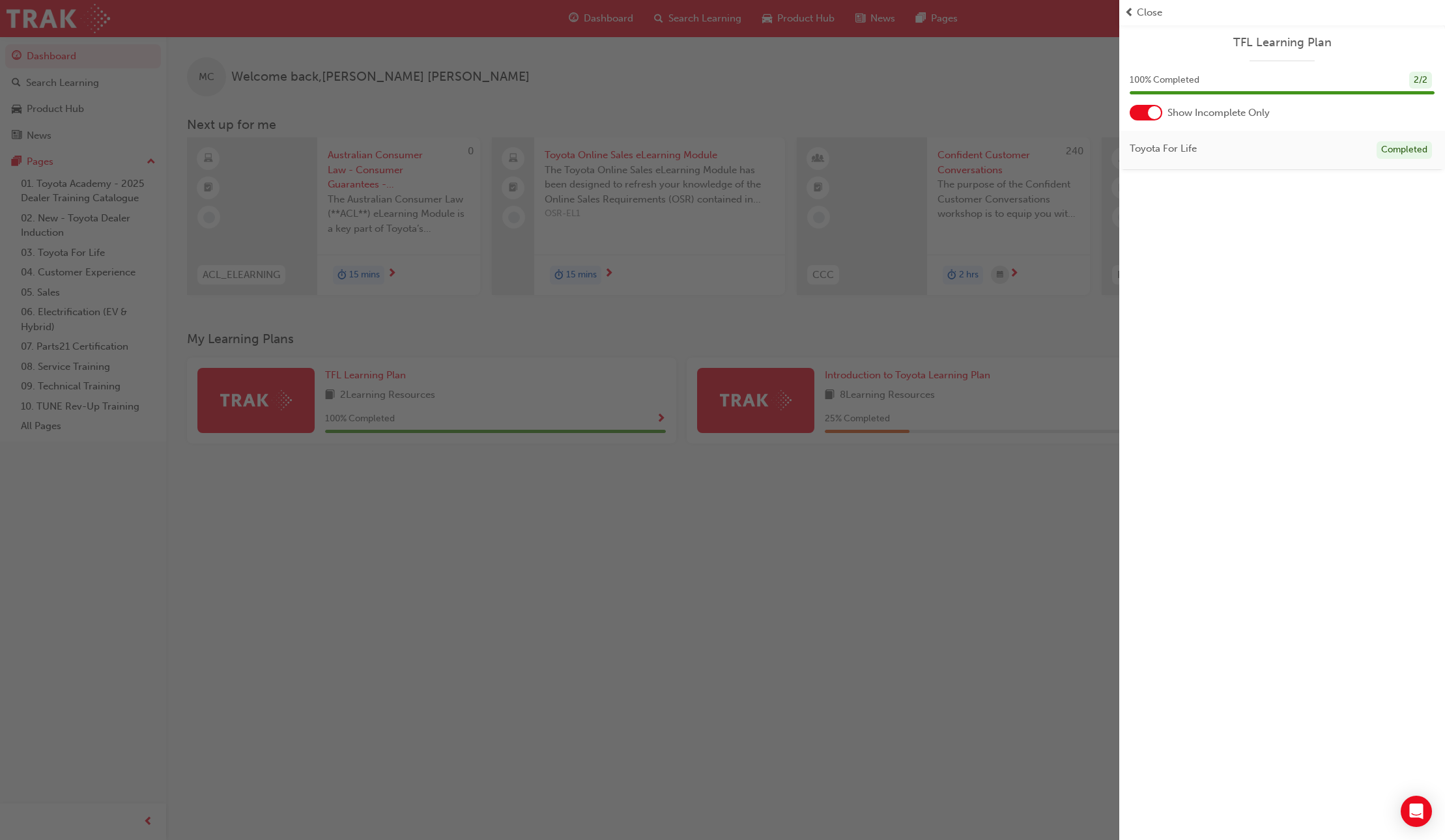
click at [686, 414] on div "button" at bounding box center [559, 420] width 1119 height 840
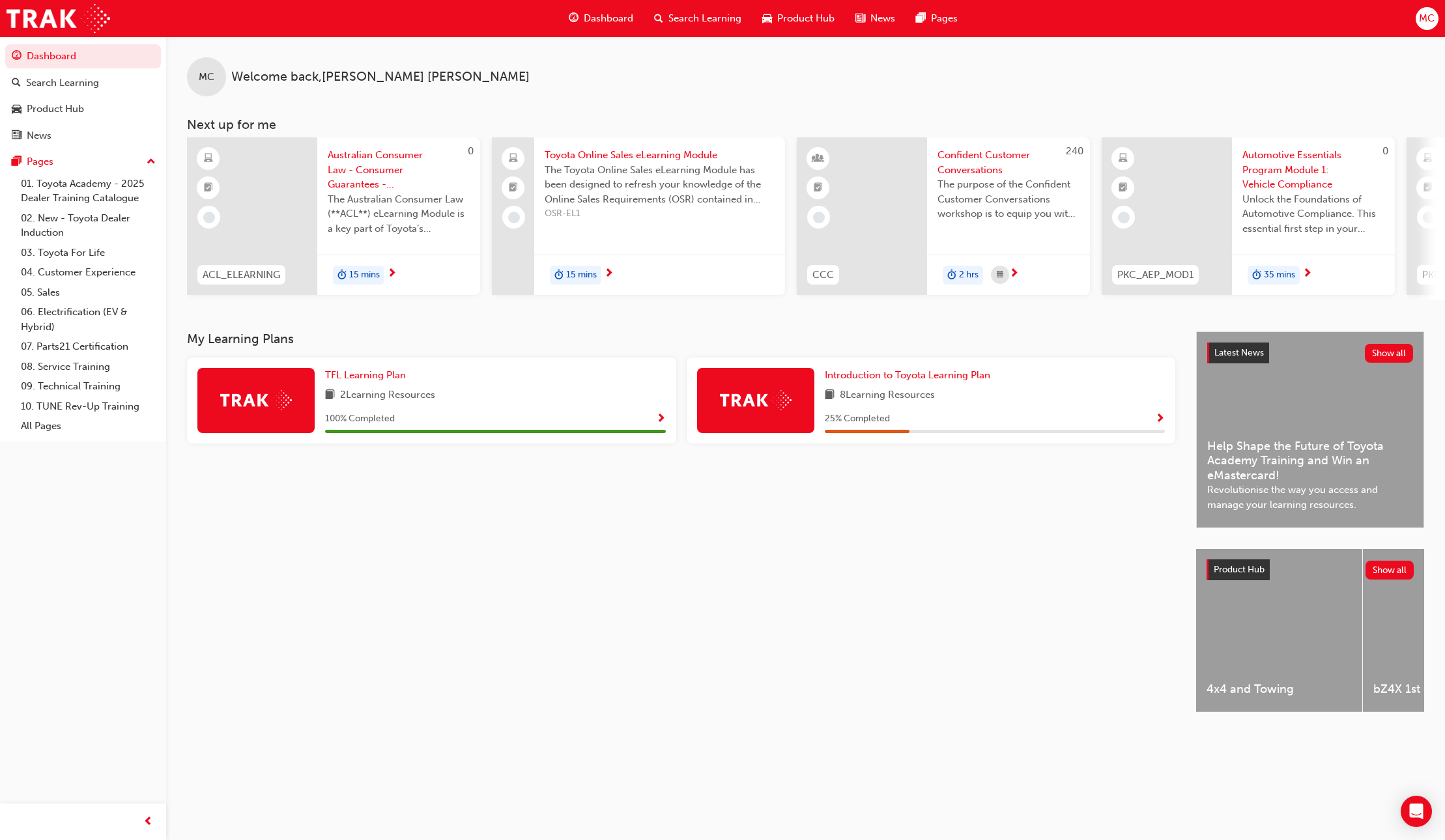
click at [877, 403] on span "8 Learning Resources" at bounding box center [887, 395] width 95 height 16
click at [878, 403] on span "8 Learning Resources" at bounding box center [887, 395] width 95 height 16
click at [1157, 426] on span "Show Progress" at bounding box center [1160, 420] width 10 height 12
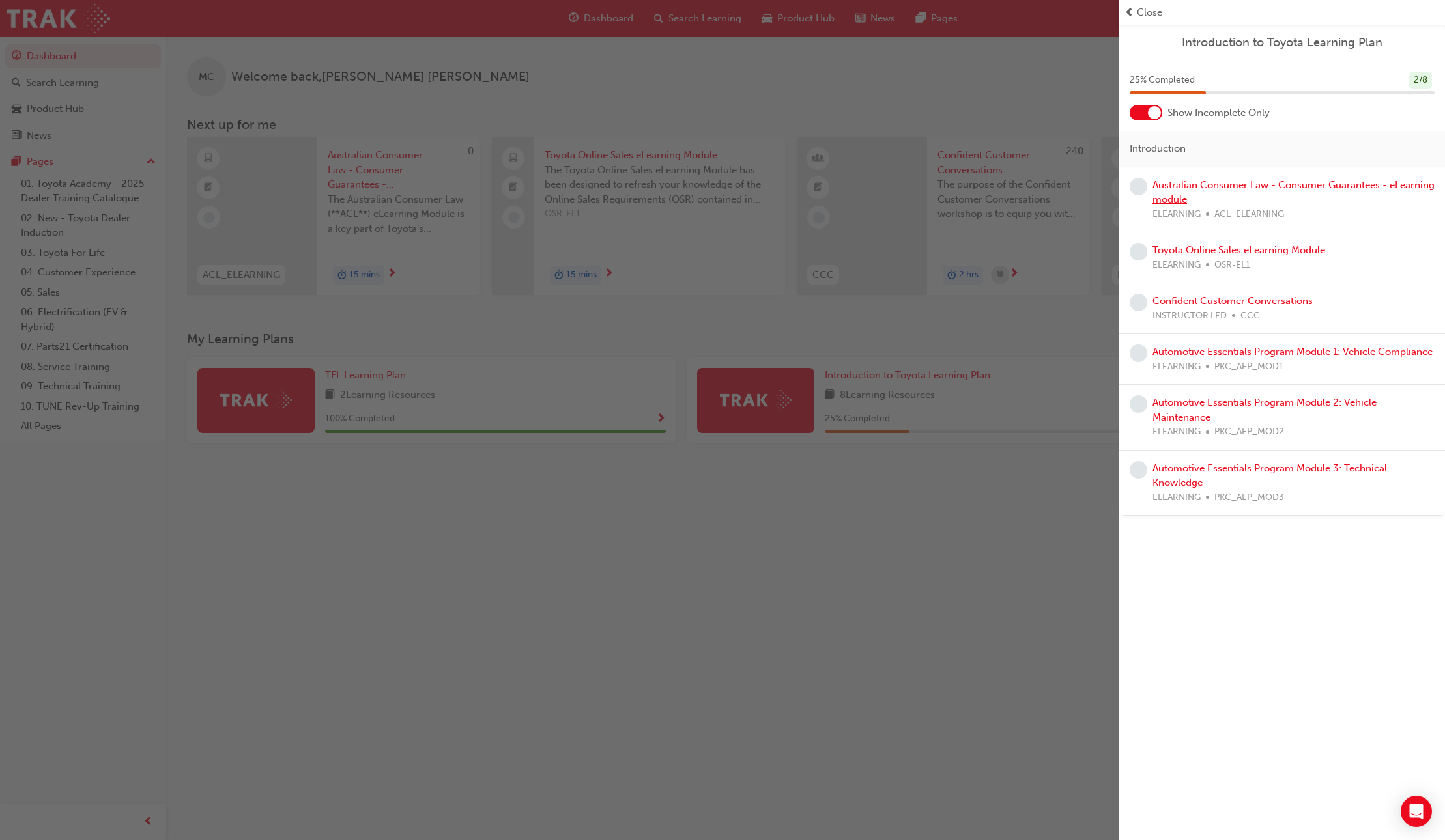
click at [1230, 185] on link "Australian Consumer Law - Consumer Guarantees - eLearning module" at bounding box center [1293, 192] width 282 height 27
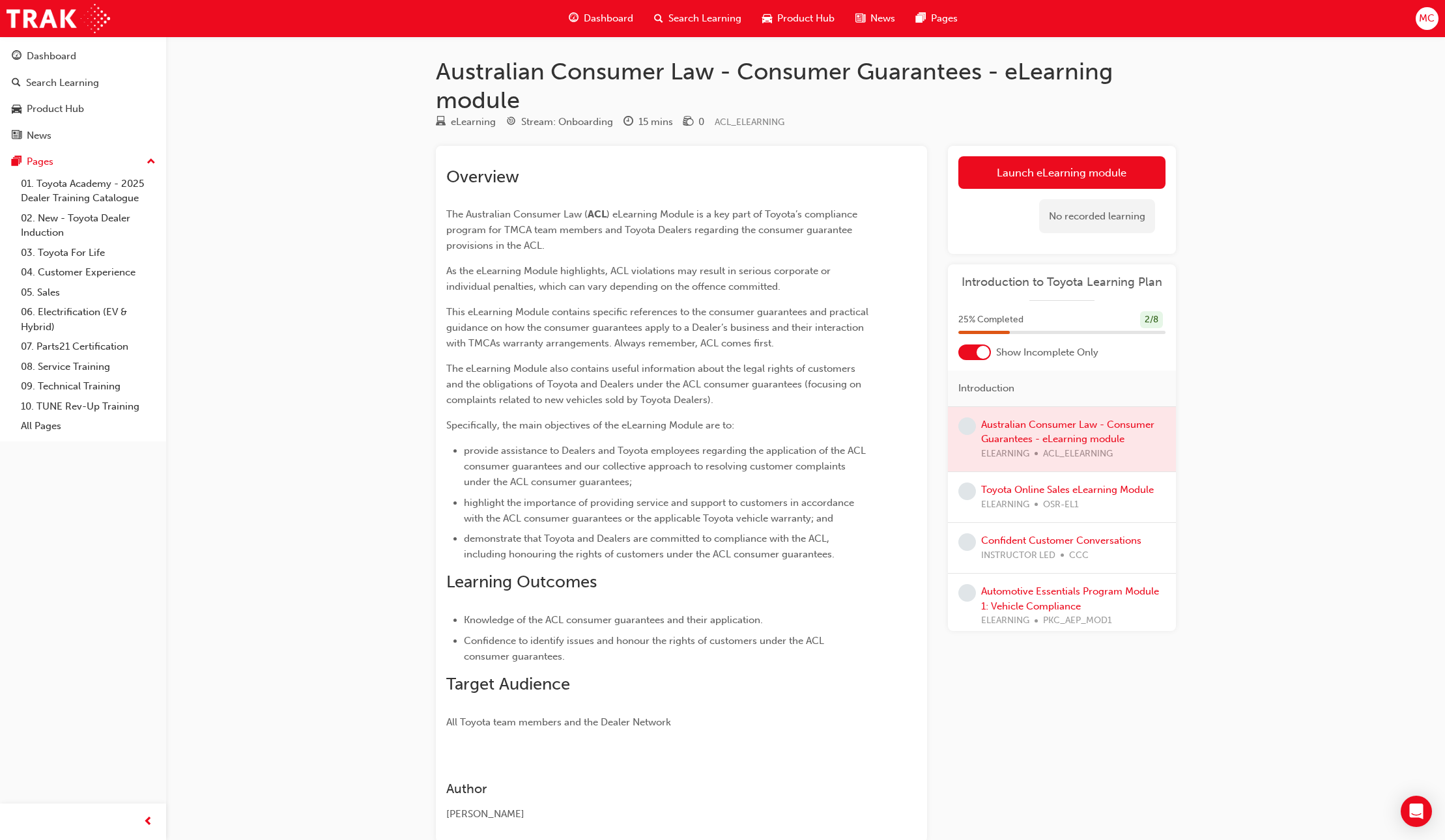
scroll to position [77, 0]
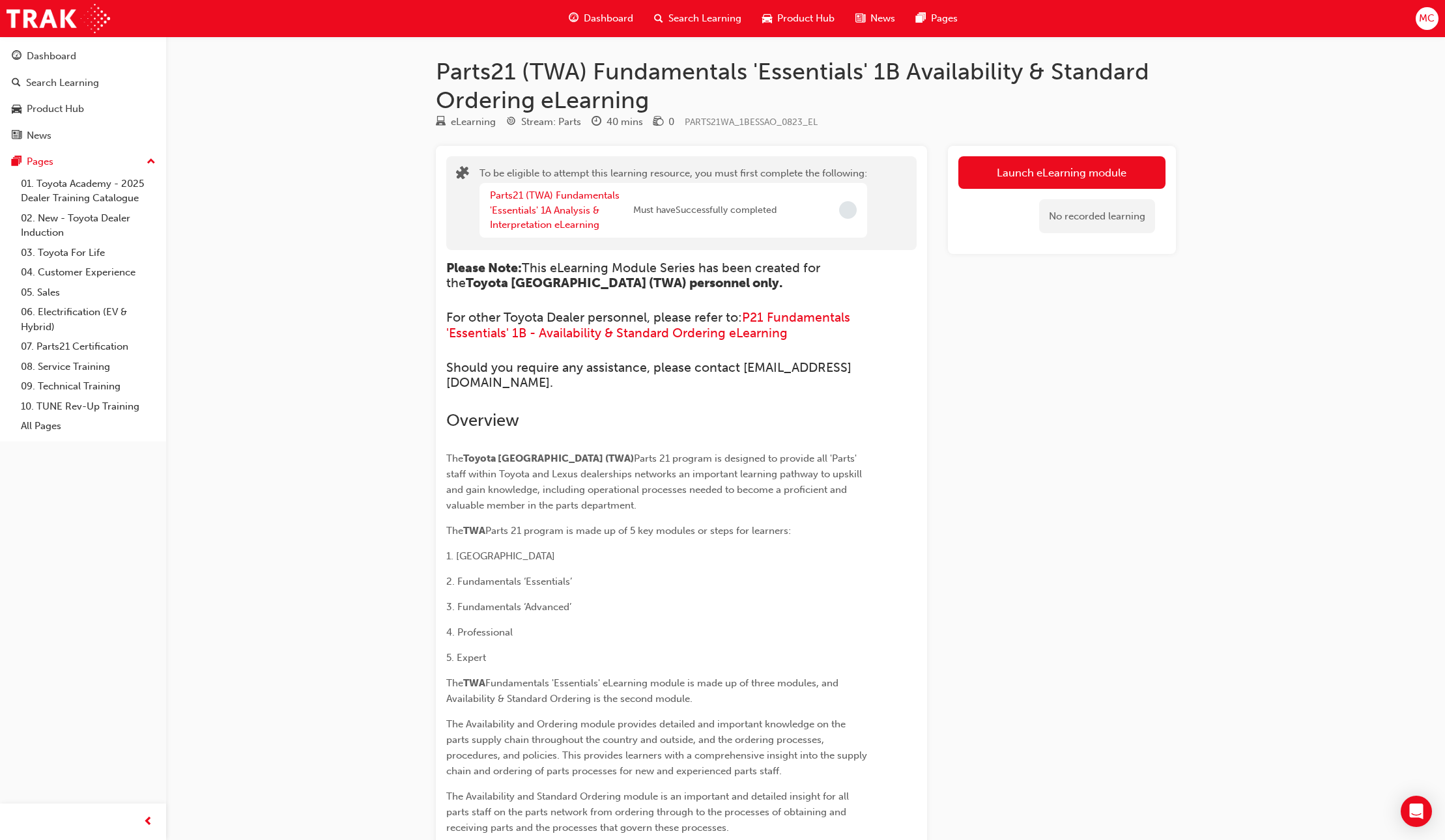
click at [849, 211] on span "Incomplete" at bounding box center [848, 210] width 18 height 18
click at [530, 209] on link "Parts21 (TWA) Fundamentals 'Essentials' 1A Analysis & Interpretation eLearning" at bounding box center [555, 210] width 130 height 41
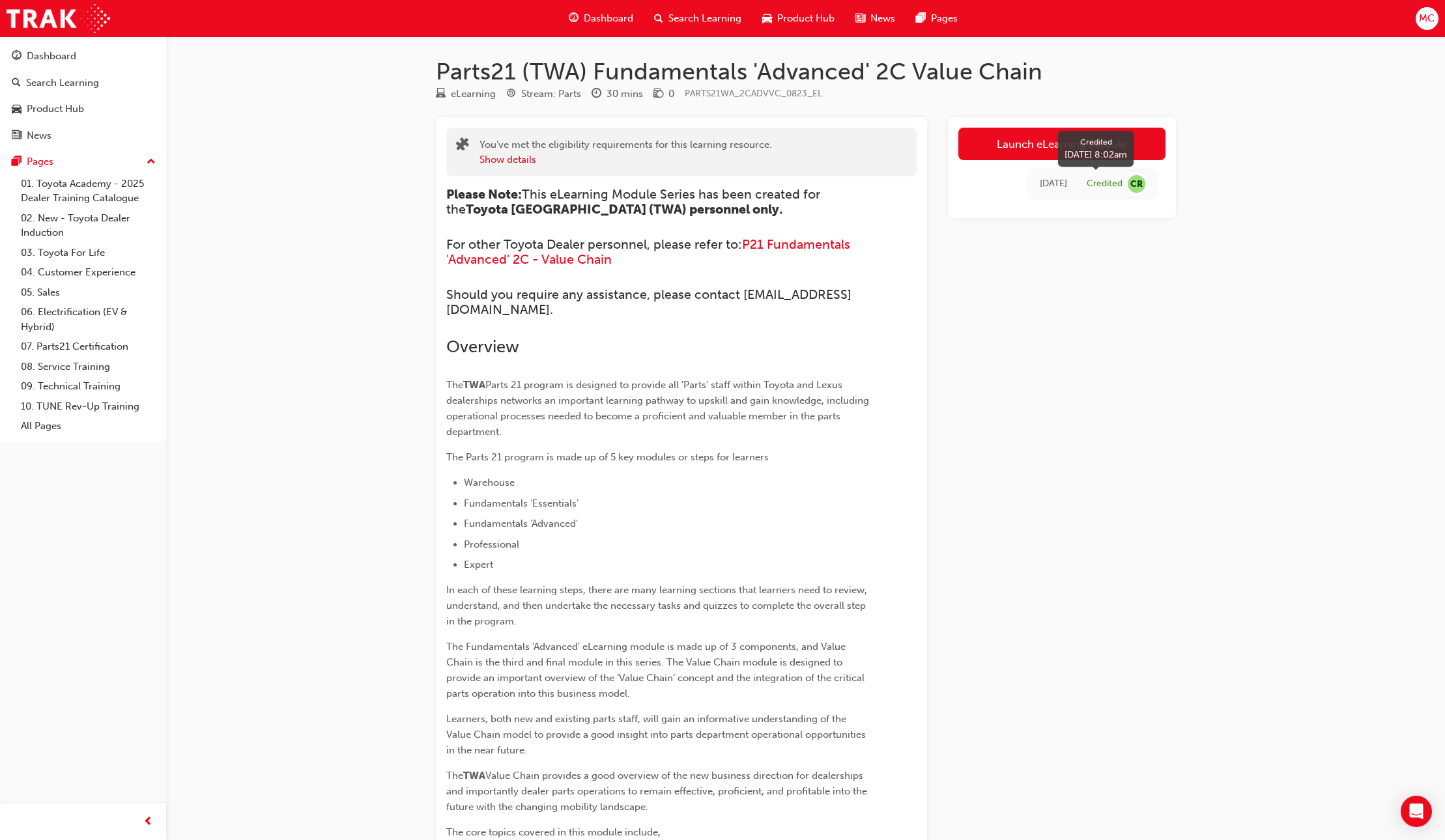
click at [1139, 183] on span "CR" at bounding box center [1136, 184] width 18 height 18
click at [499, 162] on button "Show details" at bounding box center [507, 160] width 57 height 15
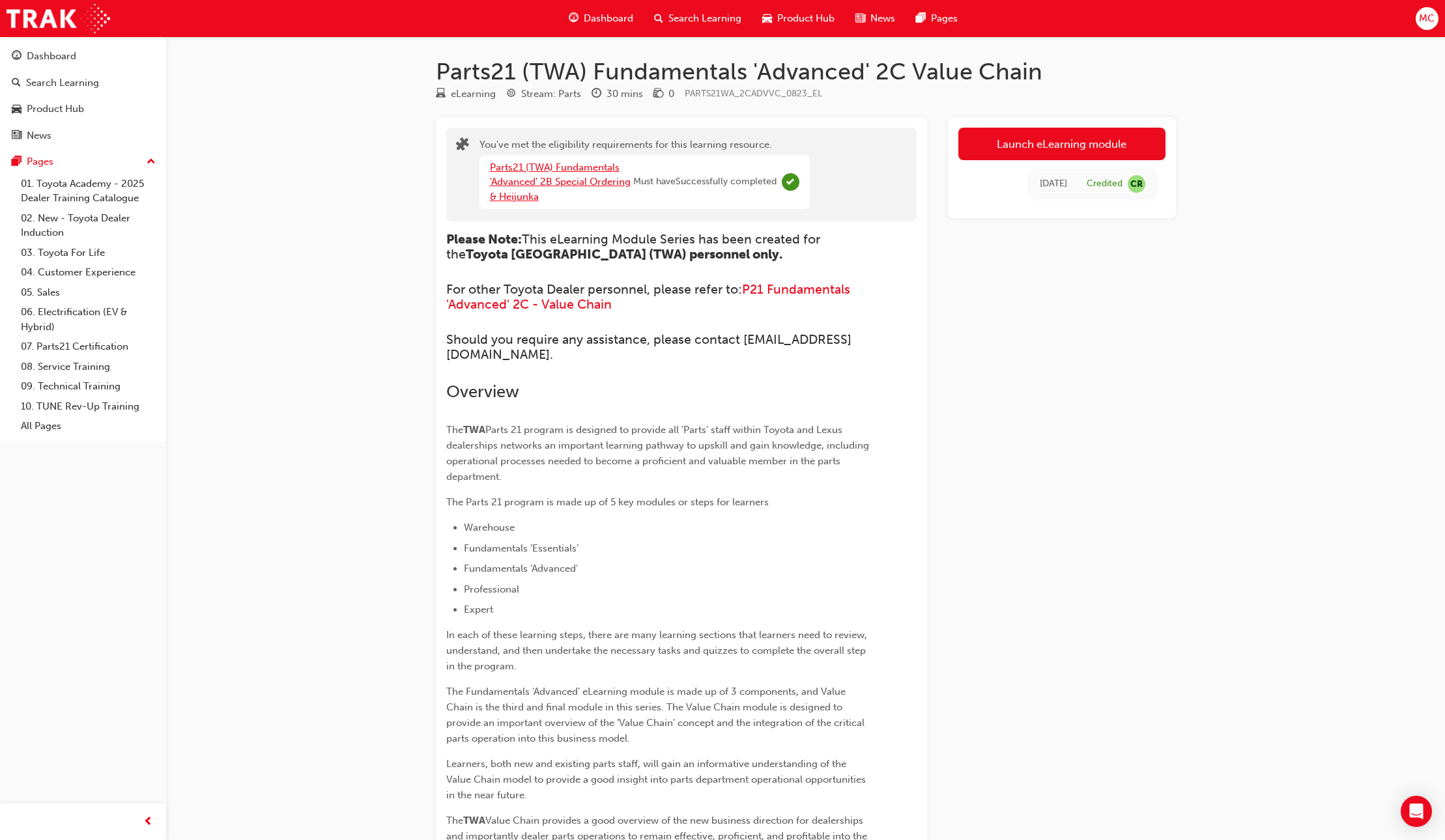
click at [572, 166] on link "Parts21 (TWA) Fundamentals 'Advanced' 2B Special Ordering & Heijunka" at bounding box center [560, 182] width 141 height 41
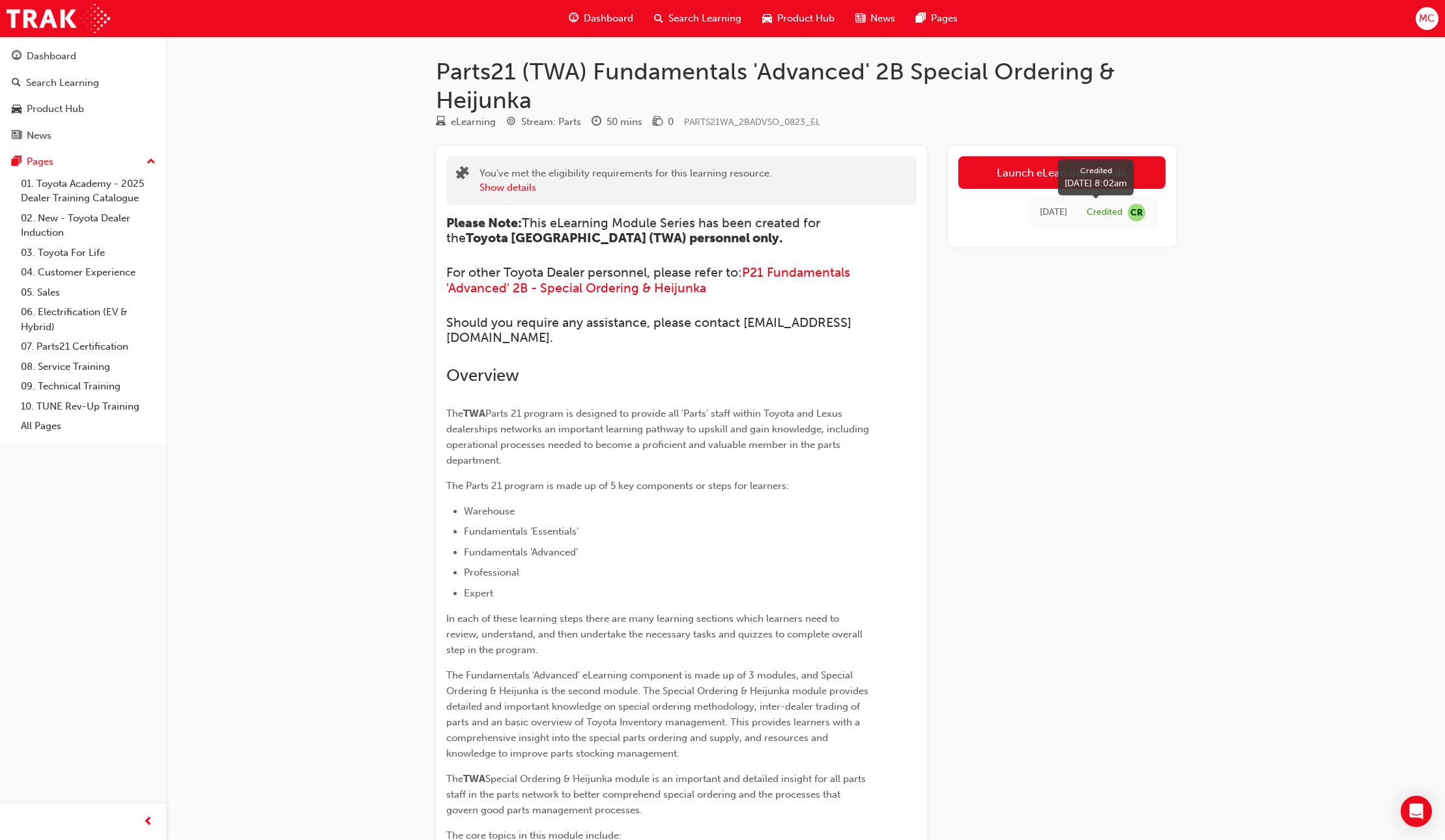
drag, startPoint x: 1115, startPoint y: 212, endPoint x: 1095, endPoint y: 212, distance: 20.0
click at [1115, 212] on div "Credited" at bounding box center [1104, 212] width 36 height 13
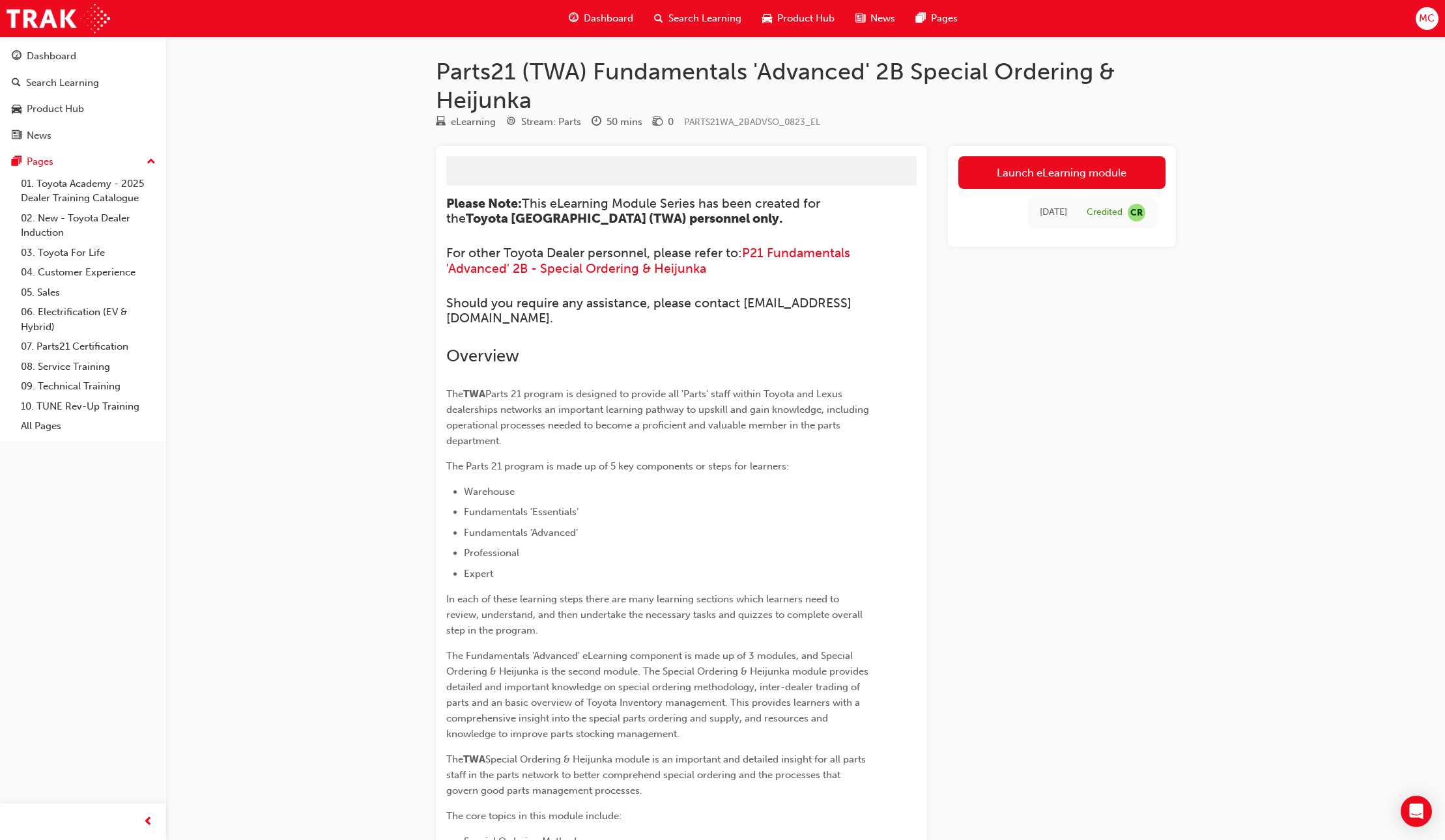
scroll to position [1, 0]
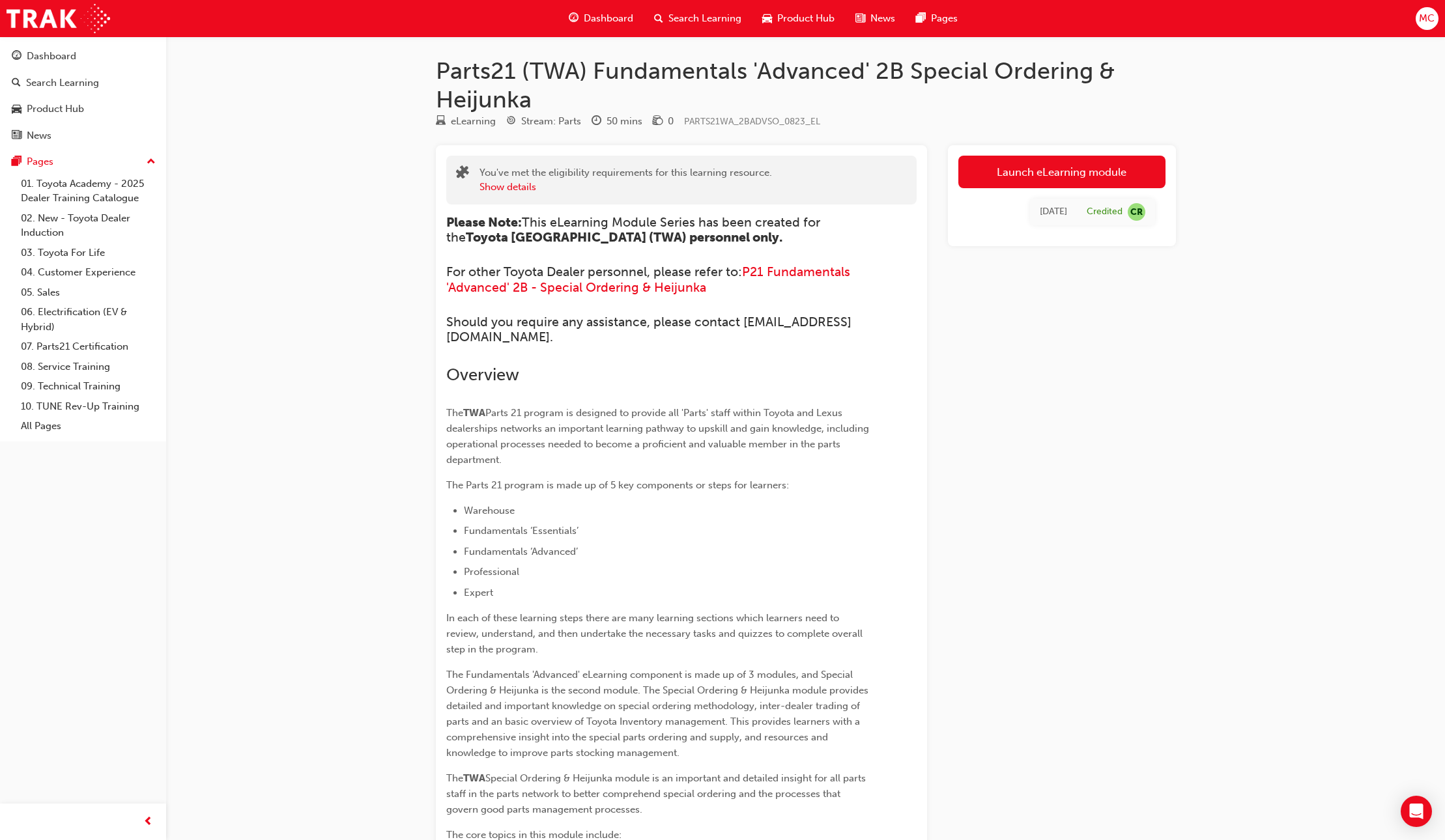
click at [605, 19] on span "Dashboard" at bounding box center [608, 18] width 49 height 15
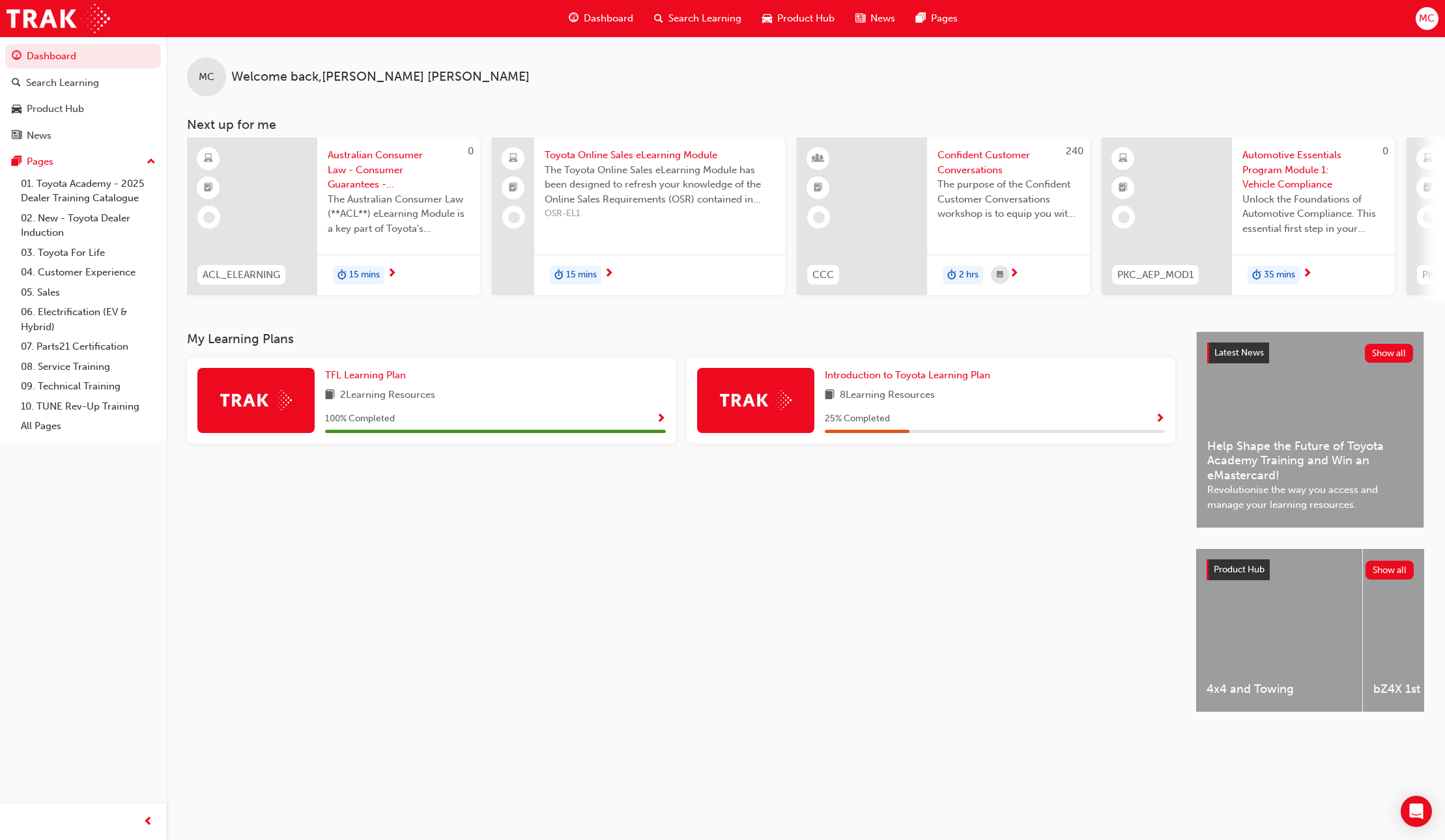
click at [517, 427] on div "100 % Completed" at bounding box center [496, 419] width 341 height 16
click at [649, 426] on div "100 % Completed" at bounding box center [496, 419] width 341 height 16
click at [659, 423] on span "Show Progress" at bounding box center [660, 420] width 10 height 12
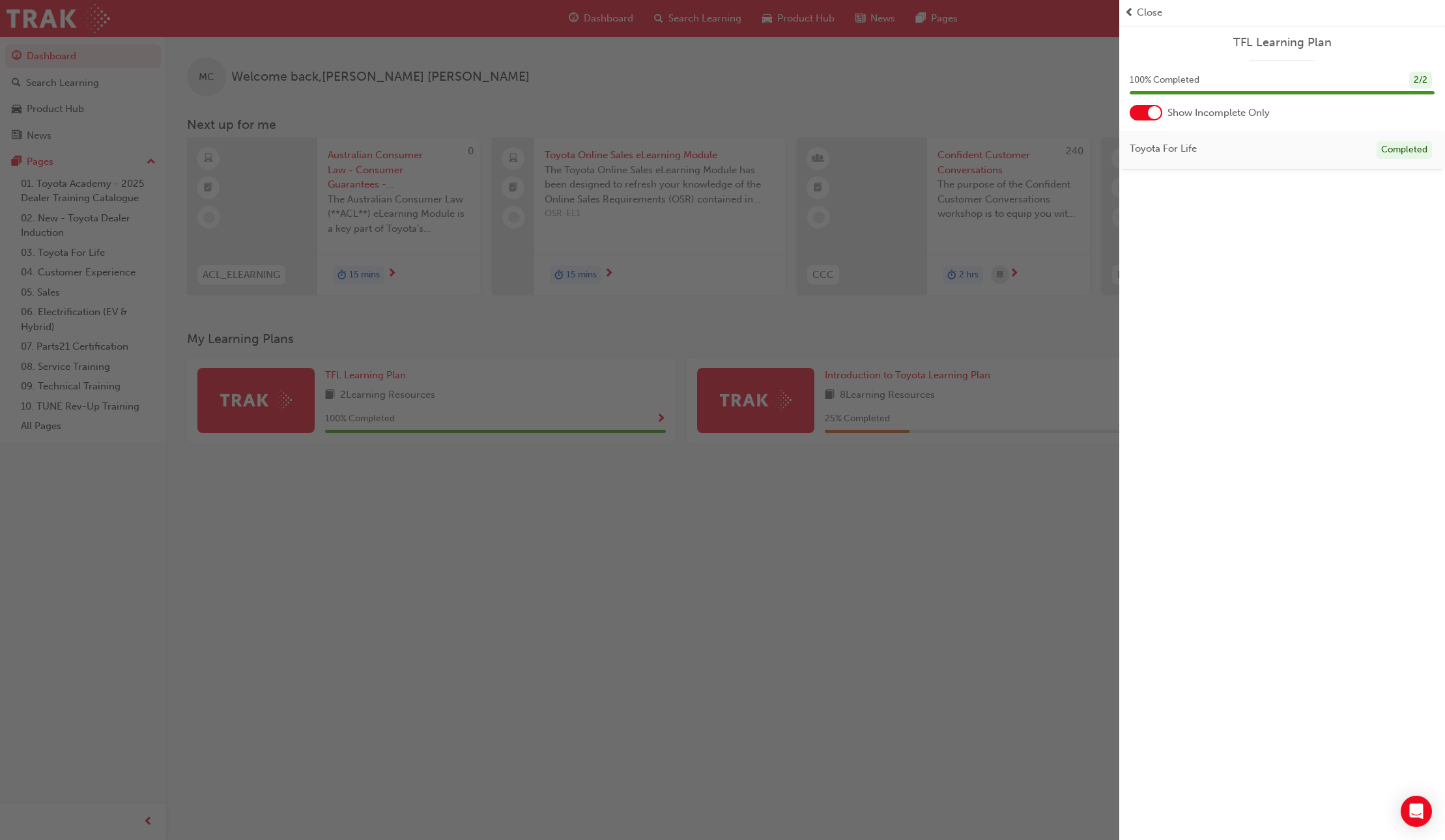
click at [1198, 146] on div "Toyota For Life Completed" at bounding box center [1282, 150] width 326 height 39
click at [1395, 145] on div "Completed" at bounding box center [1404, 150] width 55 height 18
click at [815, 275] on div "button" at bounding box center [559, 420] width 1119 height 840
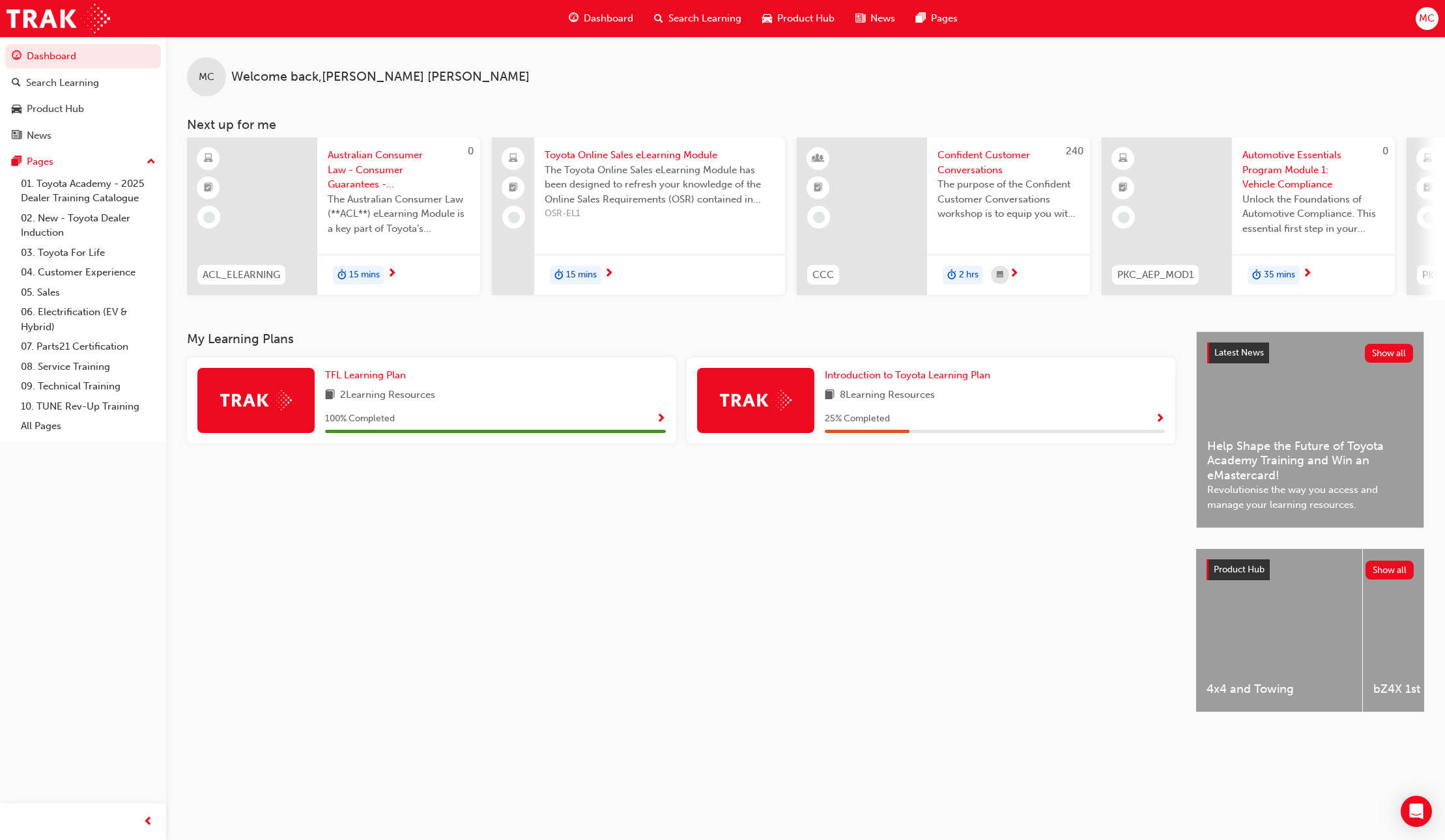
click at [662, 425] on span "Show Progress" at bounding box center [660, 420] width 10 height 12
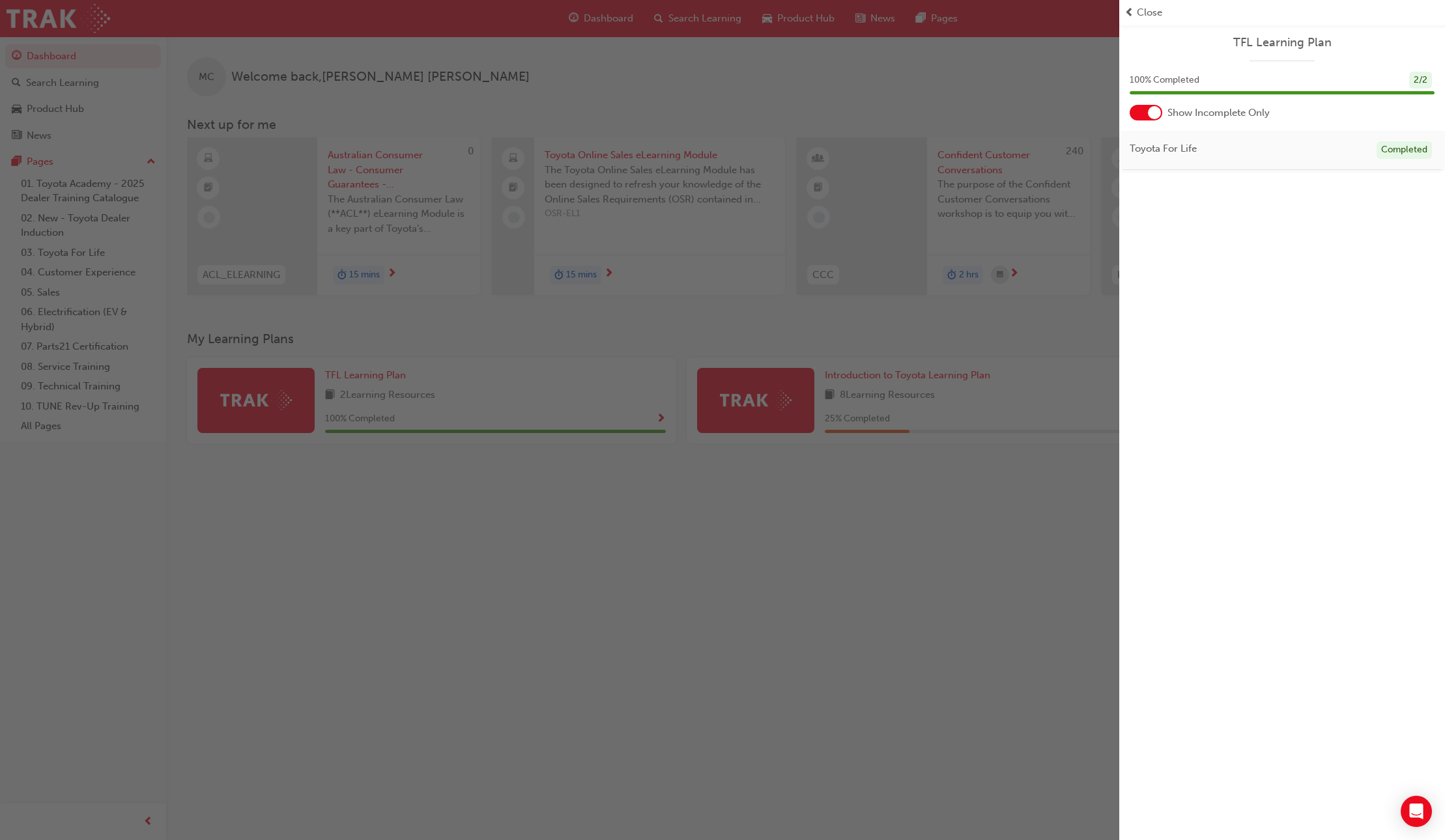
click at [1137, 114] on div at bounding box center [1146, 112] width 32 height 15
click at [1137, 114] on div at bounding box center [1137, 113] width 13 height 13
click at [1137, 114] on div at bounding box center [1146, 112] width 32 height 15
click at [1176, 190] on link "Toyota Dealer Induction" at bounding box center [1206, 187] width 108 height 12
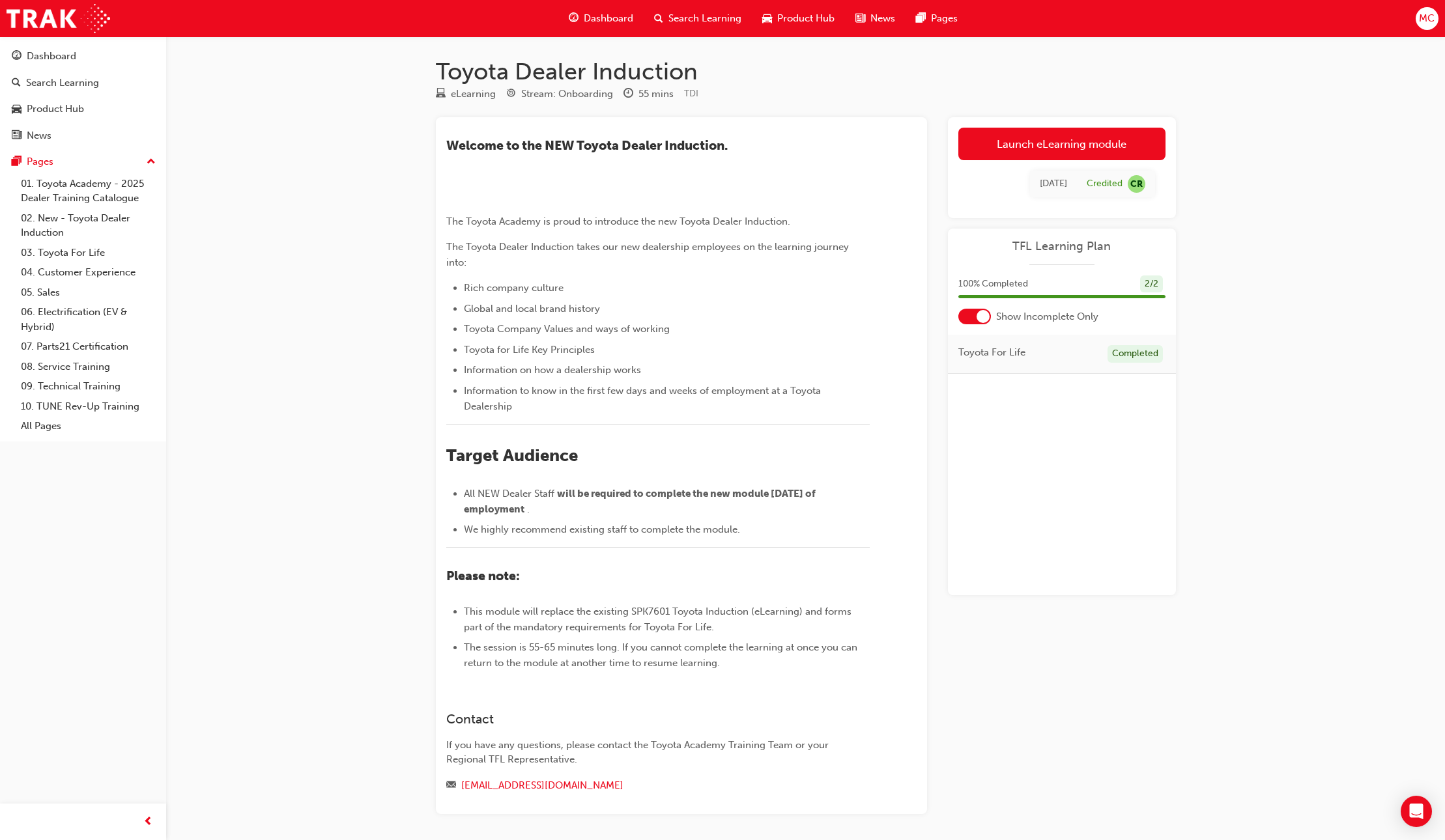
click at [971, 316] on div at bounding box center [974, 316] width 32 height 15
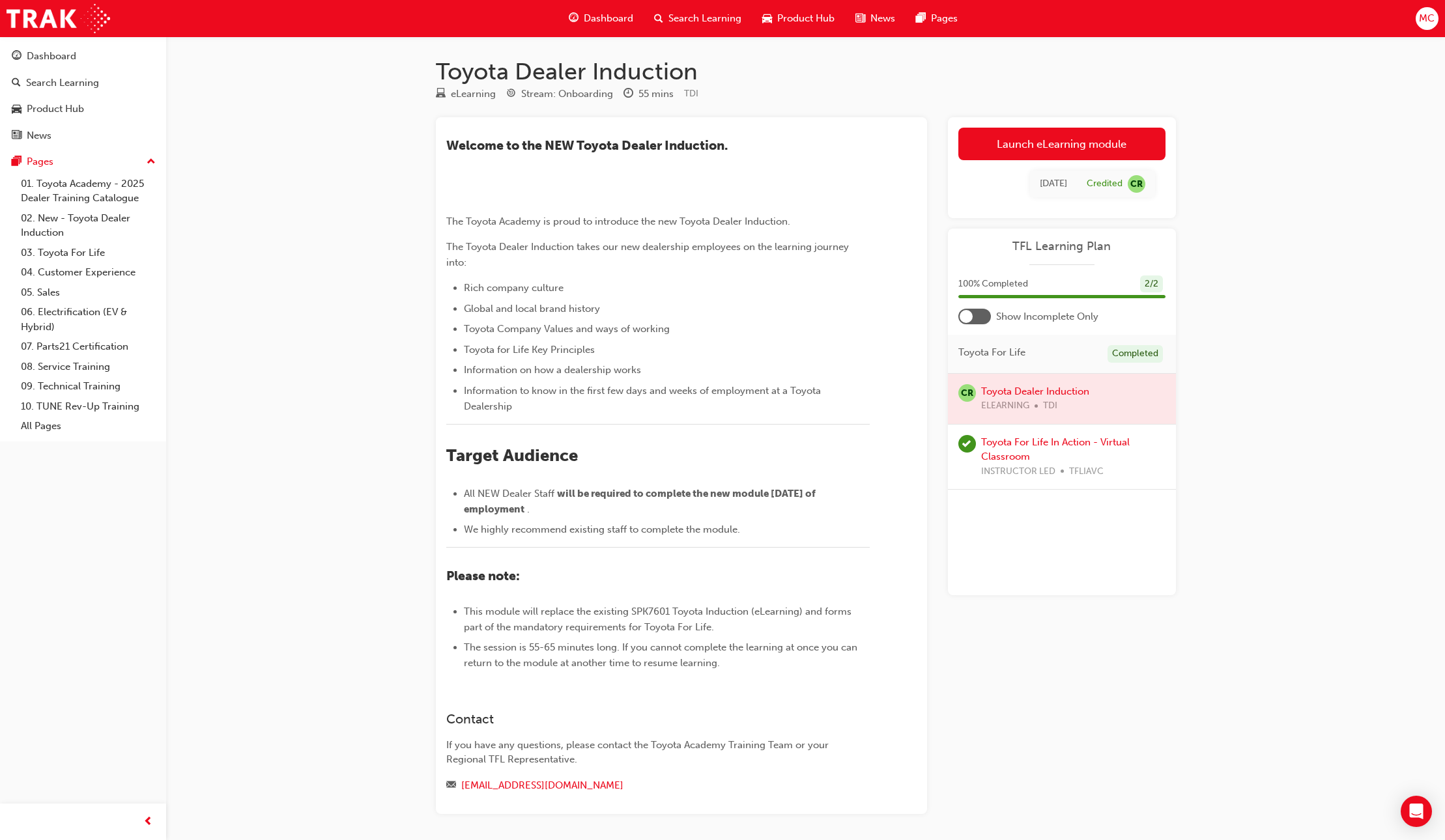
click at [978, 320] on div at bounding box center [974, 316] width 32 height 15
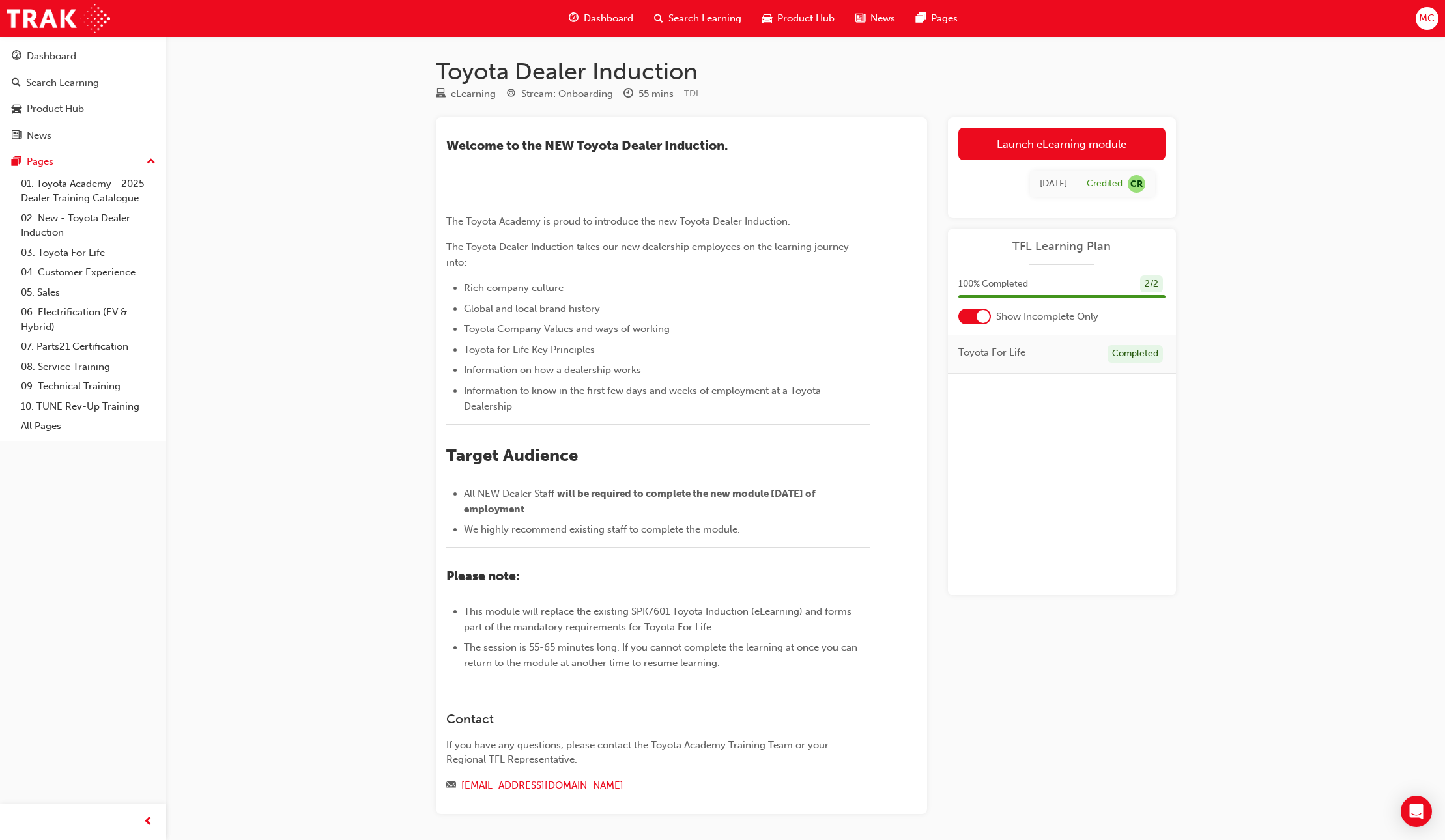
click at [978, 320] on div at bounding box center [983, 316] width 13 height 13
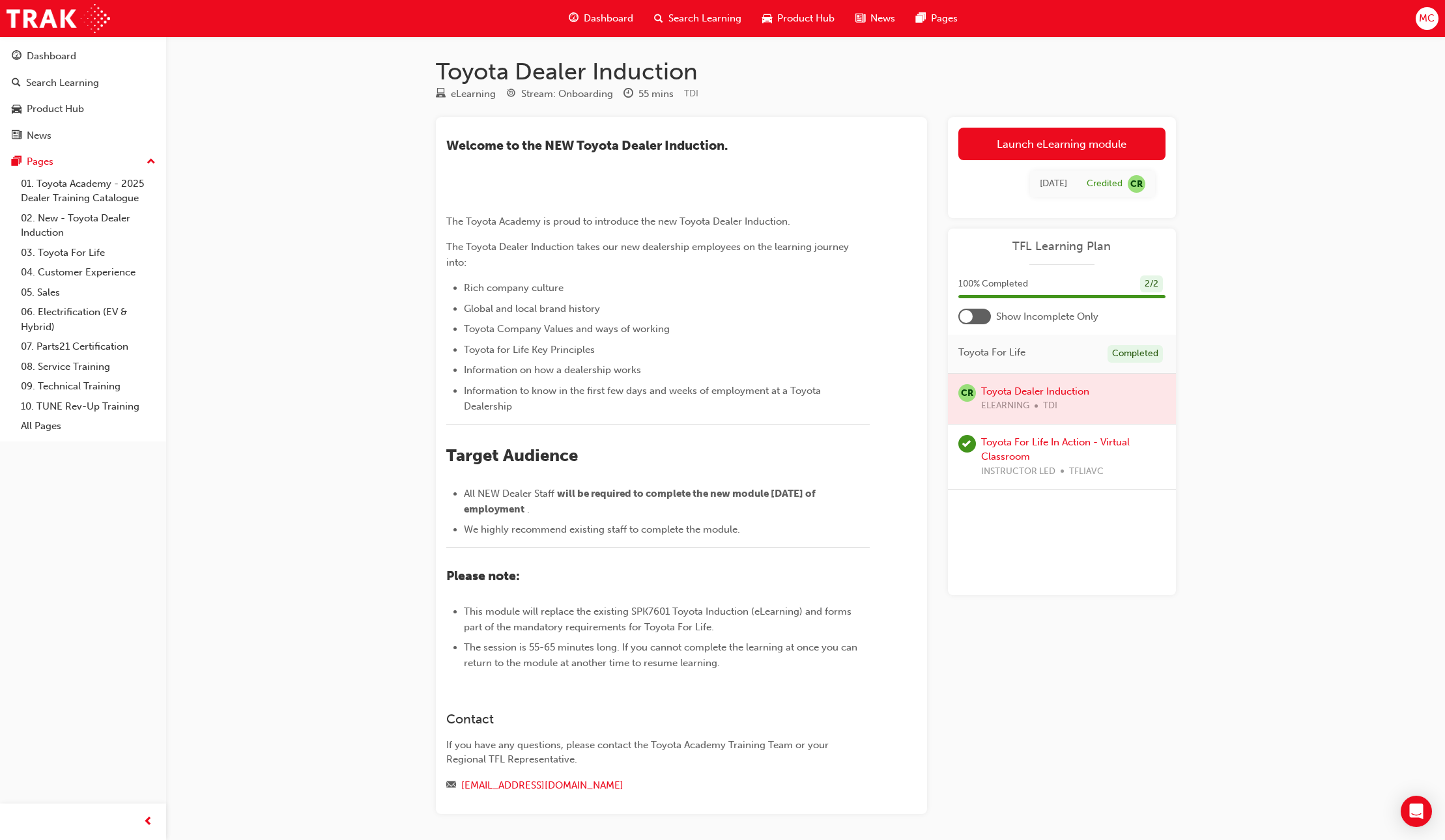
click at [581, 19] on div "Dashboard" at bounding box center [601, 18] width 86 height 27
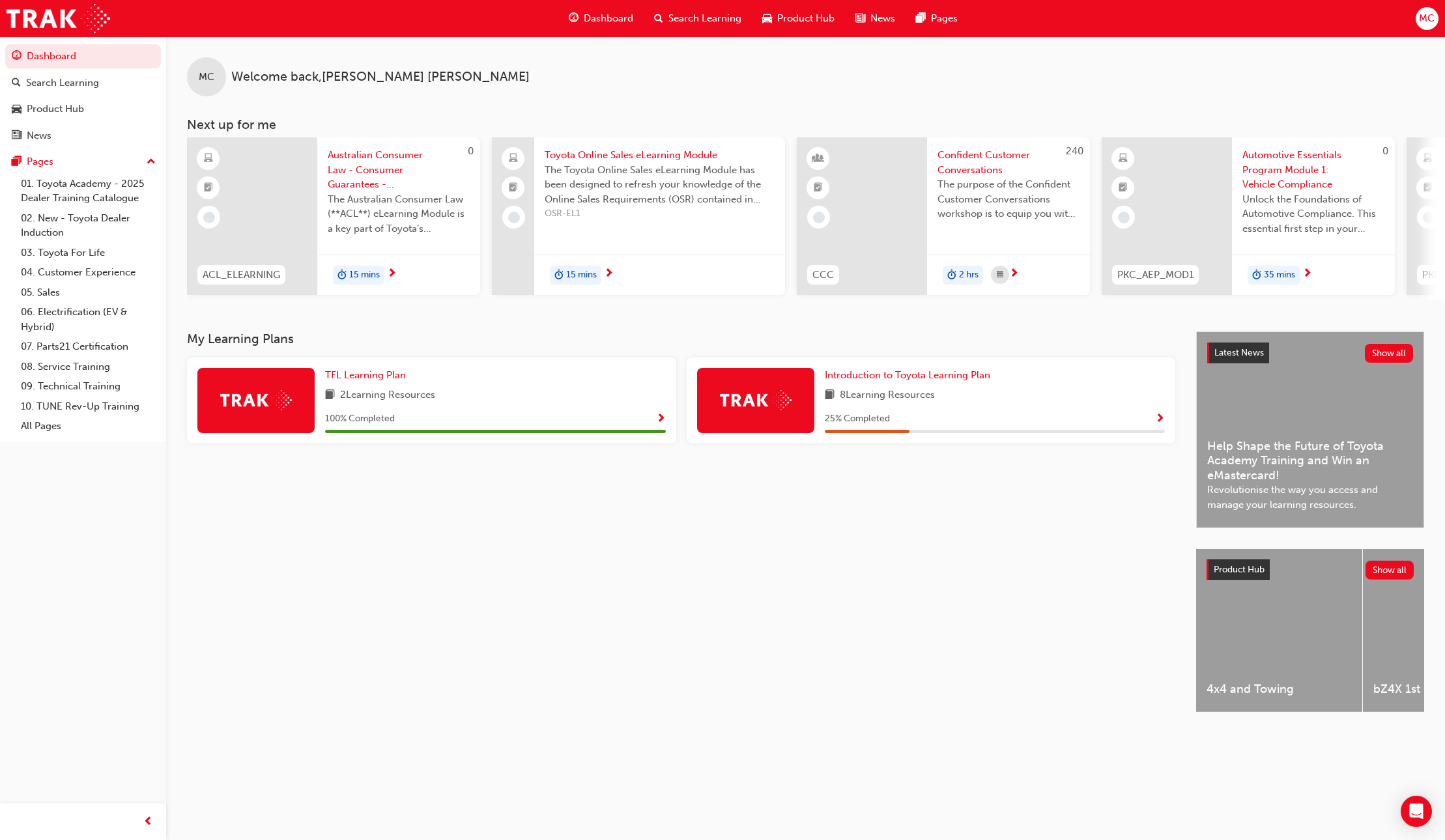
click at [659, 426] on span "Show Progress" at bounding box center [660, 420] width 10 height 12
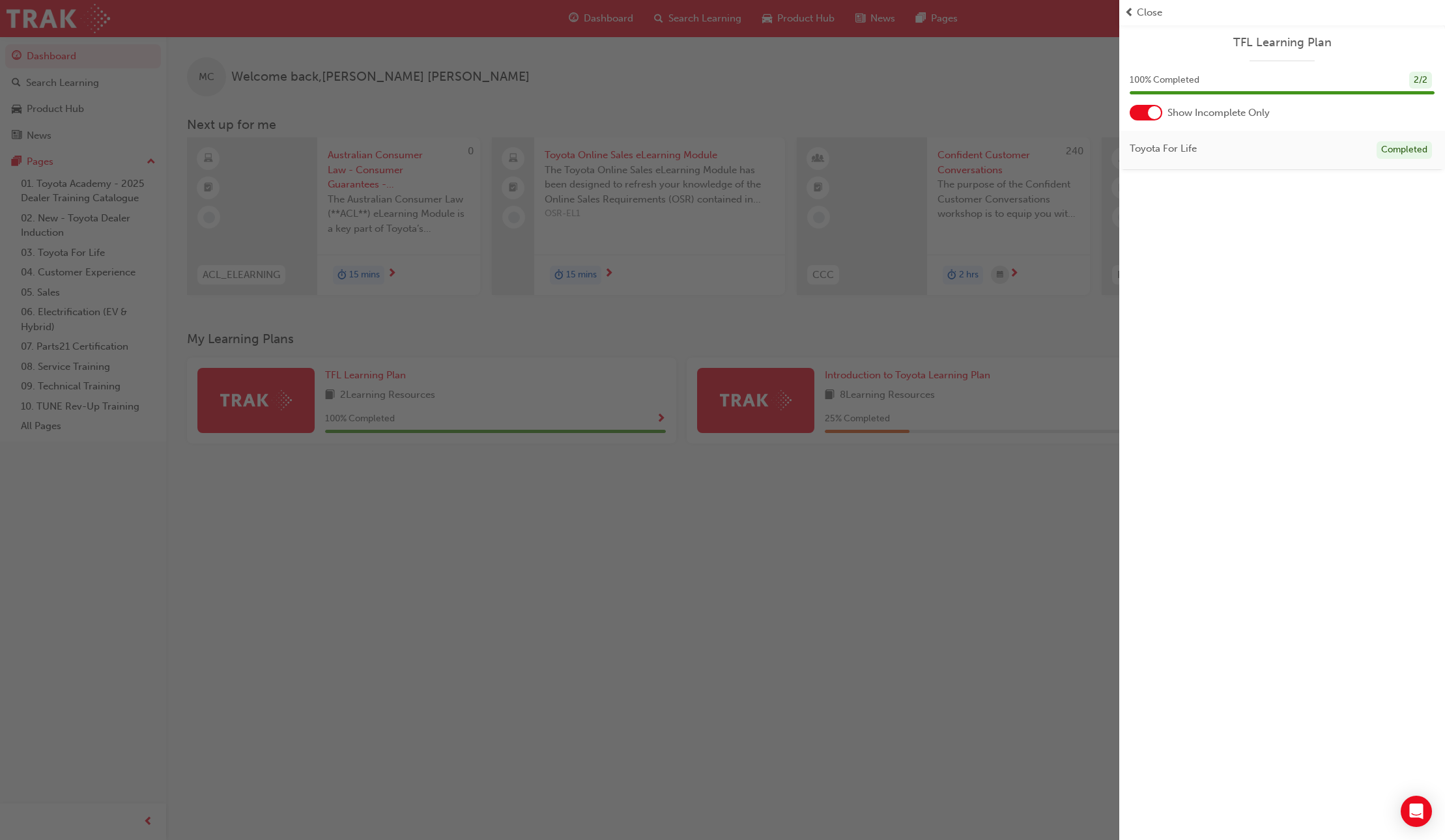
click at [1152, 113] on div at bounding box center [1154, 113] width 13 height 13
click at [1198, 187] on link "Toyota Dealer Induction" at bounding box center [1206, 187] width 108 height 12
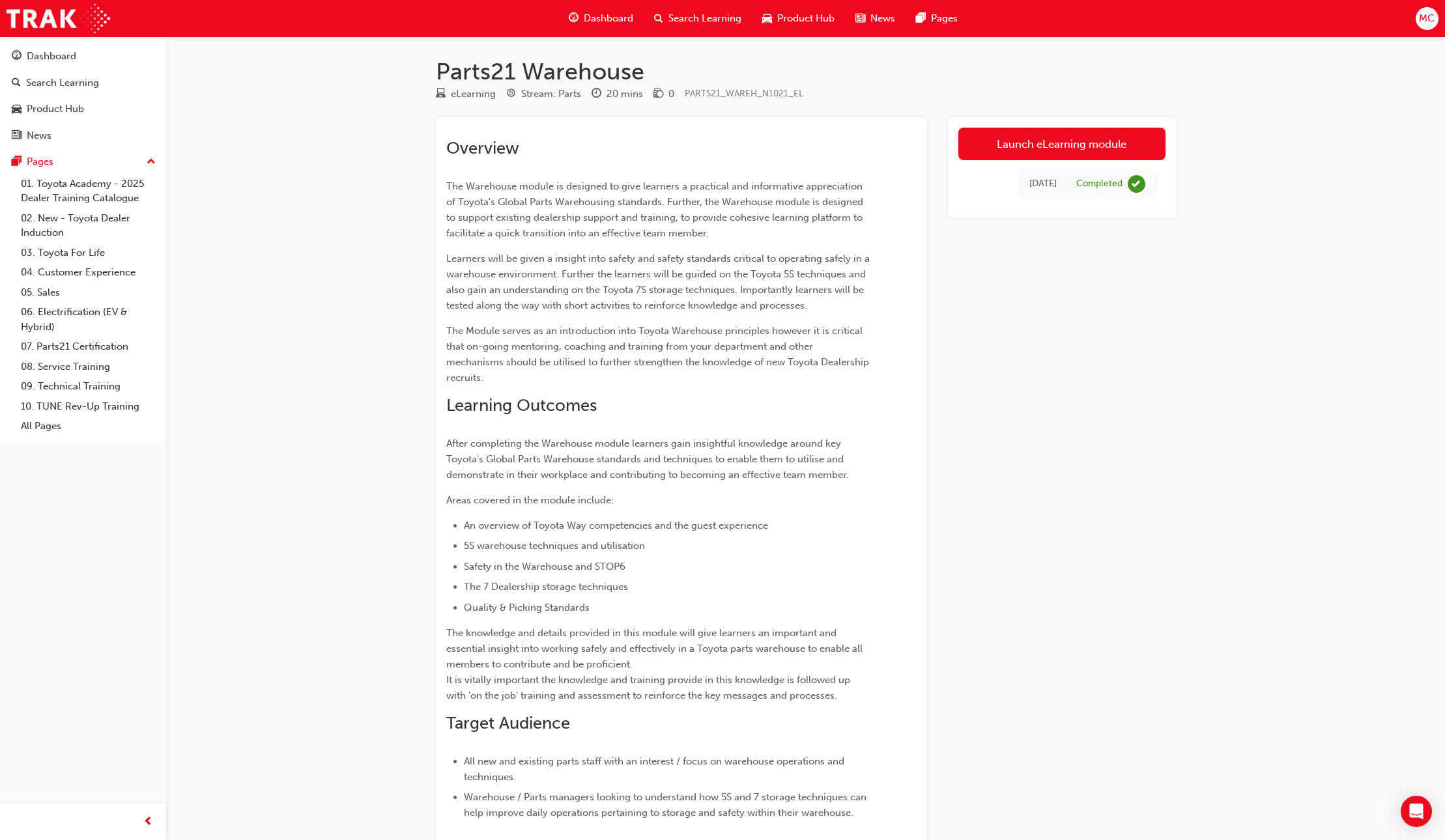
click at [601, 19] on span "Dashboard" at bounding box center [608, 18] width 49 height 15
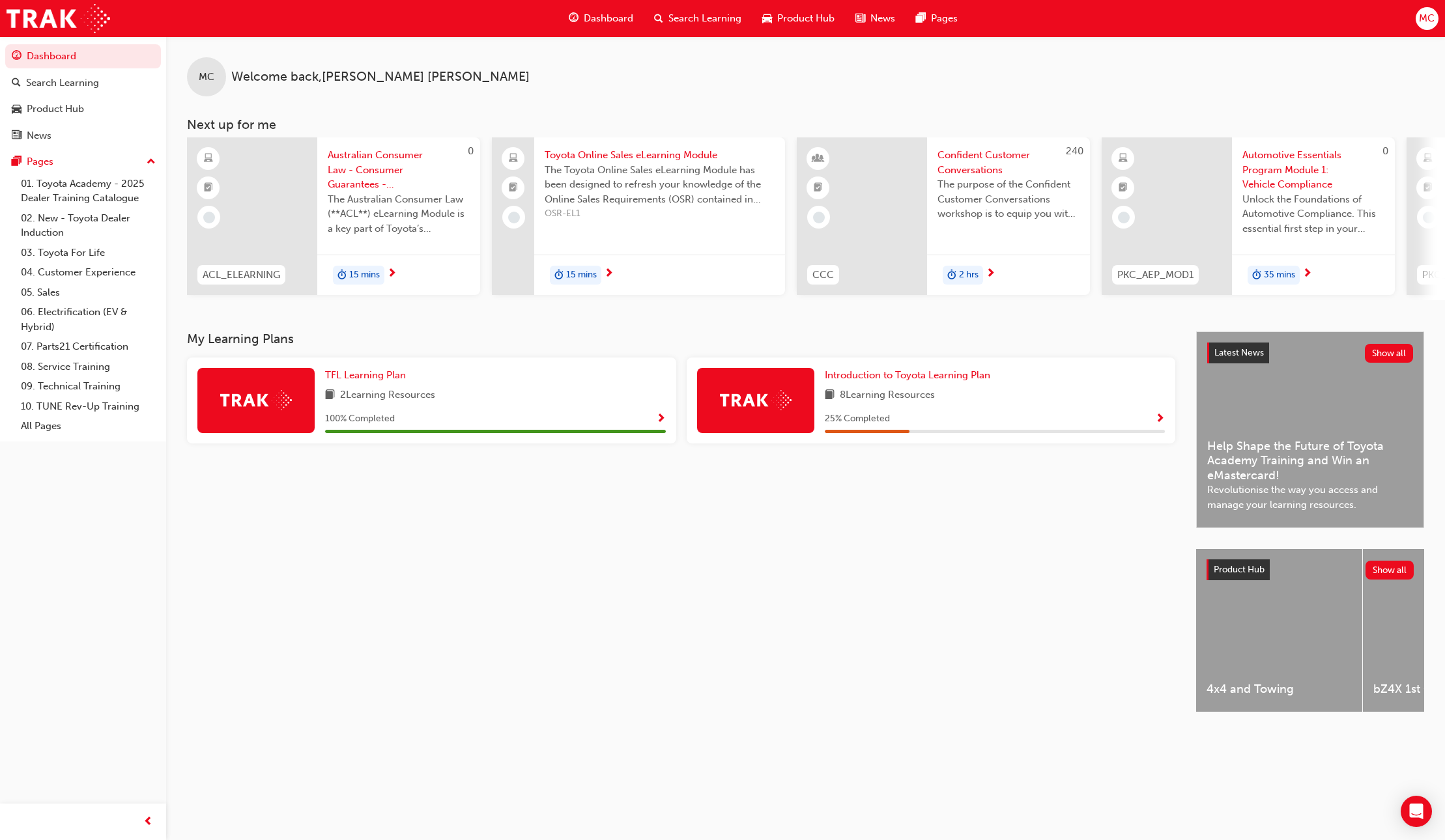
click at [1427, 22] on span "MC" at bounding box center [1426, 18] width 15 height 15
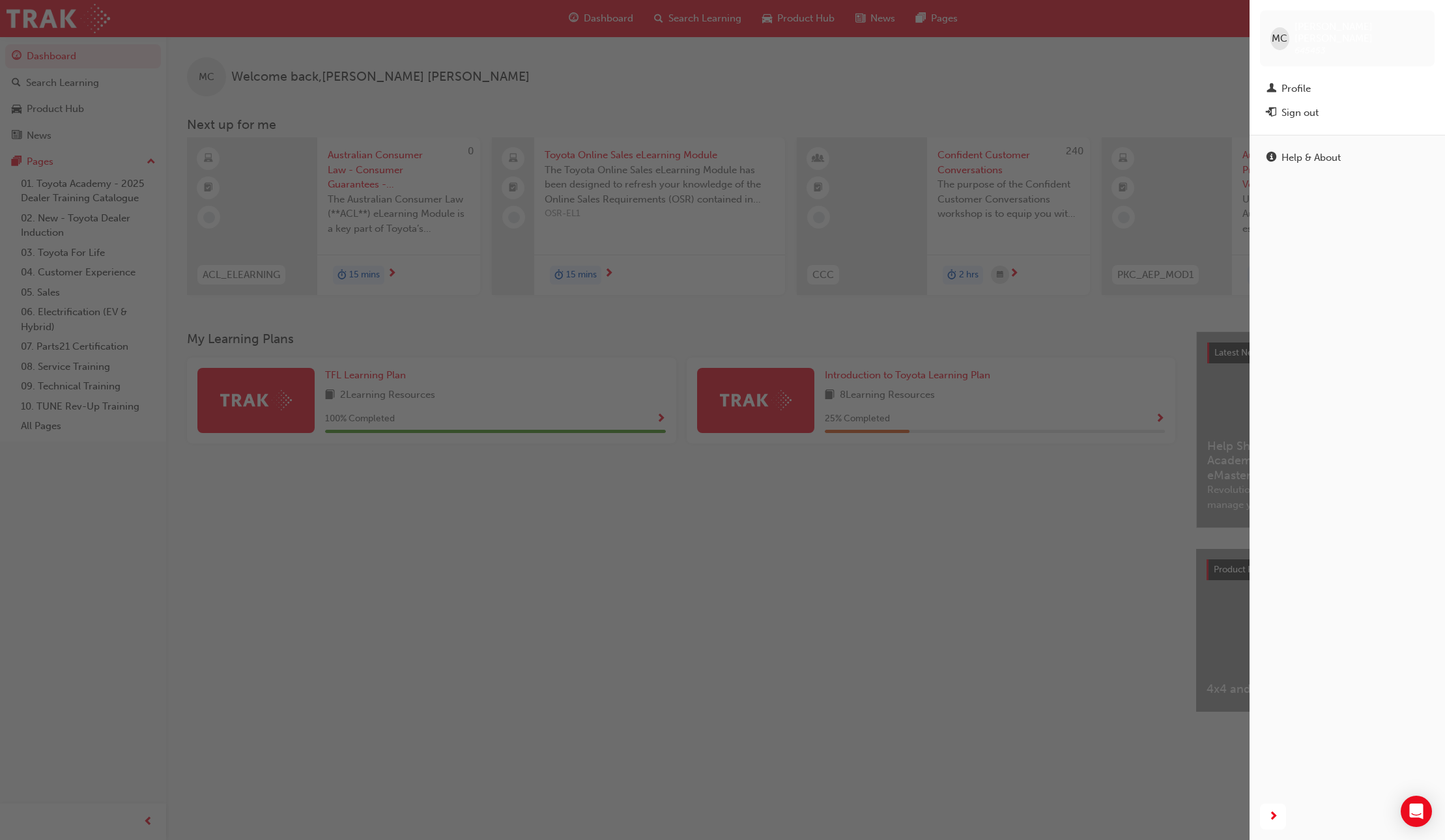
click at [1304, 105] on div "Sign out" at bounding box center [1300, 113] width 37 height 15
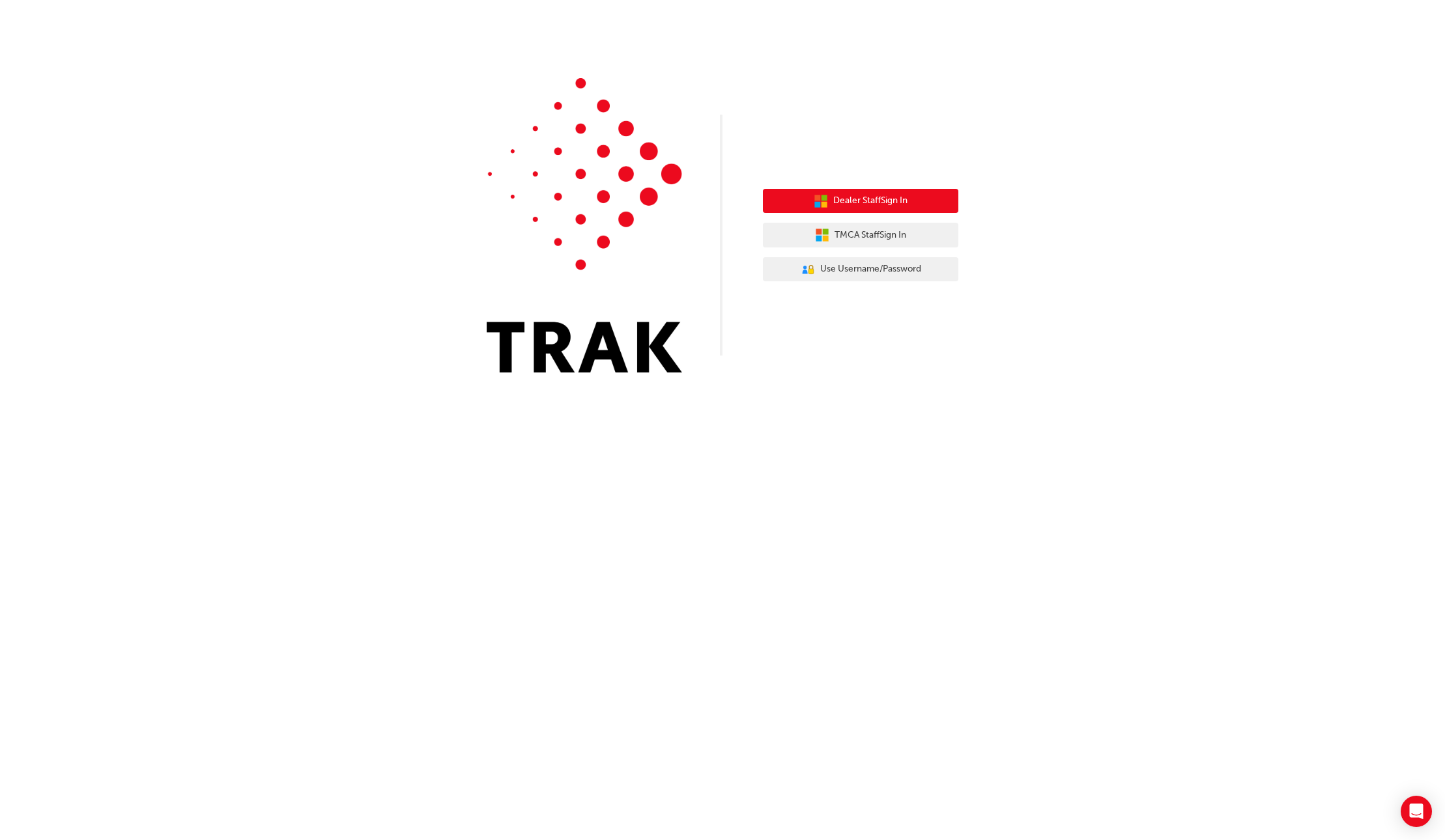
click at [873, 199] on span "Dealer Staff Sign In" at bounding box center [870, 201] width 74 height 15
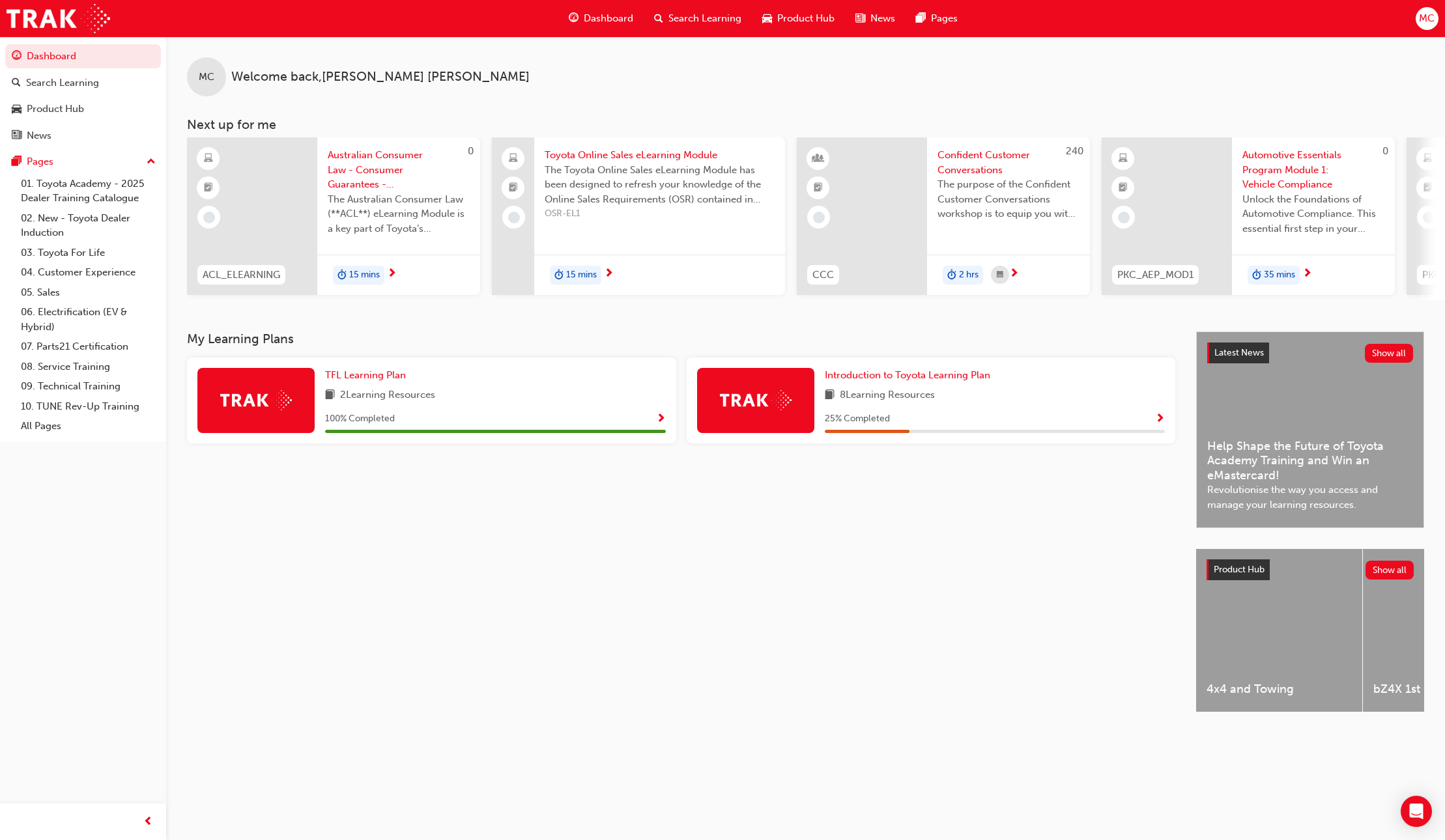
click at [1428, 27] on div "MC" at bounding box center [1427, 18] width 23 height 23
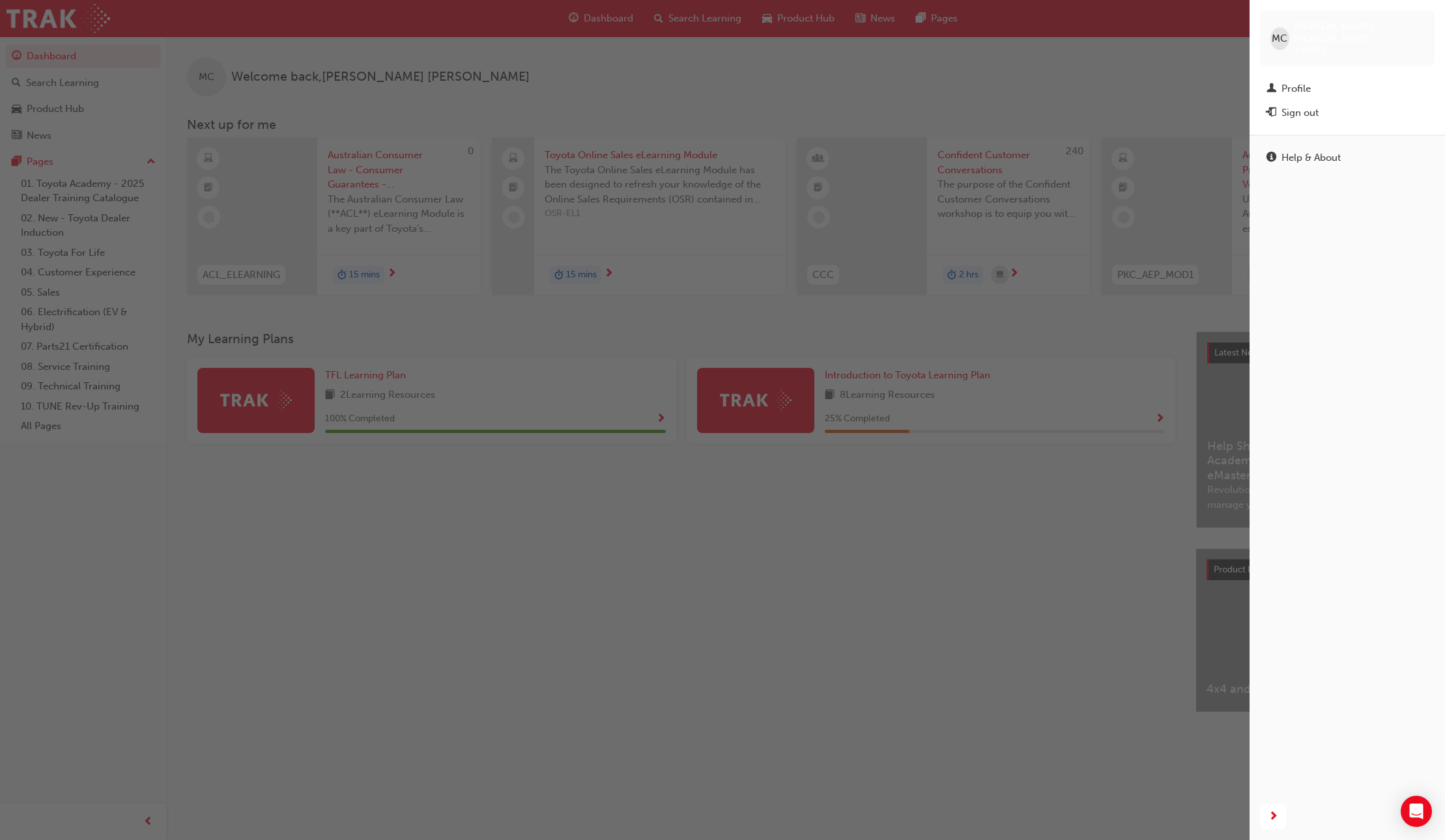
click at [1294, 105] on div "Sign out" at bounding box center [1300, 113] width 37 height 15
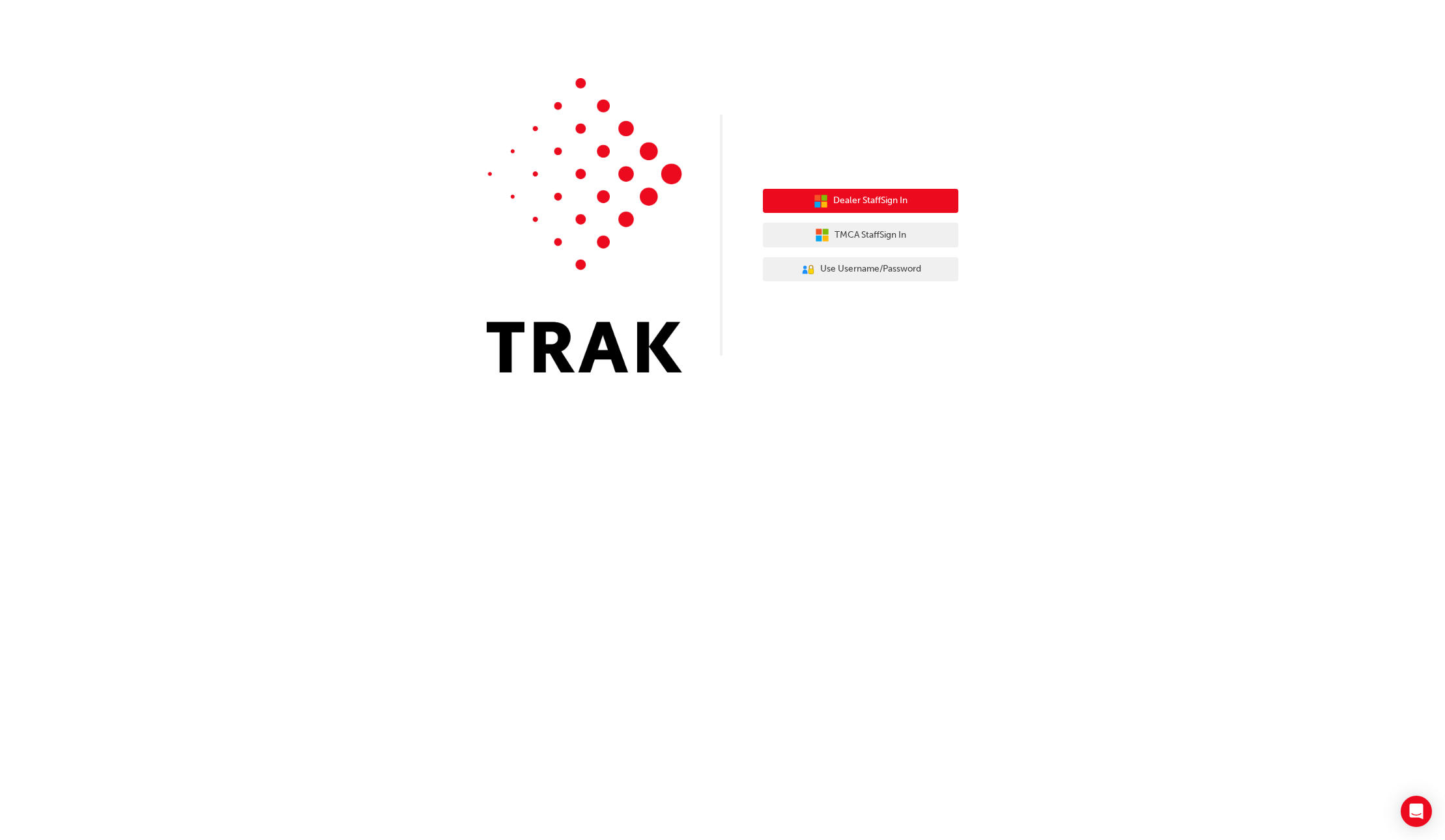
click at [870, 197] on span "Dealer Staff Sign In" at bounding box center [870, 201] width 74 height 15
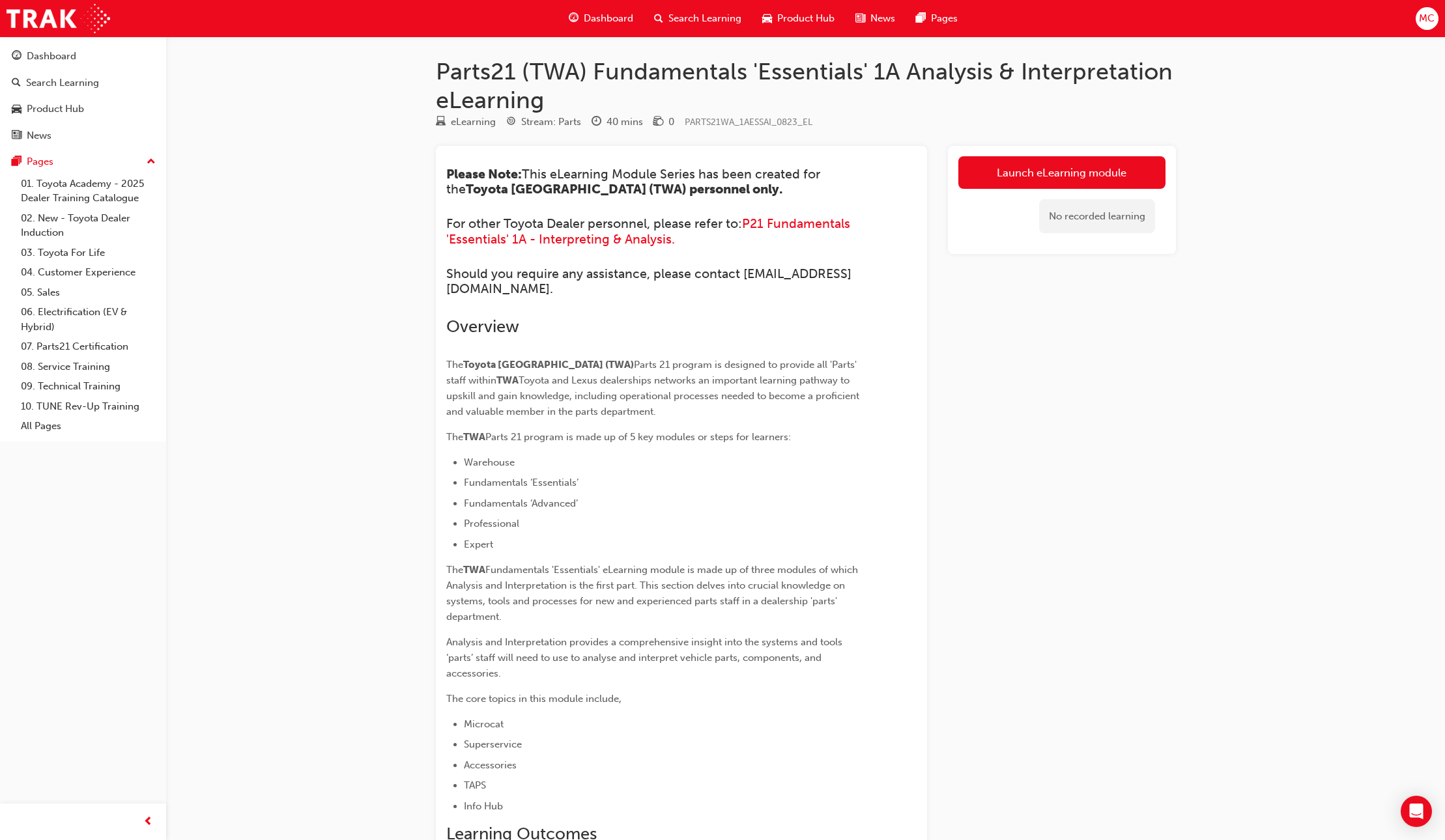
click at [617, 14] on span "Dashboard" at bounding box center [608, 18] width 49 height 15
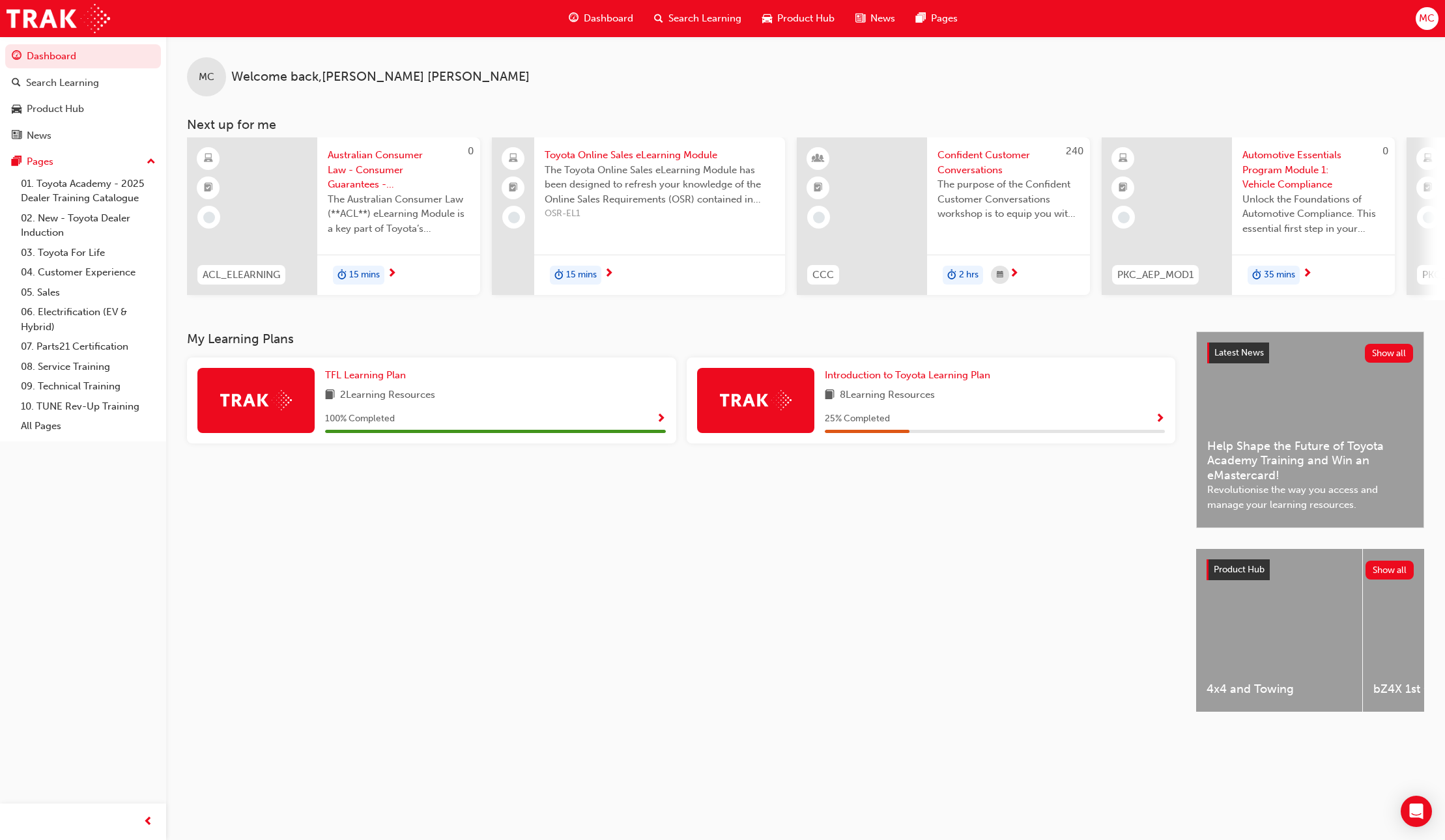
click at [662, 11] on div "Search Learning" at bounding box center [697, 18] width 108 height 27
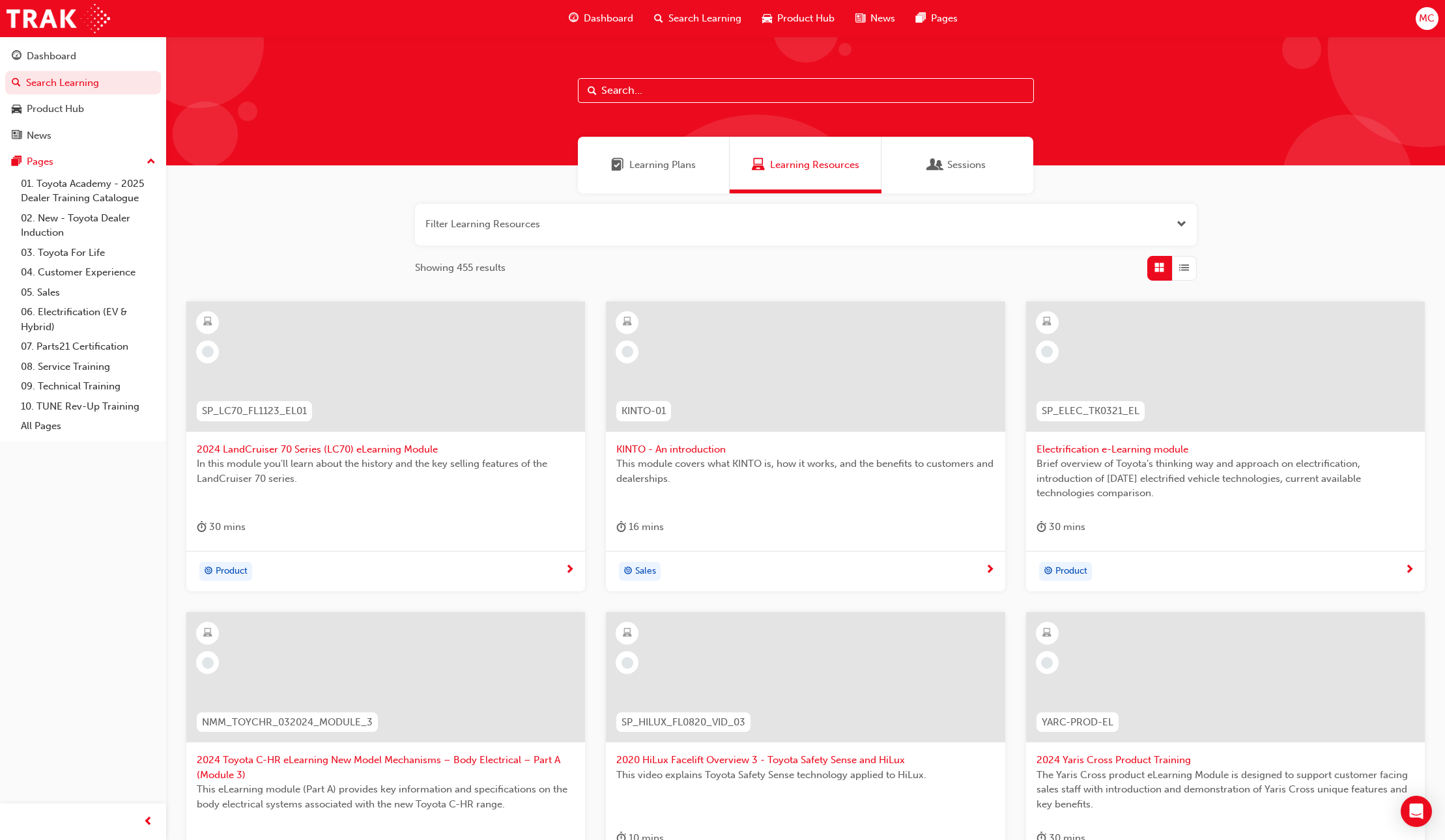
click at [634, 160] on span "Learning Plans" at bounding box center [662, 165] width 66 height 15
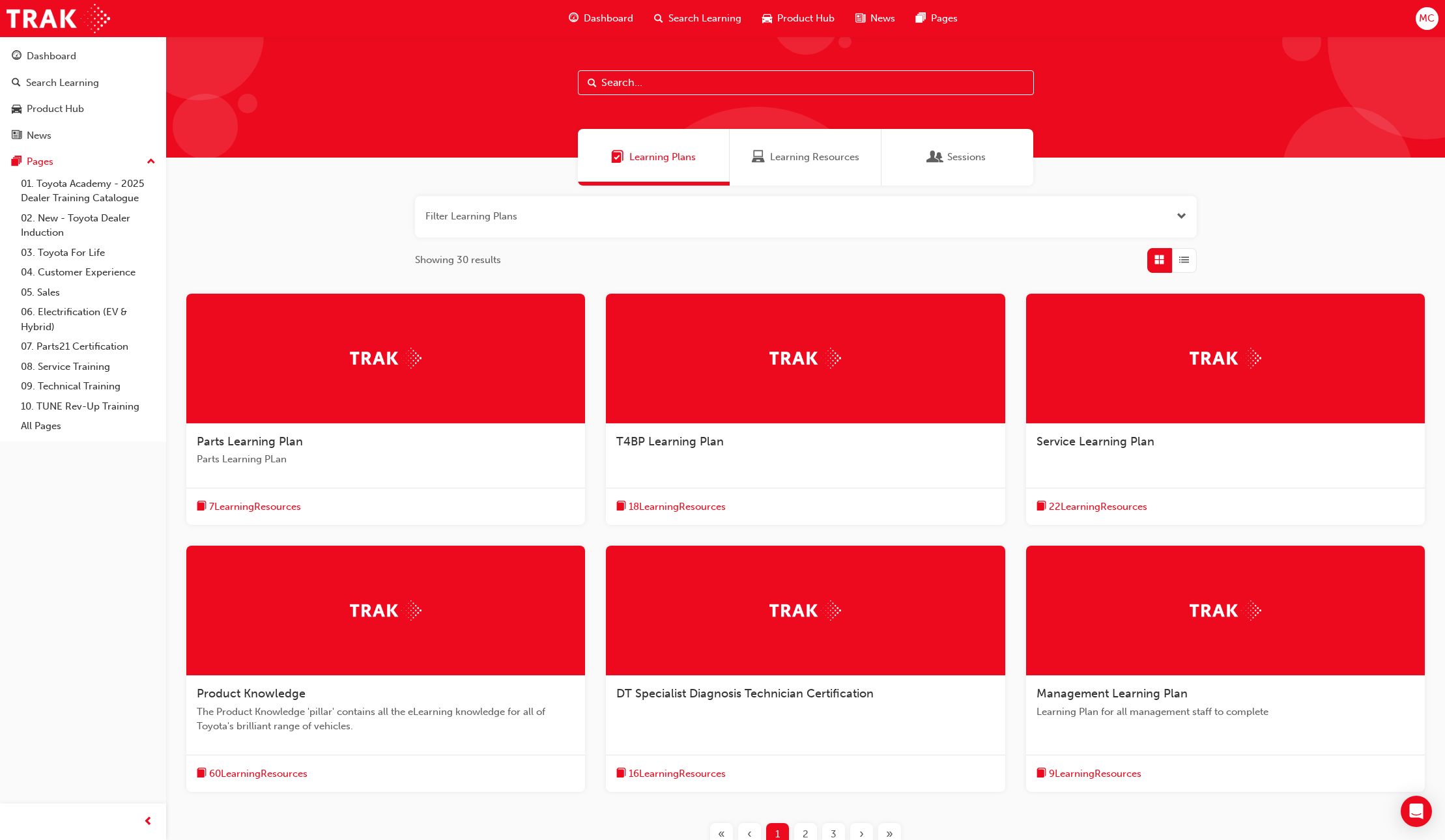
scroll to position [10, 0]
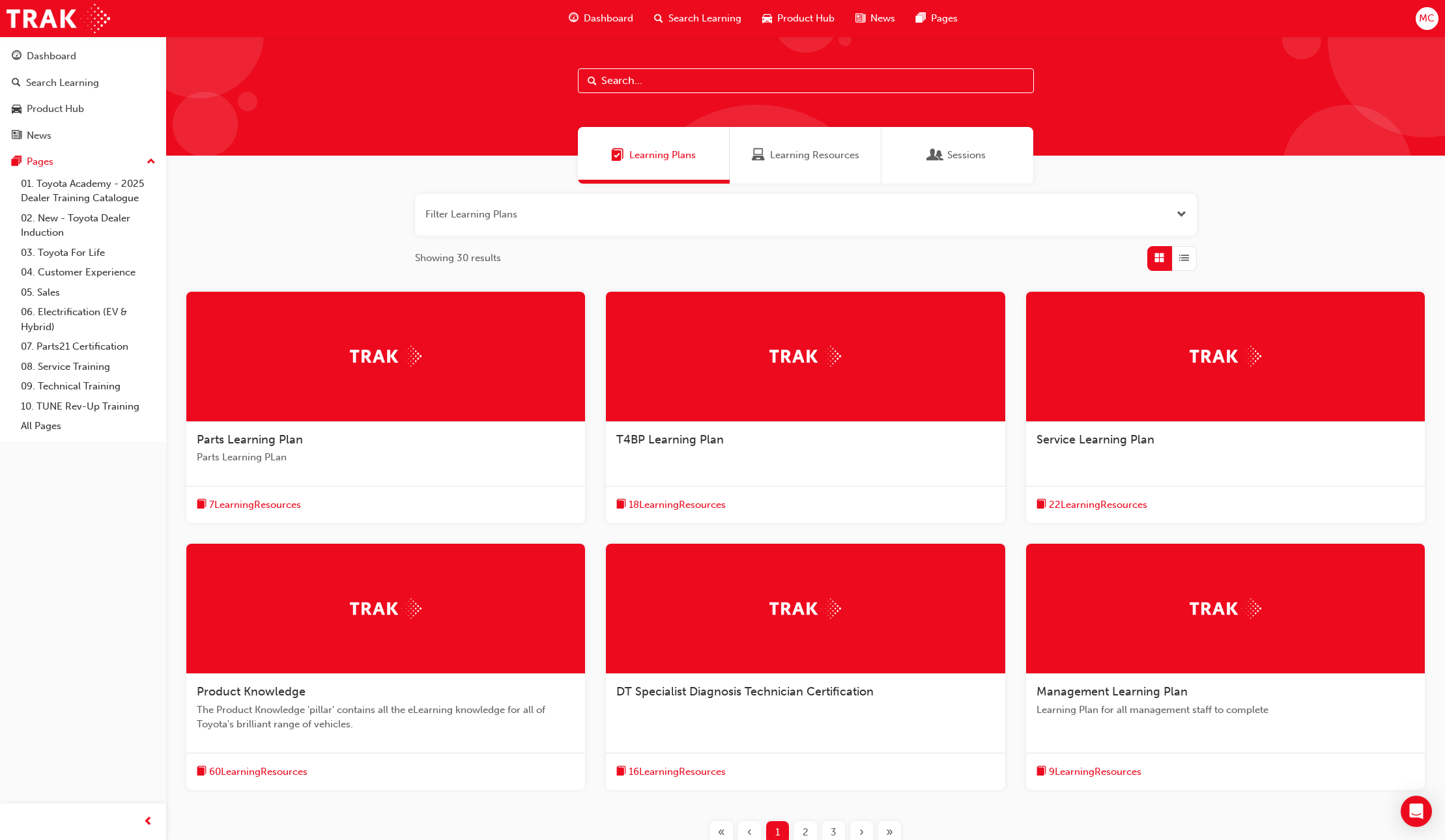
click at [263, 440] on span "Parts Learning Plan" at bounding box center [250, 439] width 106 height 14
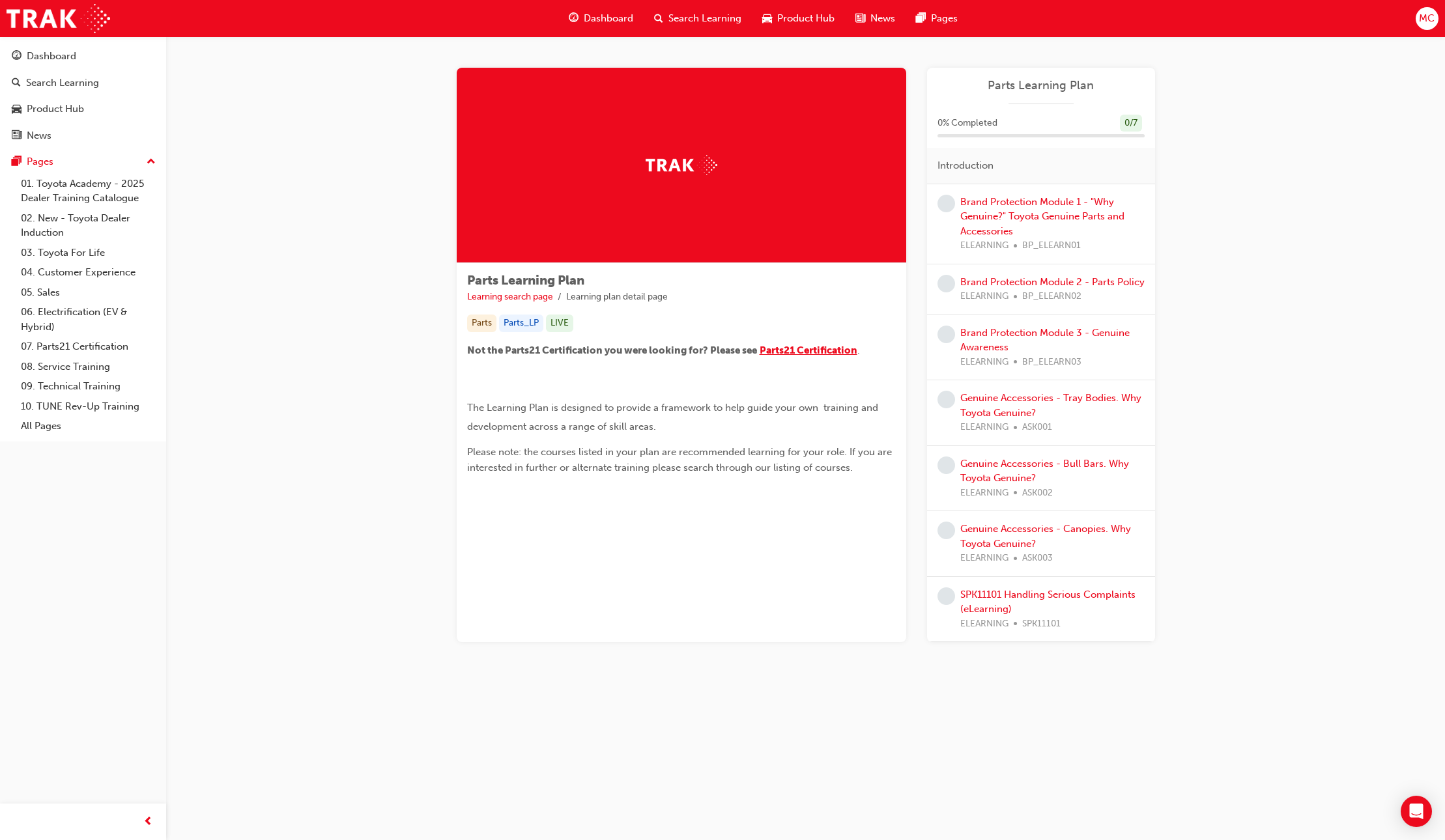
click at [806, 353] on span "Parts21 Certification" at bounding box center [808, 350] width 97 height 12
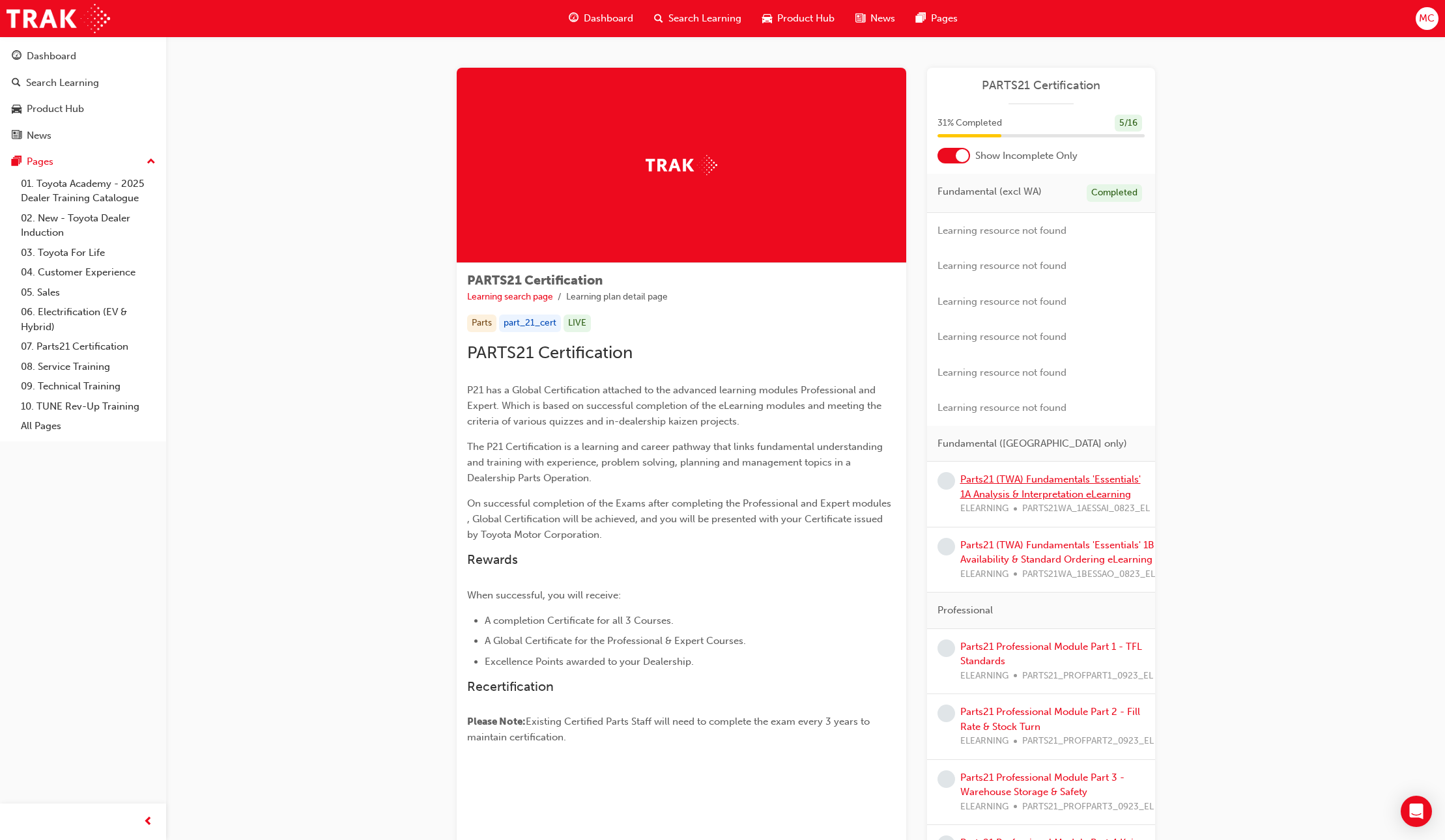
scroll to position [1, 0]
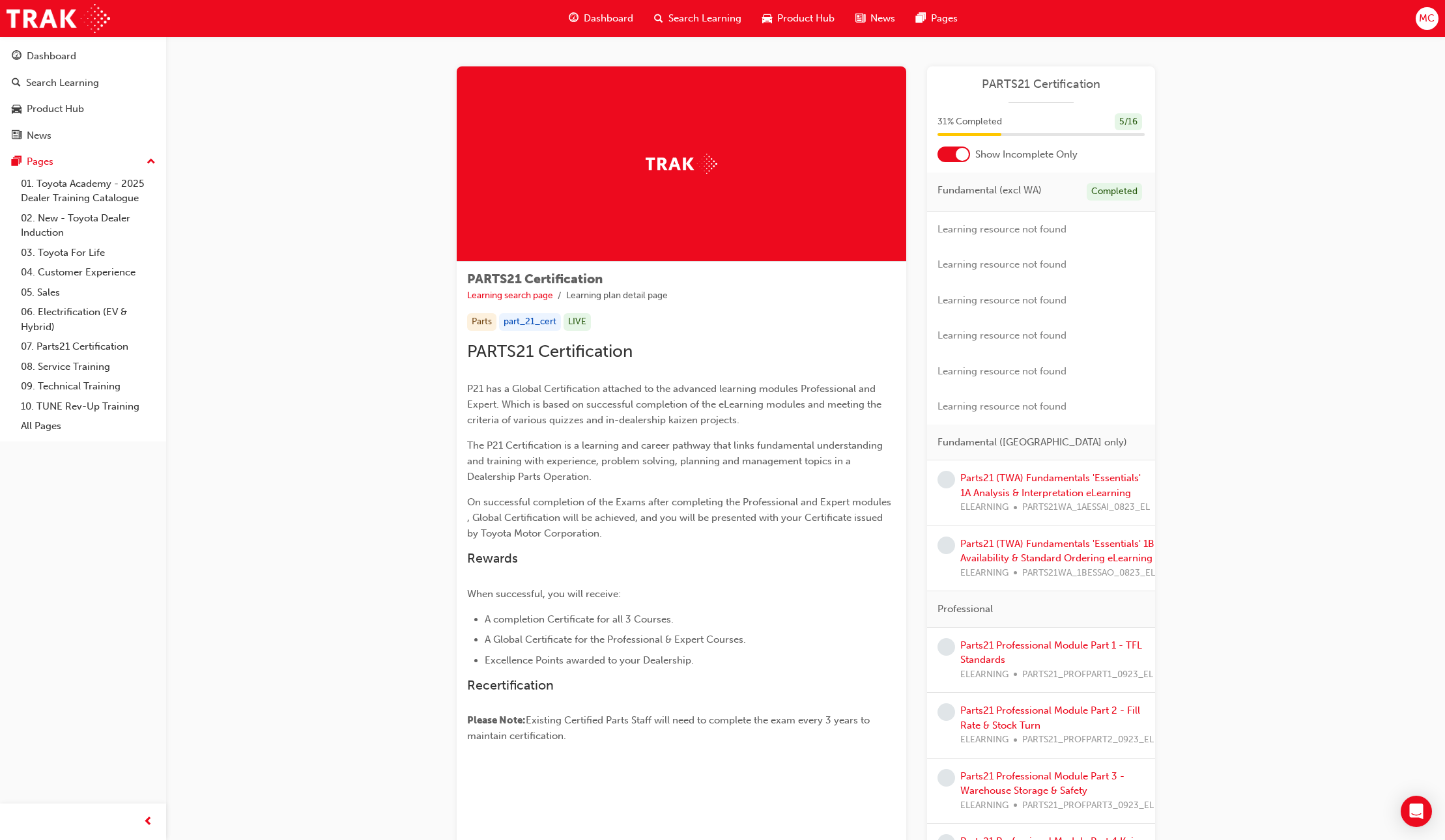
click at [953, 158] on div at bounding box center [954, 154] width 32 height 15
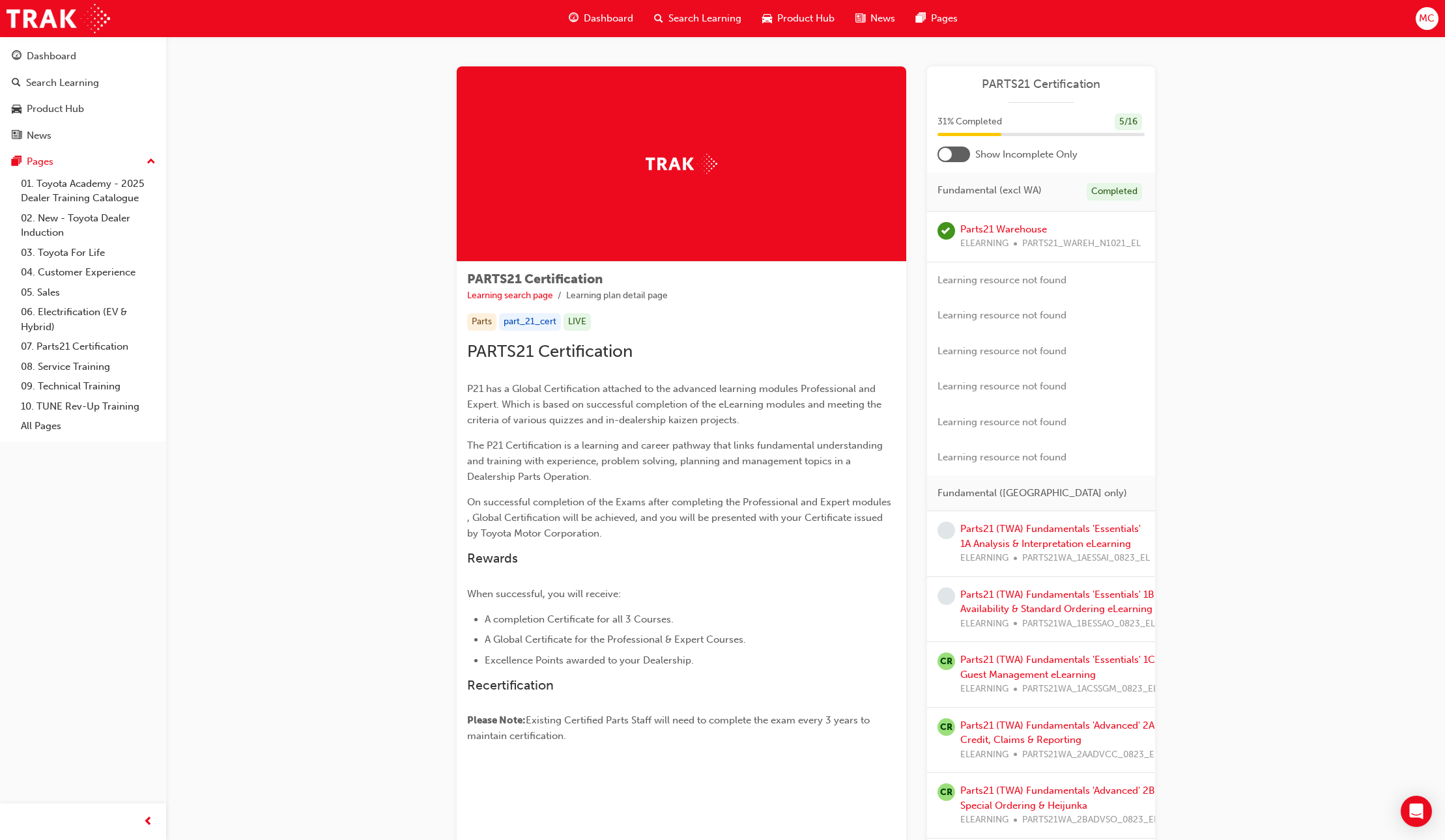
click at [950, 158] on div at bounding box center [954, 154] width 32 height 15
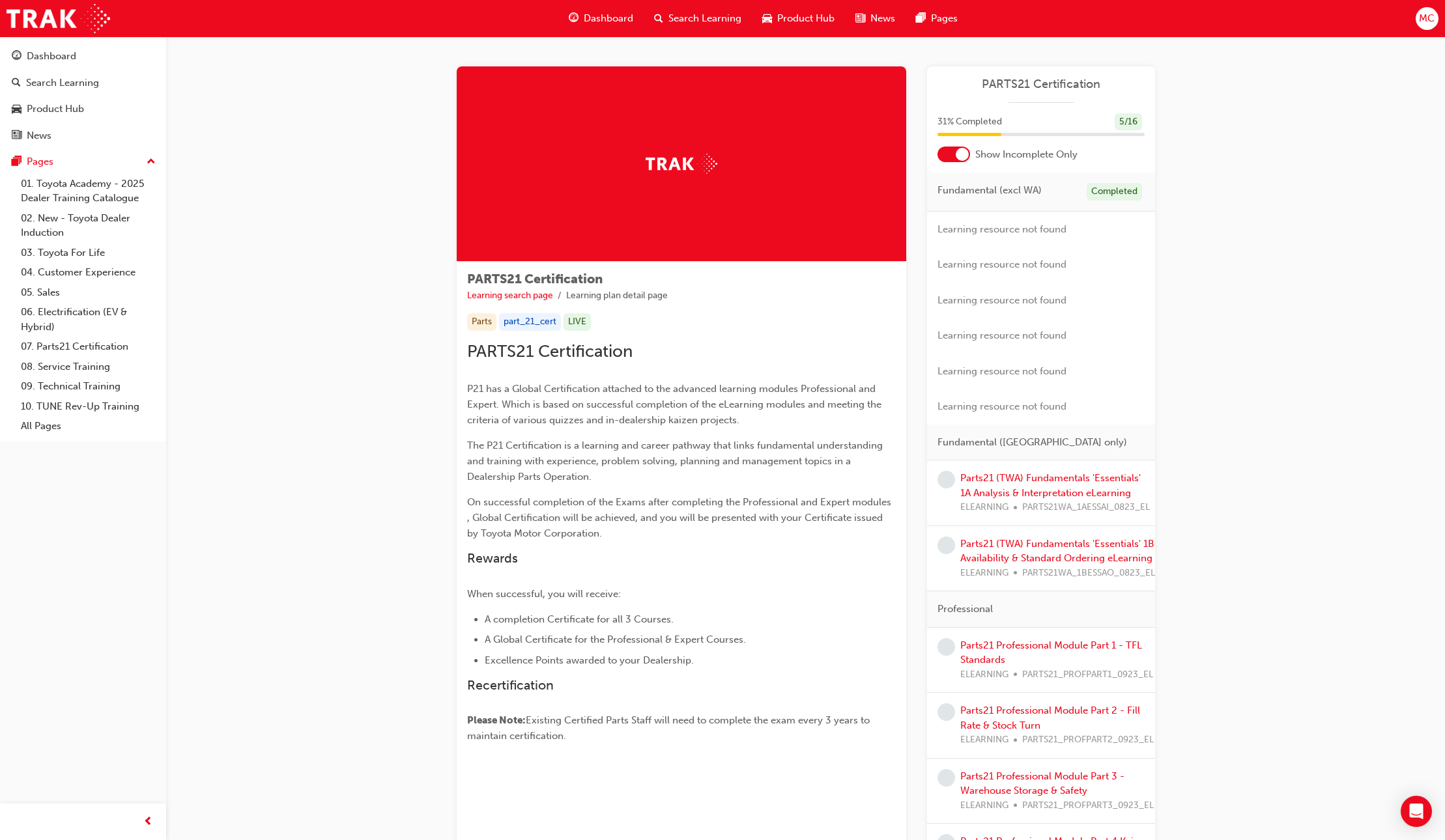
click at [971, 119] on span "31 % Completed" at bounding box center [969, 122] width 64 height 15
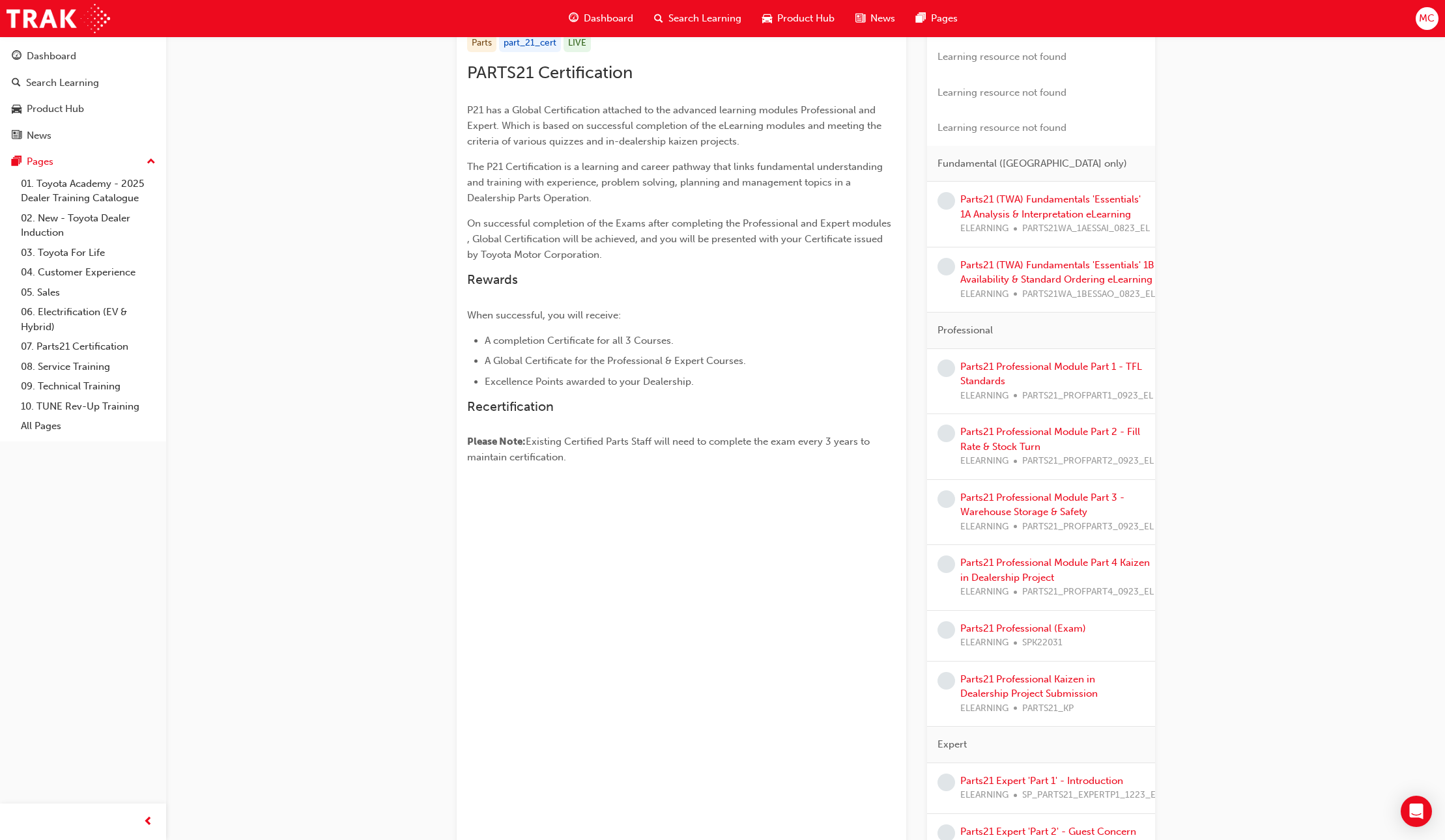
scroll to position [0, 0]
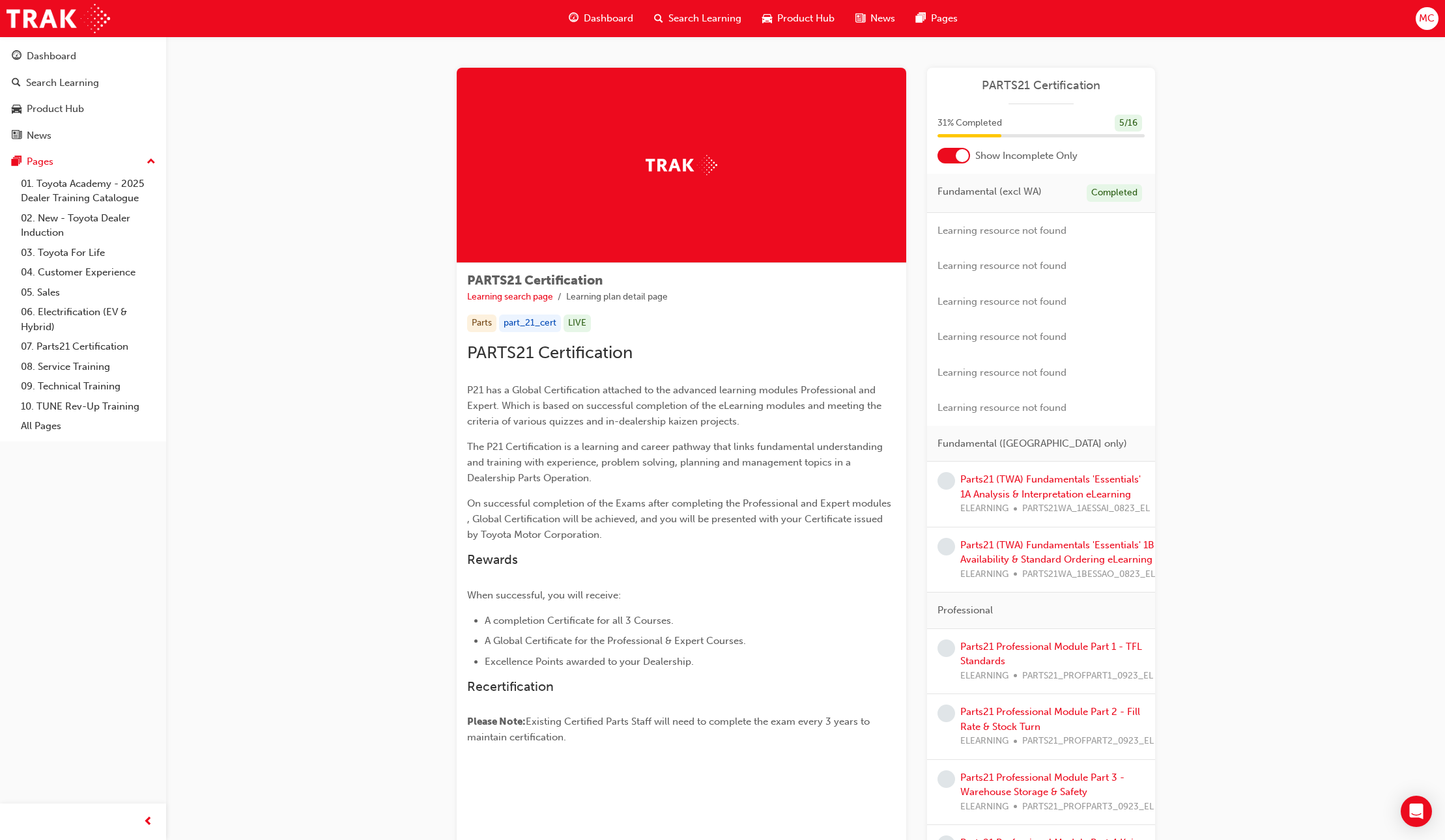
click at [964, 234] on span "Learning resource not found" at bounding box center [1002, 231] width 129 height 12
click at [960, 157] on div at bounding box center [962, 156] width 13 height 13
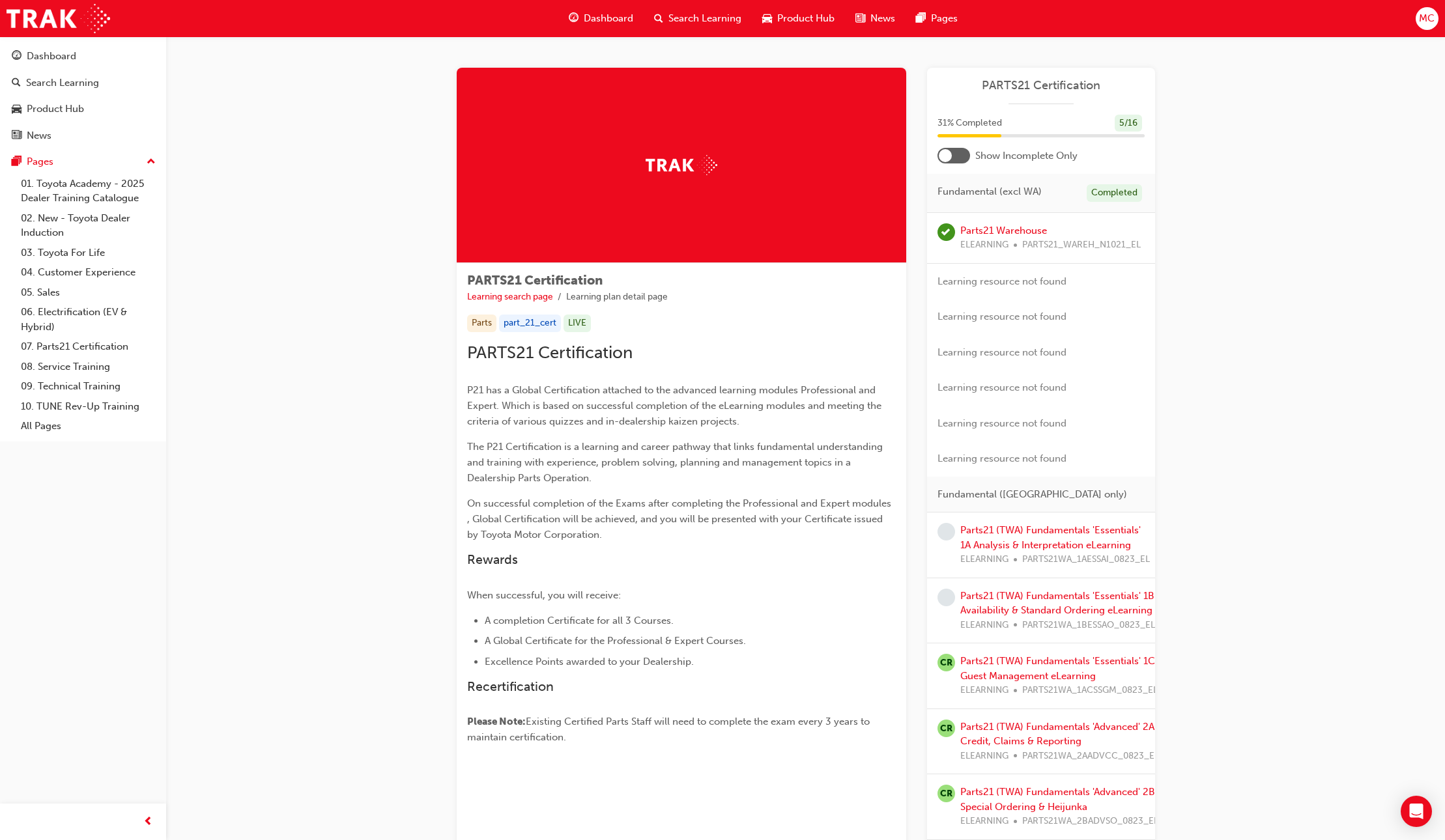
click at [1428, 15] on span "MC" at bounding box center [1426, 18] width 15 height 15
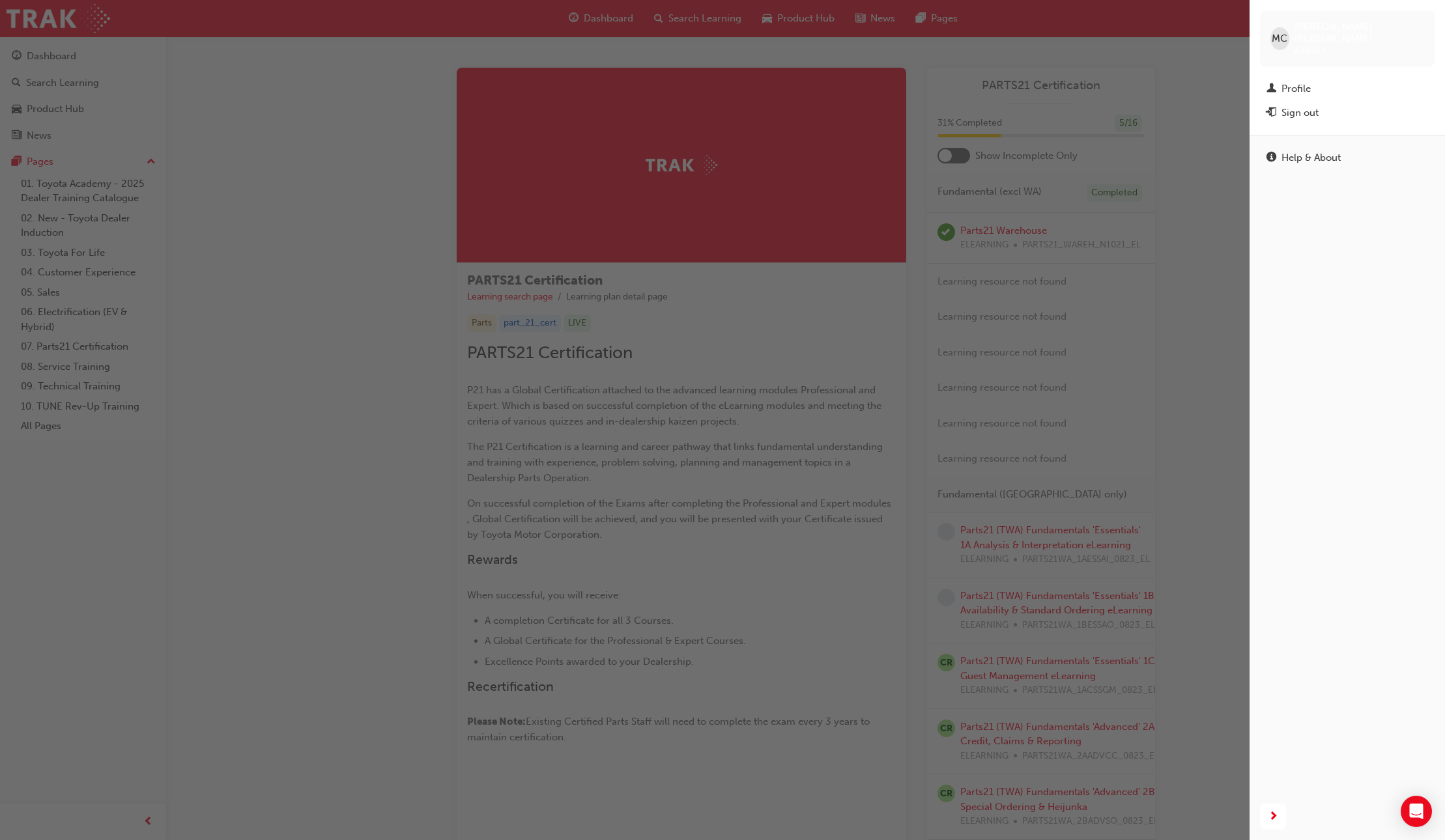
click at [1295, 105] on div "Sign out" at bounding box center [1300, 113] width 37 height 15
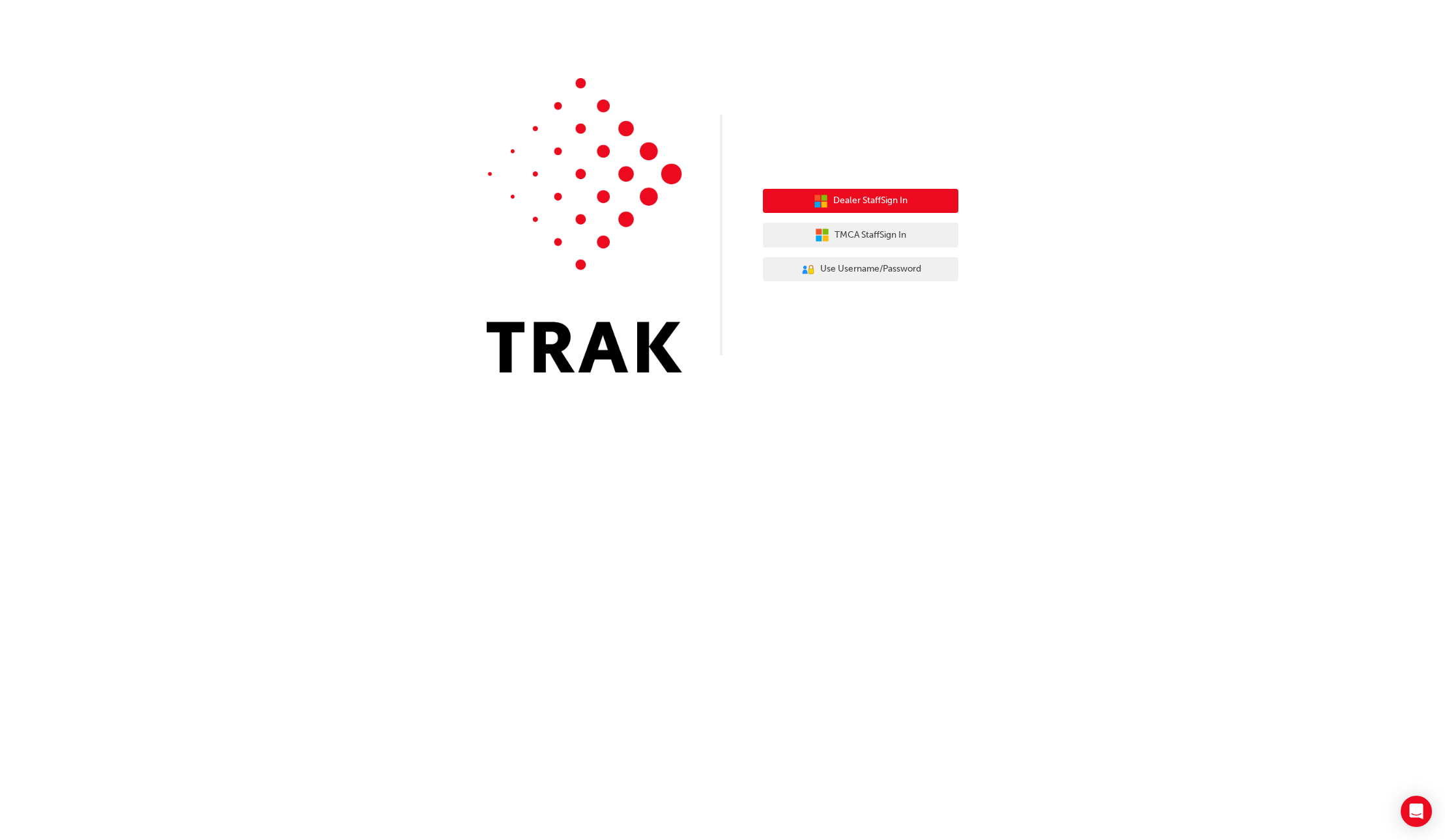
click at [810, 199] on button "Dealer Staff Sign In" at bounding box center [860, 201] width 195 height 25
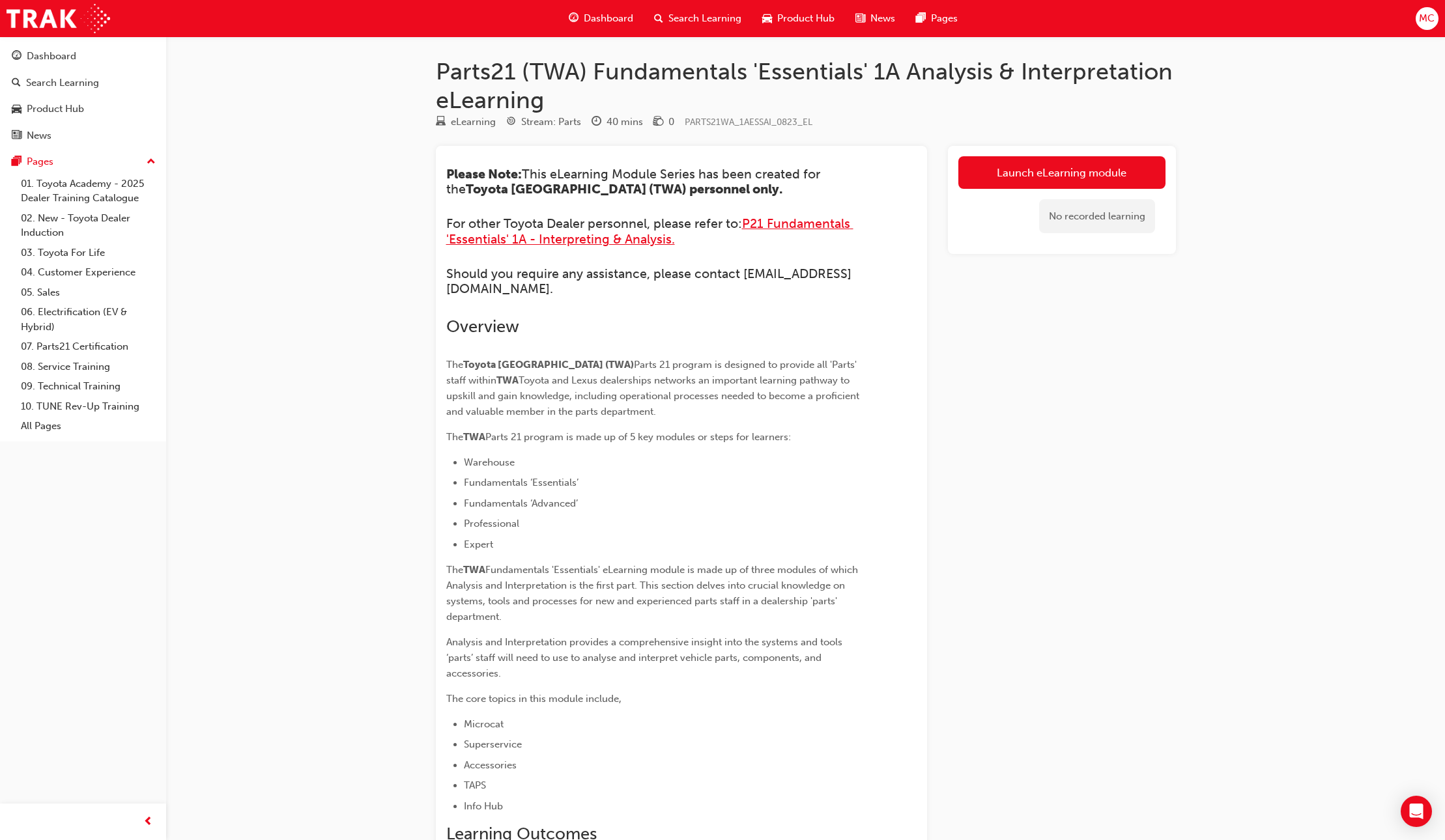
click at [632, 240] on span "P21 Fundamentals 'Essentials' 1A - Interpreting & Analysis." at bounding box center [650, 231] width 407 height 30
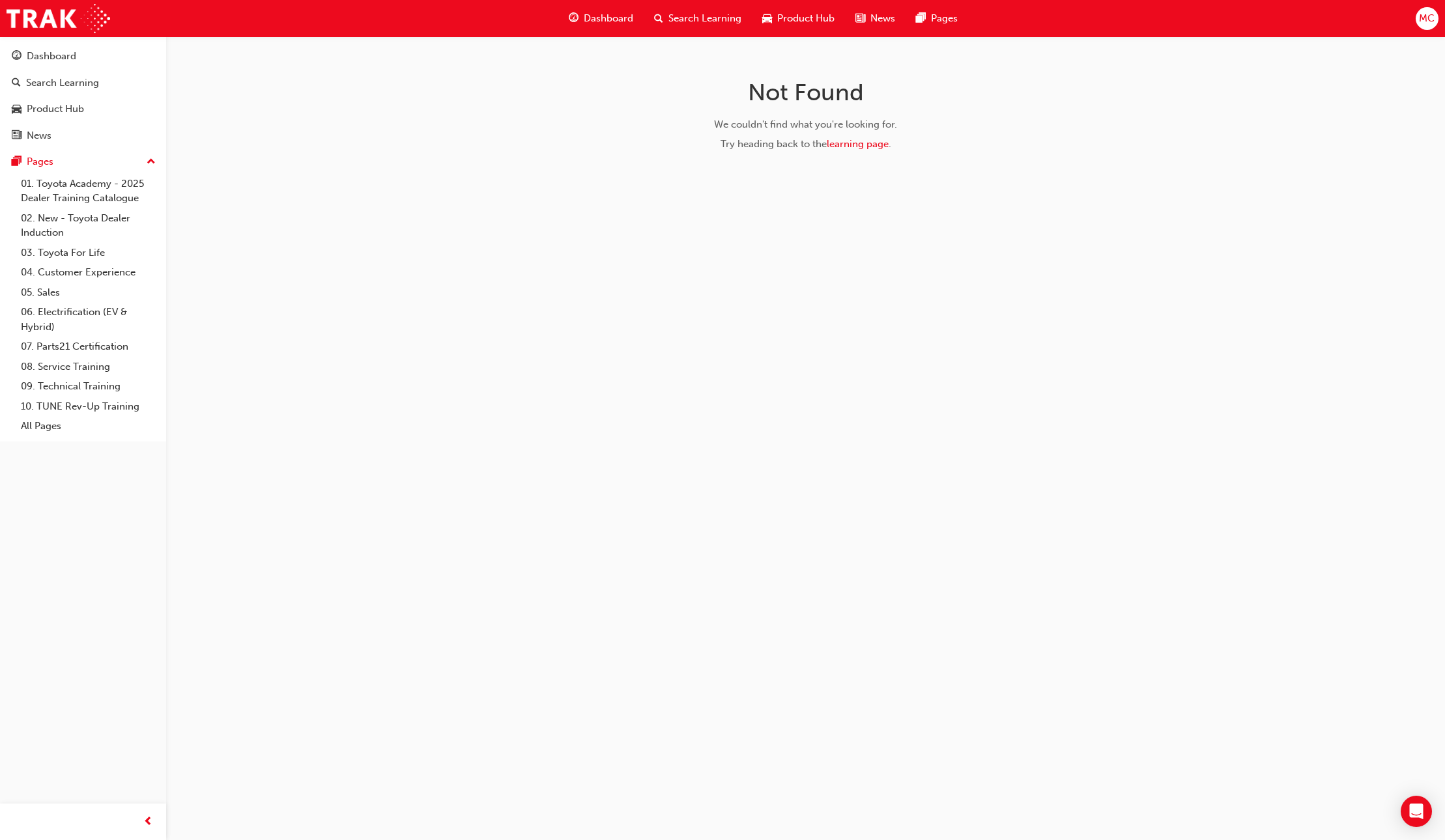
click at [620, 27] on div "Dashboard" at bounding box center [601, 18] width 86 height 27
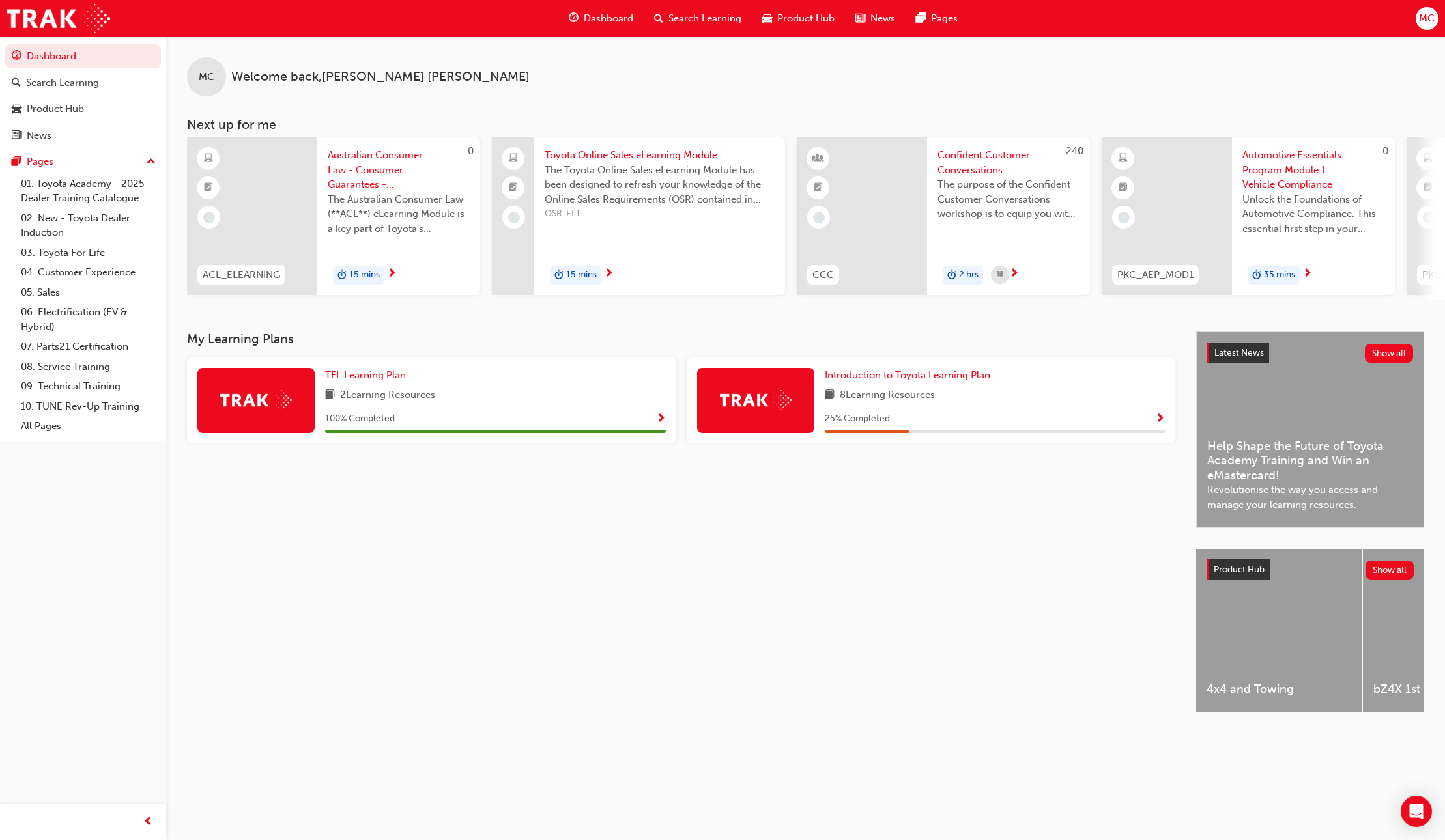
click at [421, 395] on span "2 Learning Resources" at bounding box center [387, 395] width 95 height 16
click at [932, 381] on span "Introduction to Toyota Learning Plan" at bounding box center [907, 375] width 165 height 12
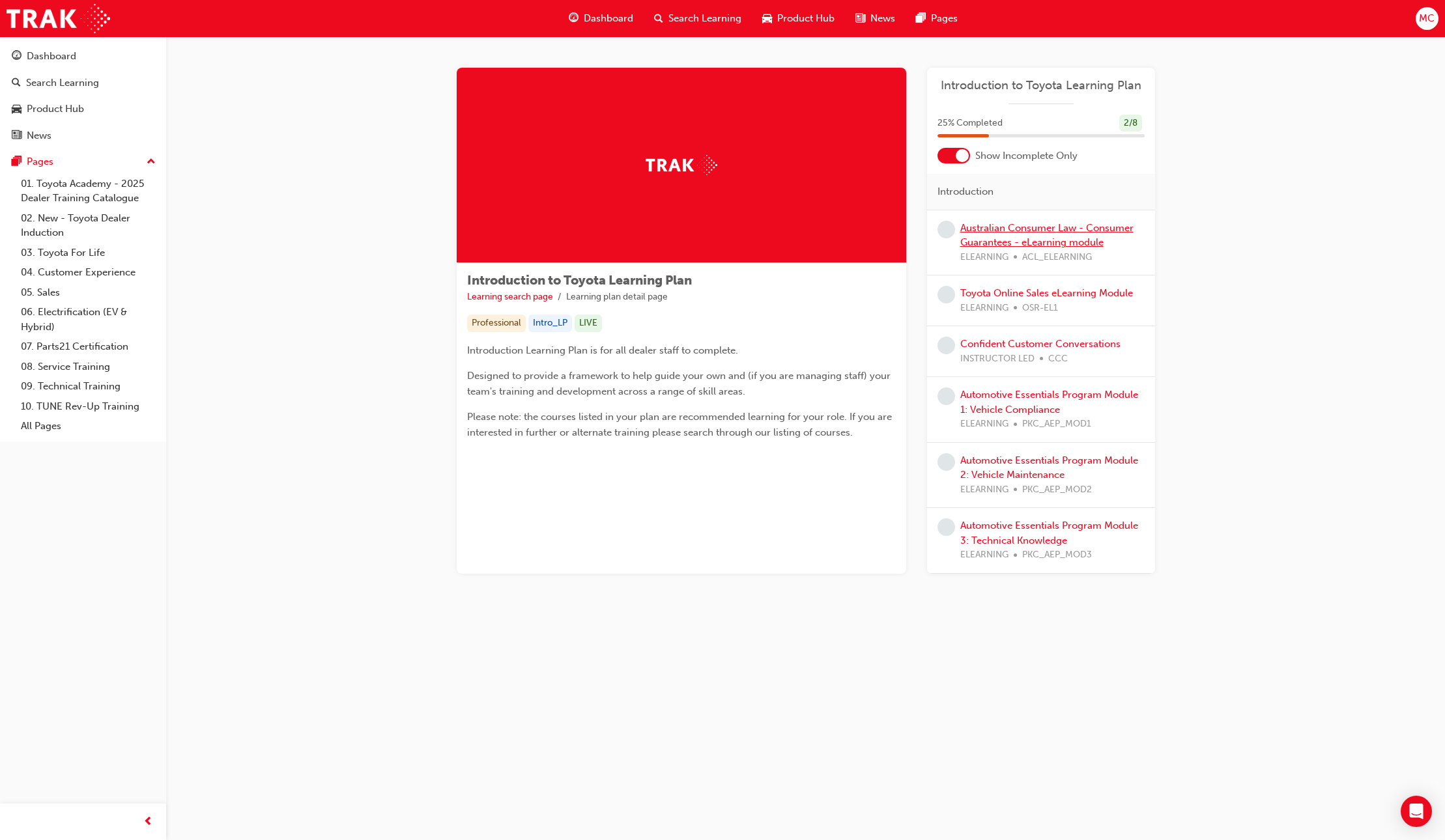
click at [990, 232] on link "Australian Consumer Law - Consumer Guarantees - eLearning module" at bounding box center [1047, 235] width 173 height 27
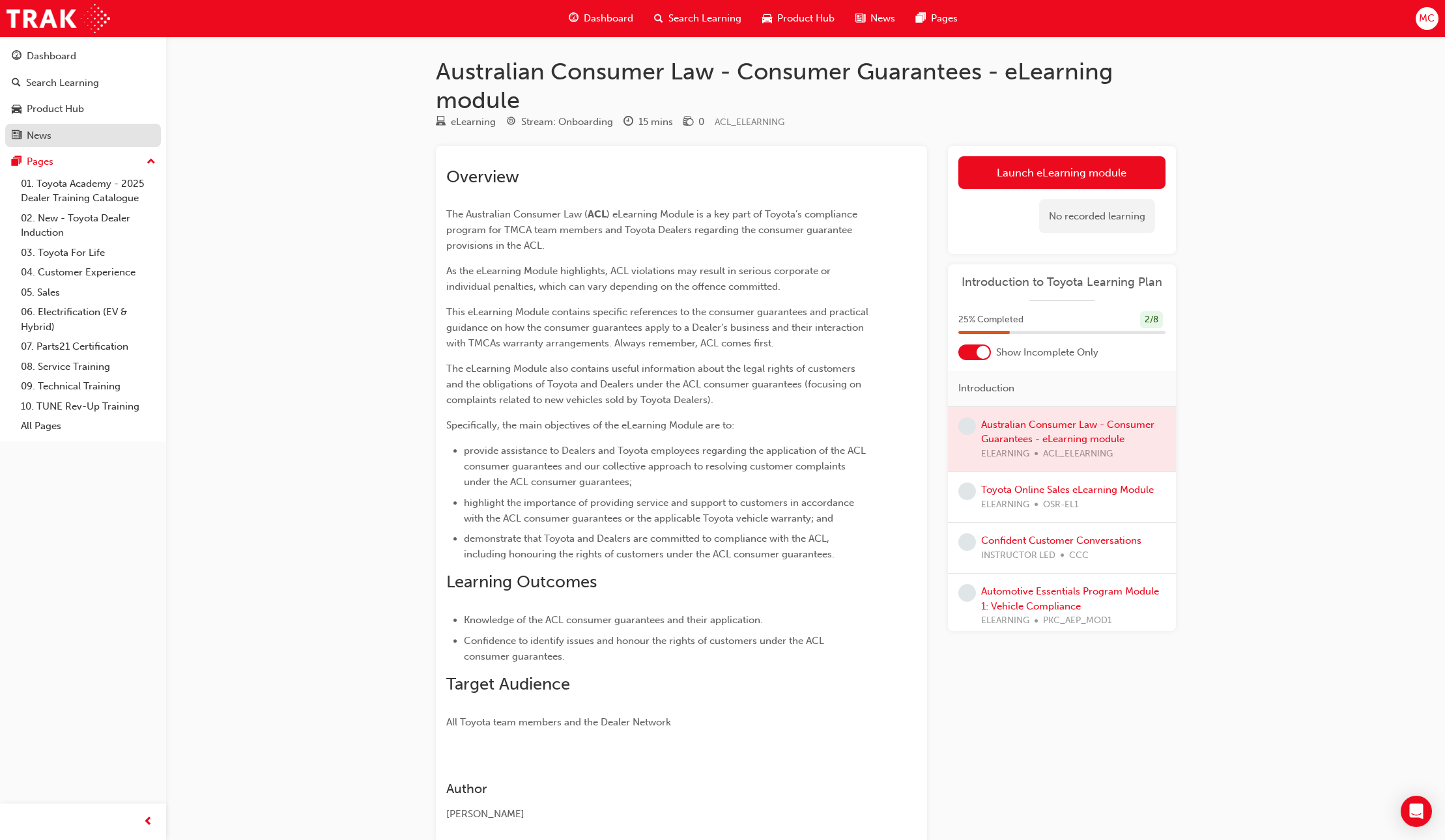
scroll to position [1, 0]
click at [30, 62] on div "Dashboard" at bounding box center [51, 56] width 49 height 15
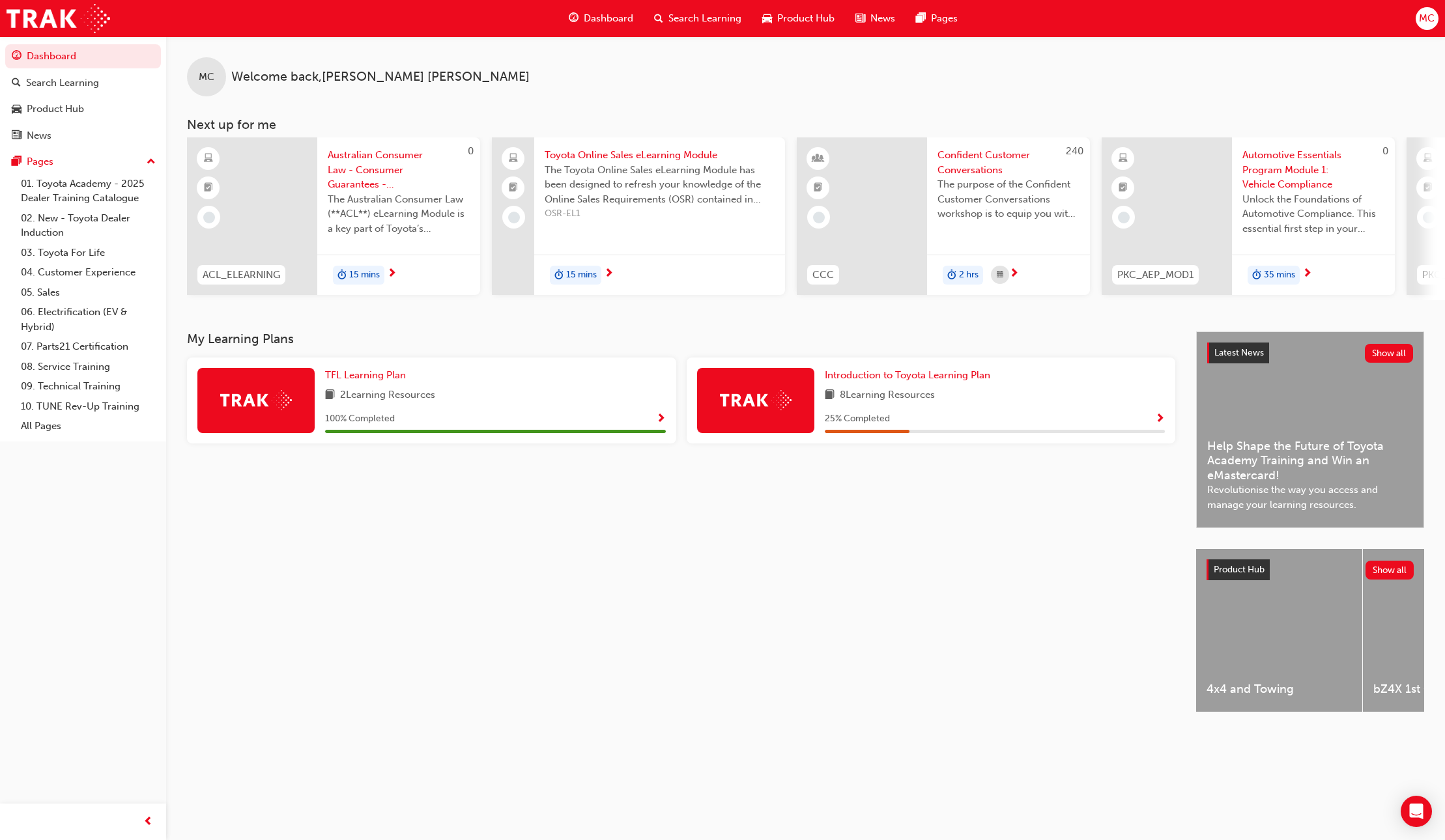
click at [1016, 272] on span "next-icon" at bounding box center [1013, 274] width 10 height 12
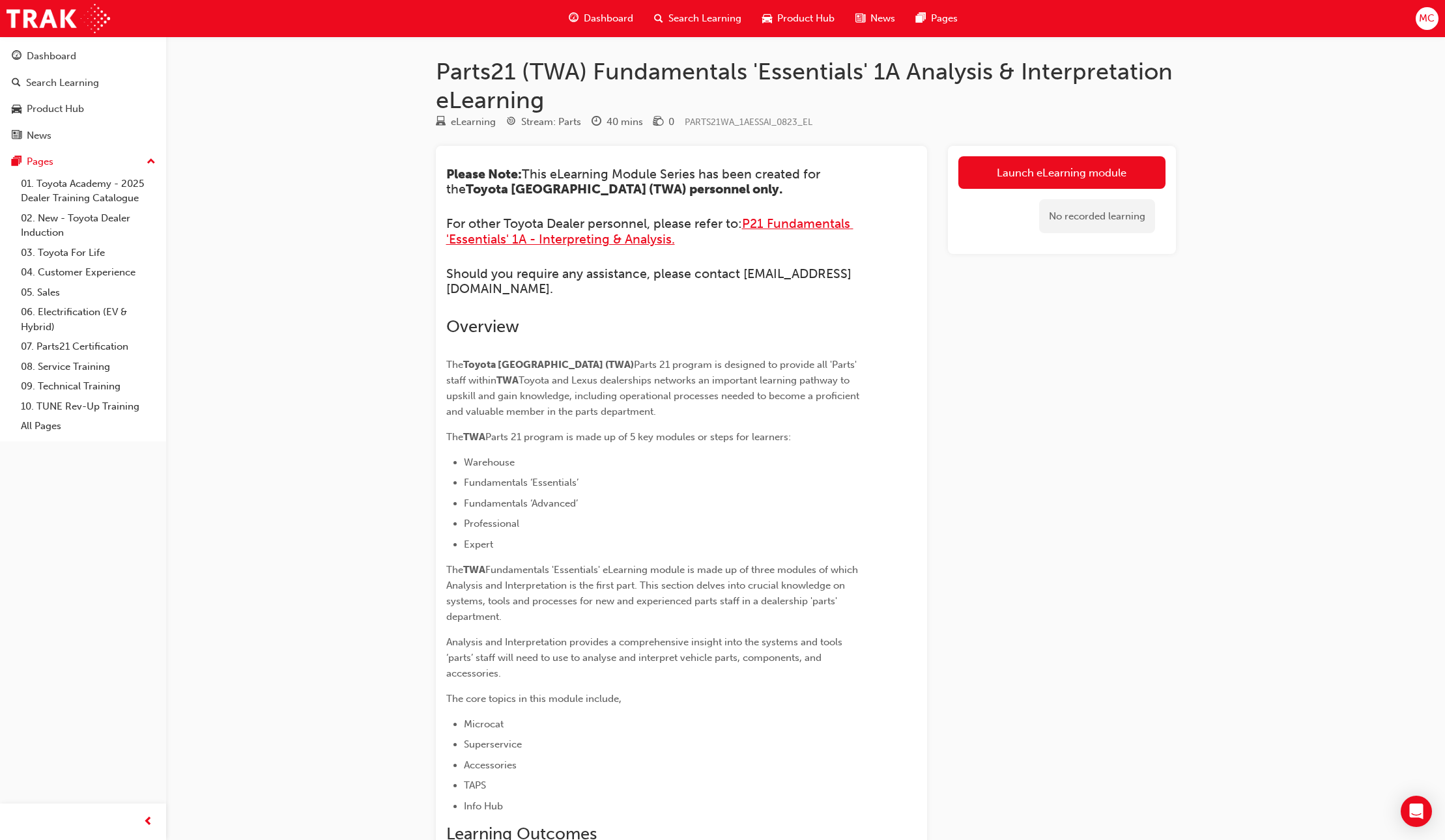
click at [533, 243] on span "P21 Fundamentals 'Essentials' 1A - Interpreting & Analysis." at bounding box center [650, 231] width 407 height 30
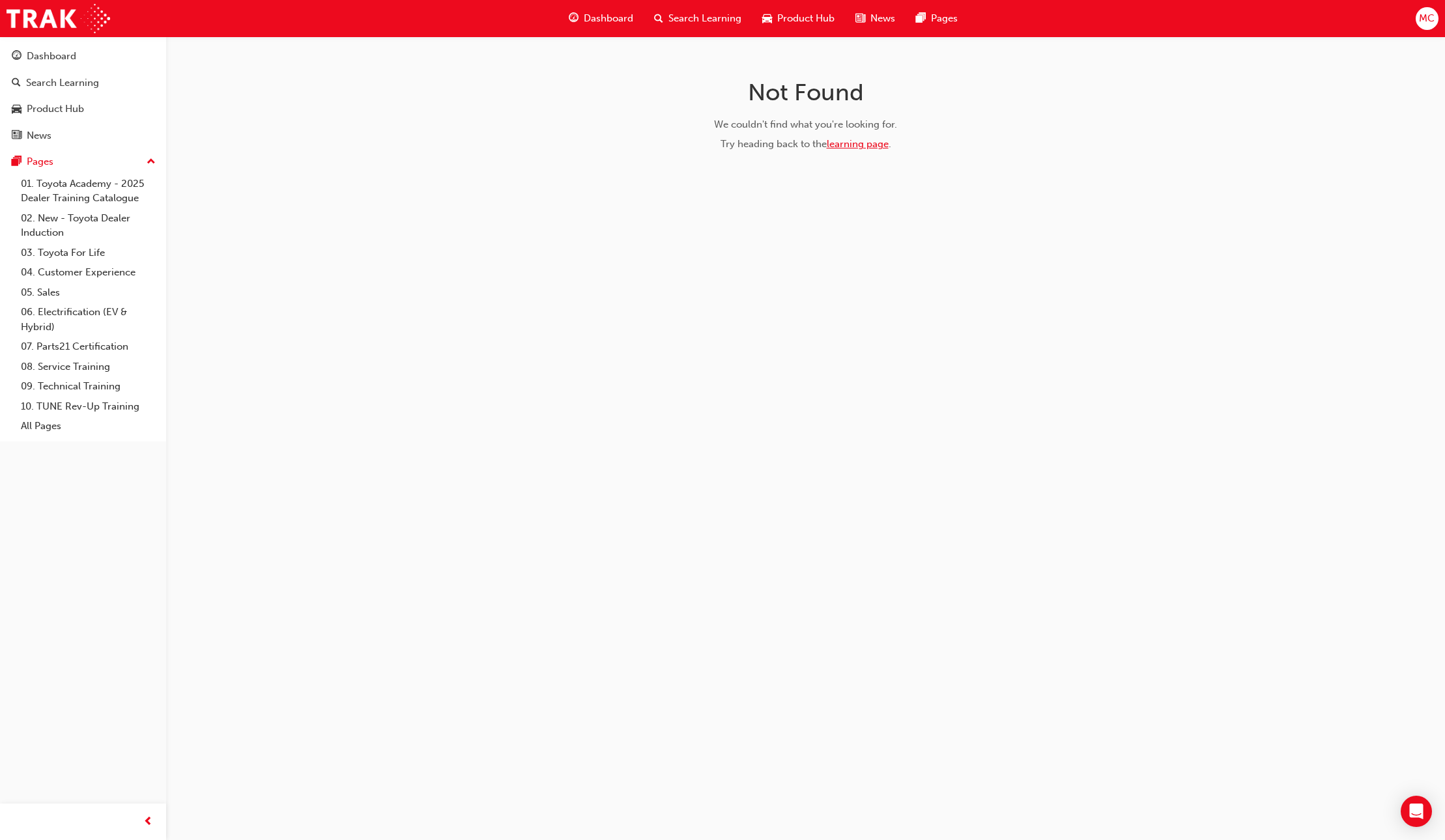
drag, startPoint x: 860, startPoint y: 133, endPoint x: 862, endPoint y: 140, distance: 7.3
click at [860, 133] on div "We couldn't find what you're looking for. Try heading back to the learning page…" at bounding box center [805, 134] width 413 height 35
click at [862, 142] on link "learning page" at bounding box center [858, 144] width 62 height 12
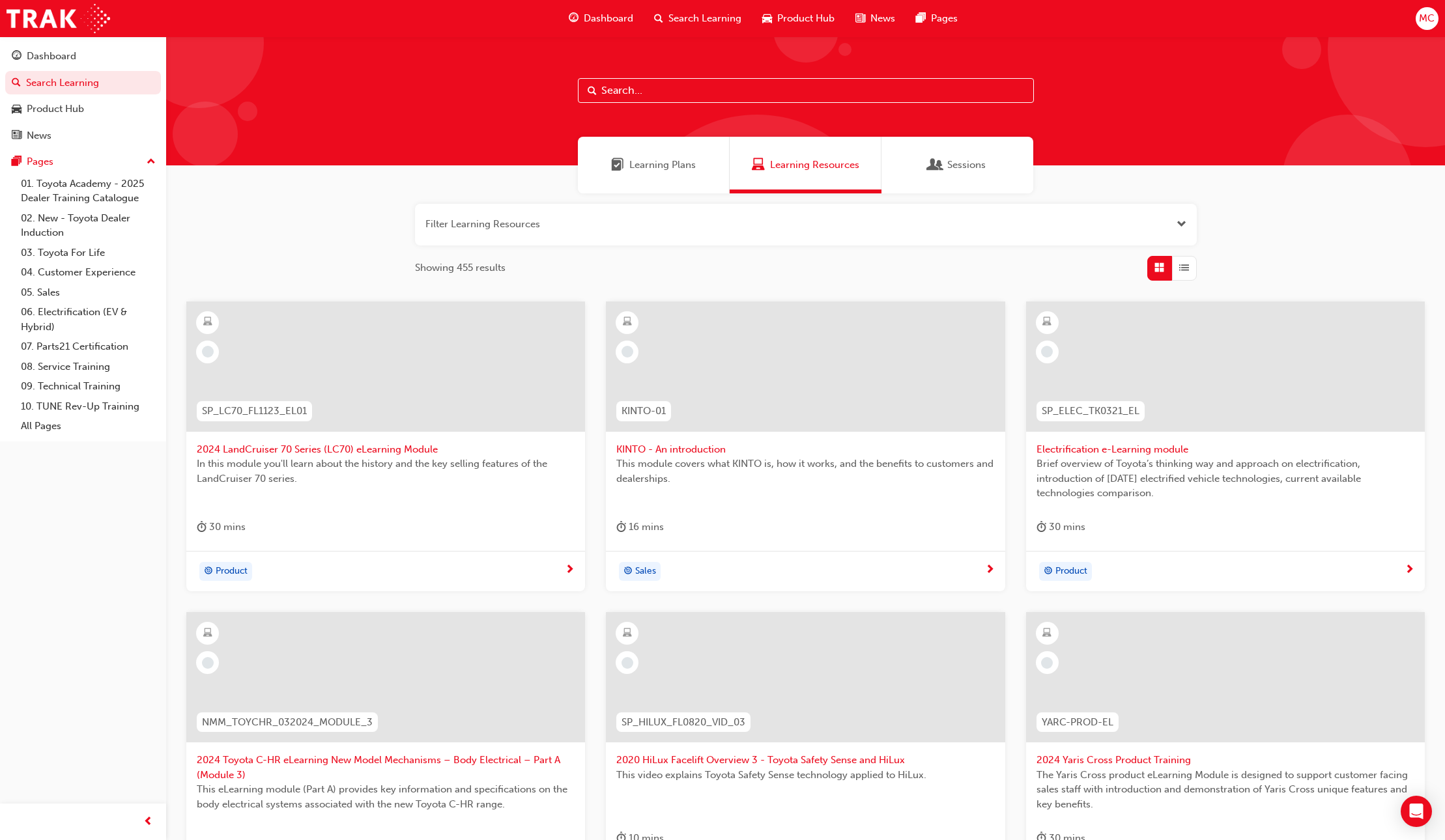
click at [648, 169] on span "Learning Plans" at bounding box center [662, 165] width 66 height 15
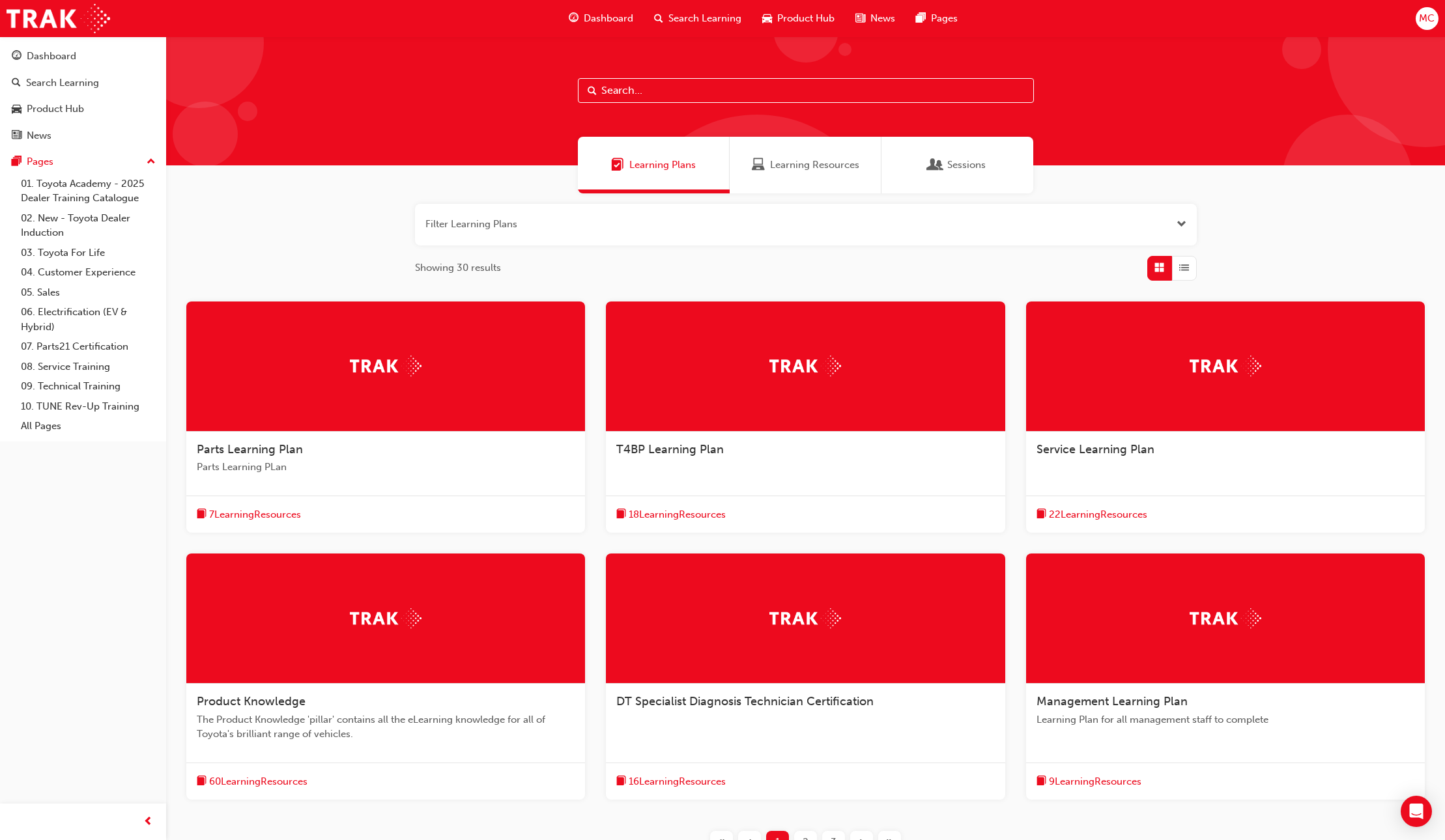
scroll to position [1, 0]
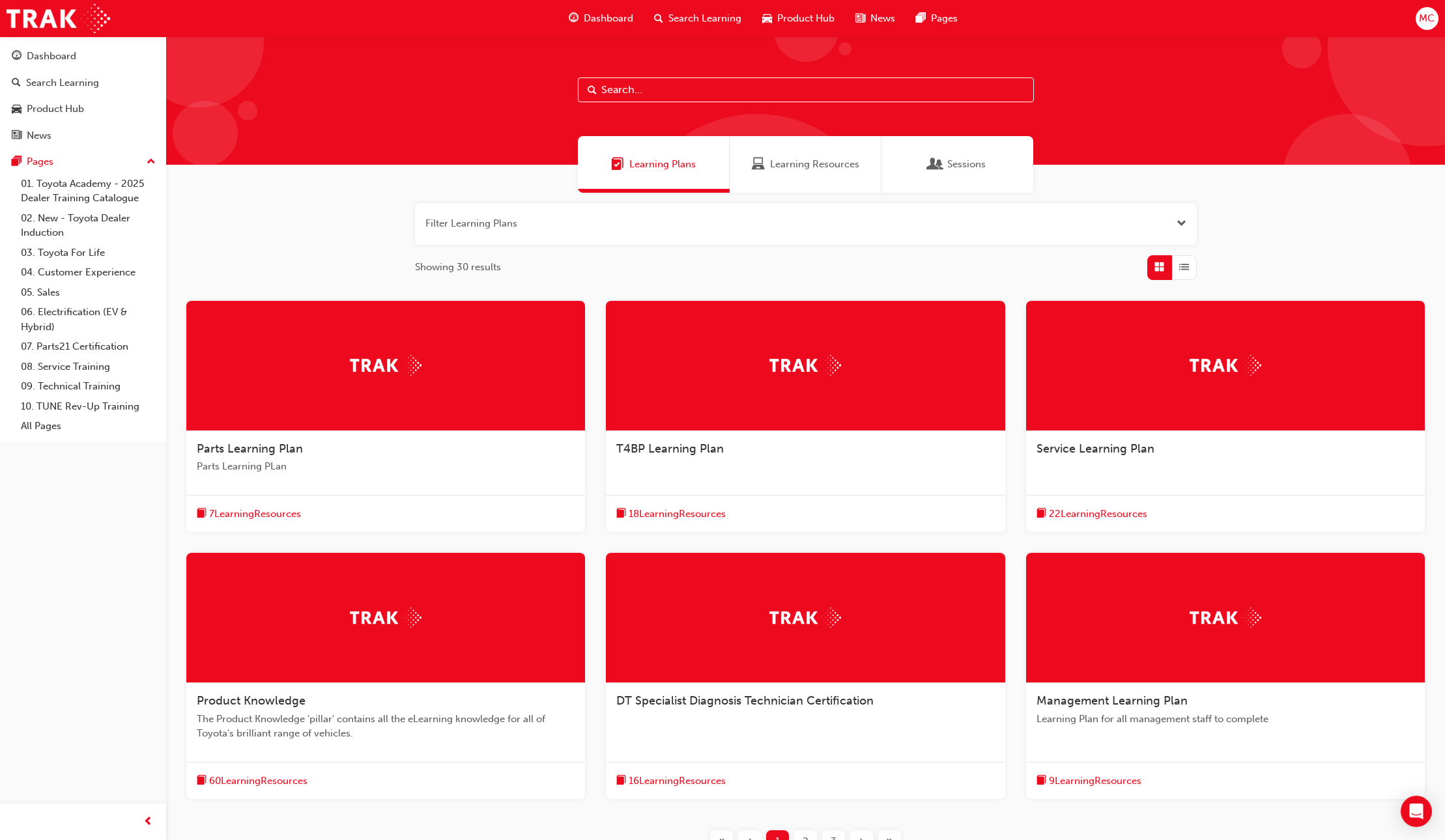
click at [280, 439] on div "Parts Learning Plan Parts Learning PLan" at bounding box center [386, 463] width 398 height 64
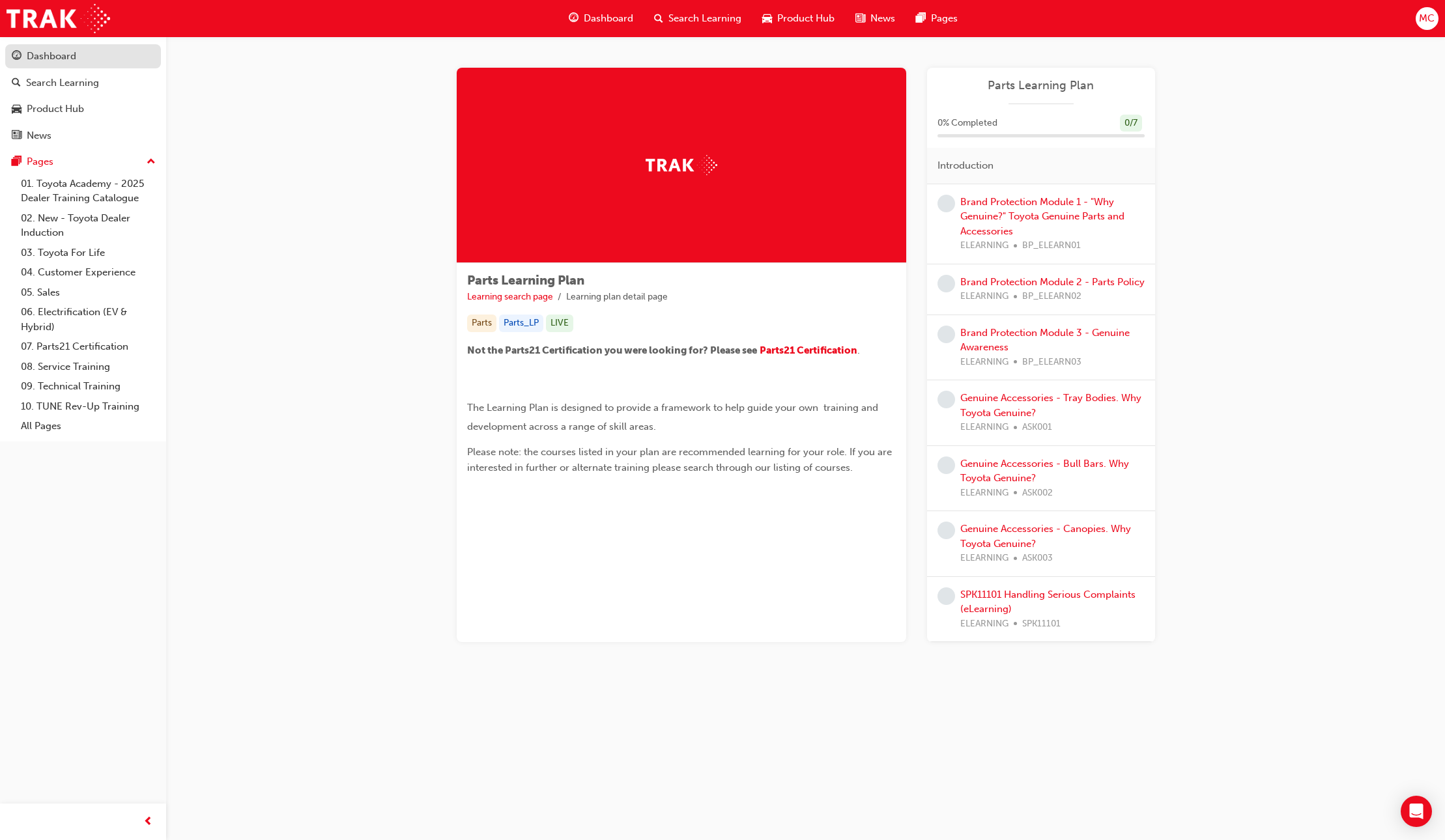
click at [42, 58] on div "Dashboard" at bounding box center [51, 56] width 49 height 15
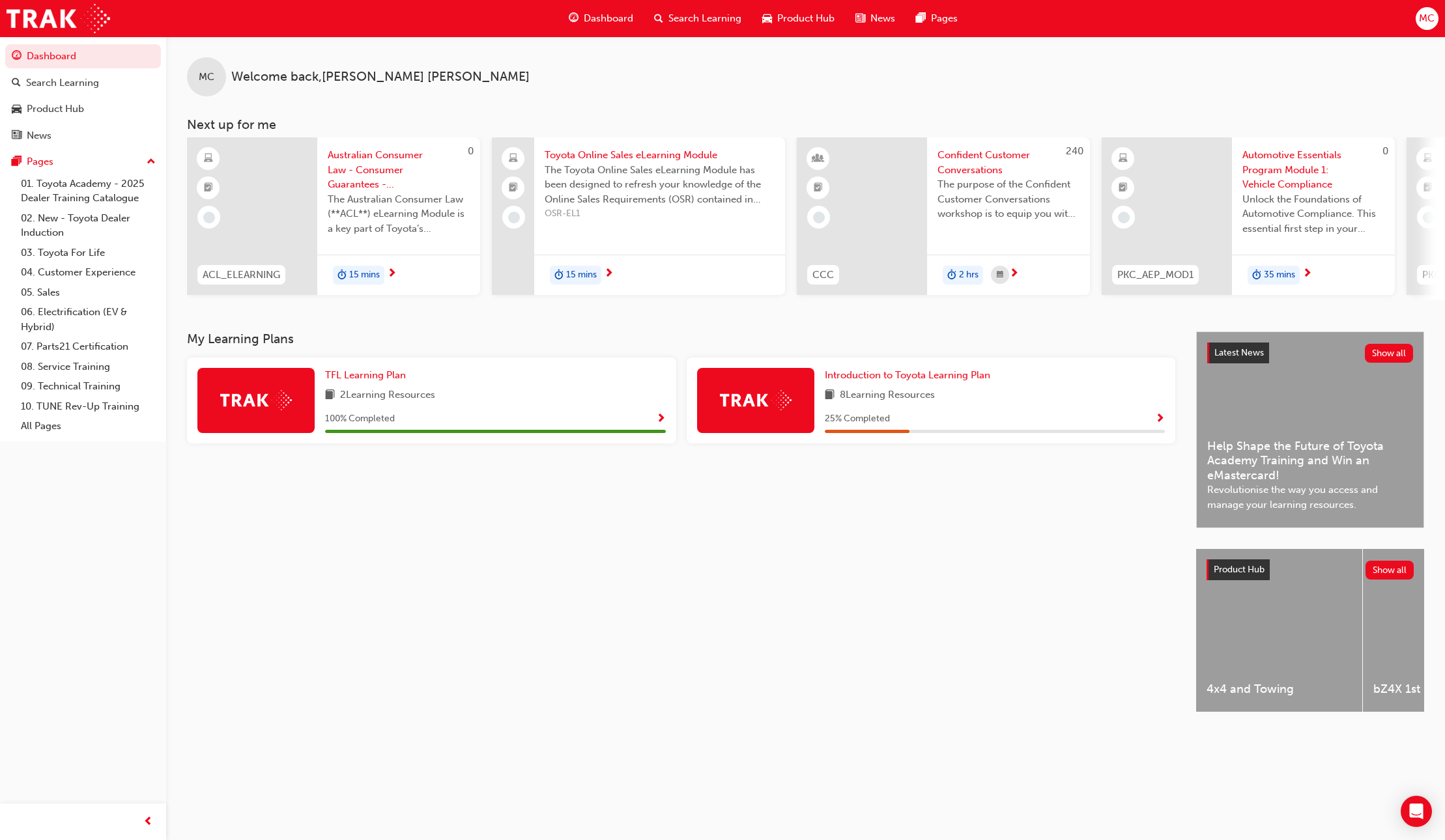
click at [955, 400] on div "8 Learning Resources" at bounding box center [995, 395] width 341 height 16
click at [952, 389] on div "Introduction to Toyota Learning Plan 8 Learning Resources 25 % Completed" at bounding box center [995, 400] width 341 height 65
click at [952, 381] on span "Introduction to Toyota Learning Plan" at bounding box center [907, 375] width 165 height 12
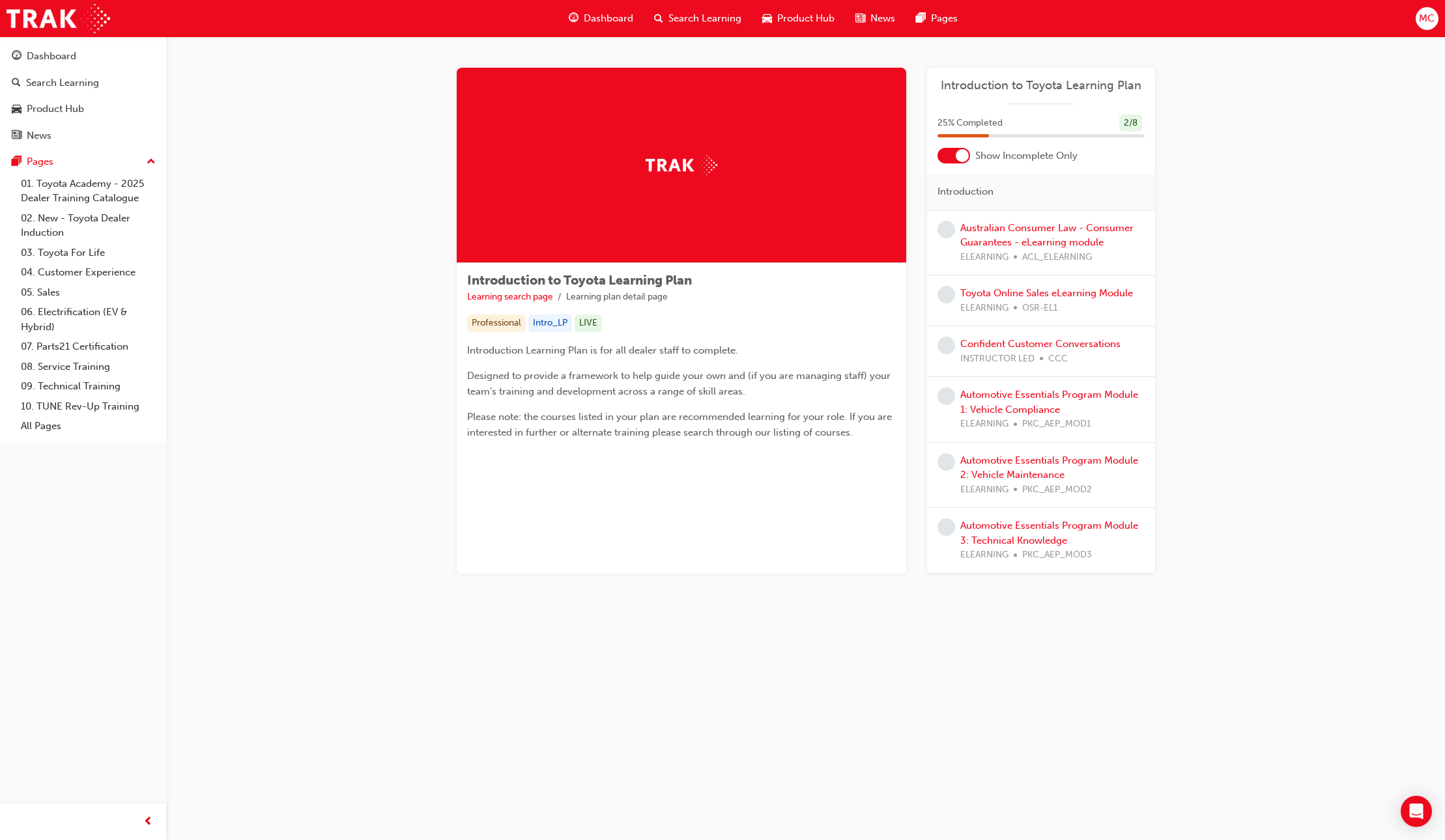
click at [963, 154] on div at bounding box center [962, 156] width 13 height 13
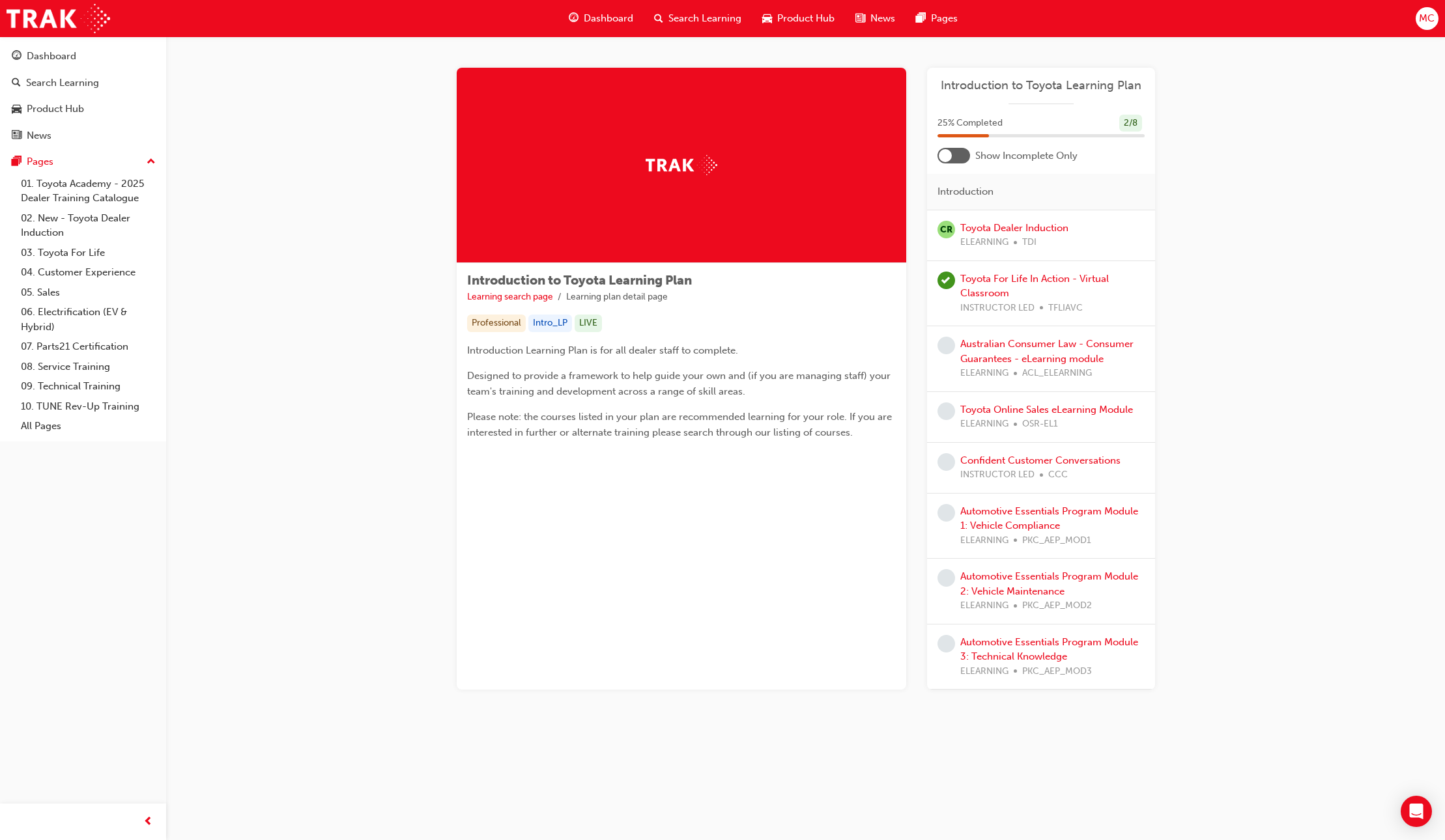
click at [952, 161] on div at bounding box center [954, 155] width 32 height 15
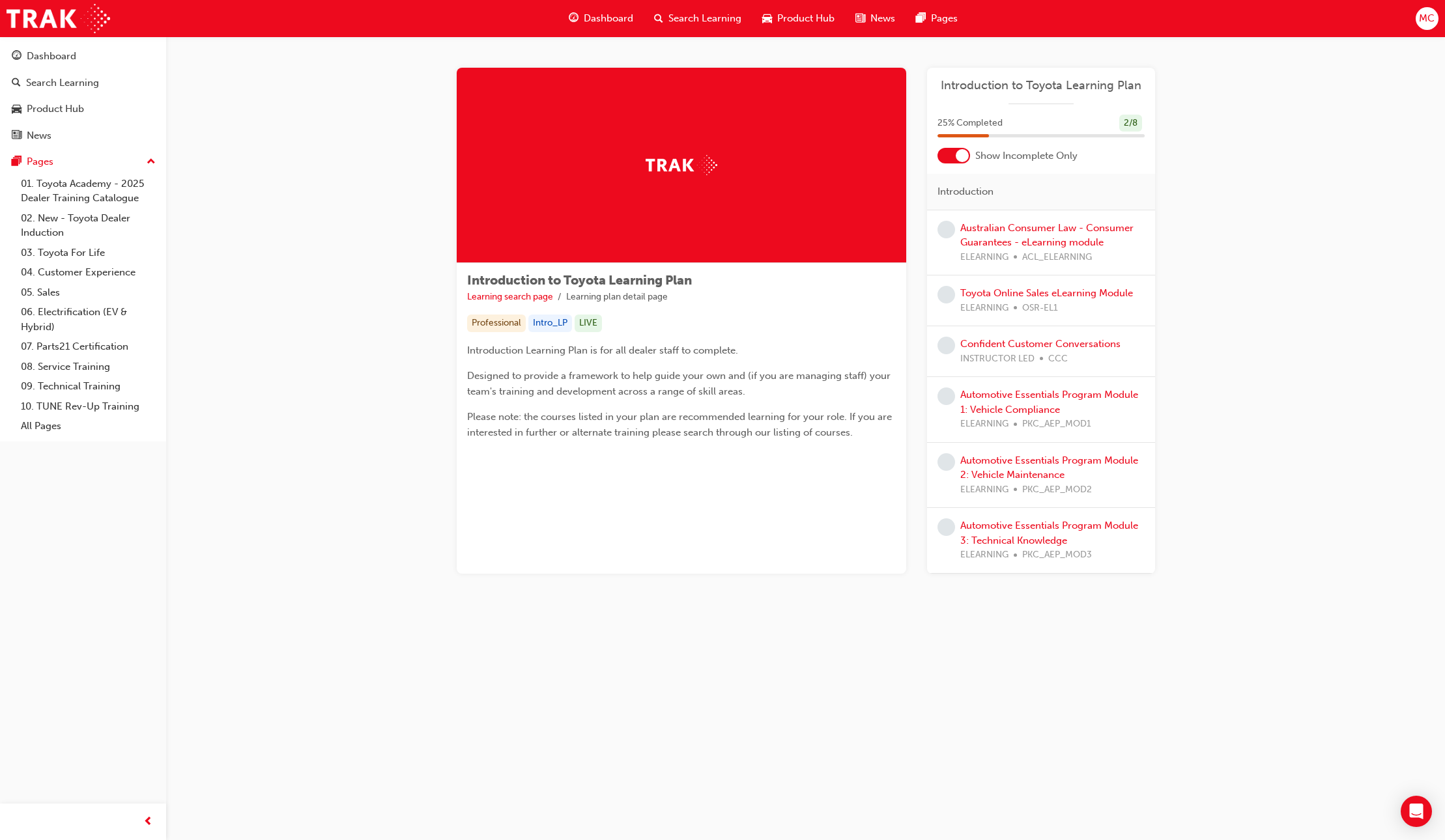
click at [952, 159] on div at bounding box center [954, 155] width 32 height 15
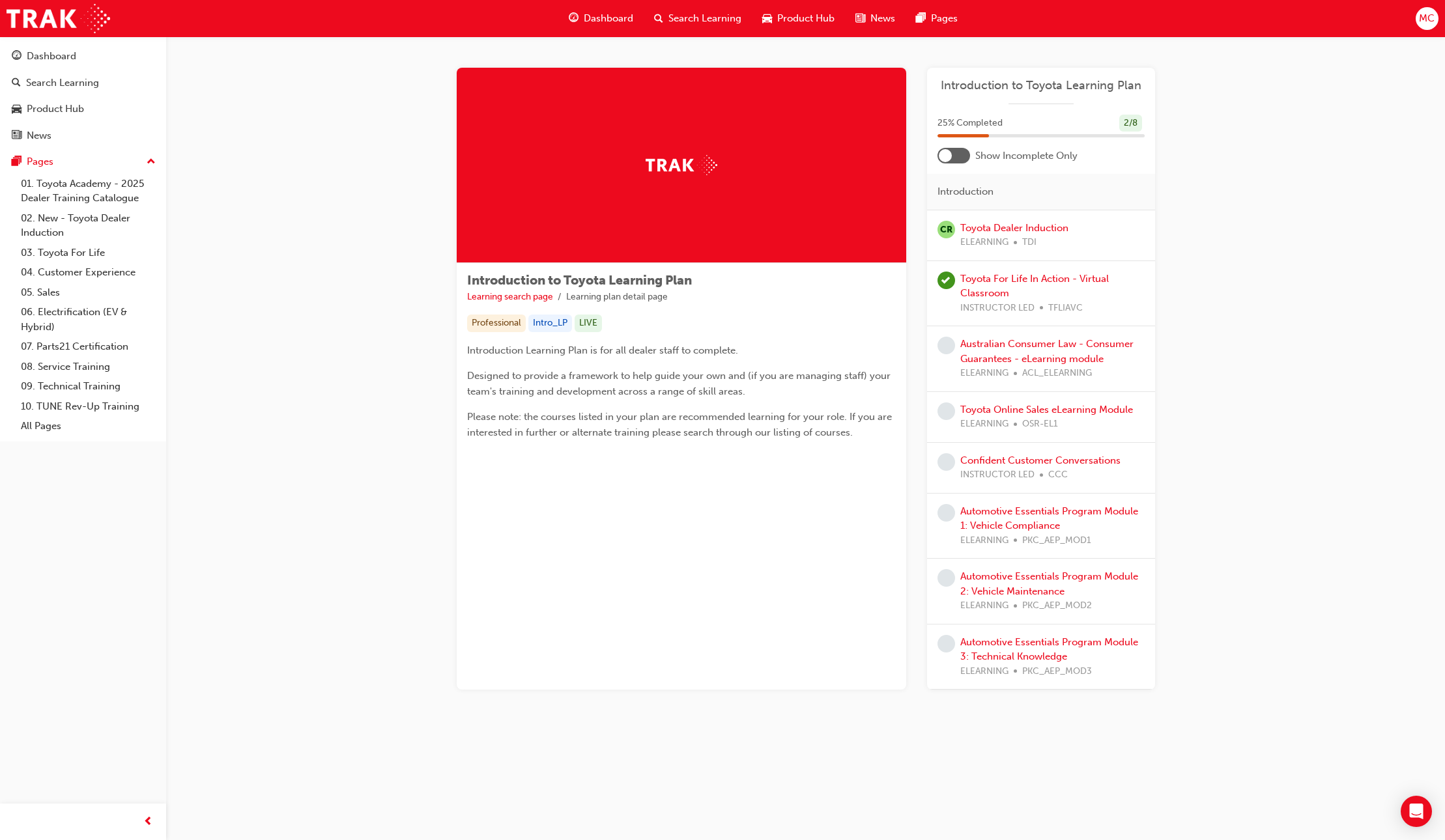
click at [952, 159] on div at bounding box center [954, 155] width 32 height 15
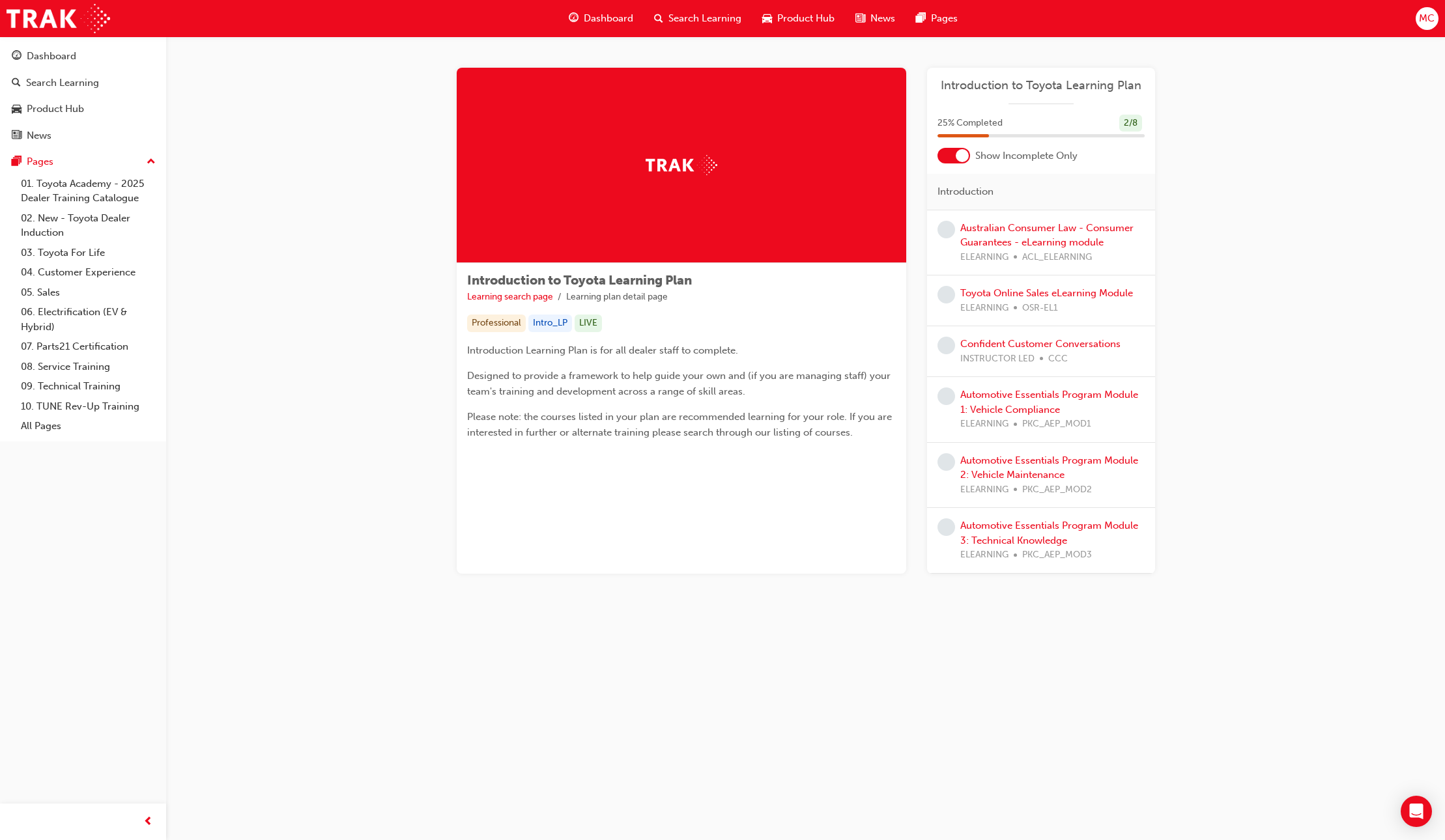
click at [955, 162] on div at bounding box center [954, 155] width 32 height 15
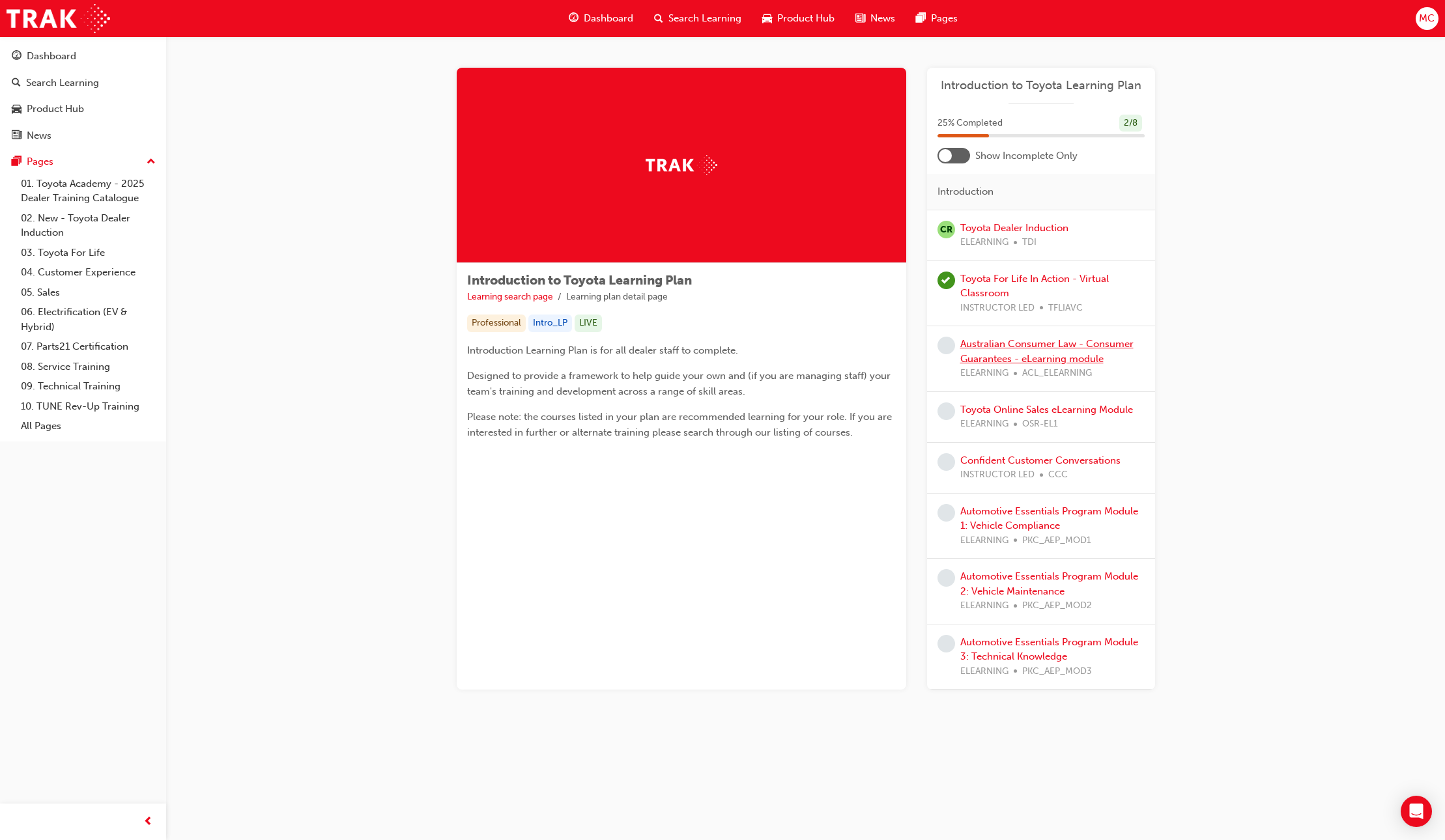
click at [1018, 355] on link "Australian Consumer Law - Consumer Guarantees - eLearning module" at bounding box center [1047, 351] width 173 height 27
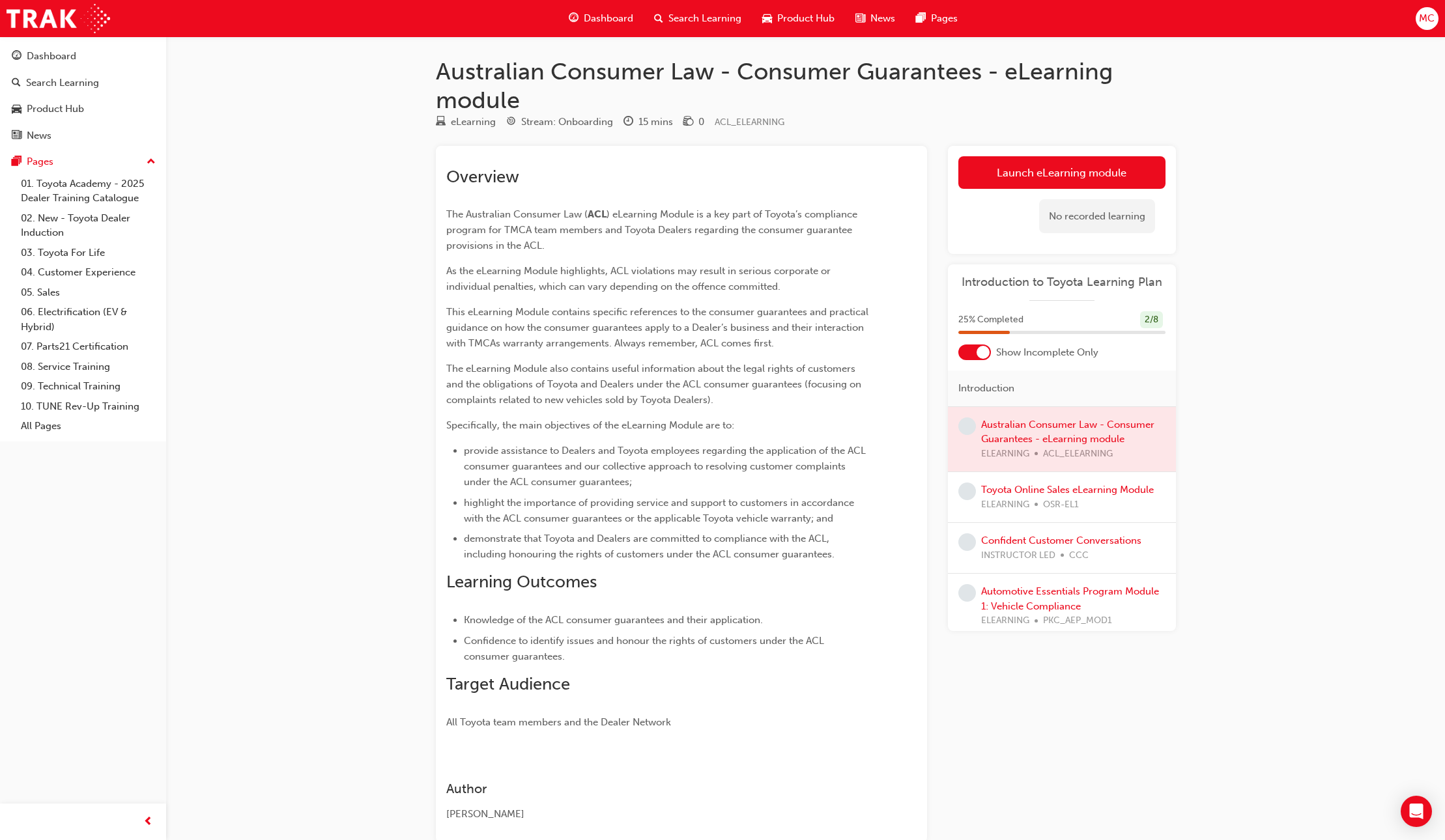
click at [589, 25] on span "Dashboard" at bounding box center [608, 18] width 49 height 15
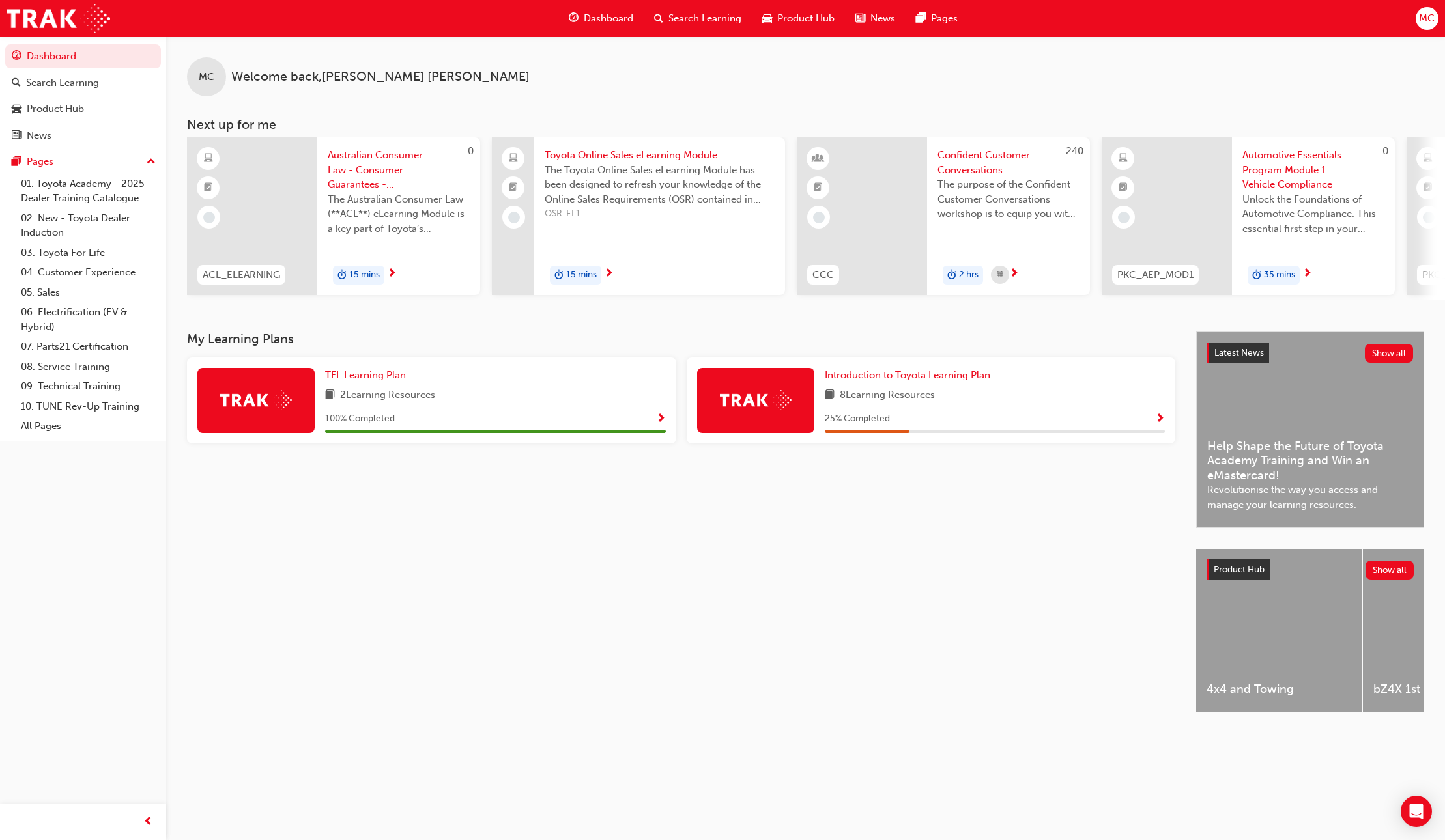
click at [406, 403] on span "2 Learning Resources" at bounding box center [387, 395] width 95 height 16
click at [1415, 25] on button "MC" at bounding box center [1427, 18] width 23 height 23
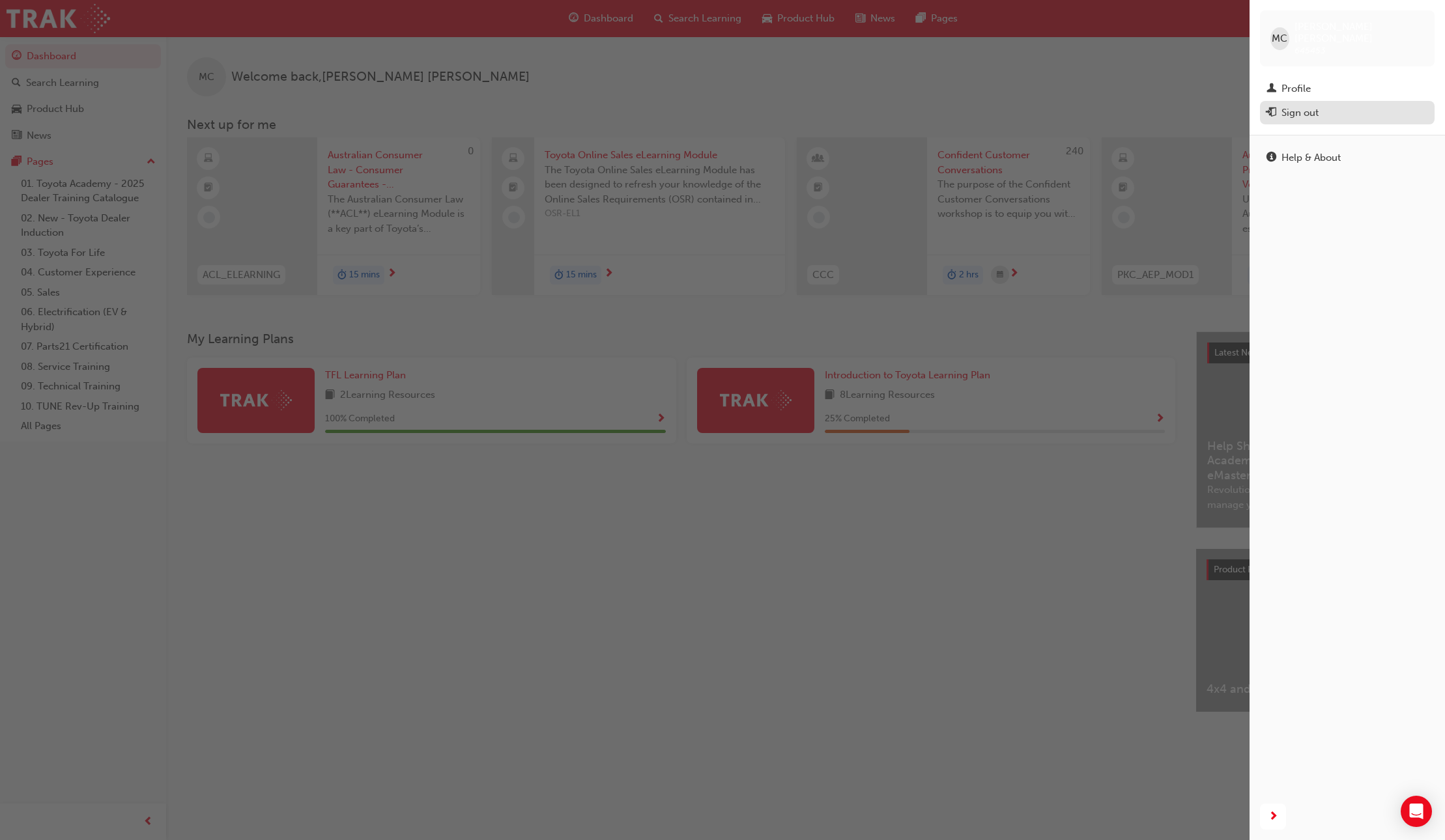
click at [1306, 105] on div "Sign out" at bounding box center [1300, 113] width 37 height 15
